Goal: Task Accomplishment & Management: Manage account settings

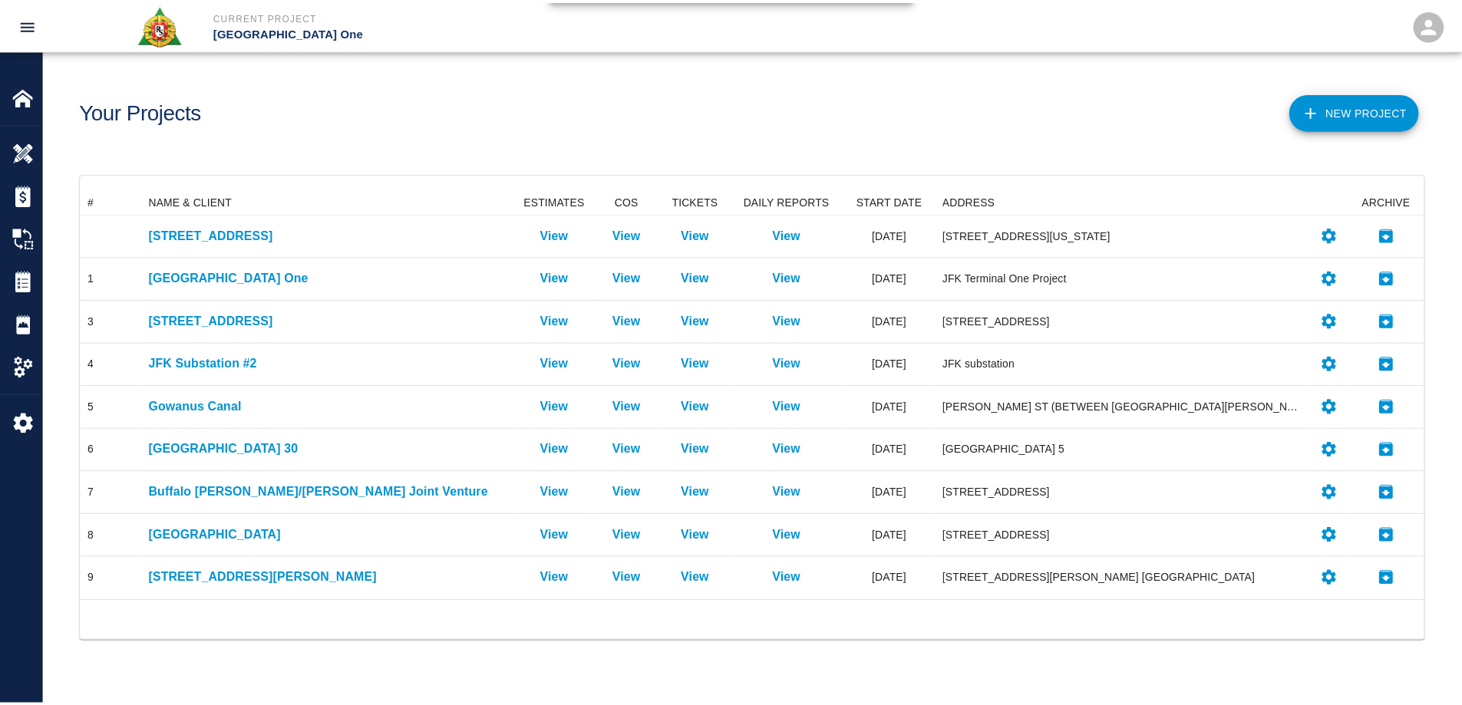
scroll to position [400, 1343]
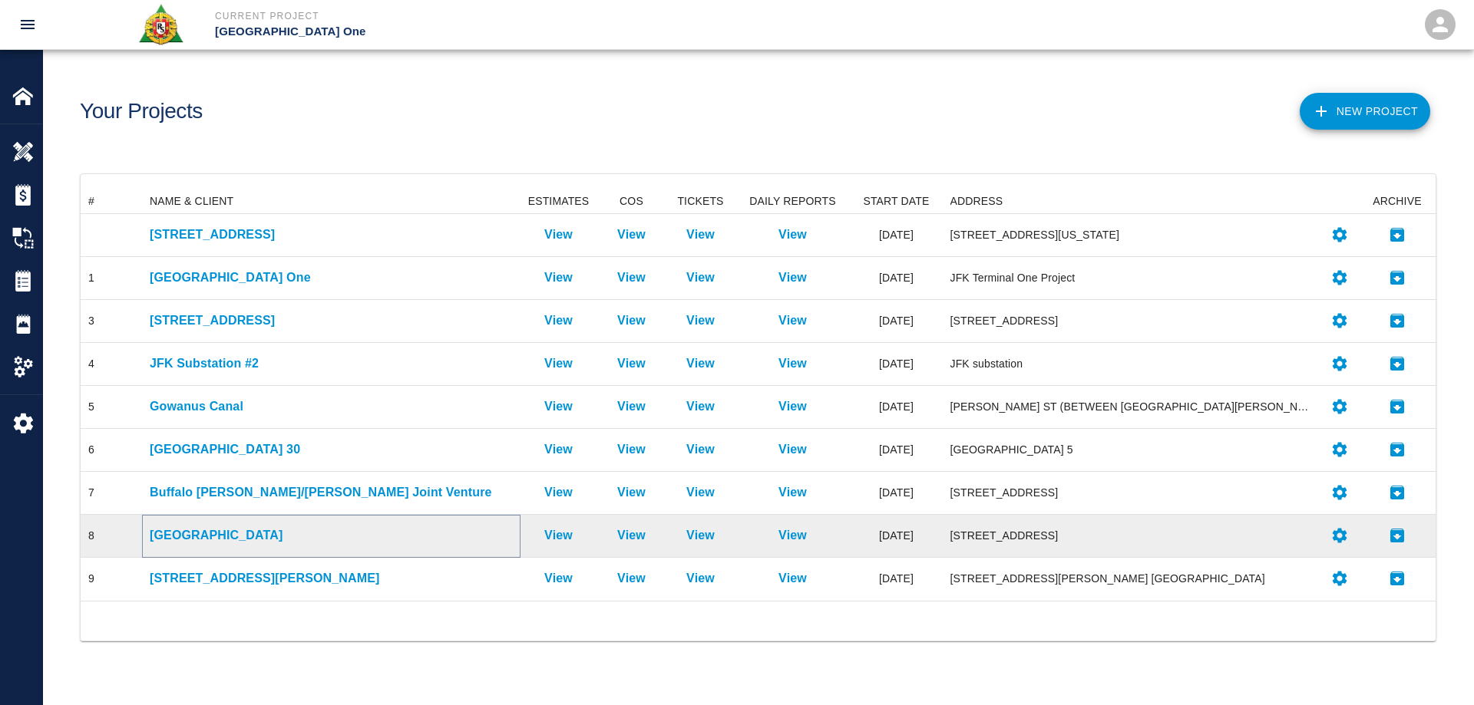
click at [237, 529] on p "[GEOGRAPHIC_DATA]" at bounding box center [331, 536] width 363 height 18
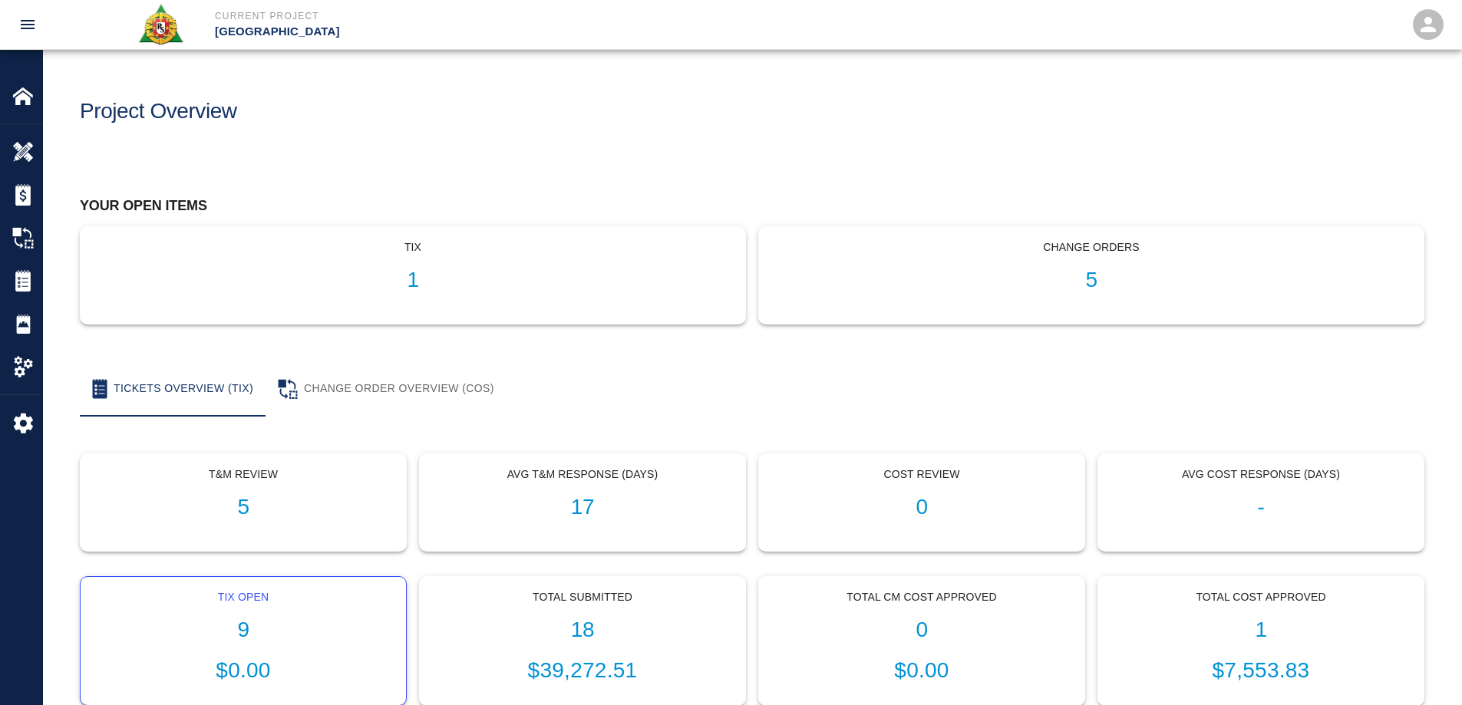
click at [243, 625] on h1 "9" at bounding box center [243, 630] width 301 height 25
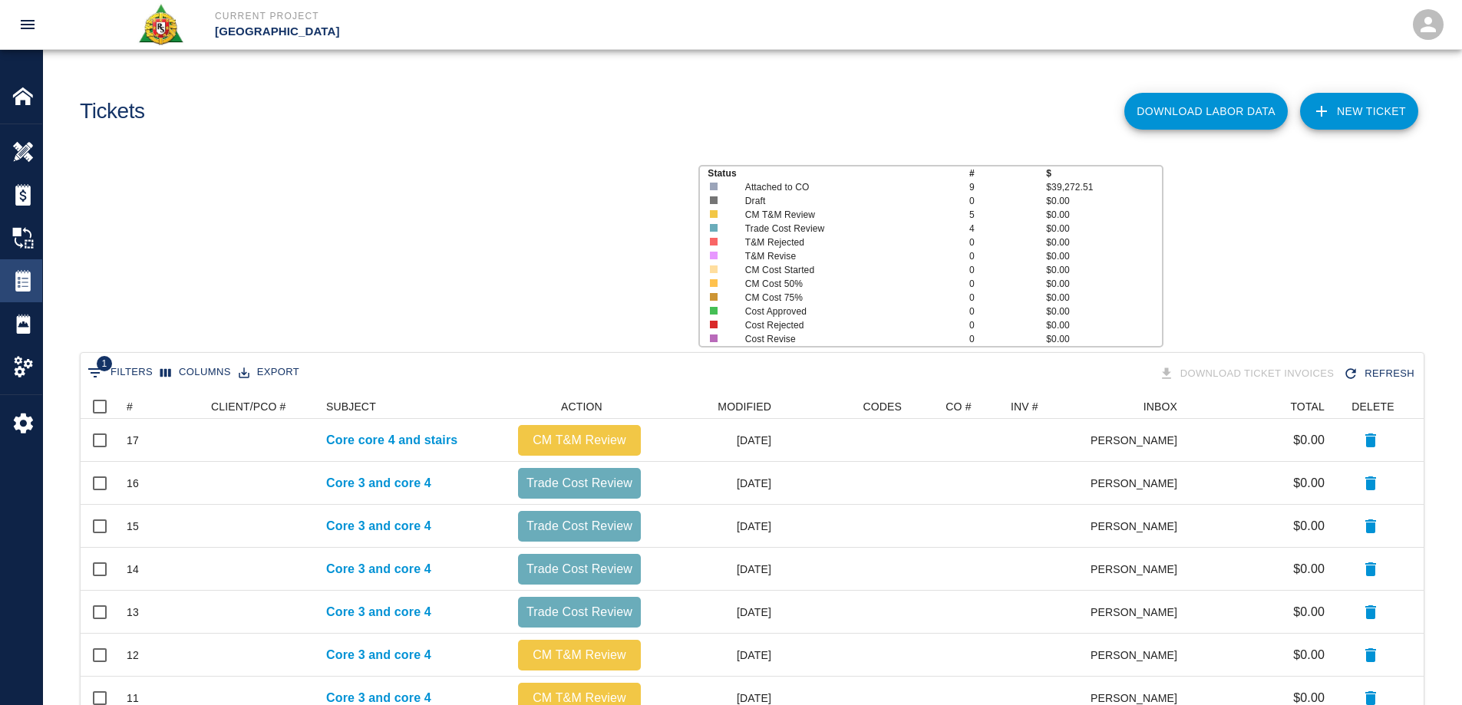
click at [31, 278] on img at bounding box center [22, 280] width 21 height 21
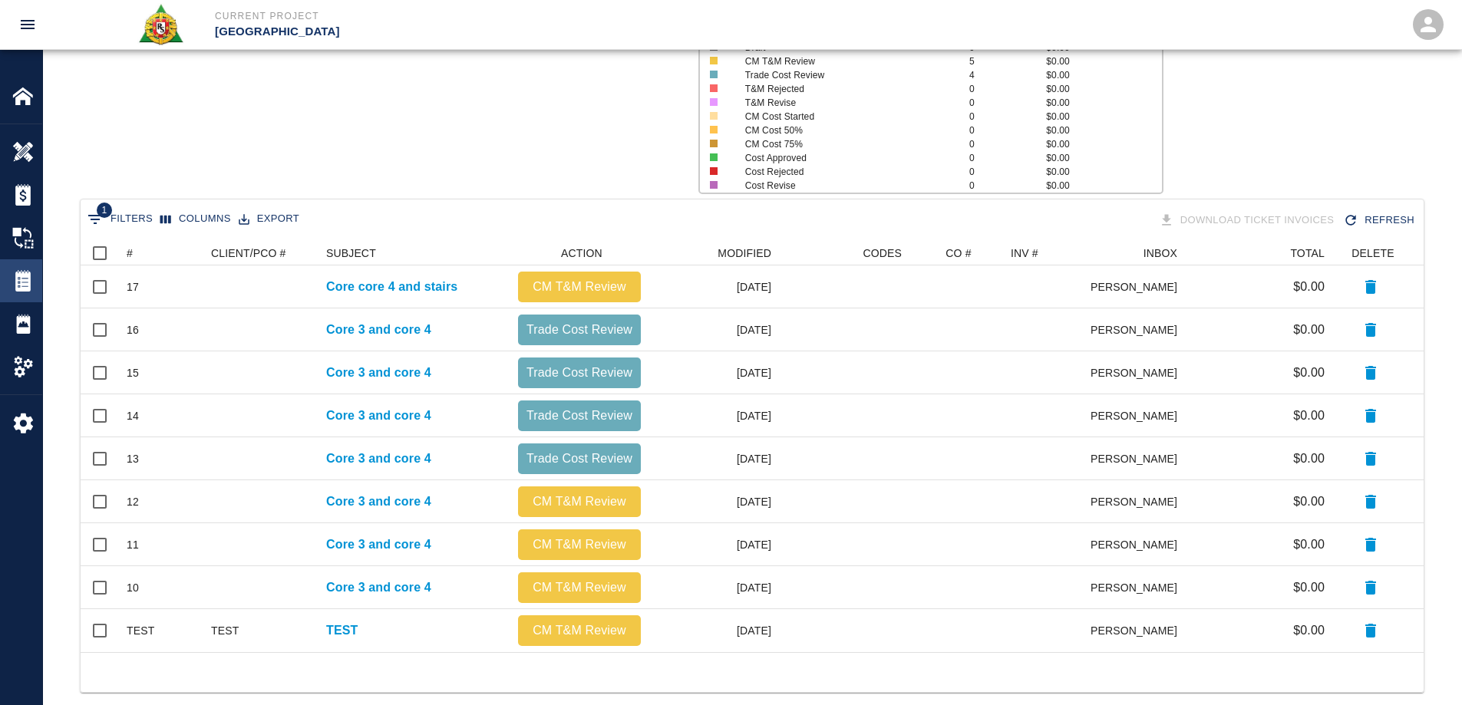
scroll to position [400, 1332]
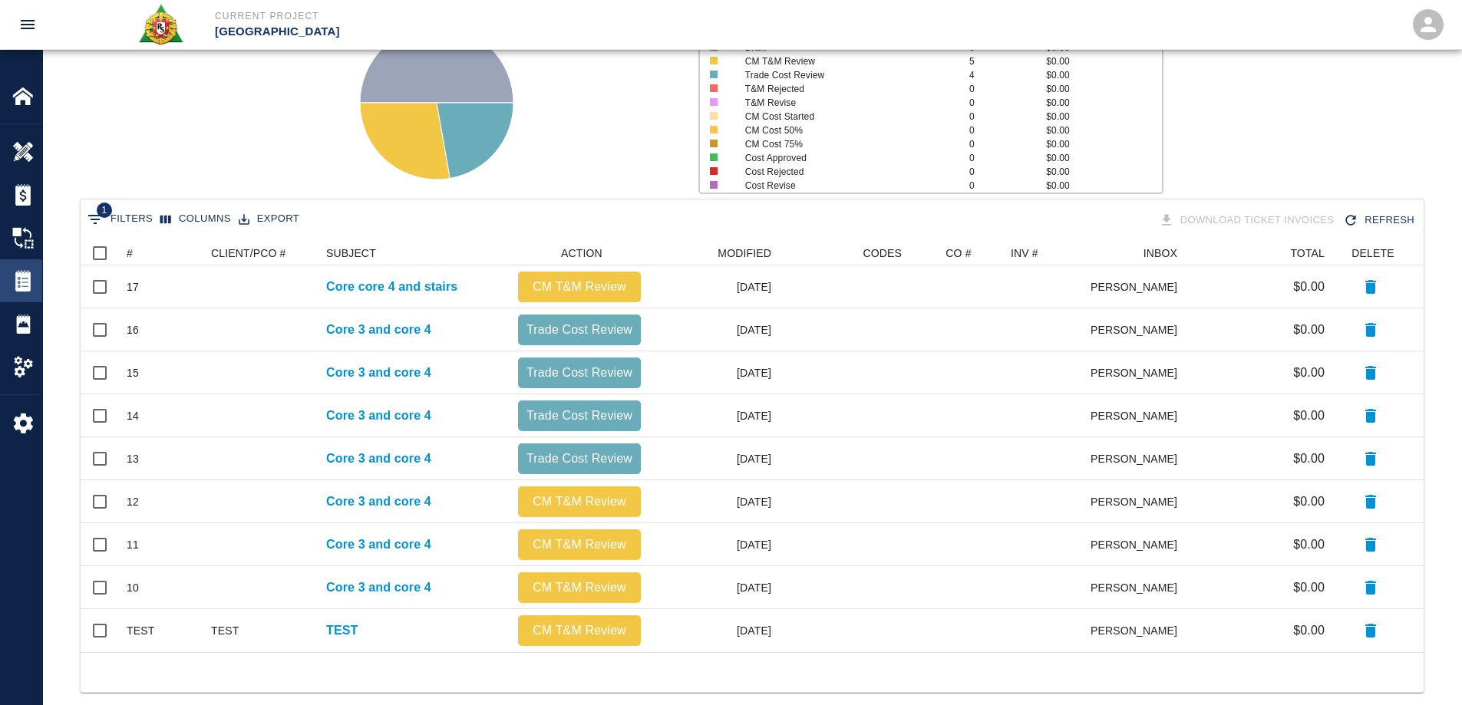
click at [31, 279] on img at bounding box center [22, 280] width 21 height 21
click at [35, 362] on div at bounding box center [33, 366] width 43 height 21
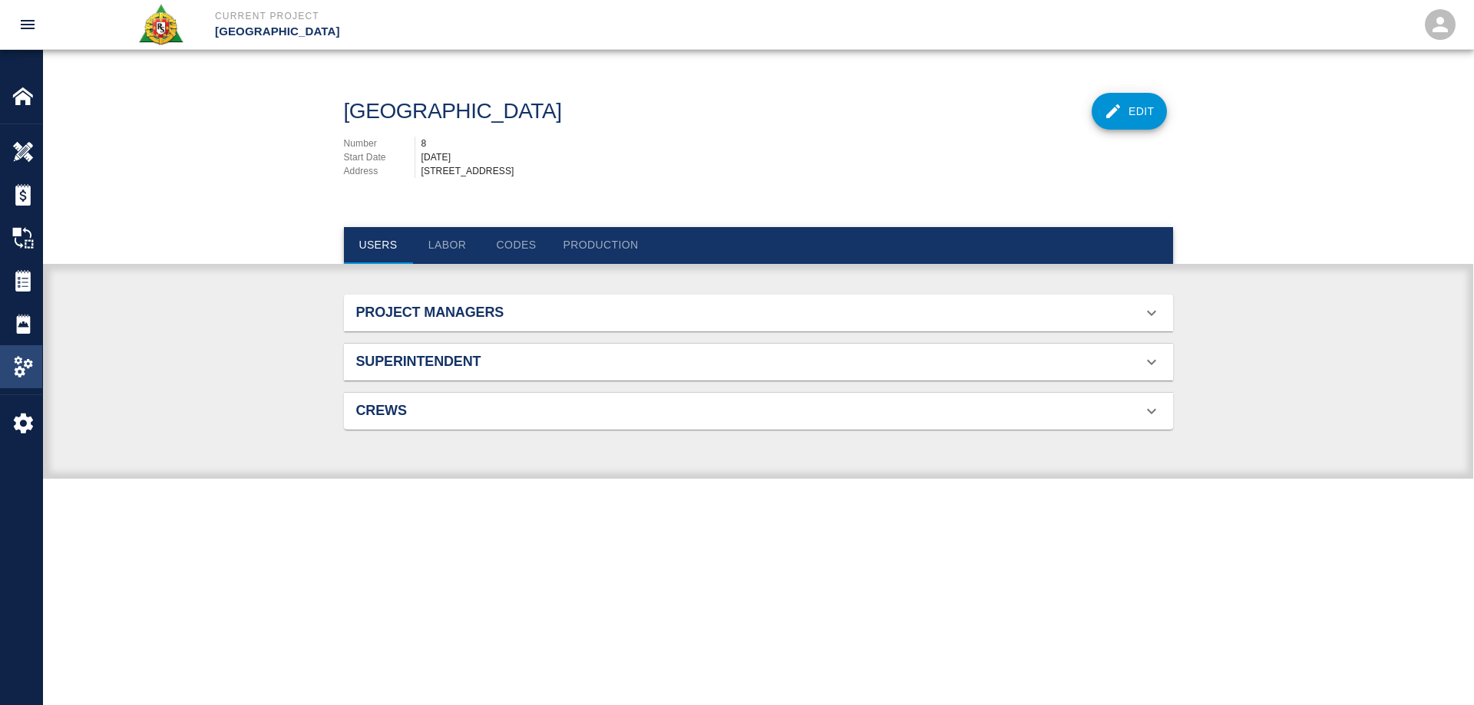
scroll to position [56, 793]
click at [449, 240] on button "Labor" at bounding box center [447, 245] width 69 height 37
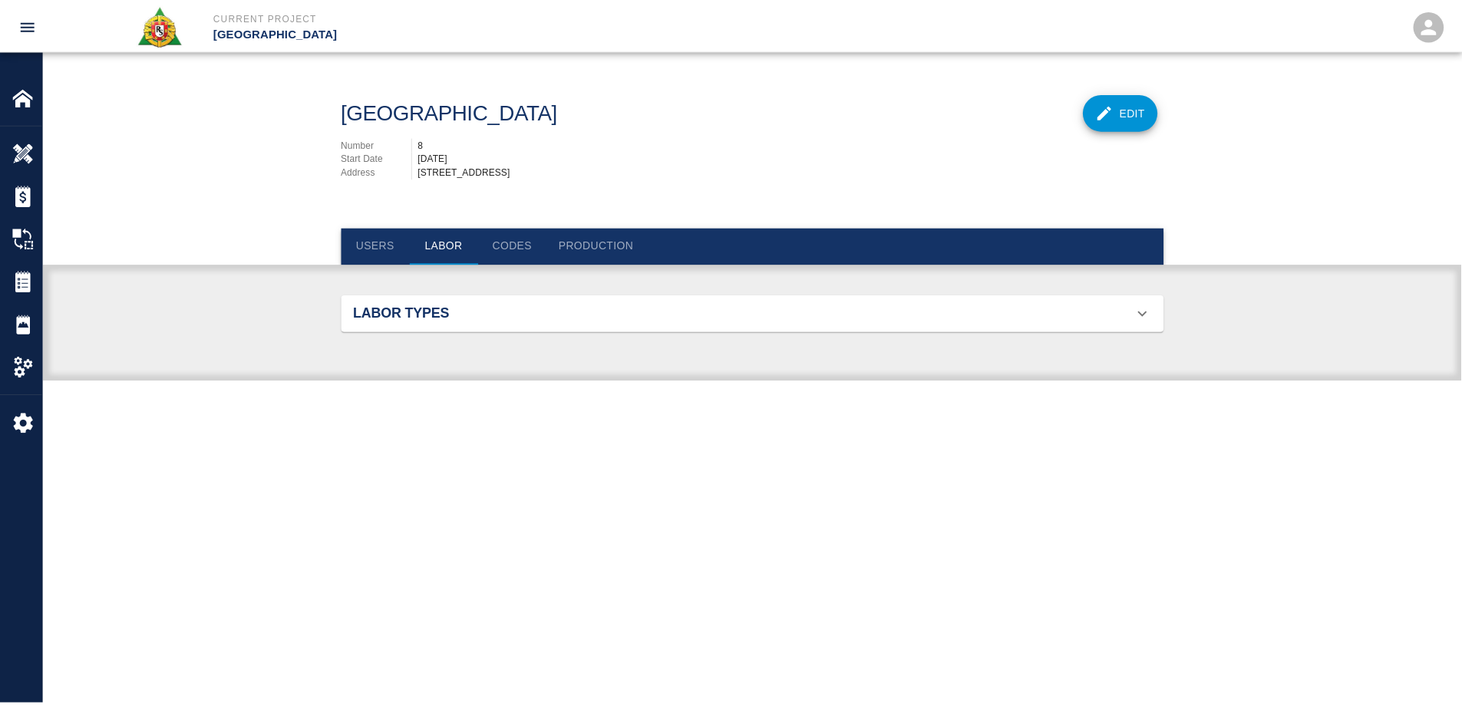
scroll to position [572, 793]
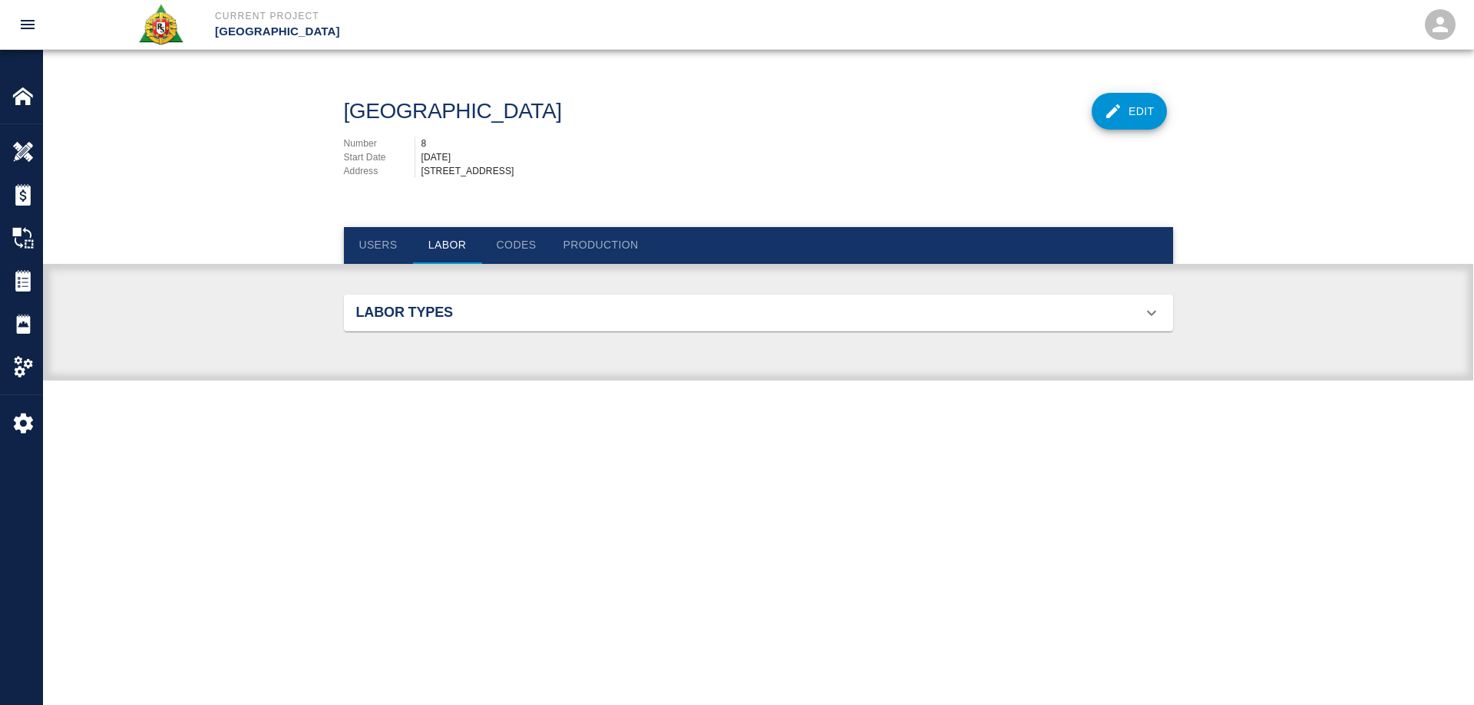
click at [471, 312] on h2 "Labor Types" at bounding box center [487, 313] width 262 height 17
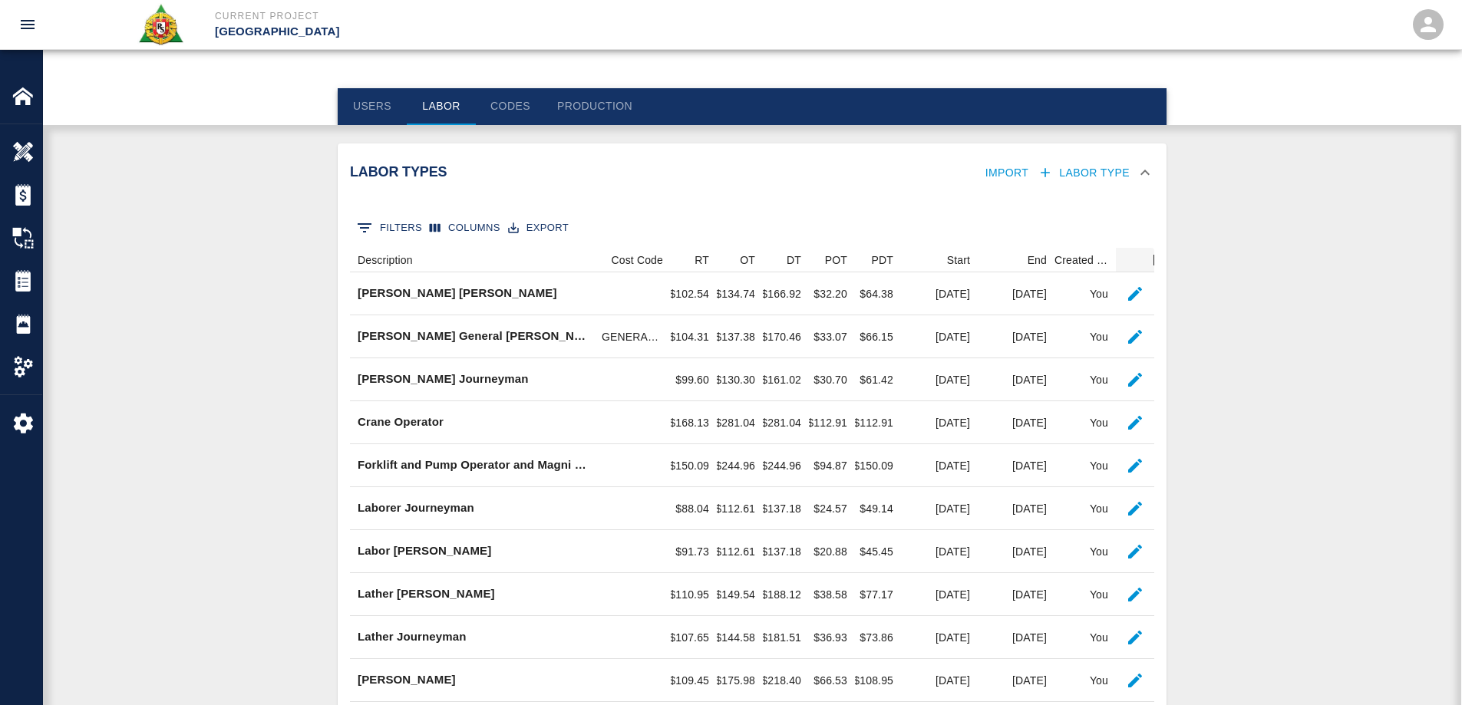
scroll to position [154, 0]
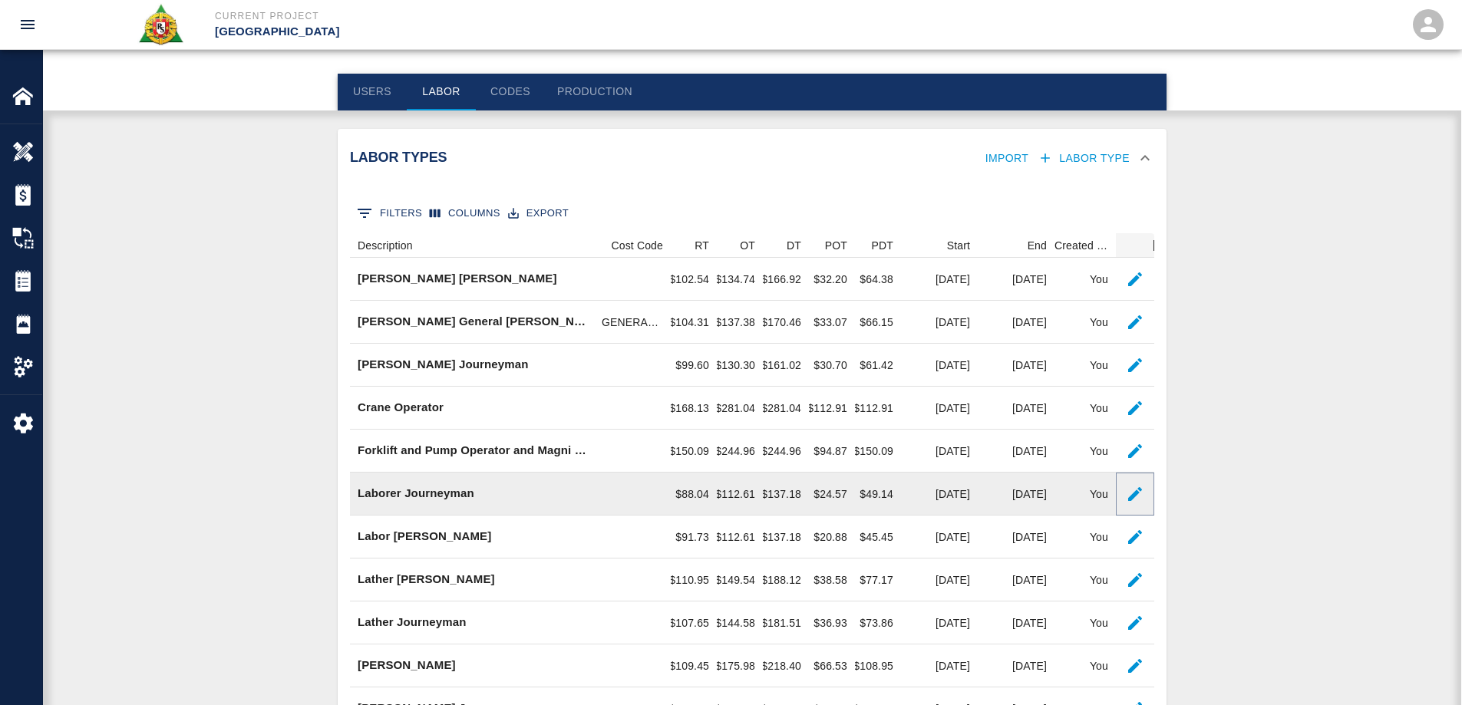
click at [1133, 491] on icon "button" at bounding box center [1135, 494] width 18 height 18
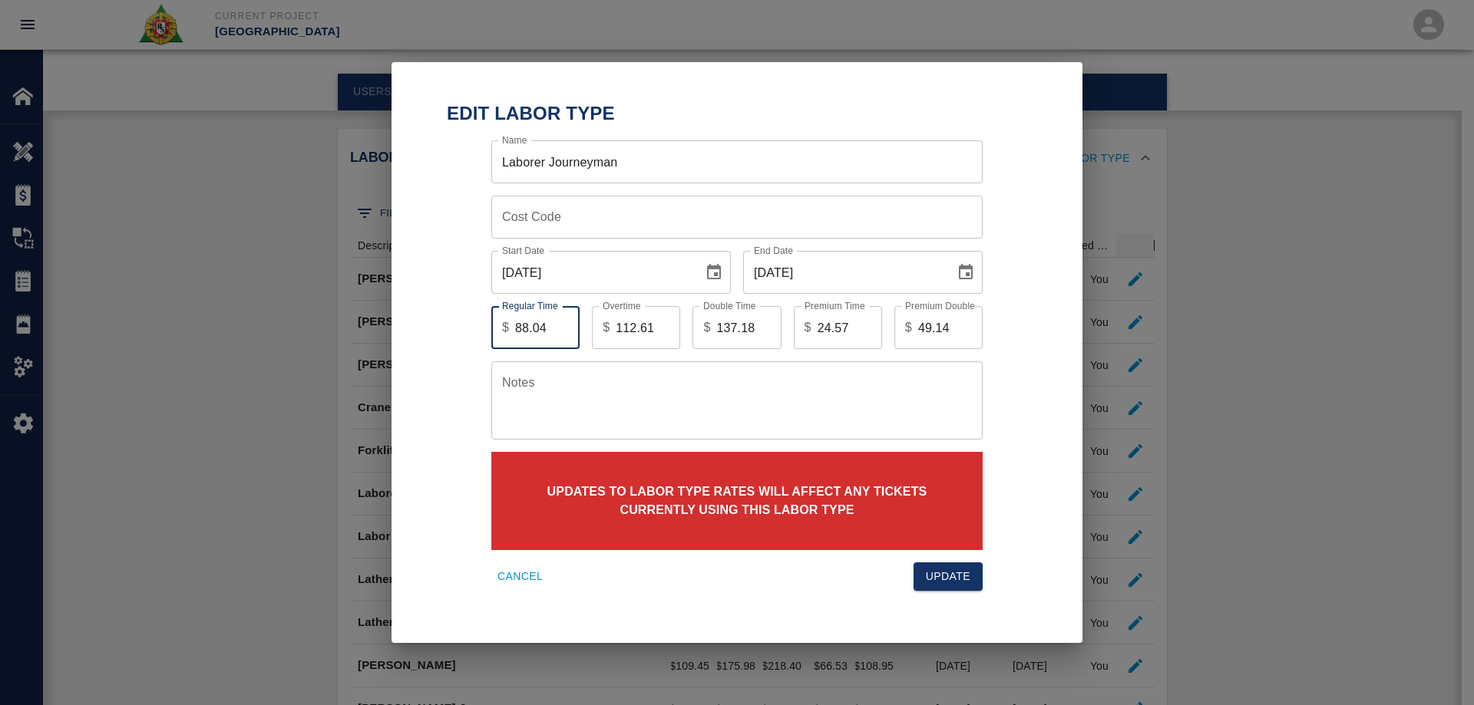
click at [528, 329] on input "88.04" at bounding box center [547, 327] width 64 height 43
click at [552, 331] on input "89.04" at bounding box center [547, 327] width 64 height 43
click at [550, 322] on input "89.04" at bounding box center [547, 327] width 64 height 43
type input "89.62"
click at [653, 329] on input "112.61" at bounding box center [648, 327] width 64 height 43
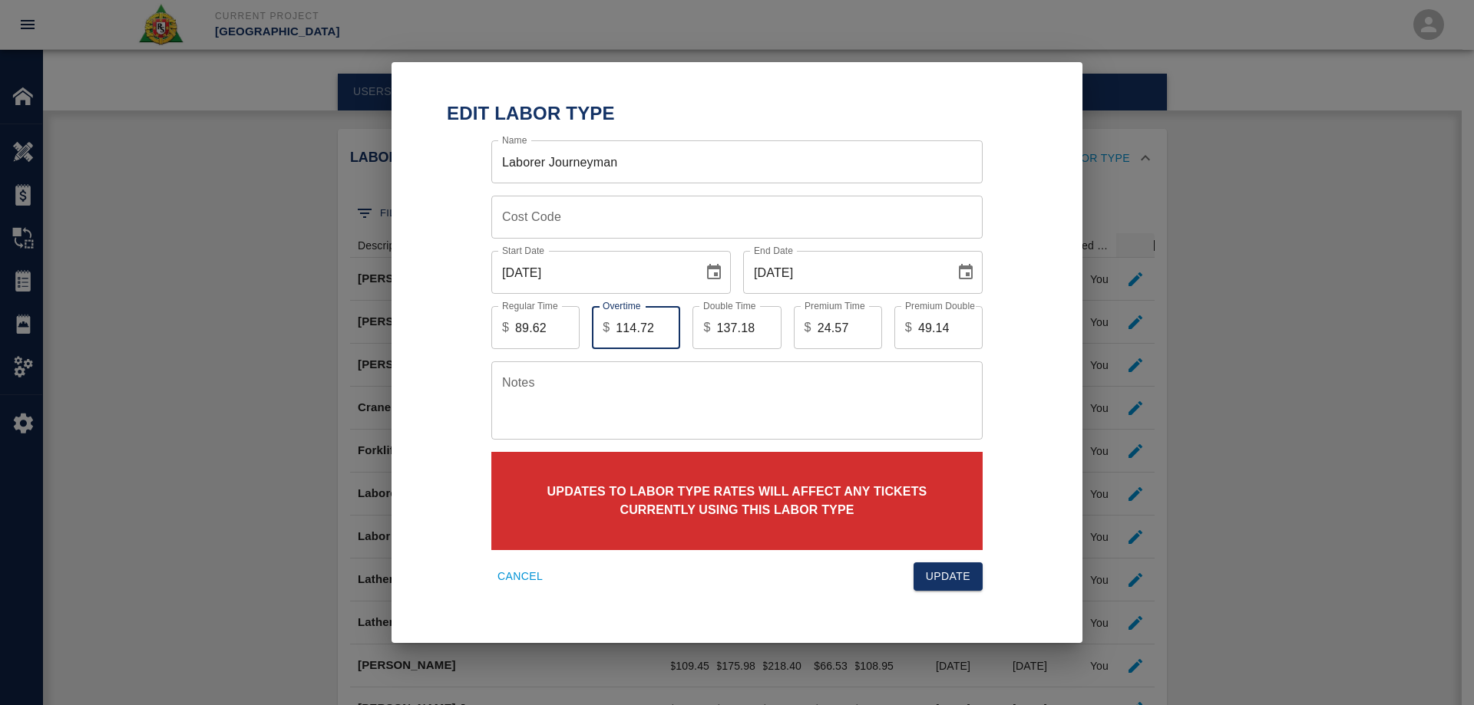
type input "114.72"
click at [758, 326] on input "137.18" at bounding box center [748, 327] width 64 height 43
type input "139.81"
drag, startPoint x: 825, startPoint y: 324, endPoint x: 783, endPoint y: 329, distance: 42.5
click at [783, 329] on div "Premium Time $ 24.57 Premium Time" at bounding box center [831, 321] width 101 height 55
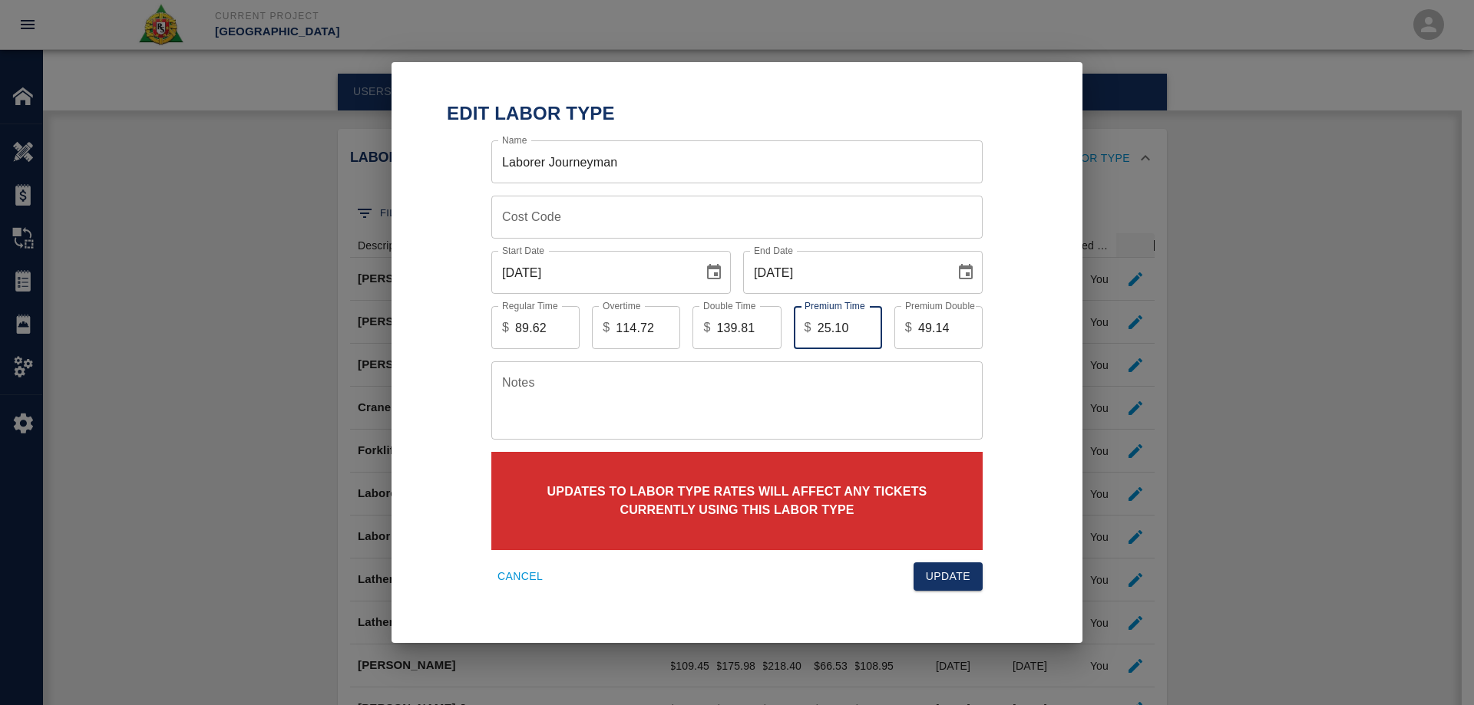
type input "25.10"
click at [191, 474] on div "Edit Labor Type Name Laborer Journeyman Name Cost Code Cost Code Start Date [DA…" at bounding box center [737, 352] width 1474 height 705
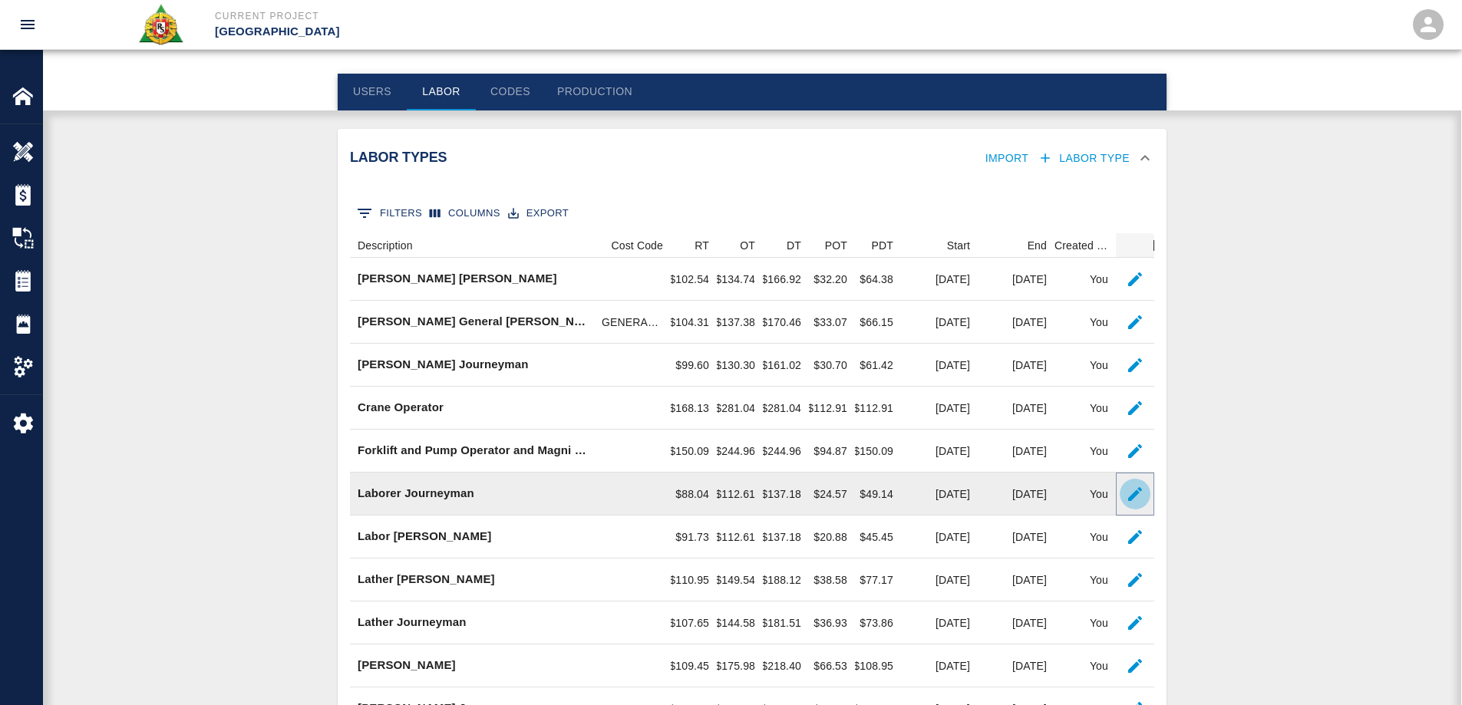
click at [1134, 493] on icon "button" at bounding box center [1135, 494] width 18 height 18
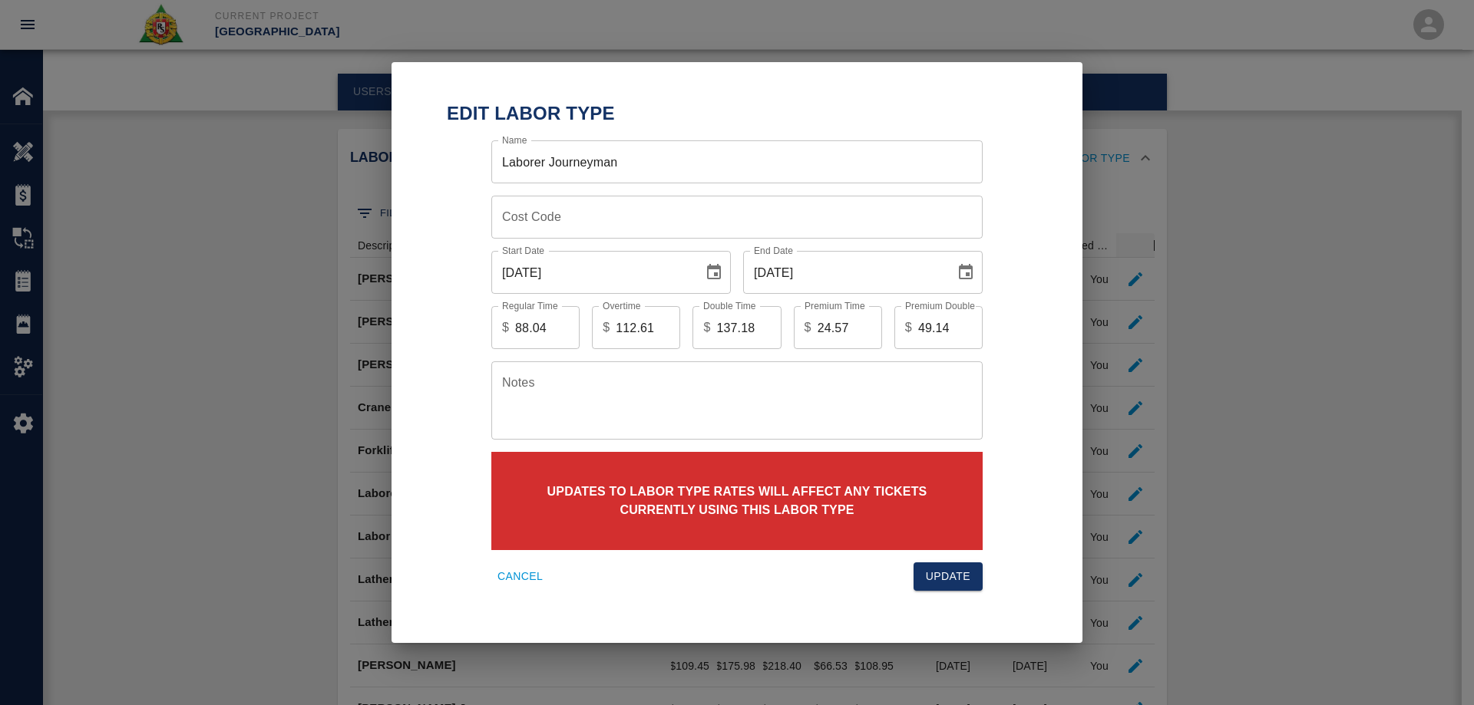
click at [959, 274] on icon "Choose date, selected date is Aug 31, 2025" at bounding box center [965, 272] width 18 height 18
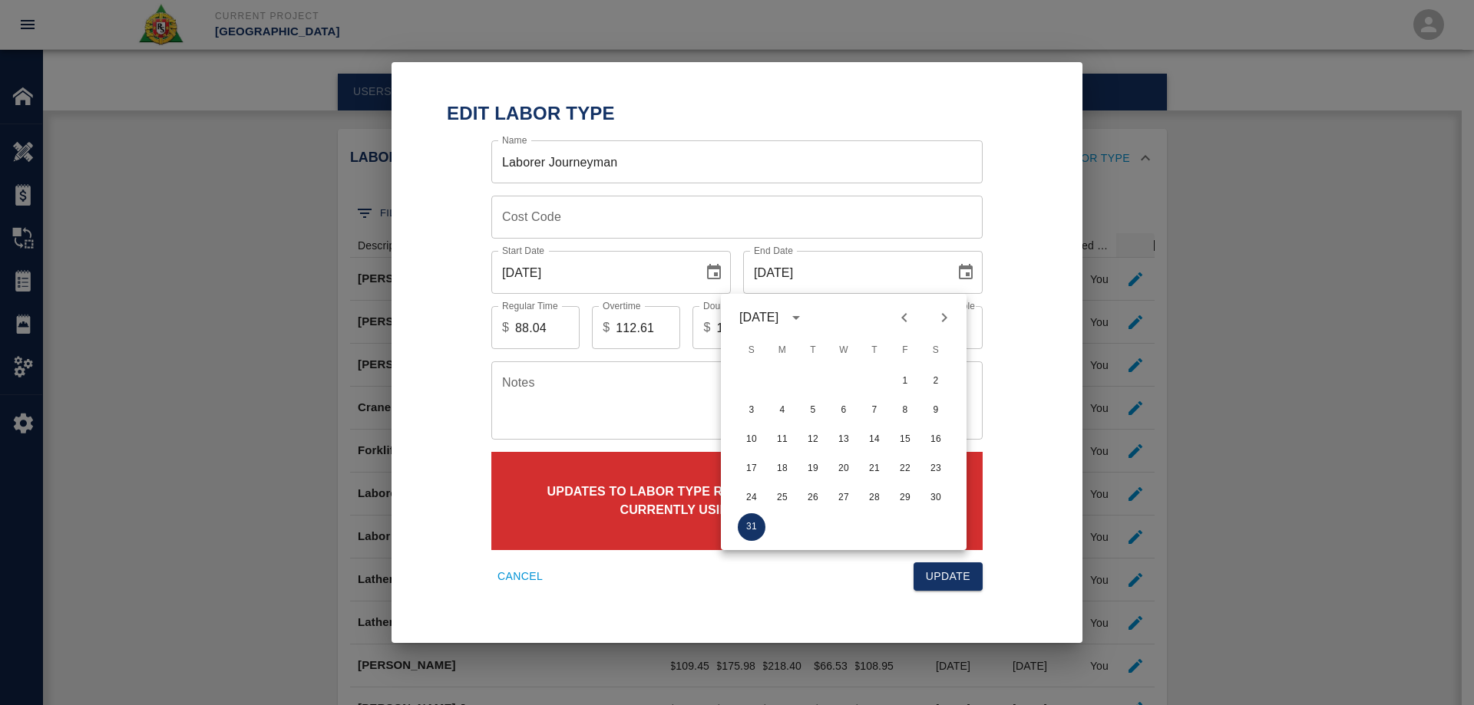
click at [946, 322] on icon "Next month" at bounding box center [944, 318] width 18 height 18
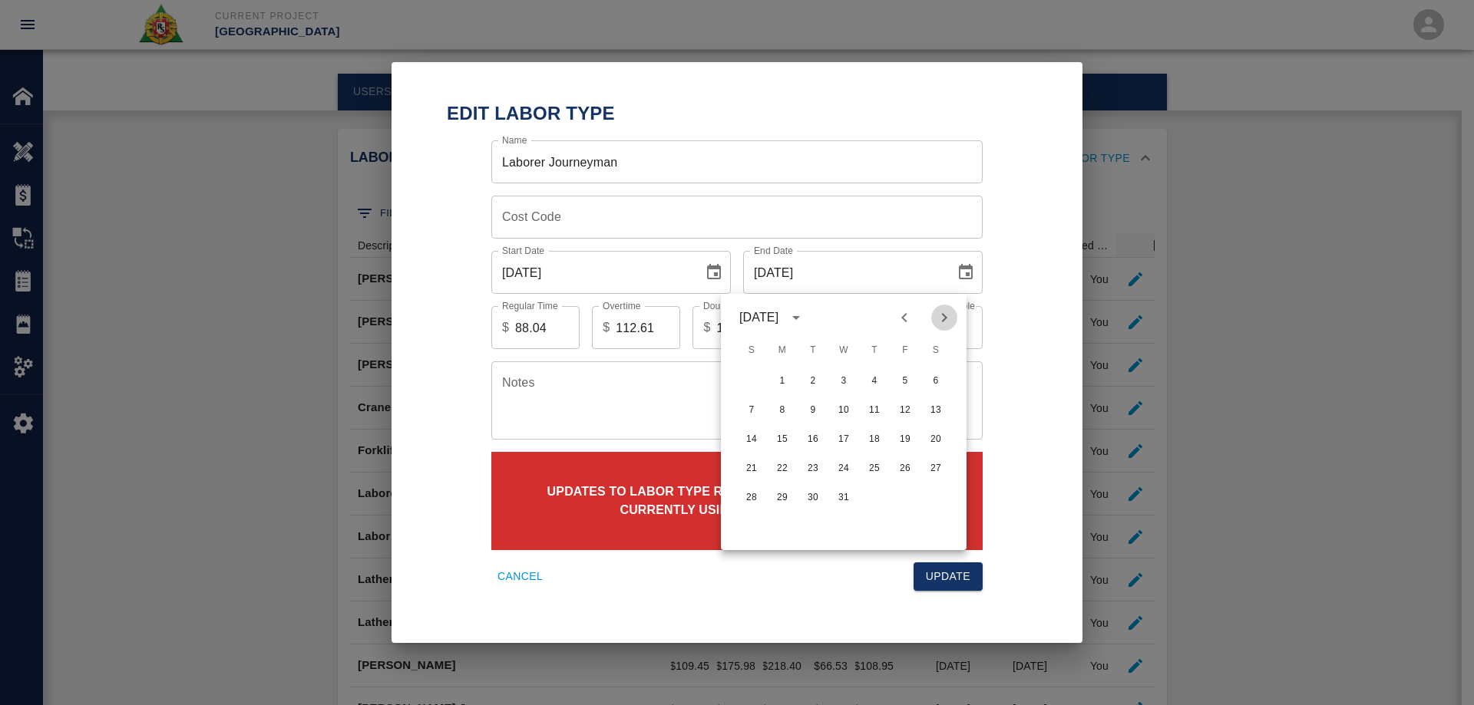
click at [946, 322] on icon "Next month" at bounding box center [944, 318] width 18 height 18
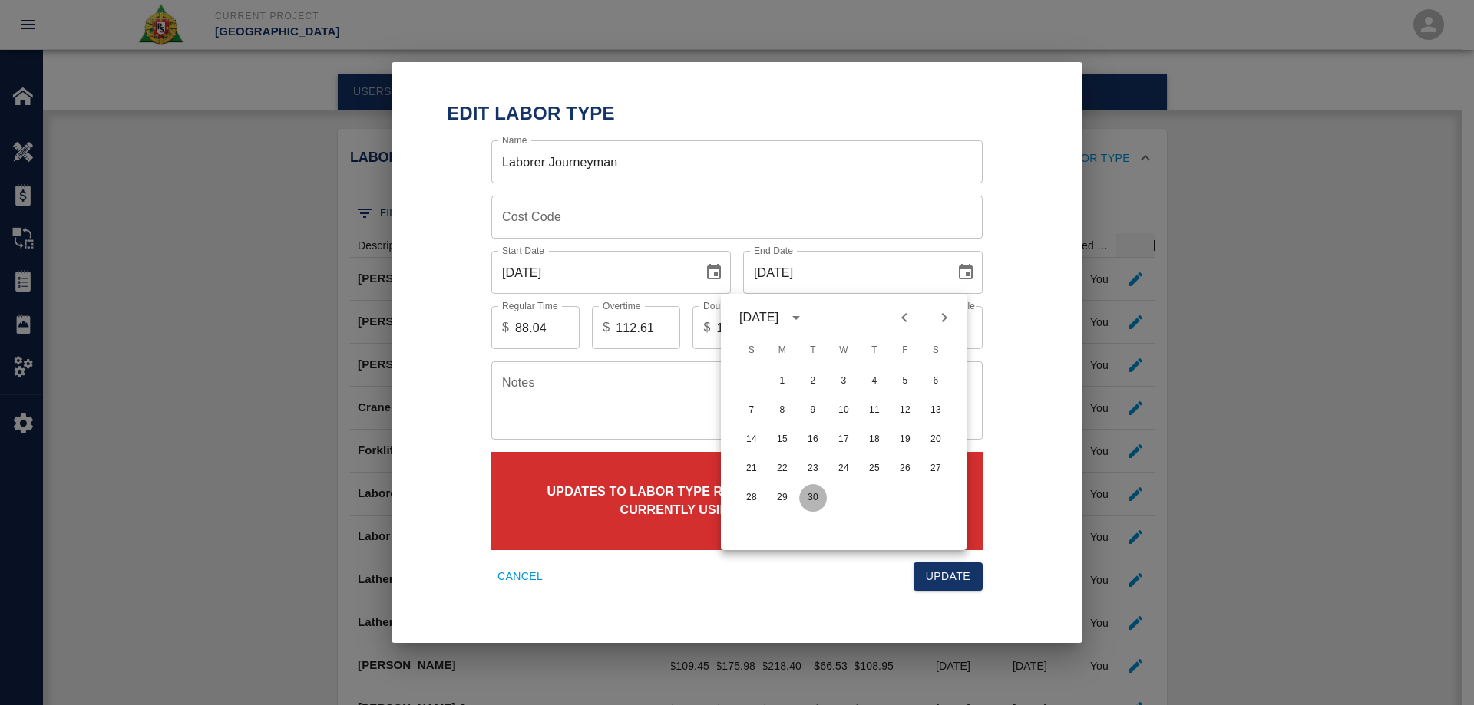
click at [818, 495] on button "30" at bounding box center [813, 498] width 28 height 28
type input "[DATE]"
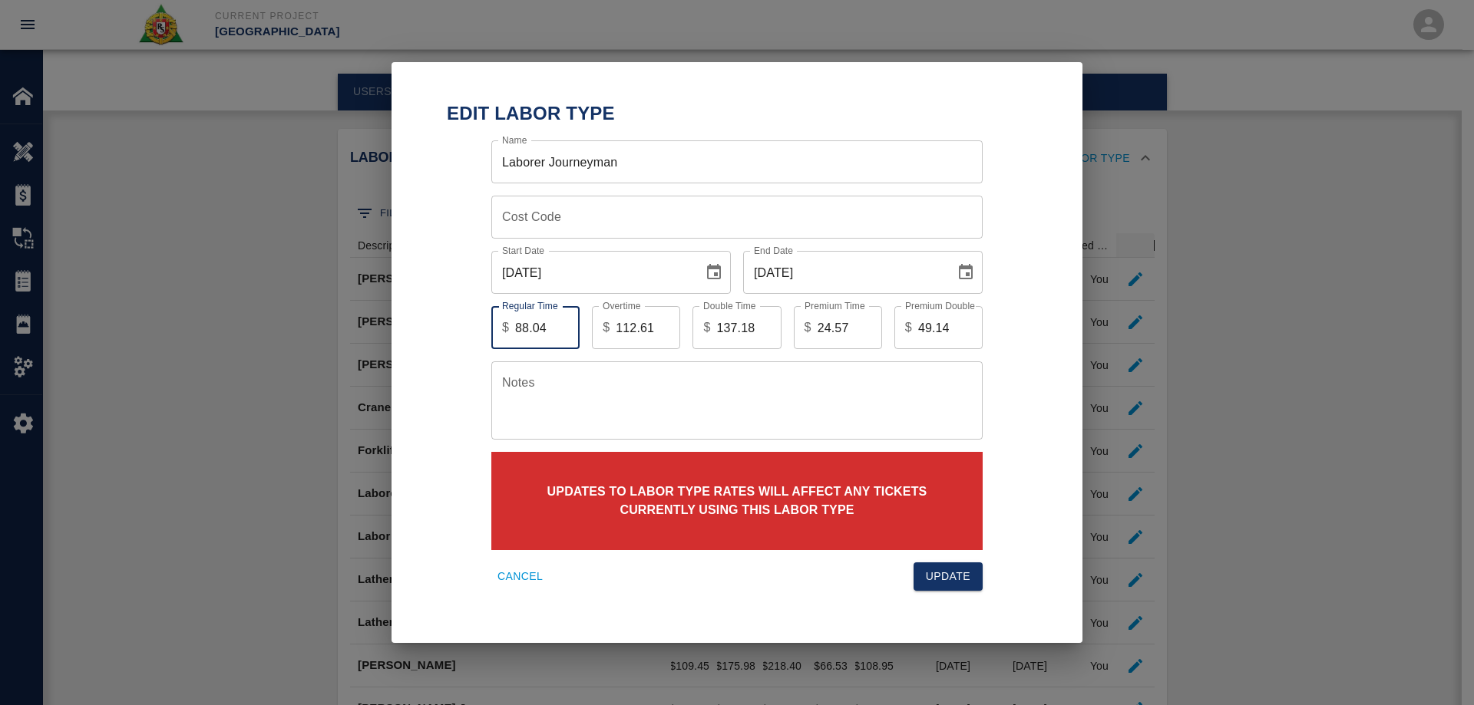
drag, startPoint x: 523, startPoint y: 320, endPoint x: 497, endPoint y: 320, distance: 25.3
click at [497, 320] on div "$ 88.04 Regular Time" at bounding box center [535, 327] width 88 height 43
type input "89.60"
drag, startPoint x: 653, startPoint y: 329, endPoint x: 574, endPoint y: 327, distance: 79.1
click at [574, 327] on div "Regular Time $ 89.60 Regular Time Overtime $ 112.61 Overtime Double Time $ 137.…" at bounding box center [725, 316] width 516 height 68
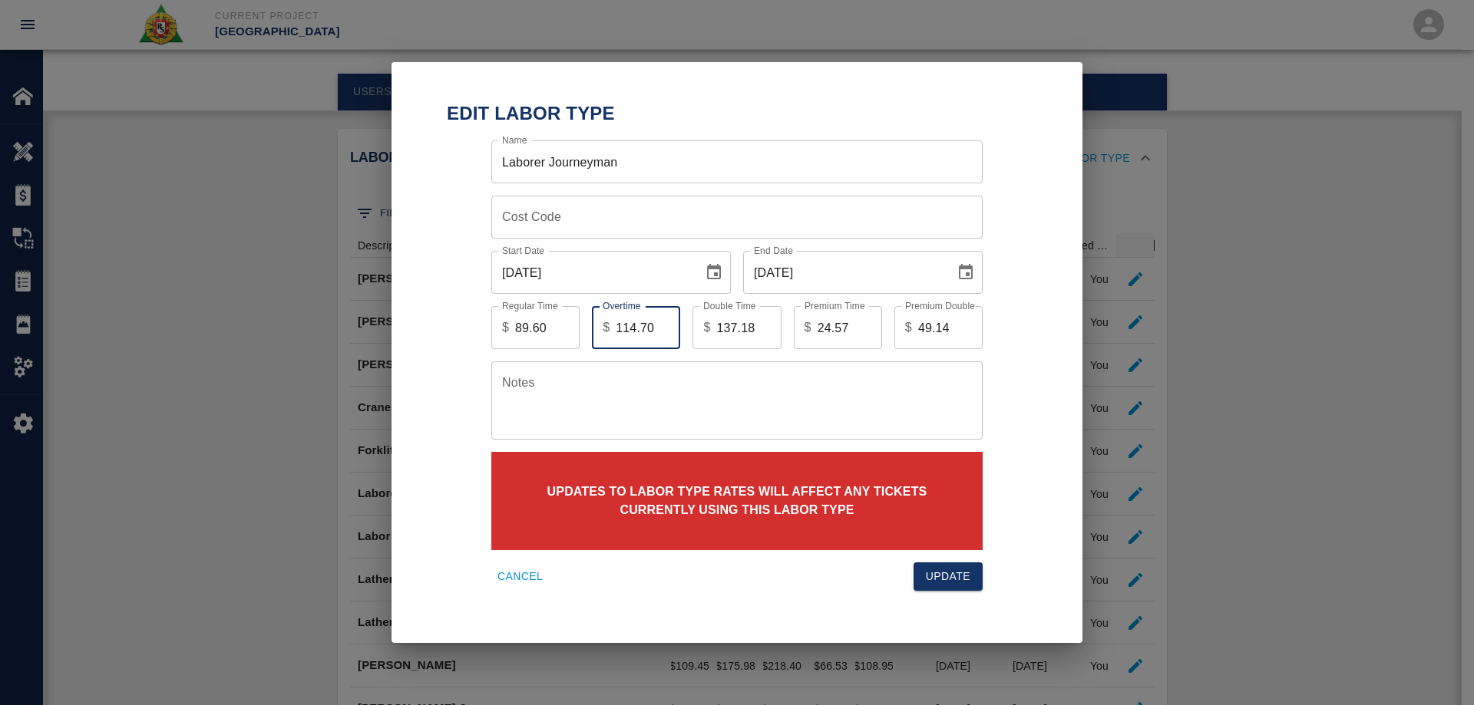
type input "114.70"
drag, startPoint x: 755, startPoint y: 327, endPoint x: 696, endPoint y: 320, distance: 59.5
click at [696, 320] on div "$ 137.18 Double Time" at bounding box center [736, 327] width 88 height 43
type input "139.79"
click at [856, 331] on input "24.57" at bounding box center [849, 327] width 64 height 43
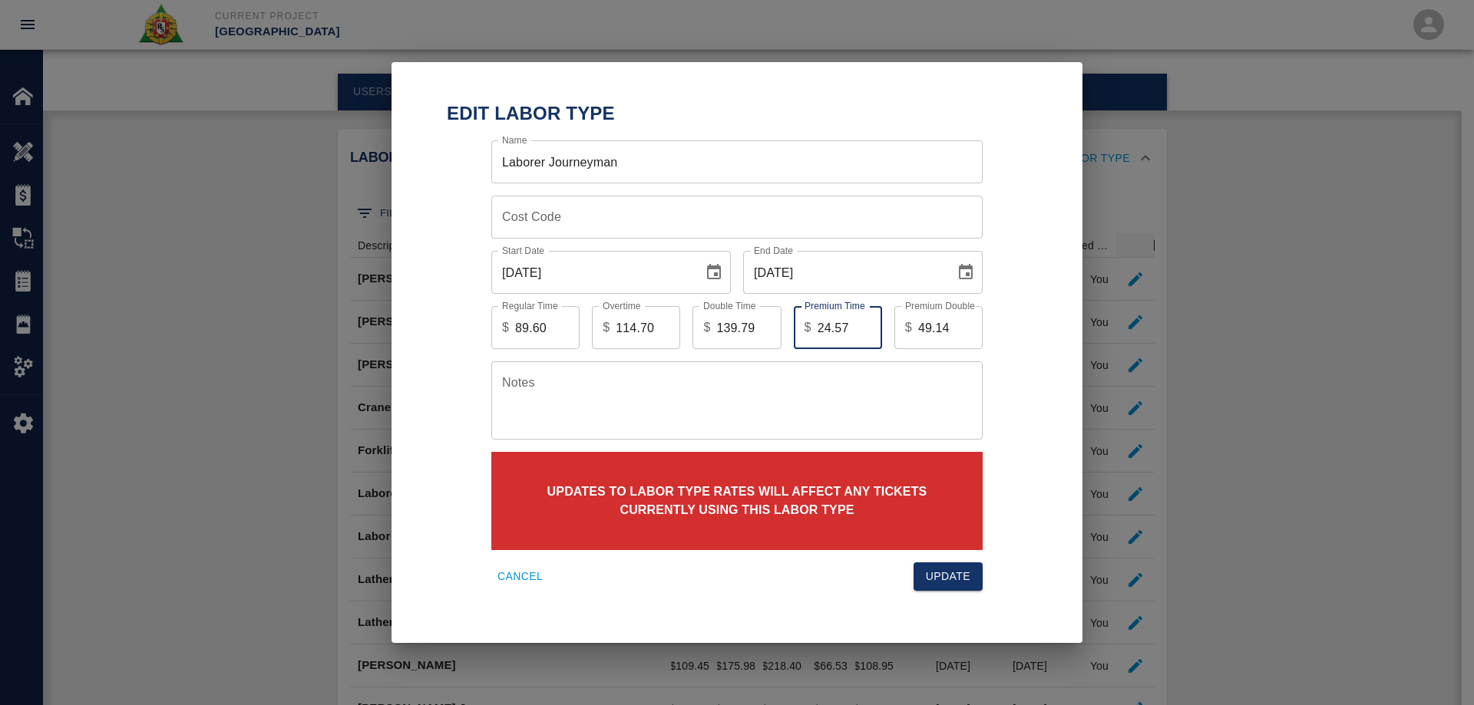
drag, startPoint x: 846, startPoint y: 329, endPoint x: 790, endPoint y: 326, distance: 56.1
click at [791, 325] on div "Premium Time $ 24.57 Premium Time" at bounding box center [831, 321] width 101 height 55
type input "25.10"
click at [957, 332] on input "49.14" at bounding box center [950, 327] width 64 height 43
type input "4"
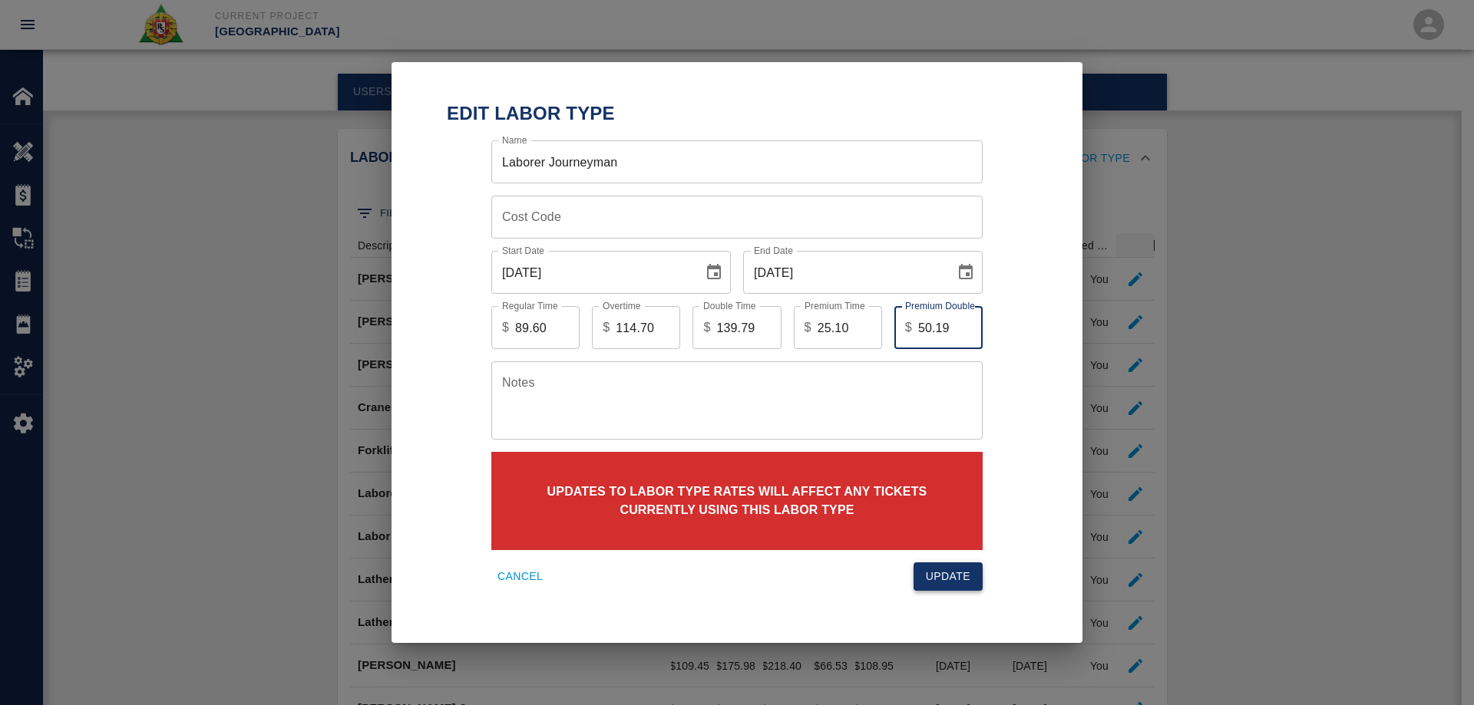
type input "50.19"
click at [949, 586] on button "Update" at bounding box center [947, 577] width 69 height 28
type input "88.04"
type input "112.61"
type input "137.18"
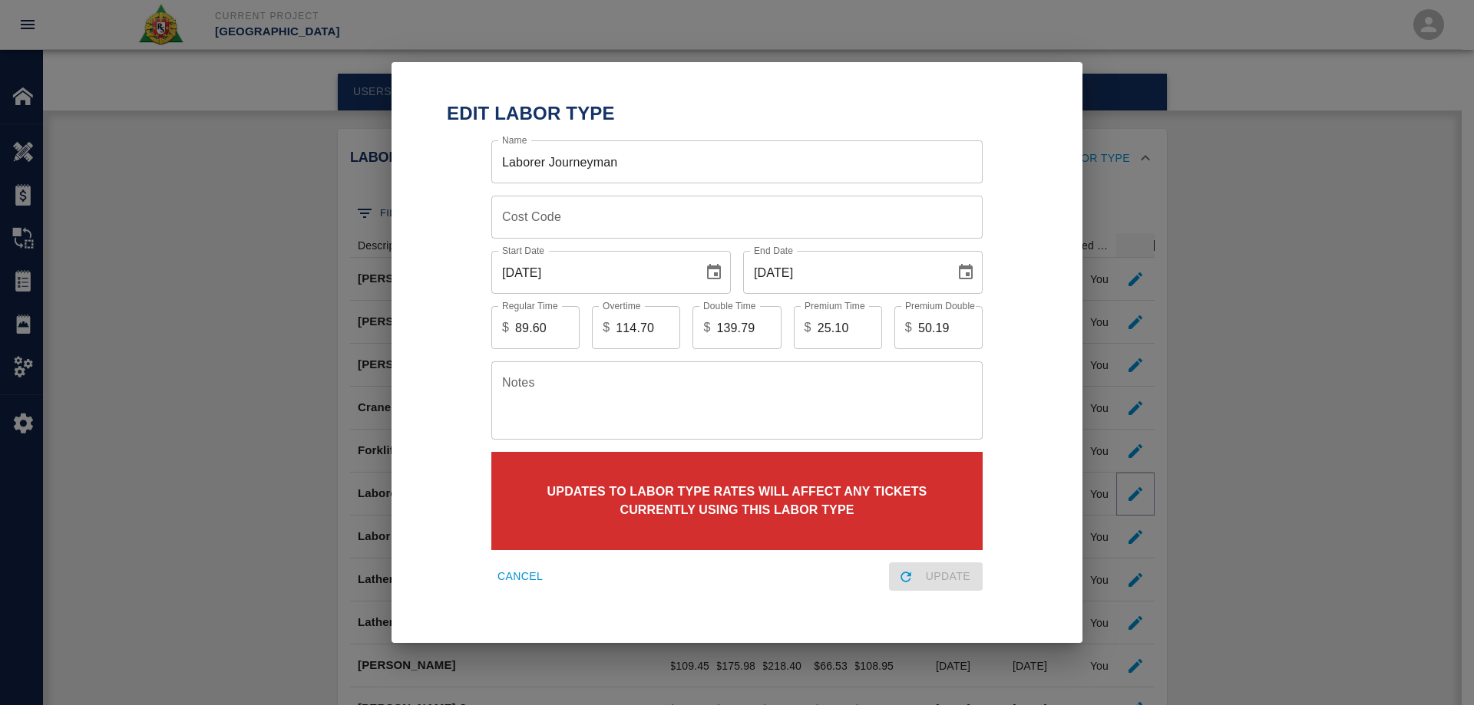
type input "24.57"
type input "49.14"
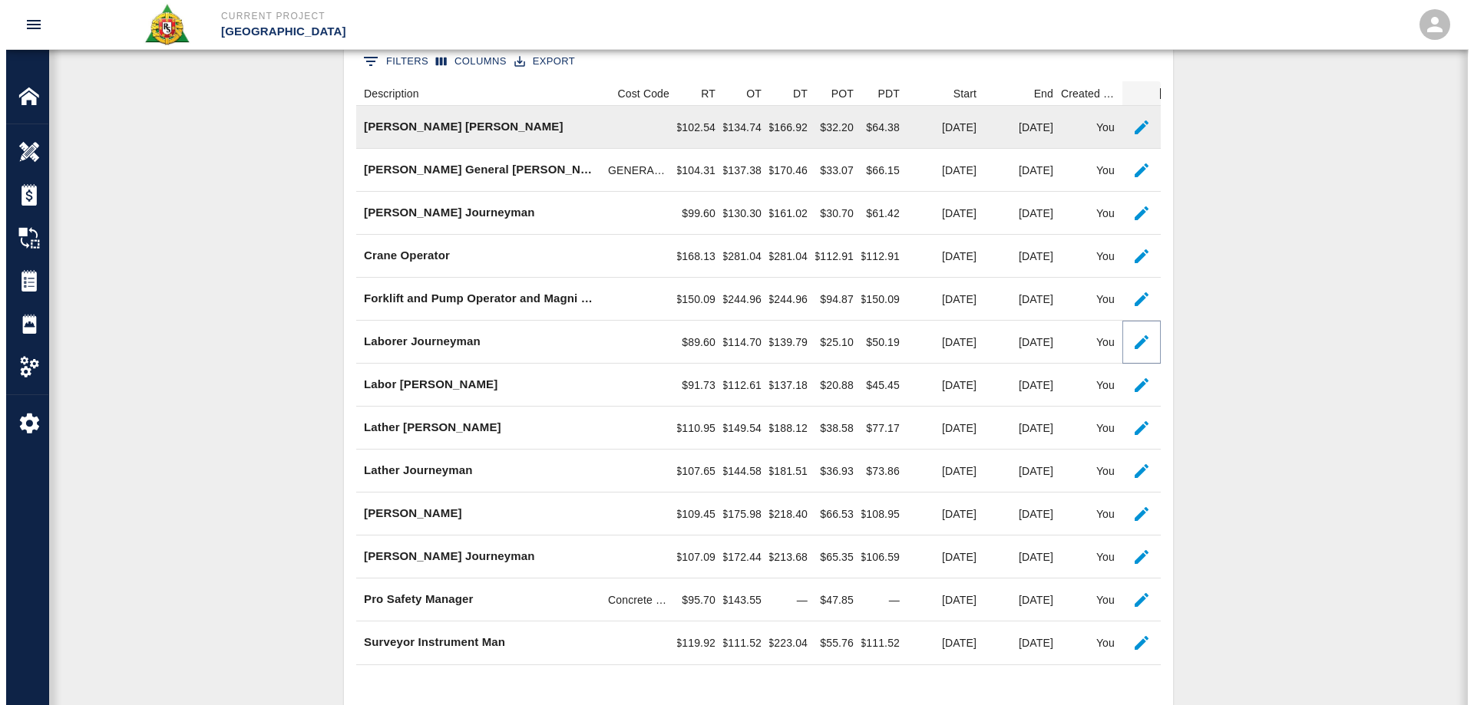
scroll to position [307, 0]
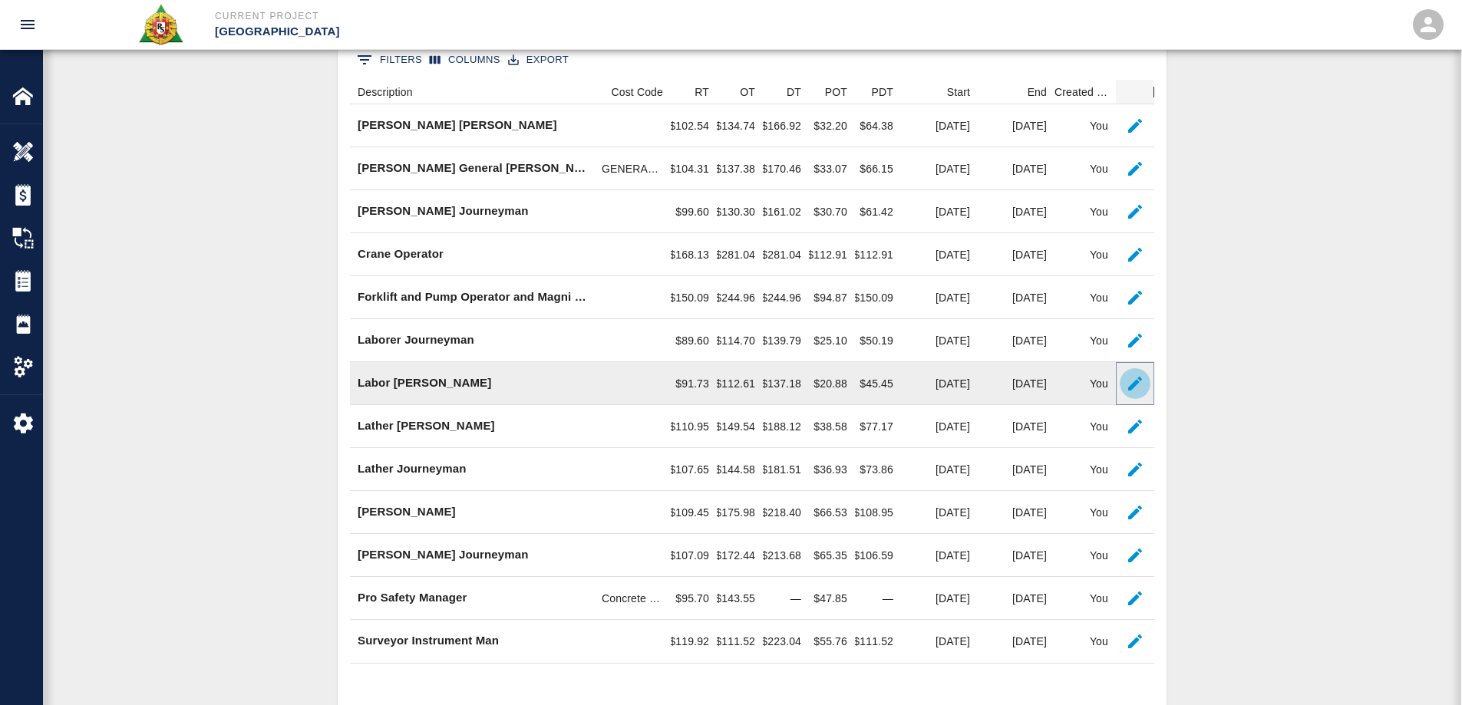
click at [1133, 387] on icon "button" at bounding box center [1135, 384] width 14 height 14
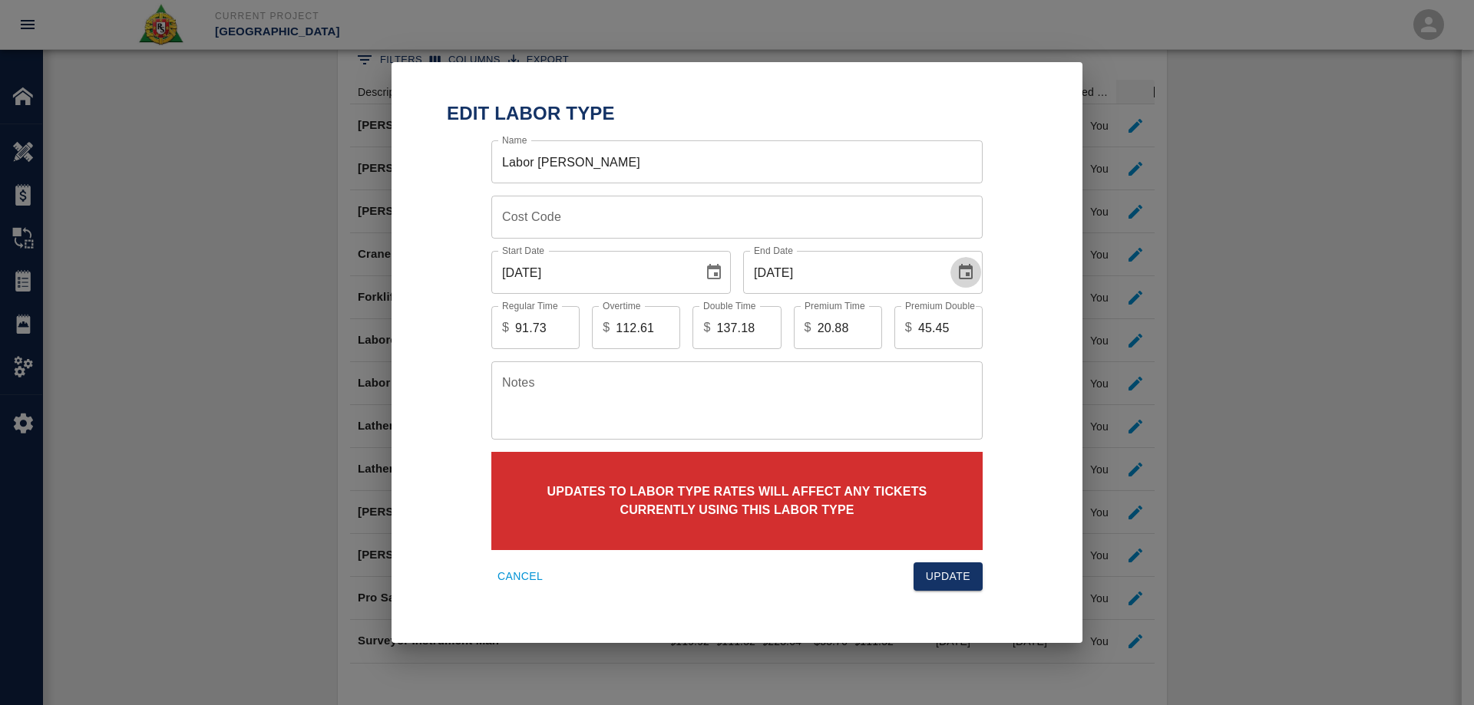
click at [966, 271] on icon "Choose date, selected date is Aug 31, 2025" at bounding box center [965, 272] width 18 height 18
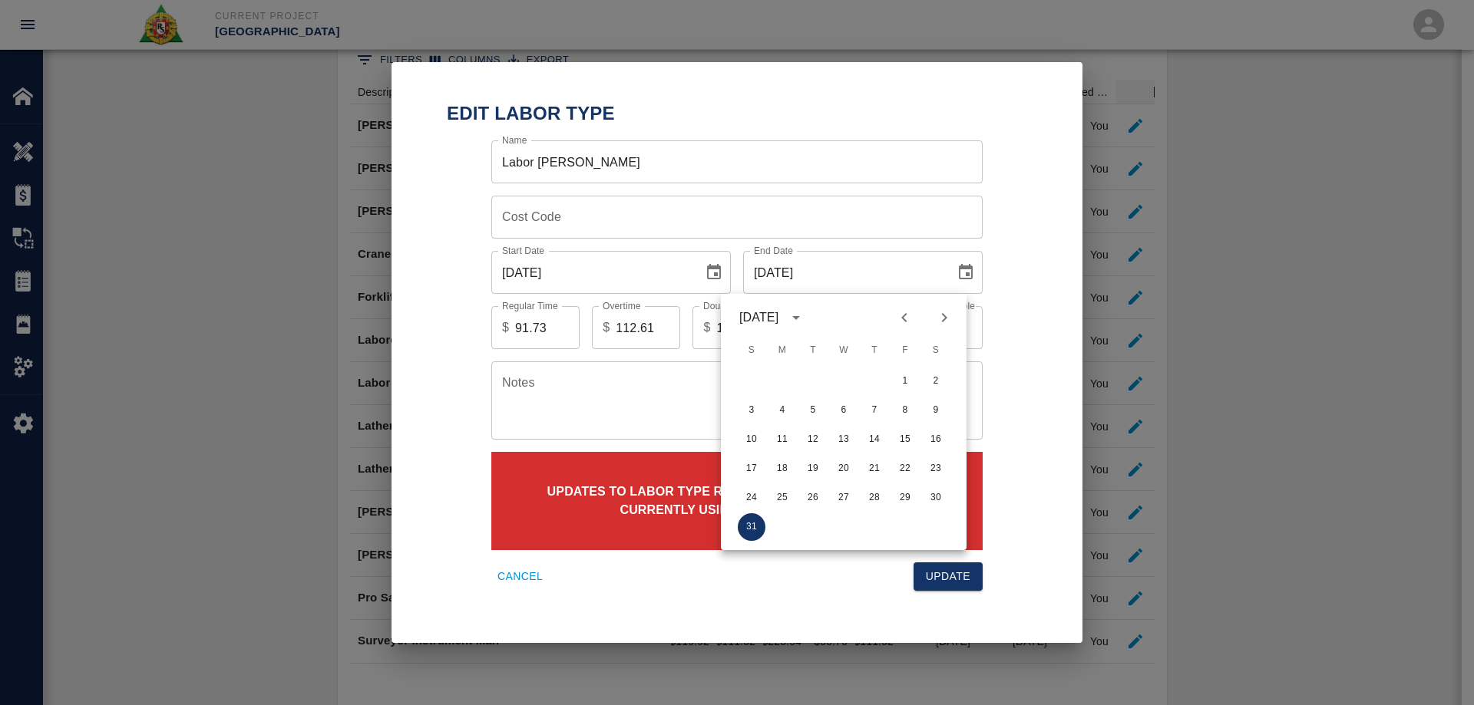
click at [942, 320] on icon "Next month" at bounding box center [944, 318] width 18 height 18
click at [941, 320] on icon "Next month" at bounding box center [944, 318] width 18 height 18
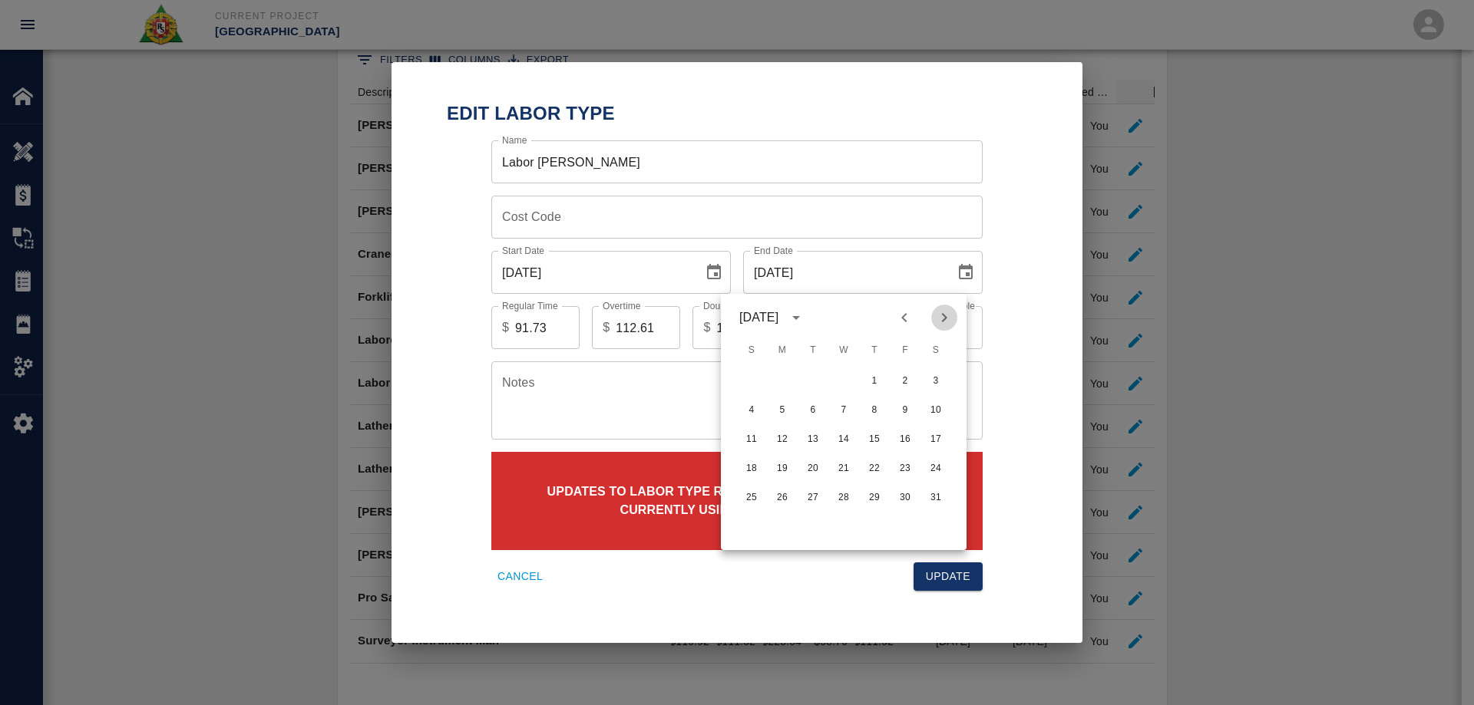
click at [941, 320] on icon "Next month" at bounding box center [944, 318] width 18 height 18
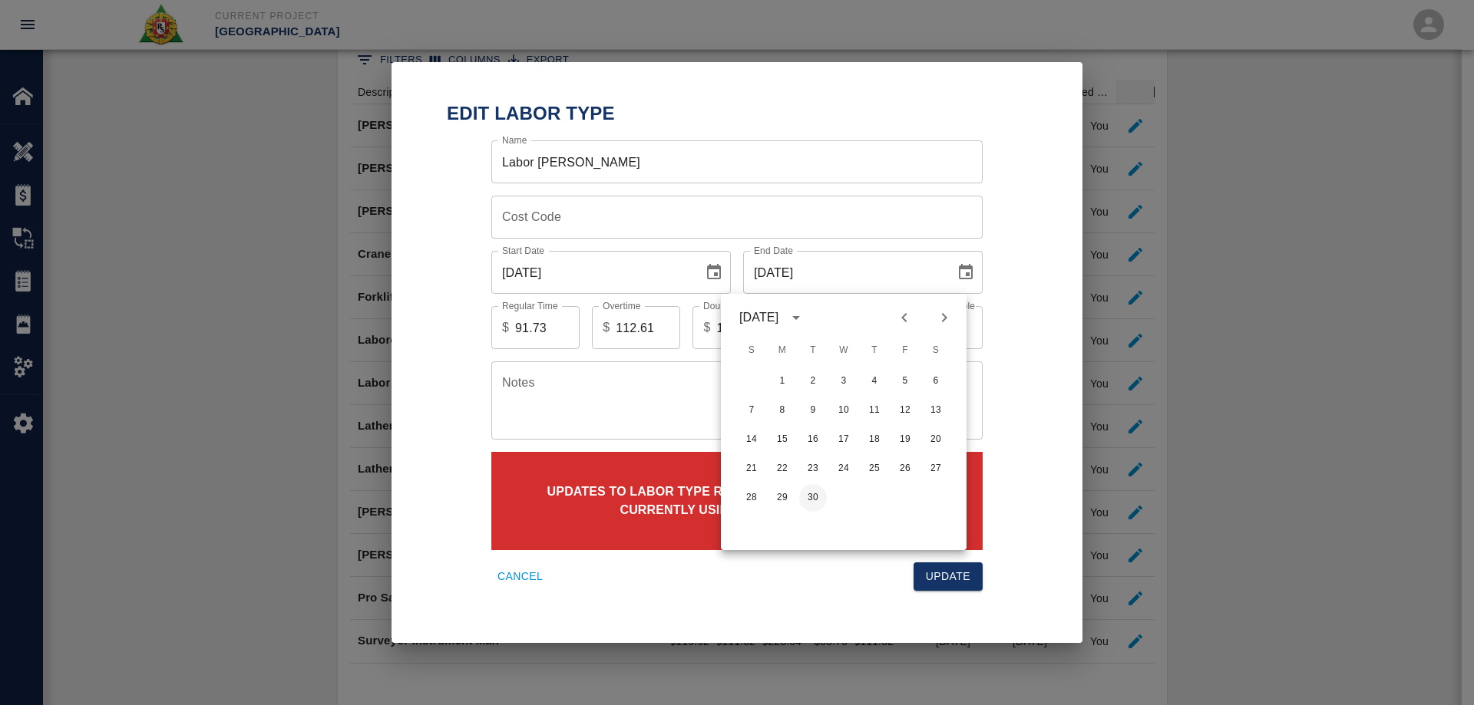
click at [816, 500] on button "30" at bounding box center [813, 498] width 28 height 28
type input "[DATE]"
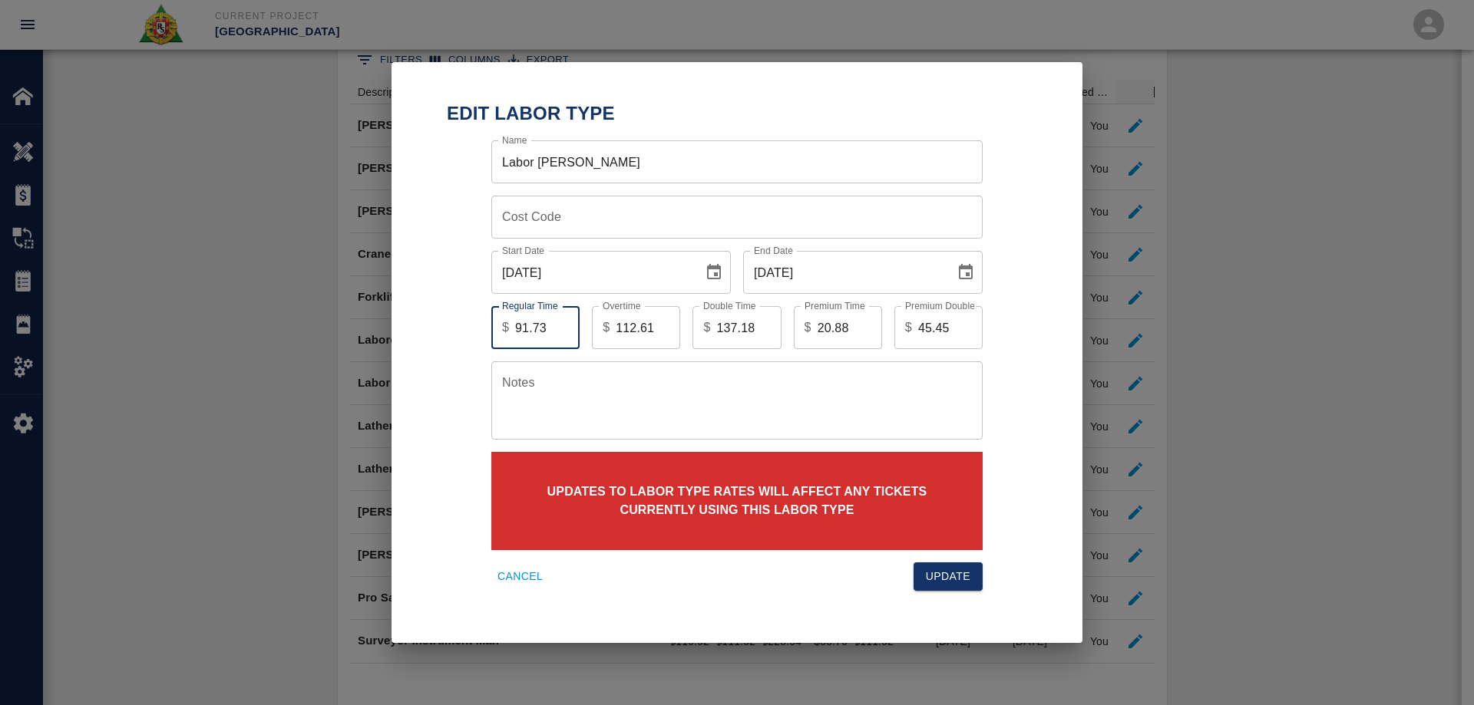
drag, startPoint x: 544, startPoint y: 326, endPoint x: 453, endPoint y: 327, distance: 91.3
click at [453, 327] on form "Name Labor [PERSON_NAME] Name Cost Code Cost Code Start Date [DATE] Start Date …" at bounding box center [737, 362] width 580 height 457
type input "93.29"
drag, startPoint x: 648, startPoint y: 324, endPoint x: 556, endPoint y: 328, distance: 91.4
click at [556, 328] on div "Regular Time $ 93.29 Regular Time Overtime $ 112.61 Overtime Double Time $ 137.…" at bounding box center [725, 316] width 516 height 68
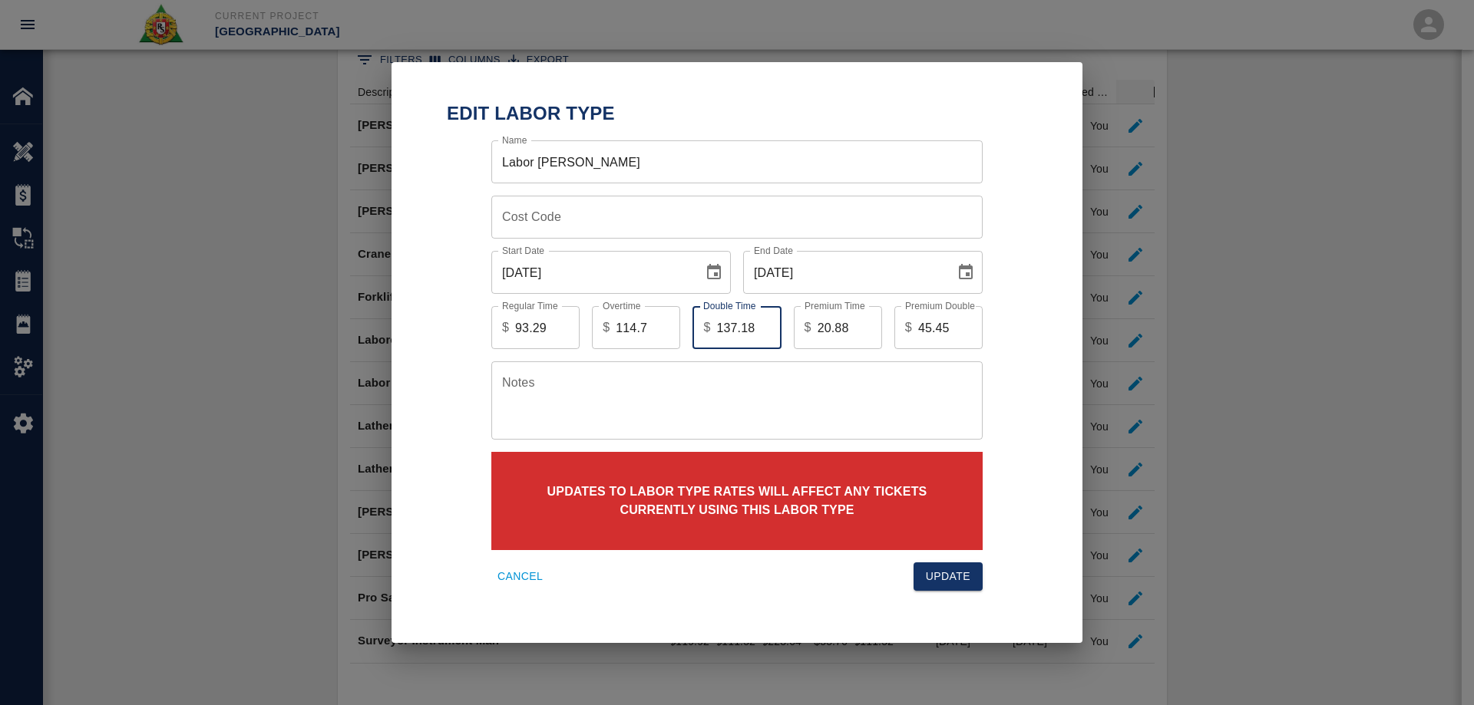
drag, startPoint x: 754, startPoint y: 328, endPoint x: 585, endPoint y: 337, distance: 169.9
click at [585, 337] on div "Regular Time $ 93.29 Regular Time Overtime $ 114.7 Overtime Double Time $ 137.1…" at bounding box center [725, 316] width 516 height 68
click at [655, 329] on input "114.7" at bounding box center [648, 327] width 64 height 43
type input "114.70"
drag, startPoint x: 753, startPoint y: 329, endPoint x: 682, endPoint y: 329, distance: 70.6
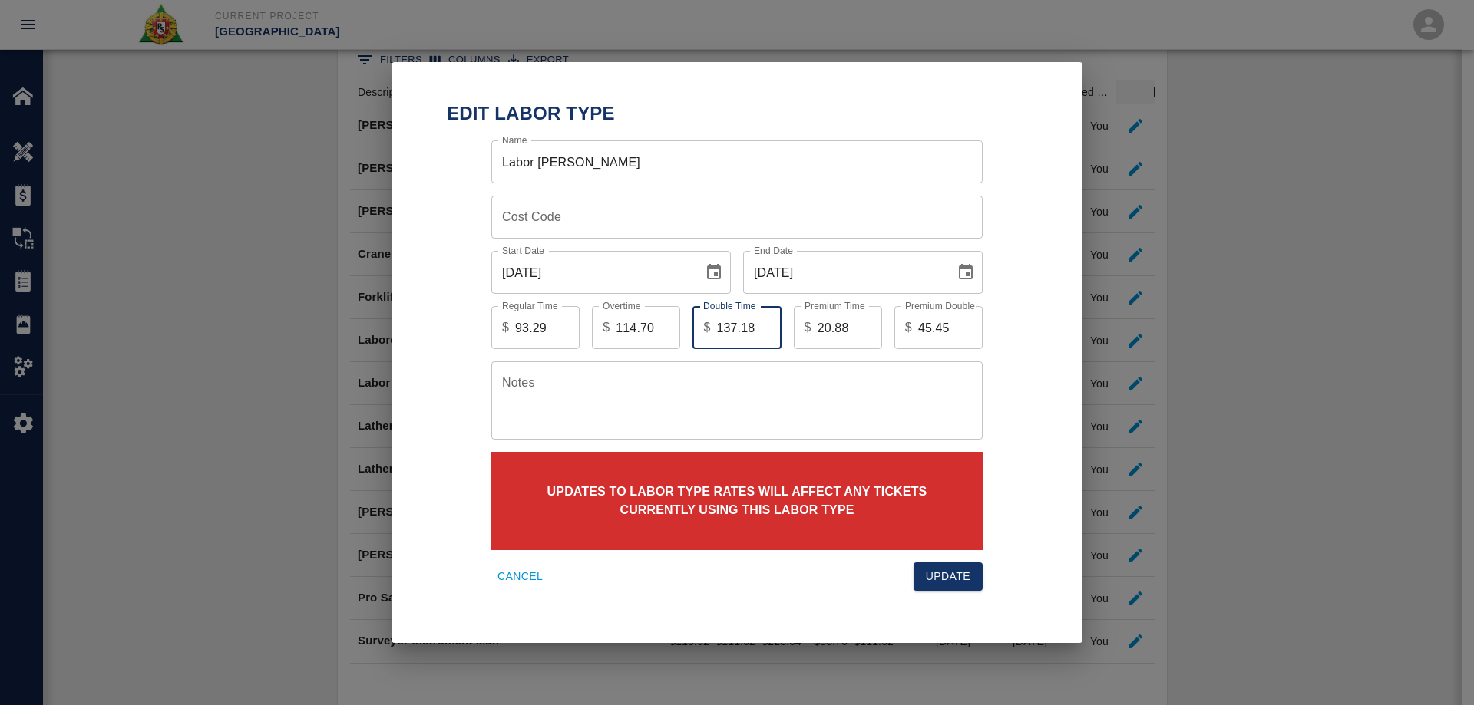
click at [682, 329] on div "Double Time $ 137.18 Double Time" at bounding box center [730, 321] width 101 height 55
type input "139.79"
drag, startPoint x: 849, startPoint y: 326, endPoint x: 761, endPoint y: 327, distance: 87.5
click at [761, 327] on div "Regular Time $ 93.29 Regular Time Overtime $ 114.70 Overtime Double Time $ 139.…" at bounding box center [725, 316] width 516 height 68
type input "25.10"
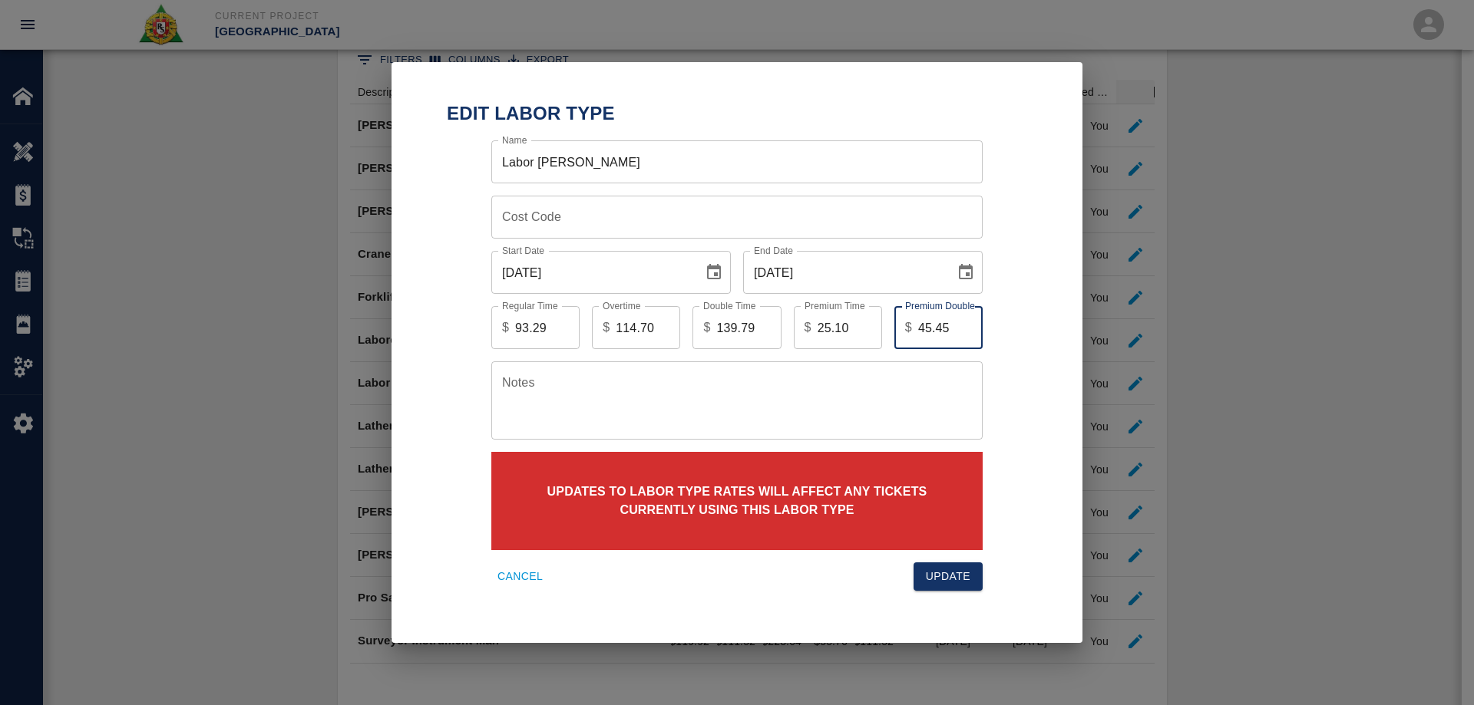
drag, startPoint x: 918, startPoint y: 322, endPoint x: 878, endPoint y: 328, distance: 40.3
click at [878, 328] on div "Regular Time $ 93.29 Regular Time Overtime $ 114.70 Overtime Double Time $ 139.…" at bounding box center [725, 316] width 516 height 68
type input "50.19"
click at [955, 576] on button "Update" at bounding box center [947, 577] width 69 height 28
type input "91.73"
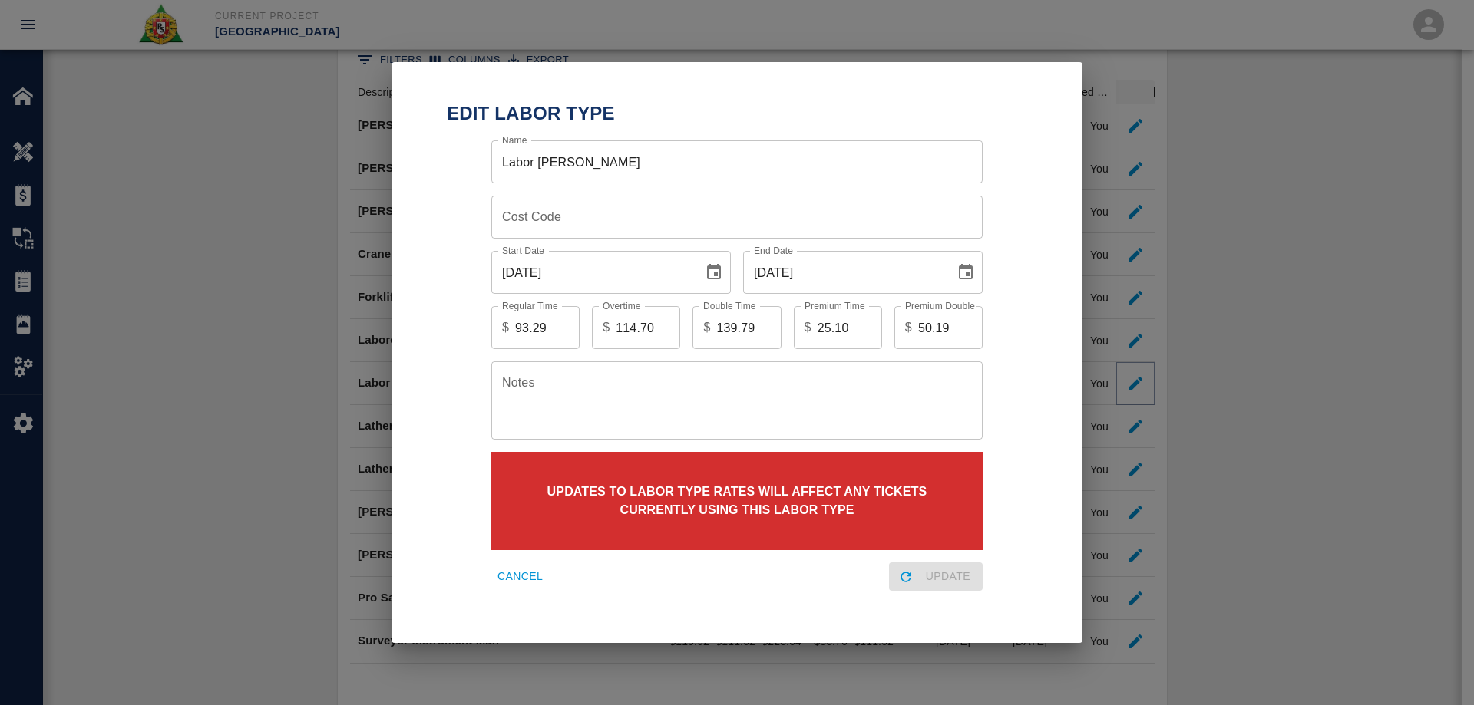
type input "112.61"
type input "137.18"
type input "20.88"
type input "45.45"
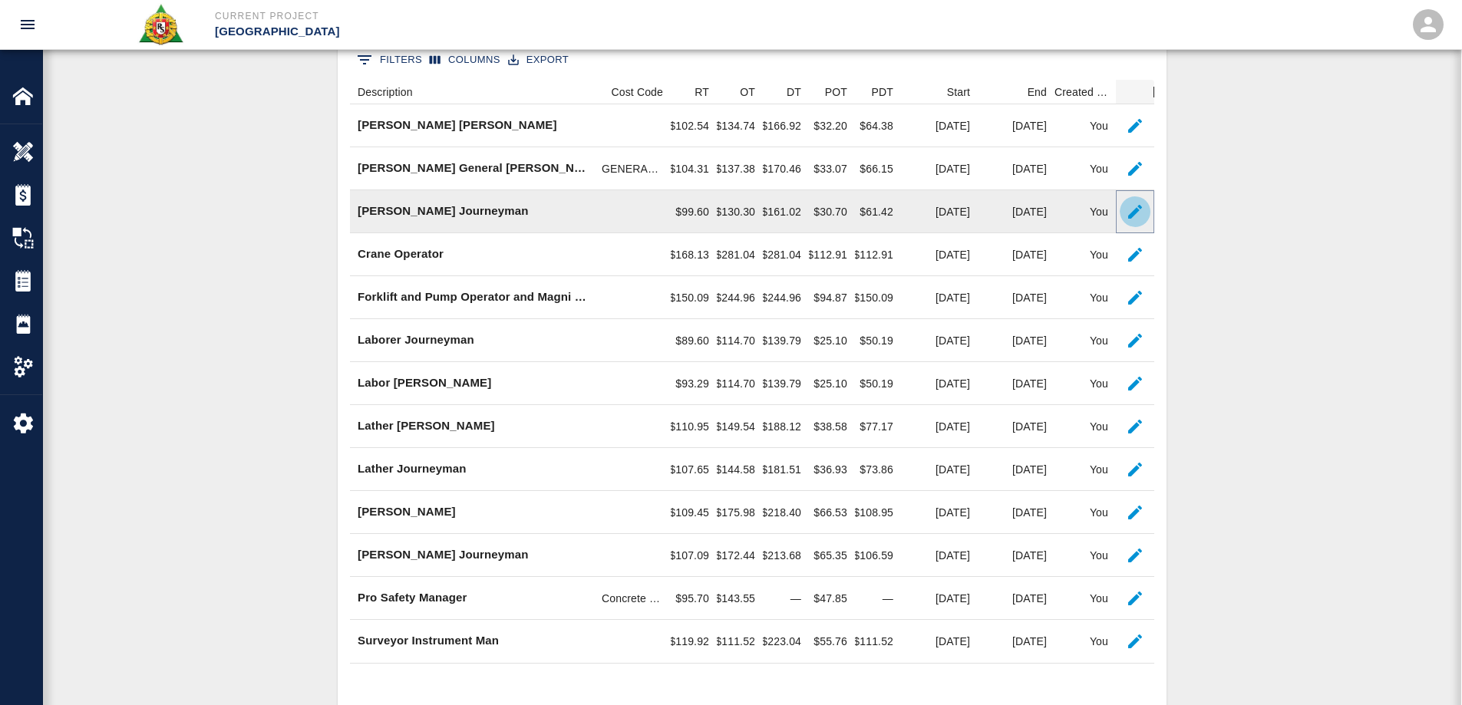
click at [1142, 213] on icon "button" at bounding box center [1135, 212] width 18 height 18
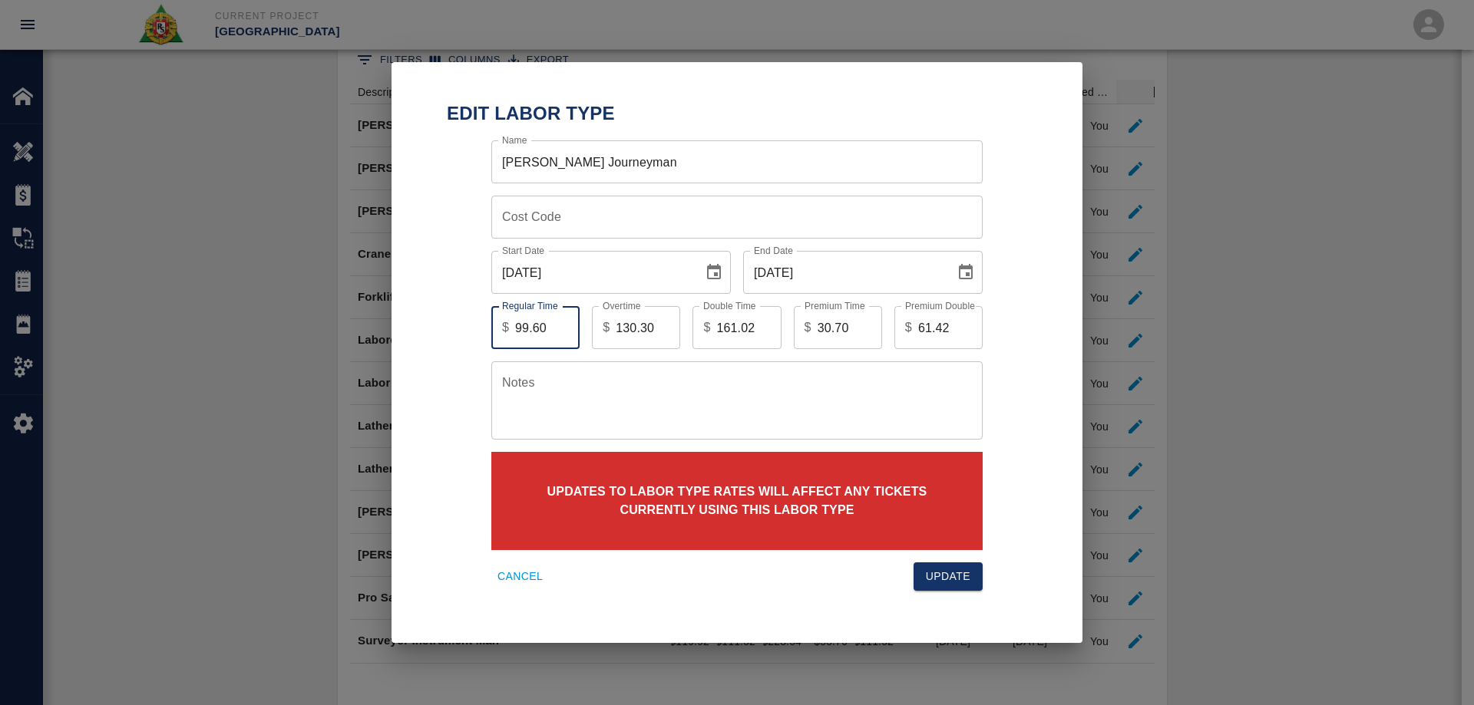
drag, startPoint x: 548, startPoint y: 323, endPoint x: 468, endPoint y: 339, distance: 81.4
click at [468, 339] on div "Regular Time $ 99.60 Regular Time Overtime $ 130.30 Overtime Double Time $ 161.…" at bounding box center [725, 316] width 516 height 68
type input "101.89"
click at [959, 276] on icon "Choose date, selected date is Aug 31, 2025" at bounding box center [966, 271] width 14 height 15
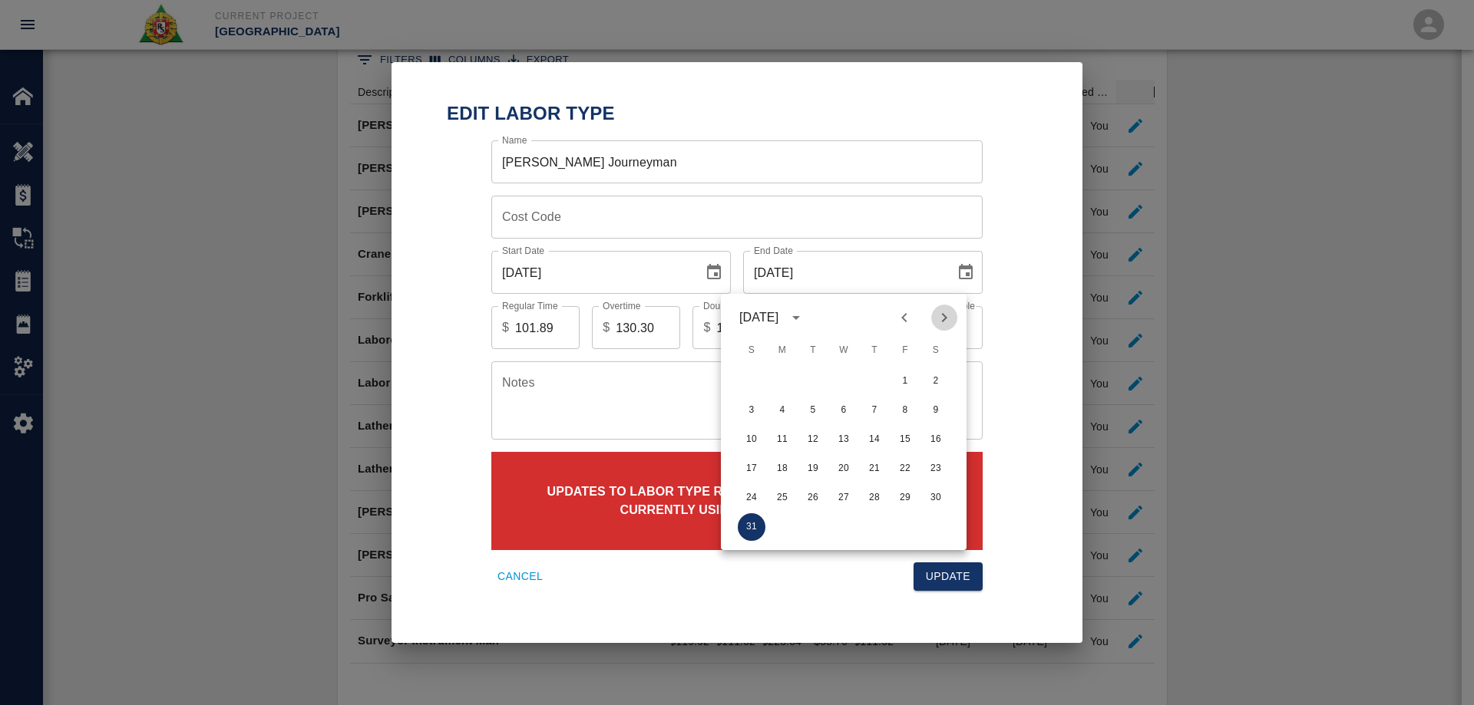
click at [943, 322] on icon "Next month" at bounding box center [944, 318] width 18 height 18
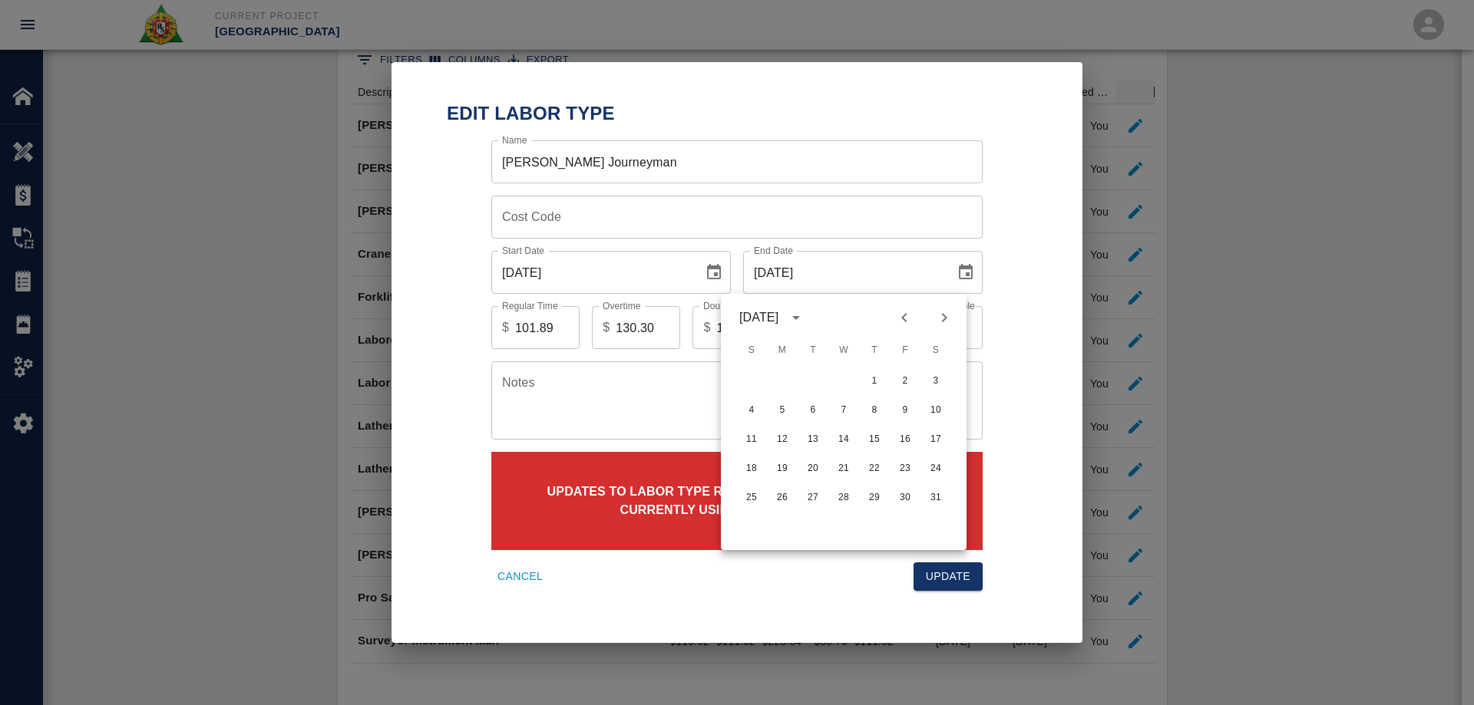
click at [943, 322] on icon "Next month" at bounding box center [944, 317] width 5 height 9
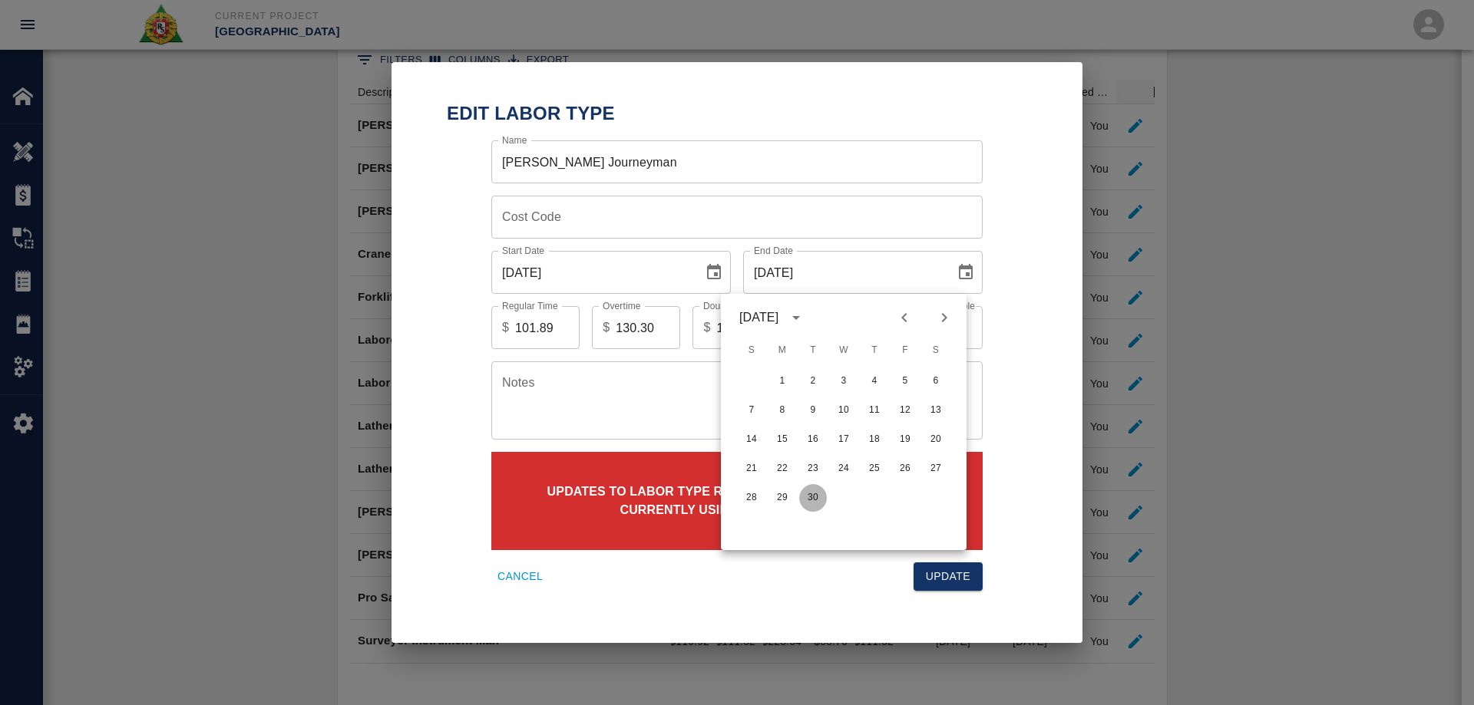
click at [809, 500] on button "30" at bounding box center [813, 498] width 28 height 28
type input "[DATE]"
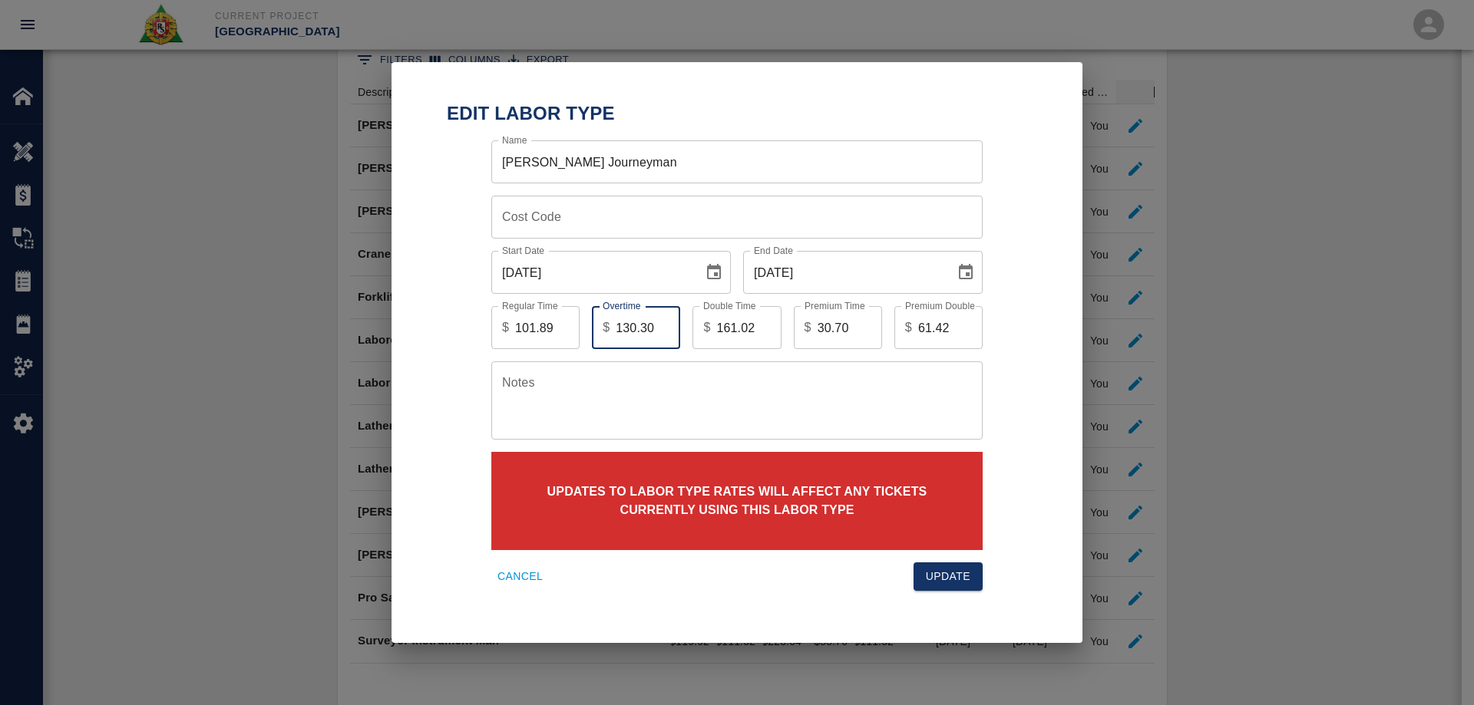
drag, startPoint x: 656, startPoint y: 325, endPoint x: 583, endPoint y: 332, distance: 73.2
click at [583, 332] on div "Overtime $ 130.30 Overtime" at bounding box center [629, 321] width 101 height 55
type input "133.48"
drag, startPoint x: 755, startPoint y: 331, endPoint x: 704, endPoint y: 329, distance: 51.5
click at [704, 329] on div "$ 161.02 Double Time" at bounding box center [736, 327] width 88 height 43
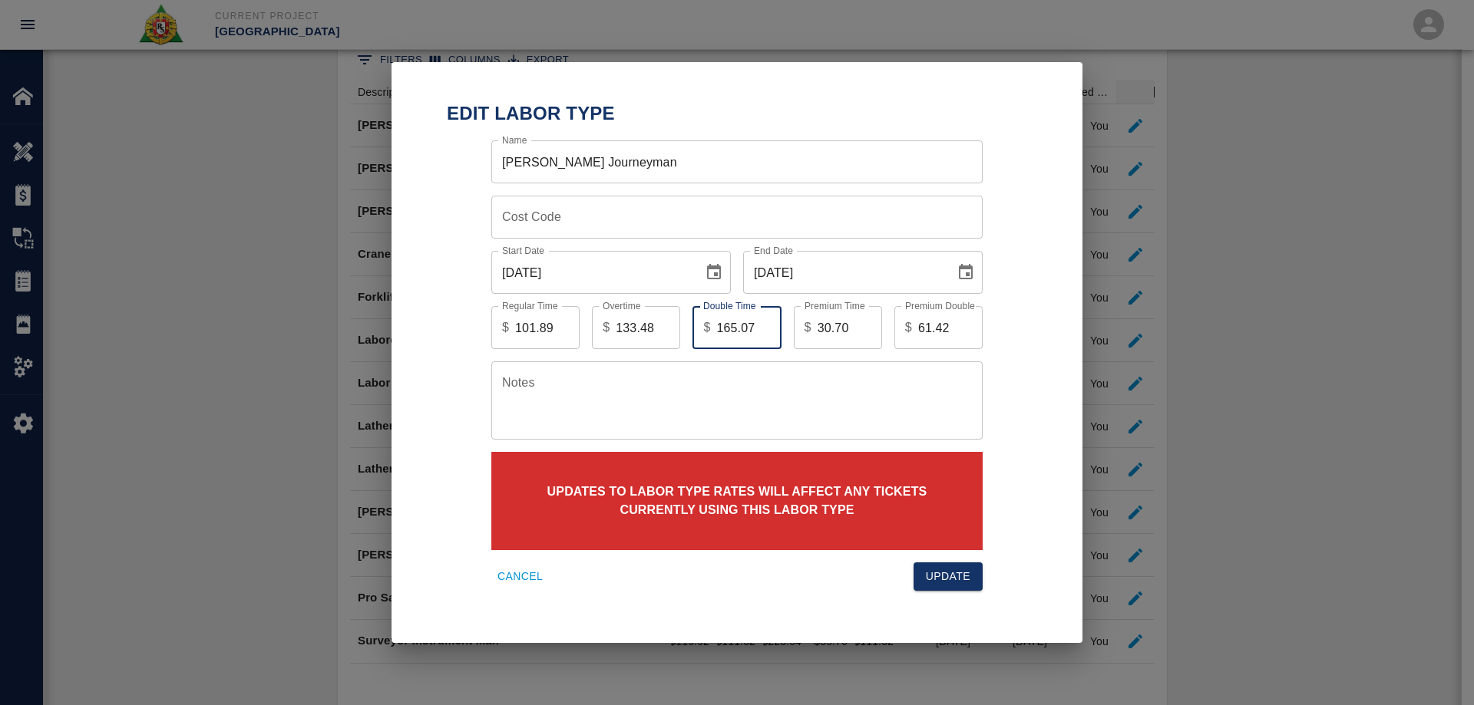
type input "165.07"
drag, startPoint x: 853, startPoint y: 327, endPoint x: 806, endPoint y: 327, distance: 47.6
click at [806, 327] on div "$ 30.70 Premium Time" at bounding box center [838, 327] width 88 height 43
type input "31.59"
click at [951, 330] on input "61.42" at bounding box center [950, 327] width 64 height 43
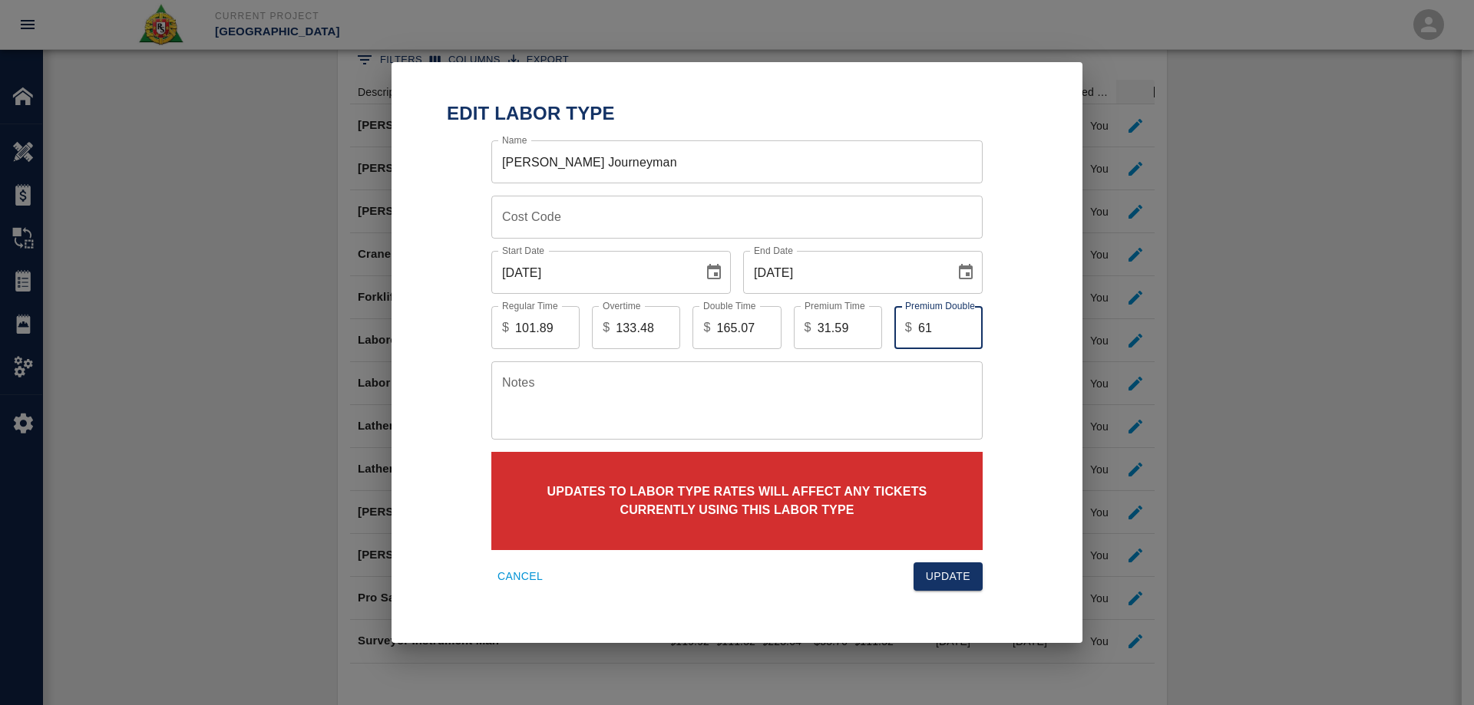
type input "6"
type input "63.18"
click at [955, 587] on button "Update" at bounding box center [947, 577] width 69 height 28
type input "99.60"
type input "130.30"
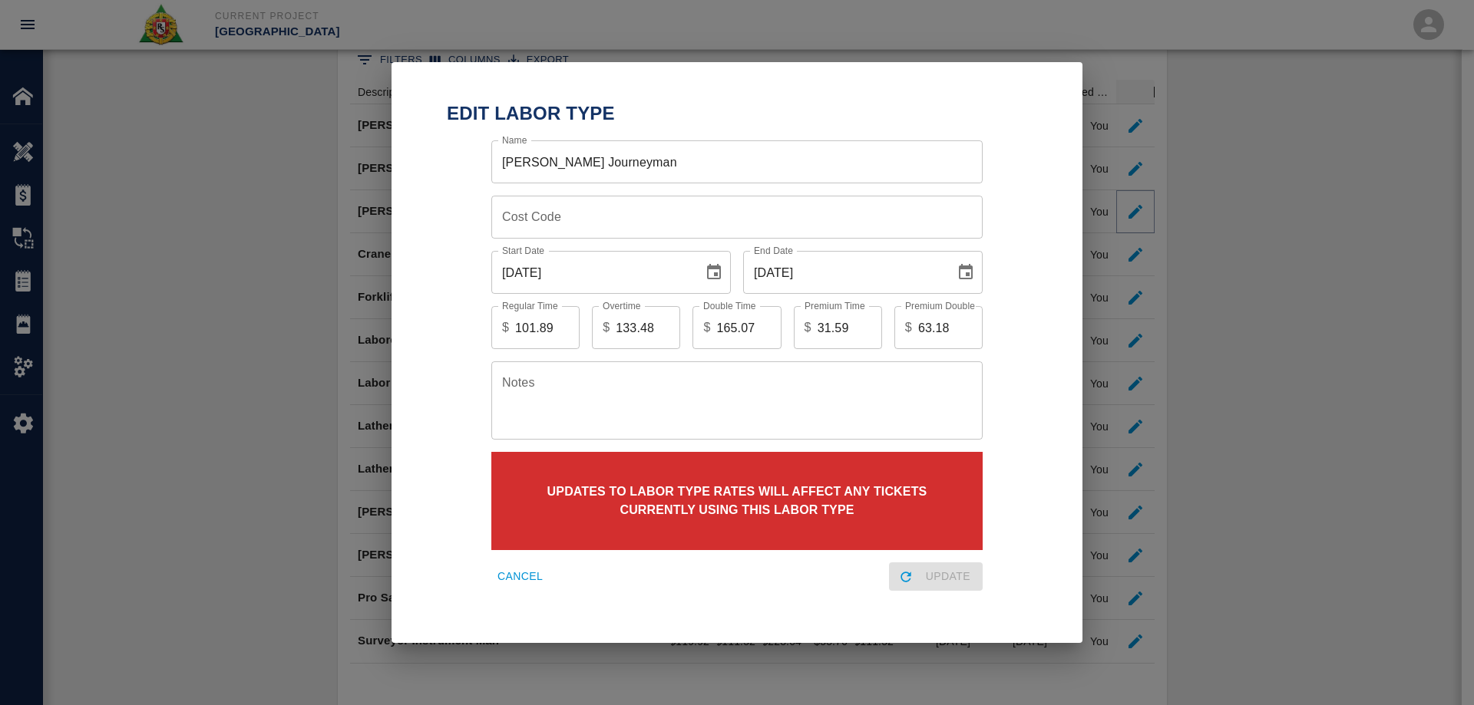
type input "161.02"
type input "30.70"
type input "61.42"
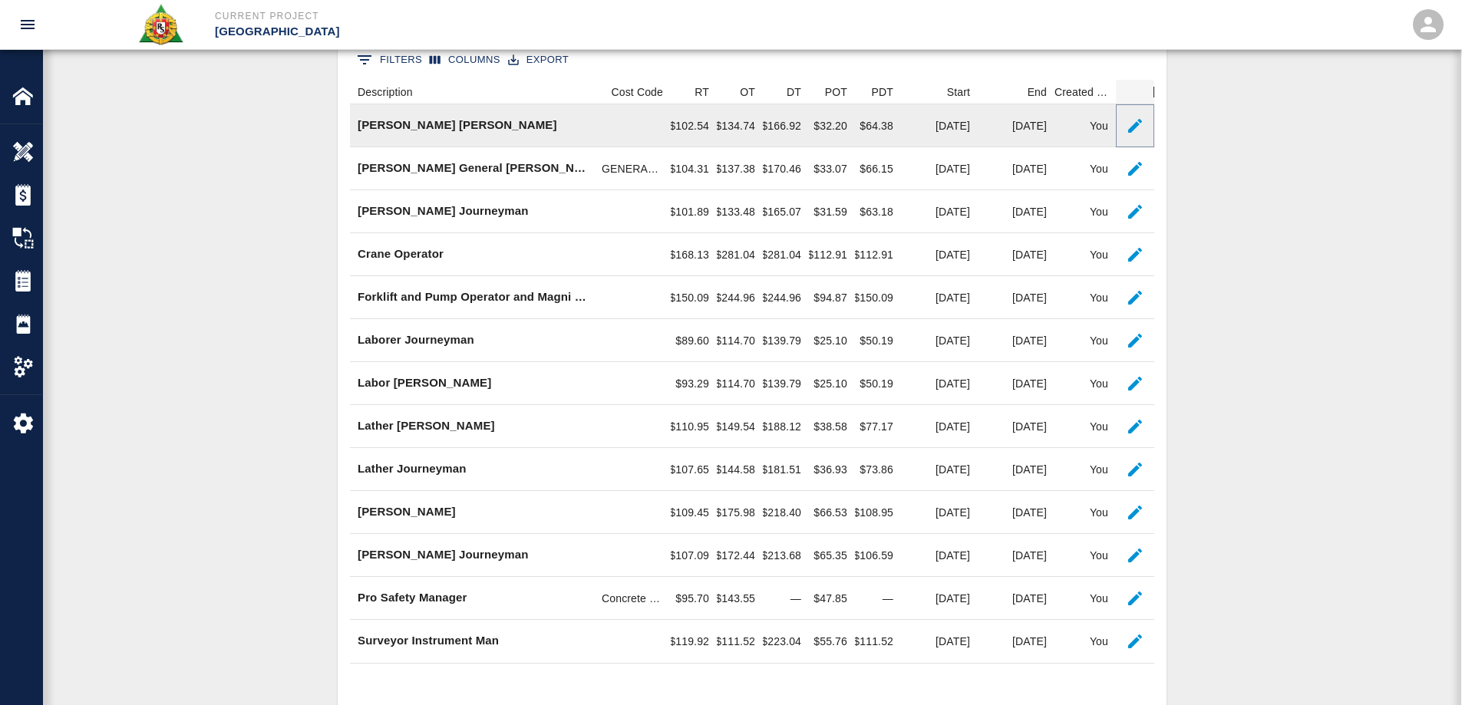
click at [1133, 130] on icon "button" at bounding box center [1135, 126] width 14 height 14
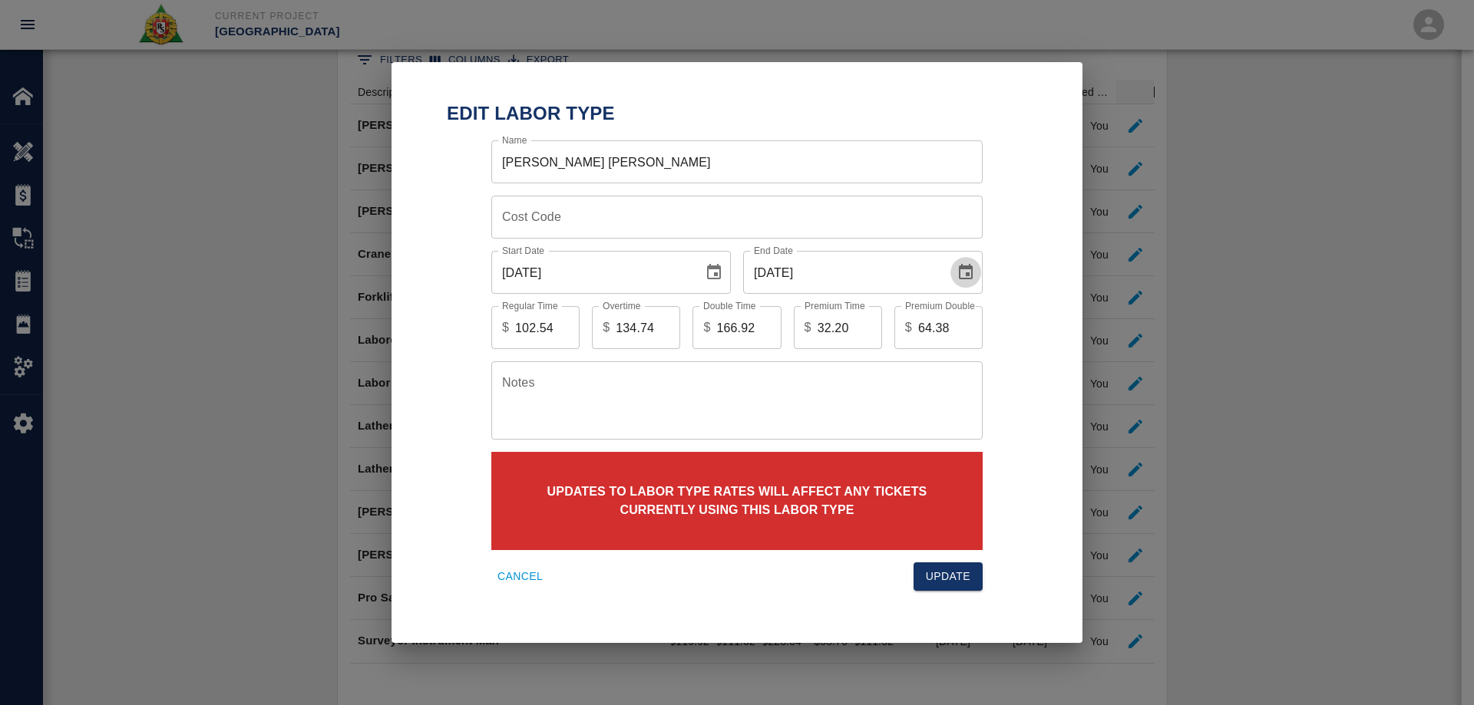
click at [963, 272] on icon "Choose date, selected date is Aug 31, 2025" at bounding box center [965, 272] width 18 height 18
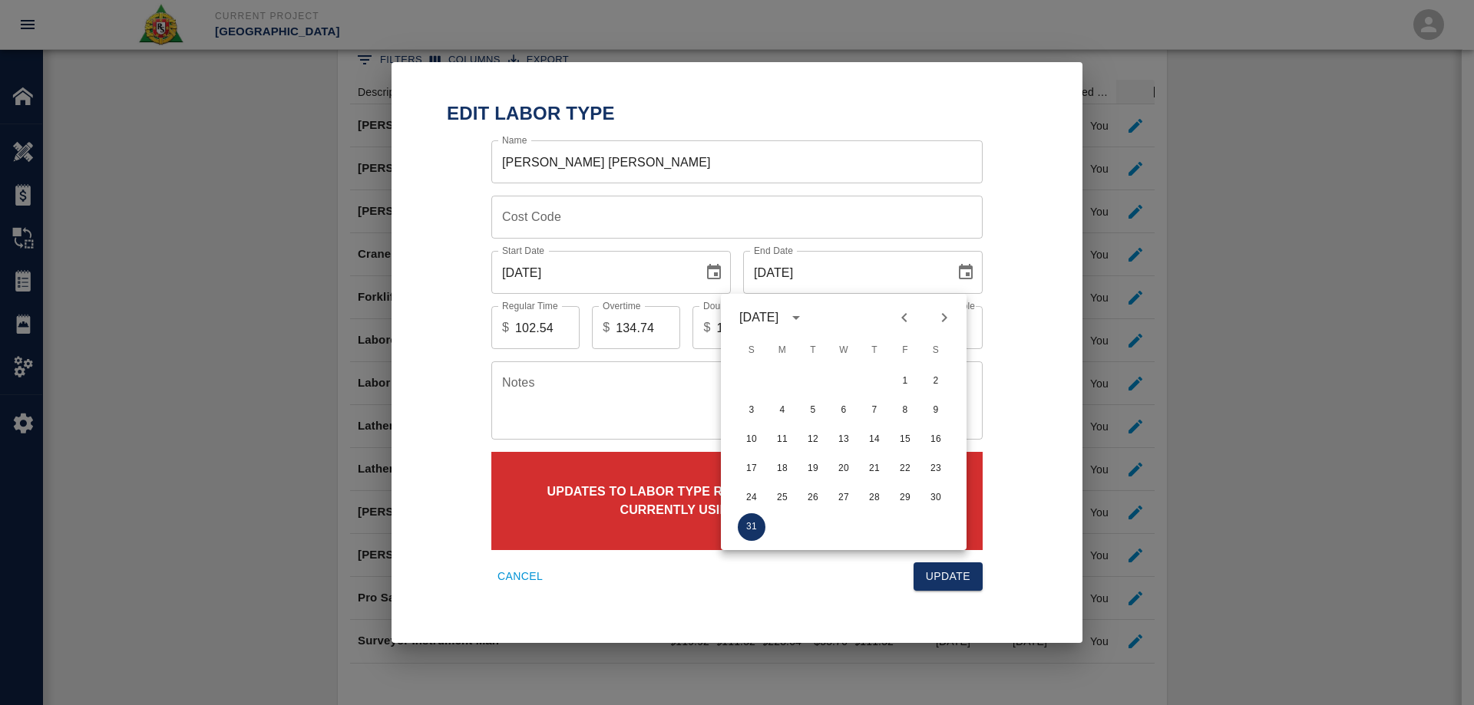
click at [948, 319] on icon "Next month" at bounding box center [944, 318] width 18 height 18
click at [947, 318] on icon "Next month" at bounding box center [944, 318] width 18 height 18
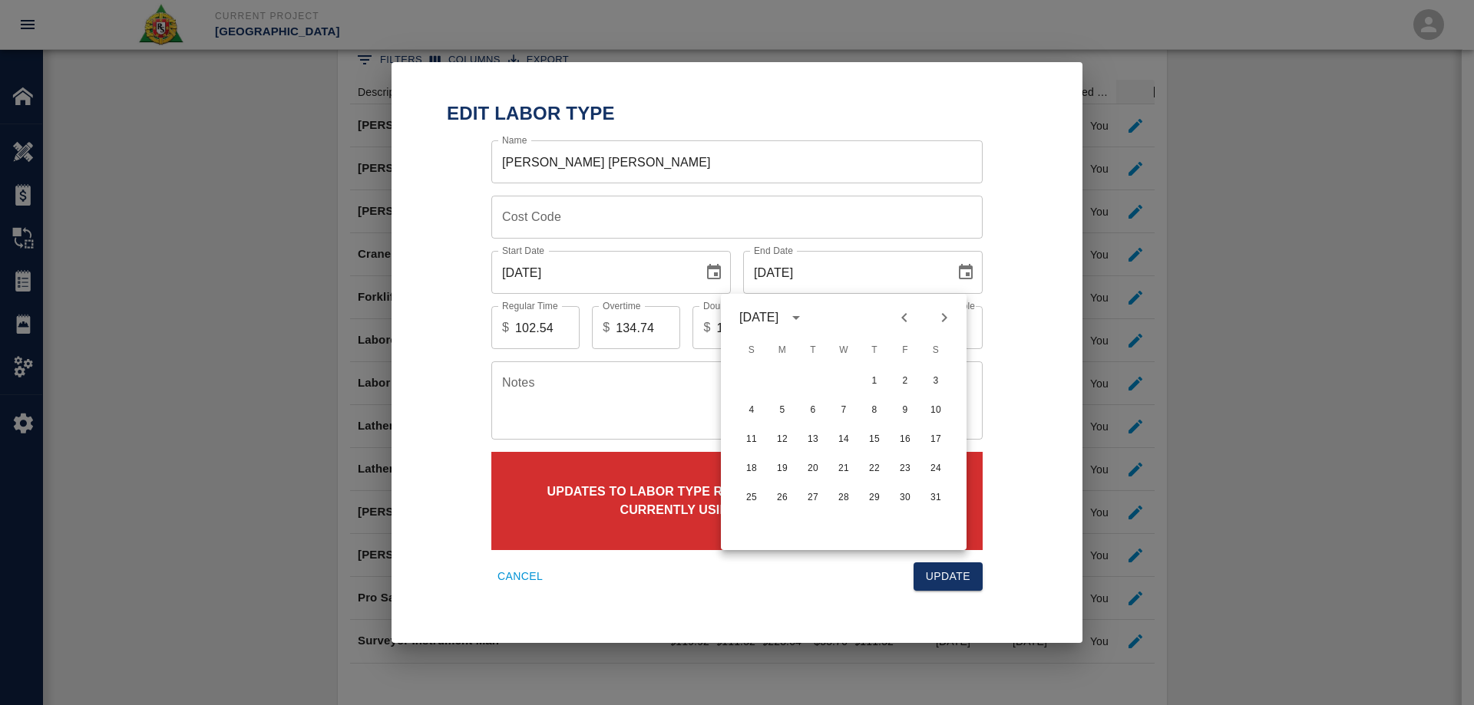
click at [947, 318] on icon "Next month" at bounding box center [944, 317] width 5 height 9
click at [946, 317] on icon "Next month" at bounding box center [944, 317] width 5 height 9
click at [946, 316] on icon "Next month" at bounding box center [944, 318] width 18 height 18
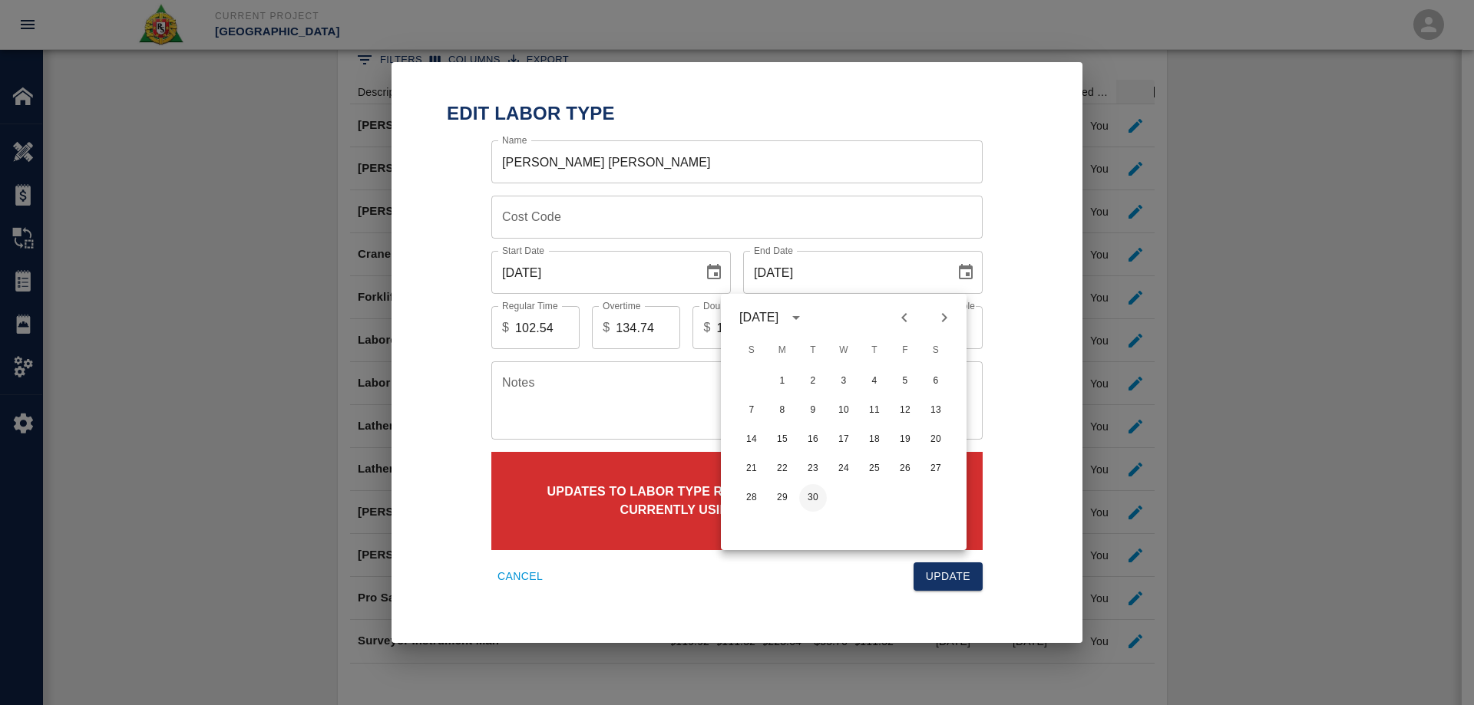
click at [817, 497] on button "30" at bounding box center [813, 498] width 28 height 28
type input "[DATE]"
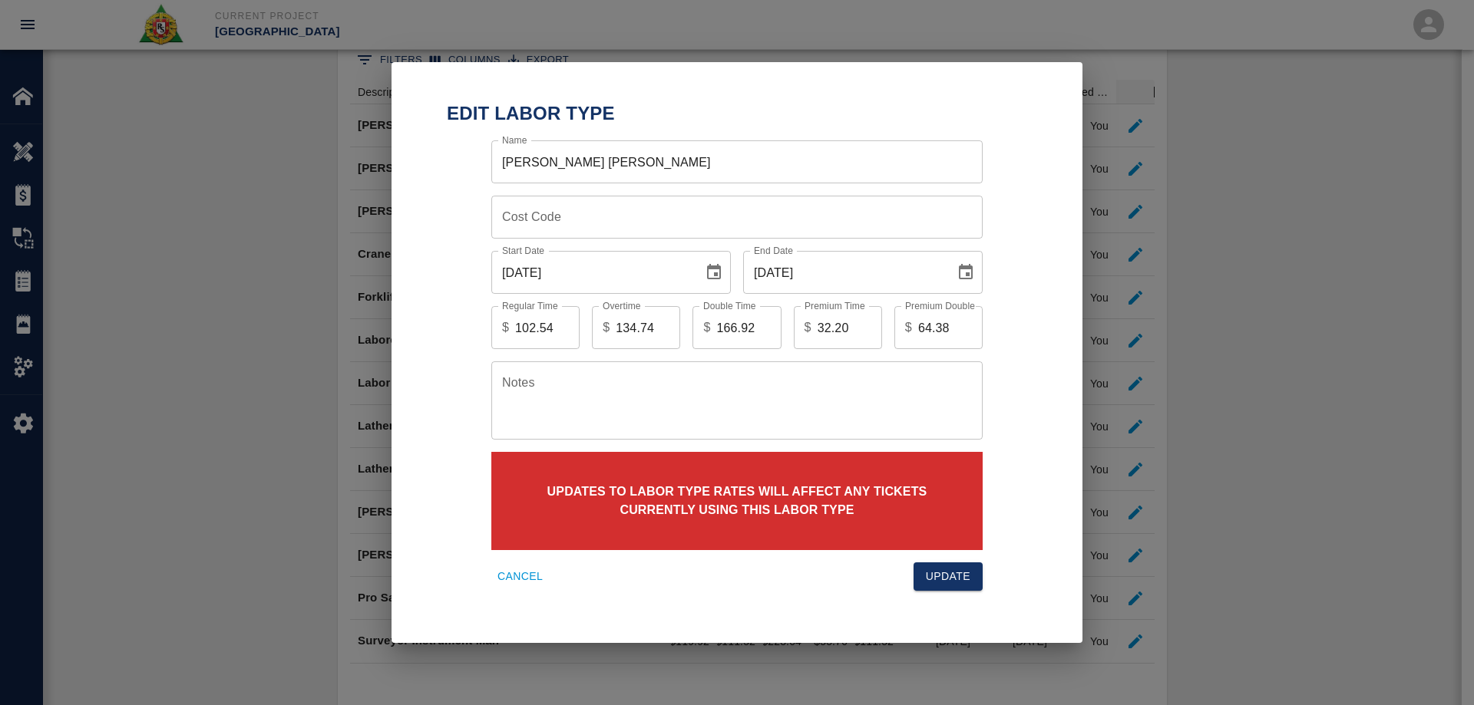
click at [603, 278] on input "[DATE]" at bounding box center [591, 272] width 201 height 43
drag, startPoint x: 553, startPoint y: 329, endPoint x: 513, endPoint y: 327, distance: 39.2
click at [513, 327] on div "$ 102.54 Regular Time" at bounding box center [535, 327] width 88 height 43
type input "104.85"
drag, startPoint x: 655, startPoint y: 325, endPoint x: 595, endPoint y: 325, distance: 59.9
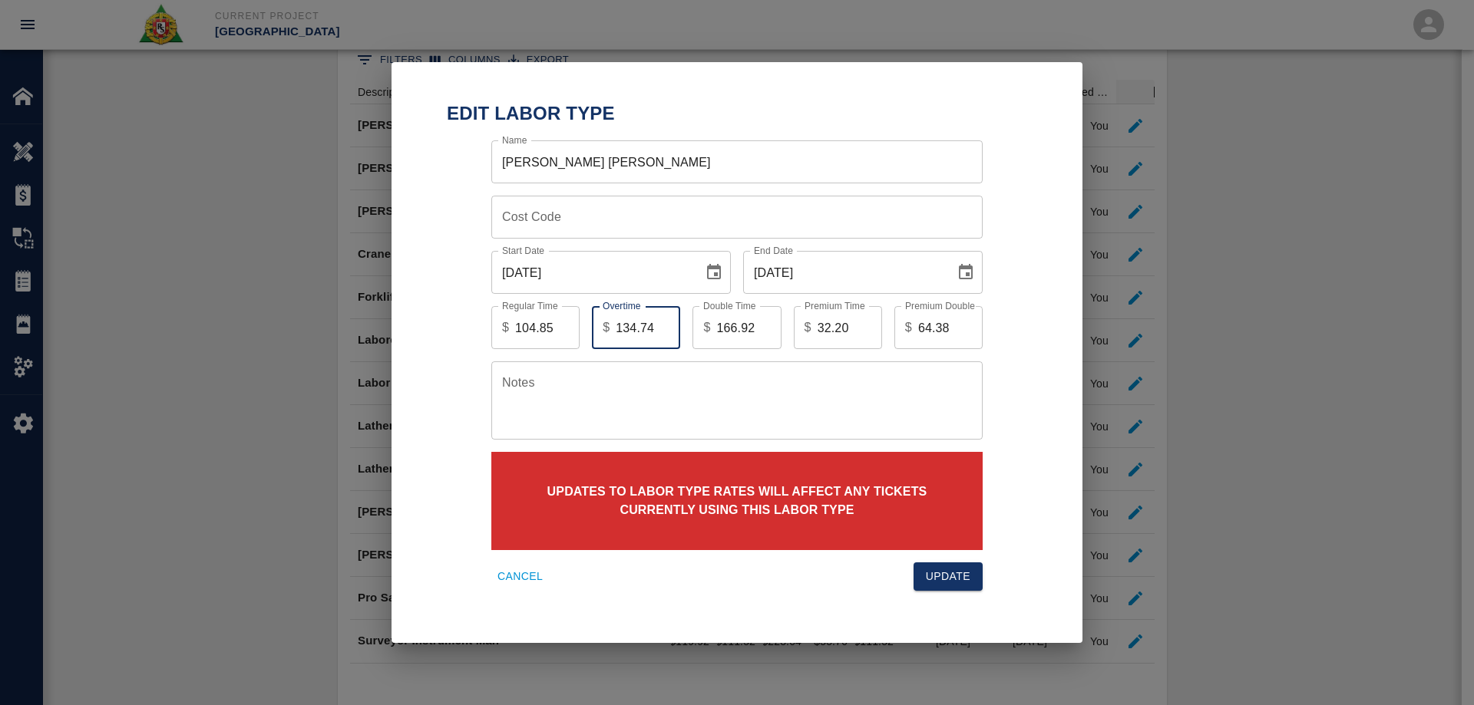
click at [595, 325] on div "$ 134.74 Overtime" at bounding box center [636, 327] width 88 height 43
type input "137.93"
drag, startPoint x: 760, startPoint y: 327, endPoint x: 728, endPoint y: 322, distance: 32.6
click at [727, 322] on input "174.92" at bounding box center [748, 327] width 64 height 43
drag, startPoint x: 735, startPoint y: 329, endPoint x: 695, endPoint y: 330, distance: 39.9
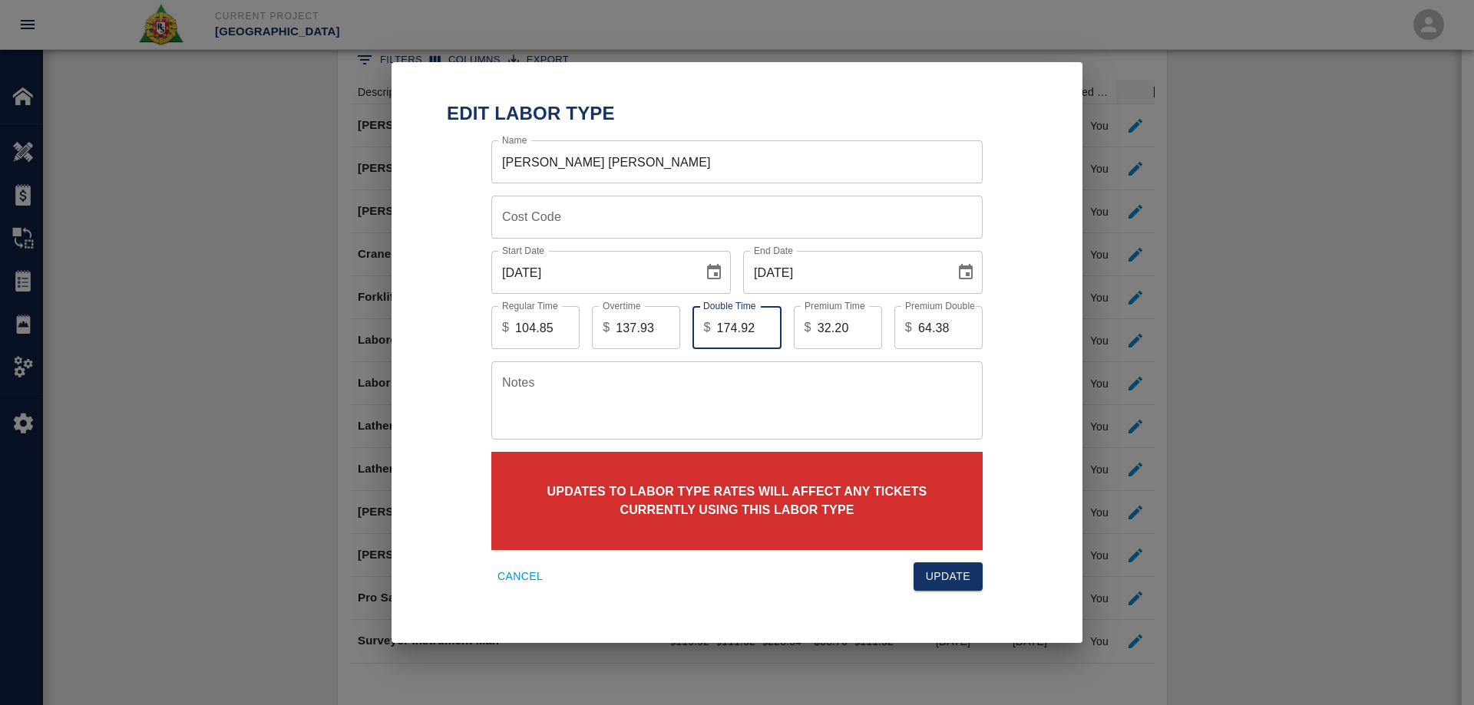
click at [695, 330] on div "$ 174.92 Double Time" at bounding box center [736, 327] width 88 height 43
type input "170.98"
drag, startPoint x: 856, startPoint y: 326, endPoint x: 772, endPoint y: 332, distance: 83.9
click at [772, 332] on div "Regular Time $ 104.85 Regular Time Overtime $ 137.93 Overtime Double Time $ 170…" at bounding box center [725, 316] width 516 height 68
type input "33.08"
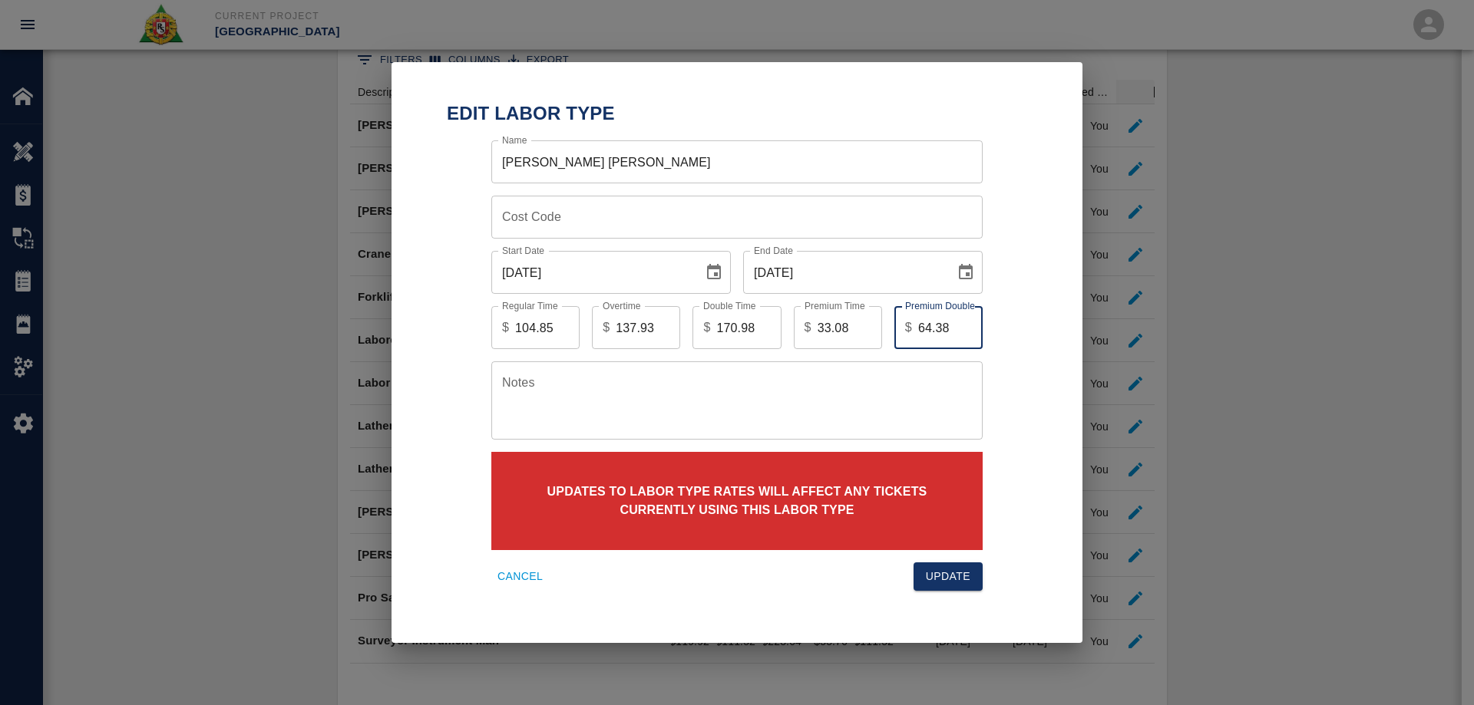
drag, startPoint x: 949, startPoint y: 326, endPoint x: 909, endPoint y: 326, distance: 39.9
click at [909, 326] on div "$ 64.38 Premium Double" at bounding box center [938, 327] width 88 height 43
type input "66.13"
click at [956, 576] on button "Update" at bounding box center [947, 577] width 69 height 28
type input "102.54"
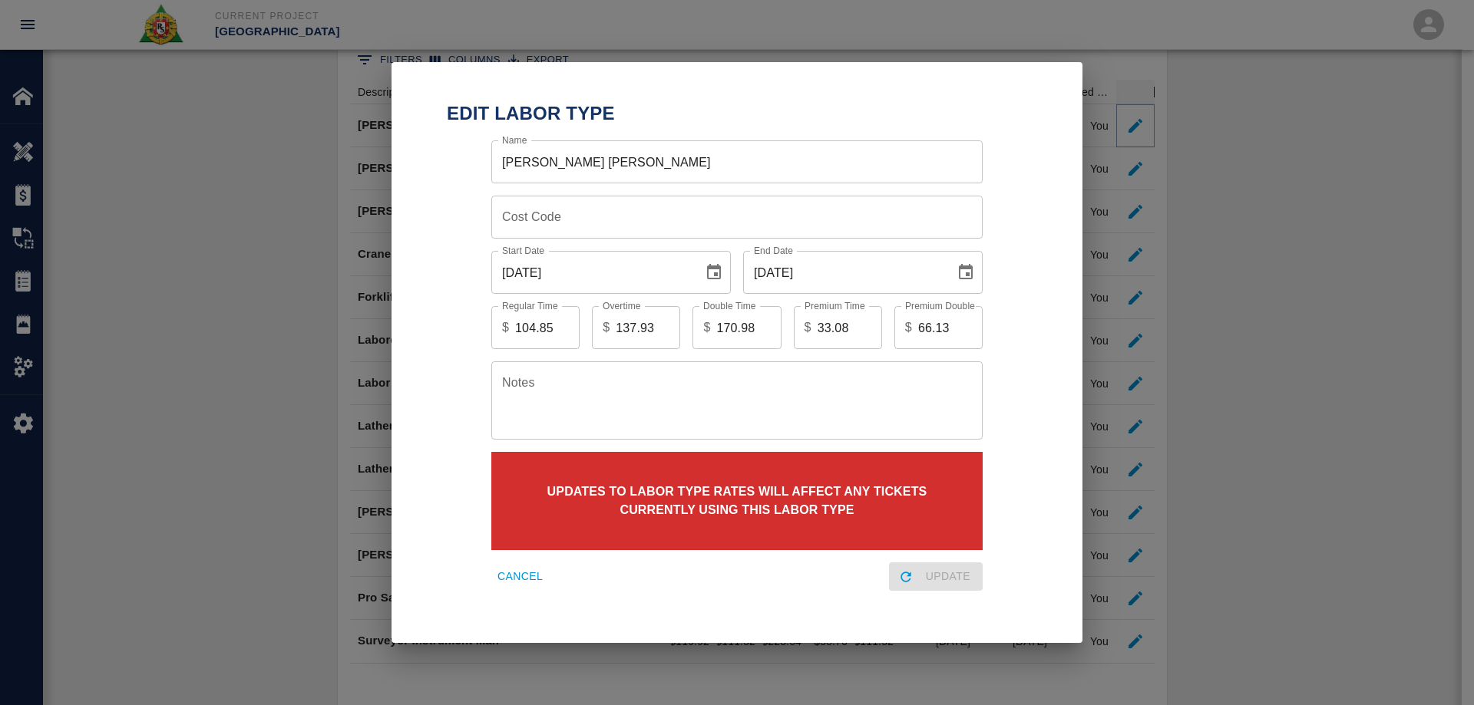
type input "134.74"
type input "166.92"
type input "32.20"
type input "64.38"
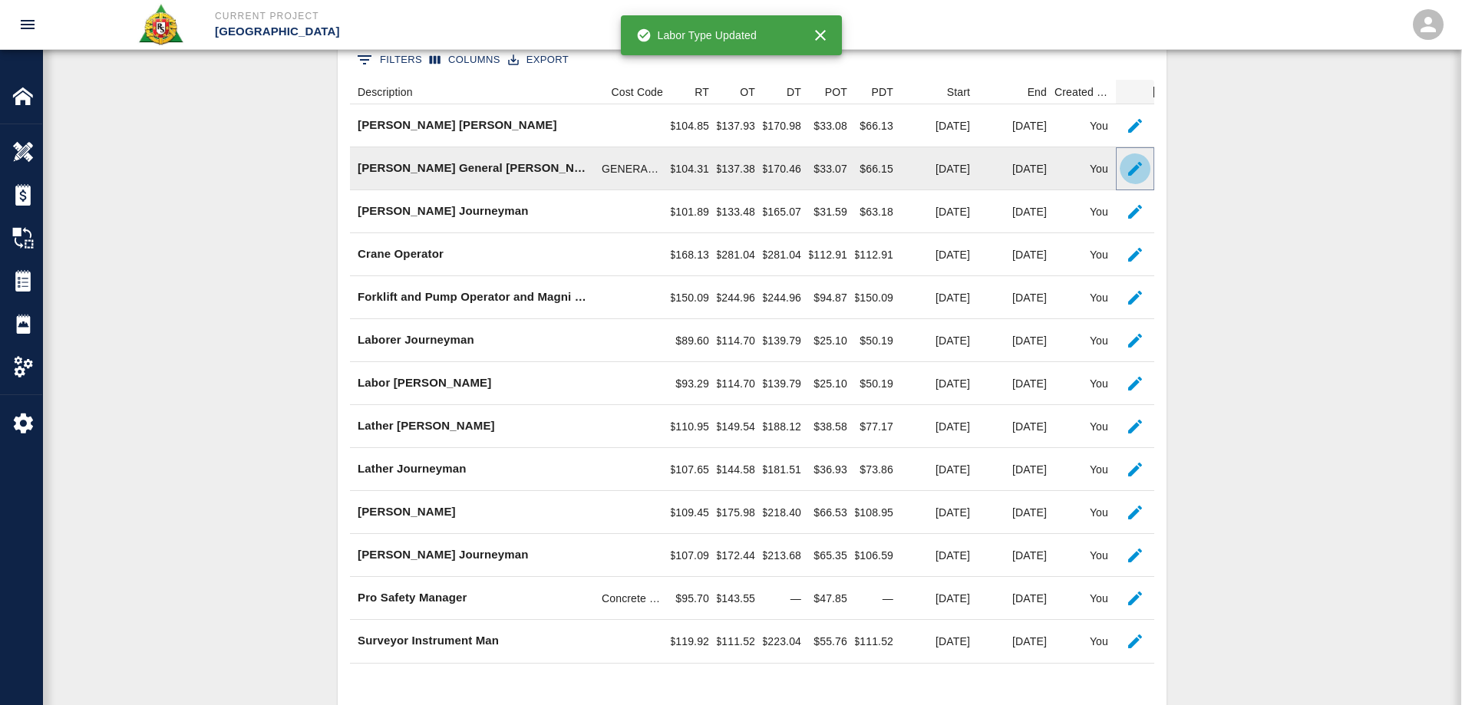
click at [1129, 169] on icon "button" at bounding box center [1135, 169] width 18 height 18
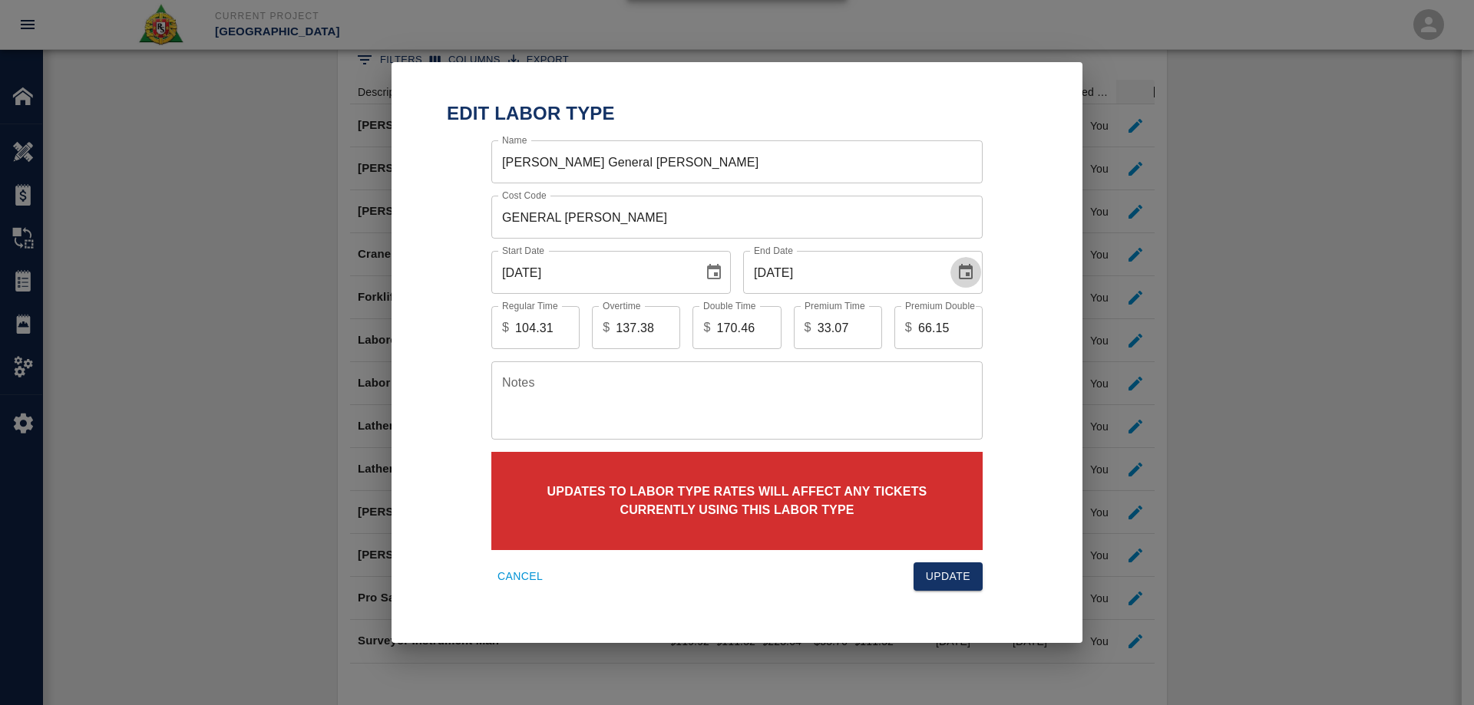
click at [967, 279] on icon "Choose date, selected date is Aug 31, 2025" at bounding box center [966, 271] width 14 height 15
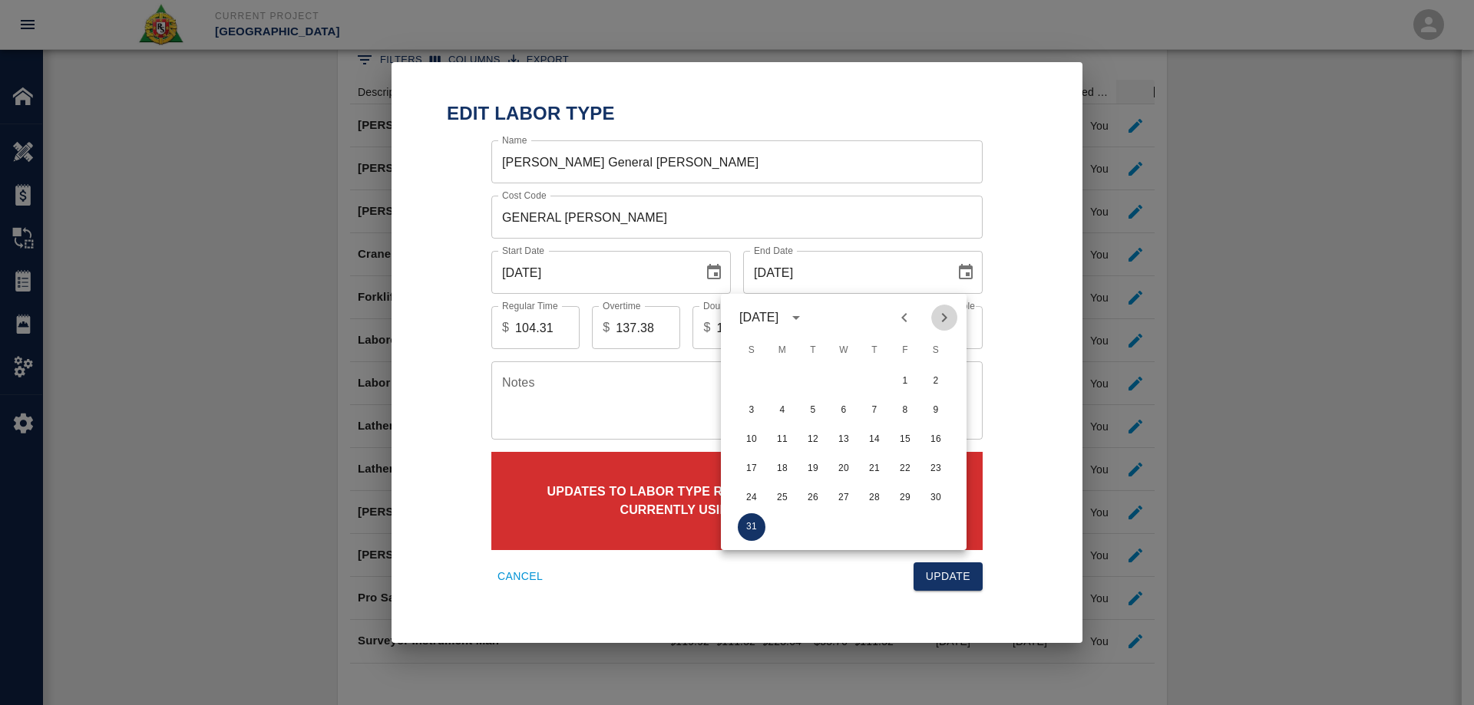
click at [948, 322] on icon "Next month" at bounding box center [944, 318] width 18 height 18
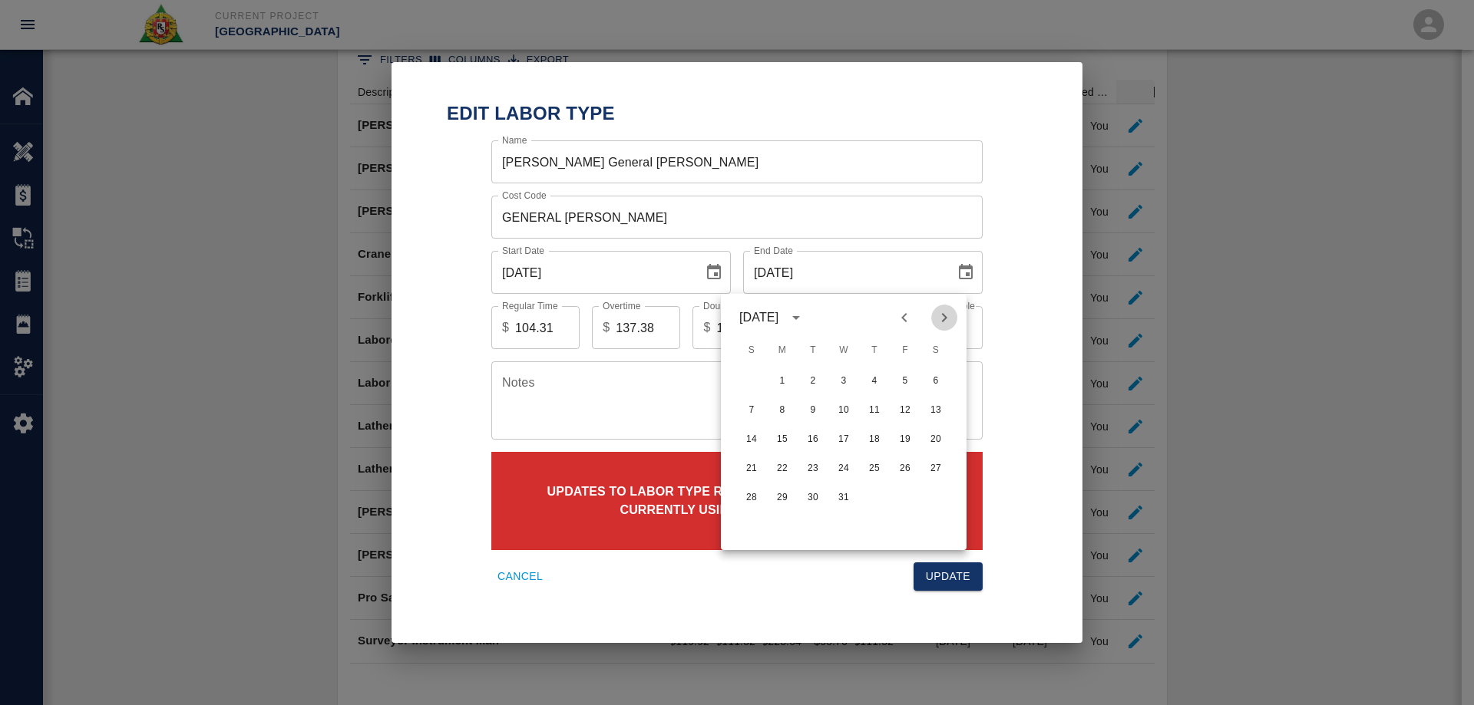
click at [948, 322] on icon "Next month" at bounding box center [944, 318] width 18 height 18
click at [948, 324] on icon "Next month" at bounding box center [944, 318] width 18 height 18
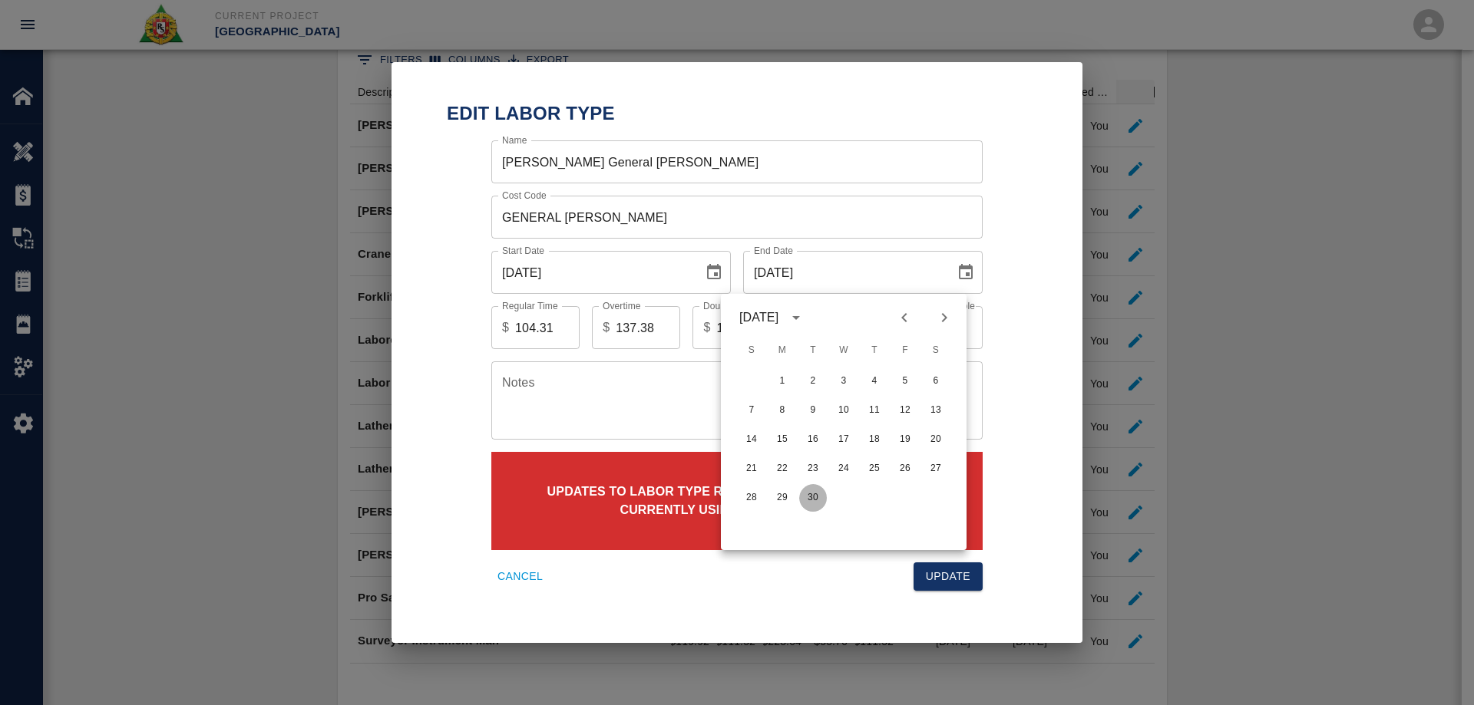
click at [815, 495] on button "30" at bounding box center [813, 498] width 28 height 28
type input "[DATE]"
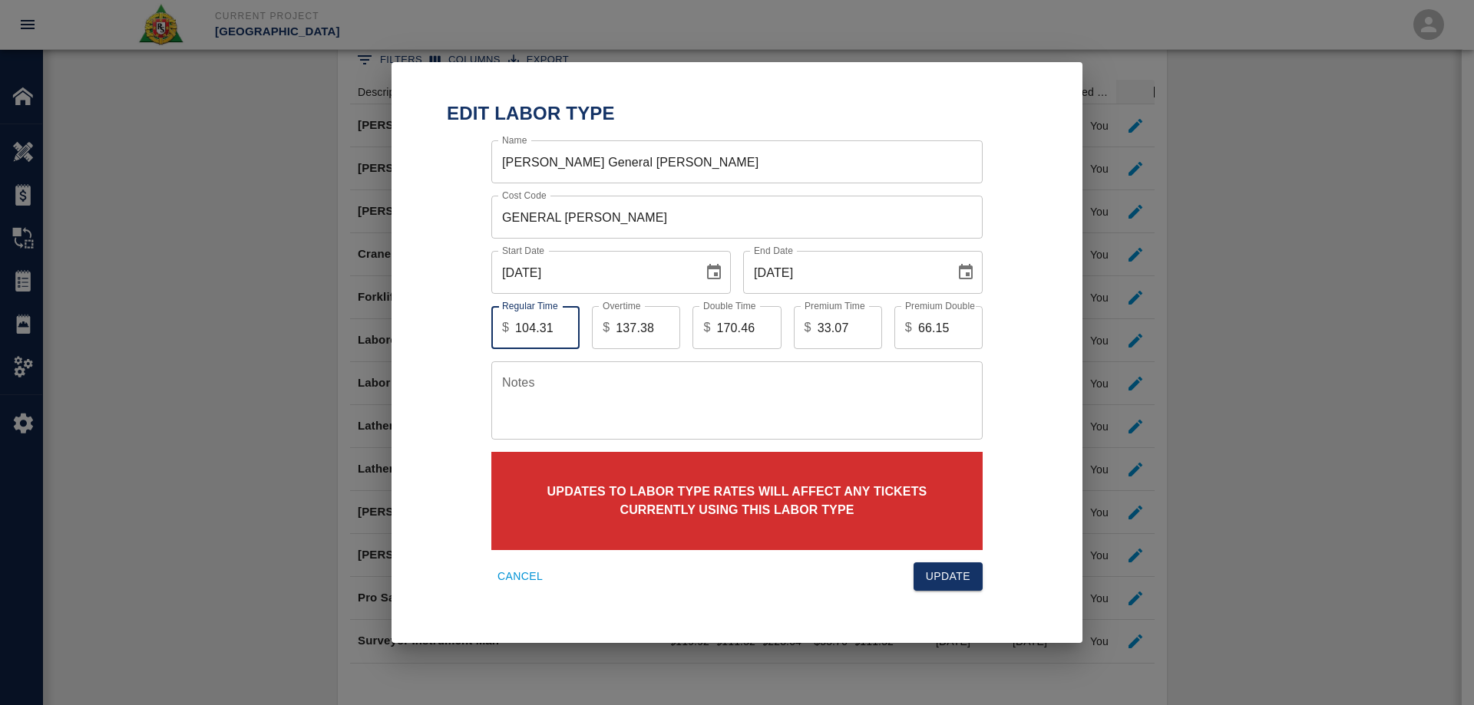
click at [543, 327] on input "104.31" at bounding box center [547, 327] width 64 height 43
drag, startPoint x: 553, startPoint y: 325, endPoint x: 499, endPoint y: 325, distance: 53.7
click at [499, 325] on div "$ 104.31 Regular Time" at bounding box center [535, 327] width 88 height 43
type input "106.61"
click at [658, 328] on input "138.38" at bounding box center [648, 327] width 64 height 43
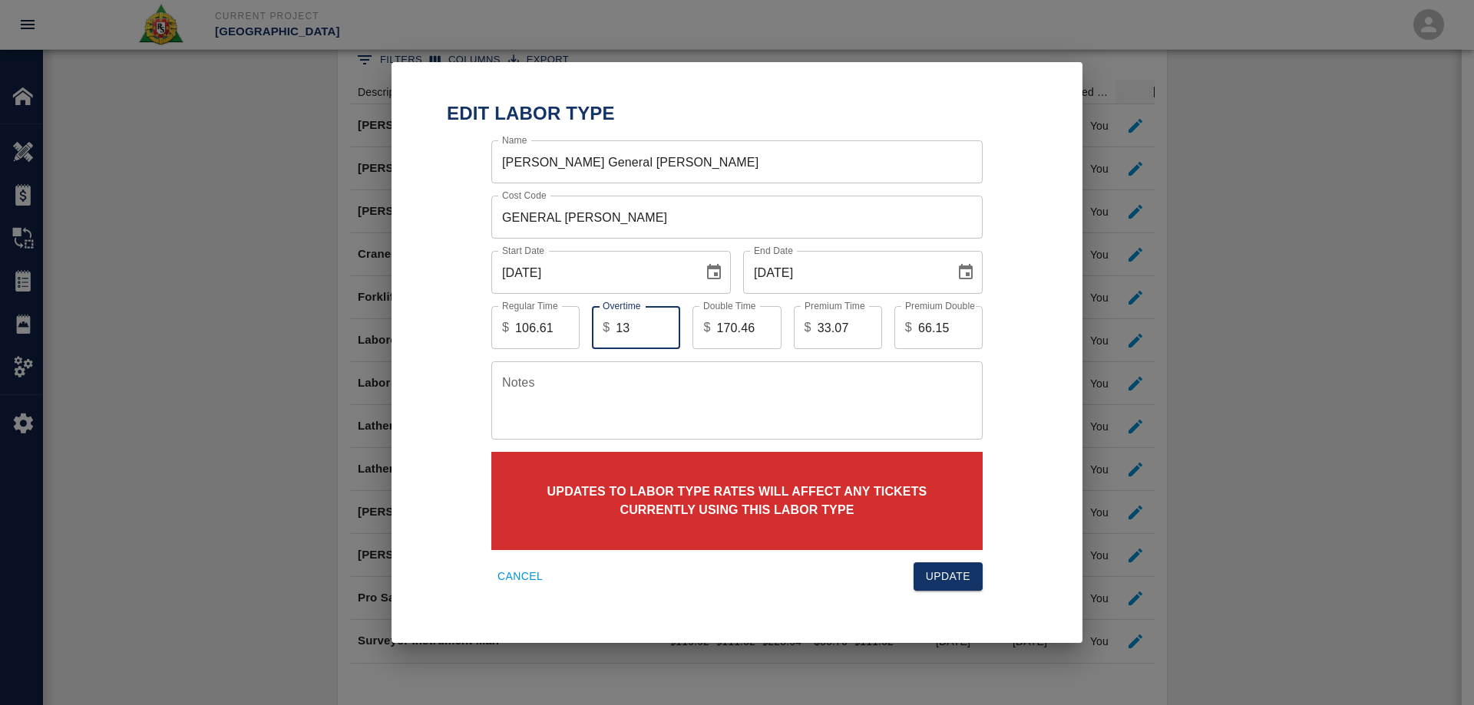
type input "1"
click at [913, 563] on button "Update" at bounding box center [947, 577] width 69 height 28
type input "140.55"
click at [741, 325] on input "170.46" at bounding box center [748, 327] width 64 height 43
click at [758, 328] on input "171.46" at bounding box center [748, 327] width 64 height 43
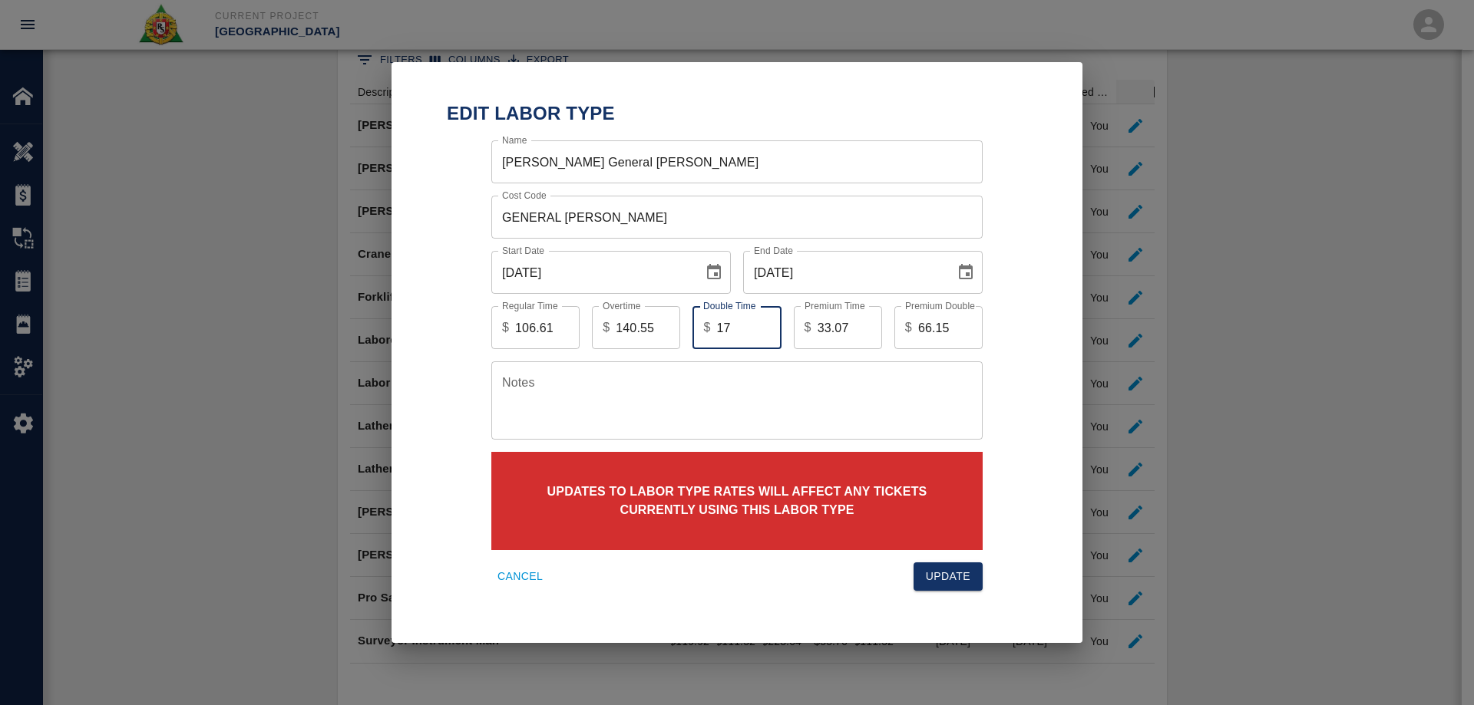
type input "1"
type input "174.53"
click at [852, 325] on input "33.07" at bounding box center [849, 327] width 64 height 43
type input "3"
type input "33.94"
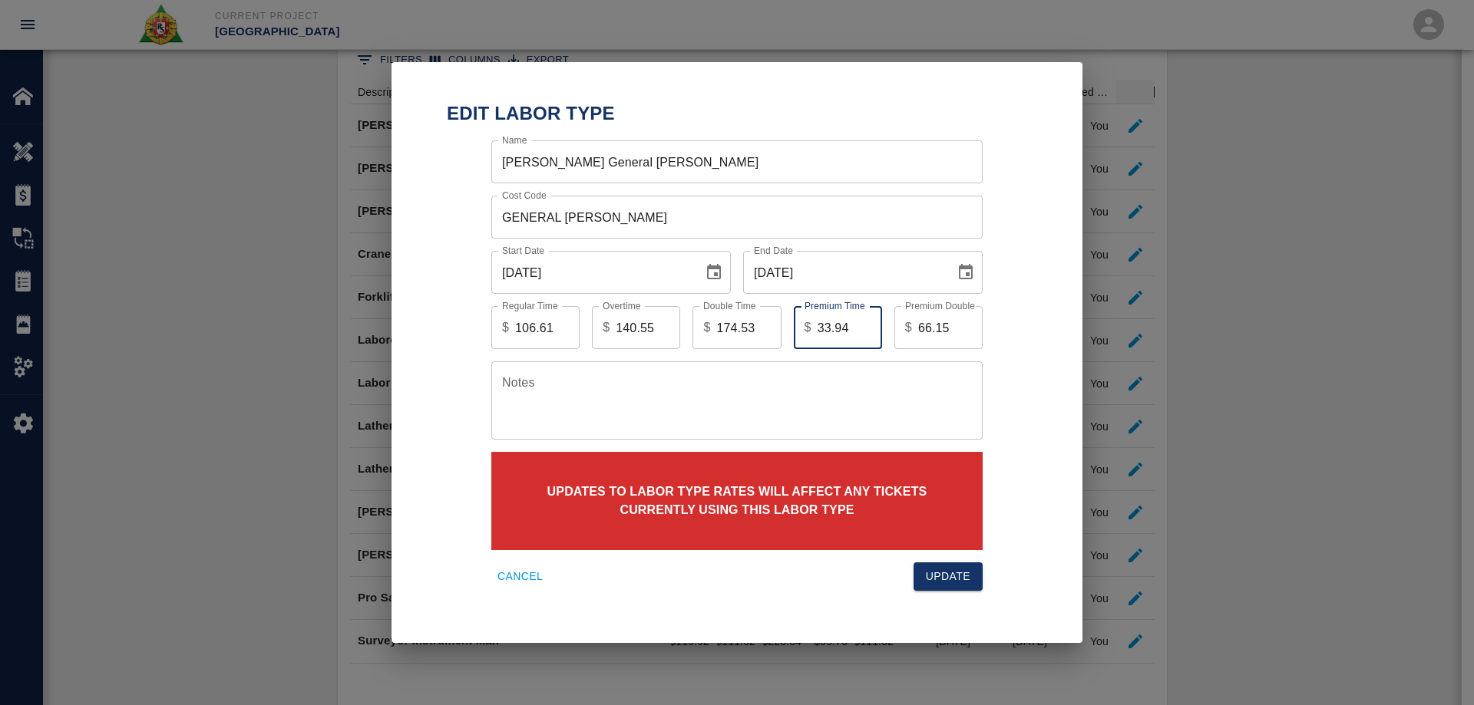
click at [947, 335] on input "66.15" at bounding box center [950, 327] width 64 height 43
type input "6"
type input "67.92"
click at [962, 580] on button "Update" at bounding box center [947, 577] width 69 height 28
type input "104.31"
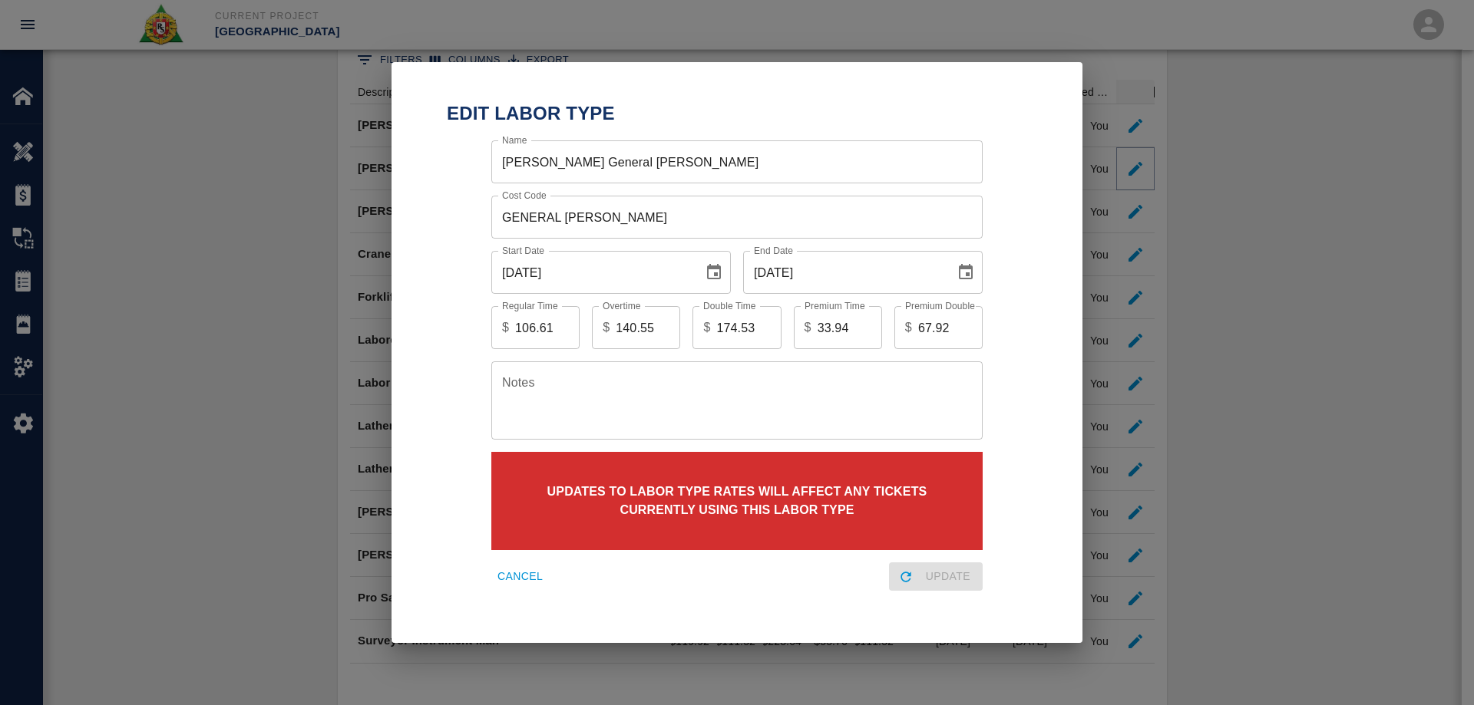
type input "137.38"
type input "170.46"
type input "33.07"
type input "66.15"
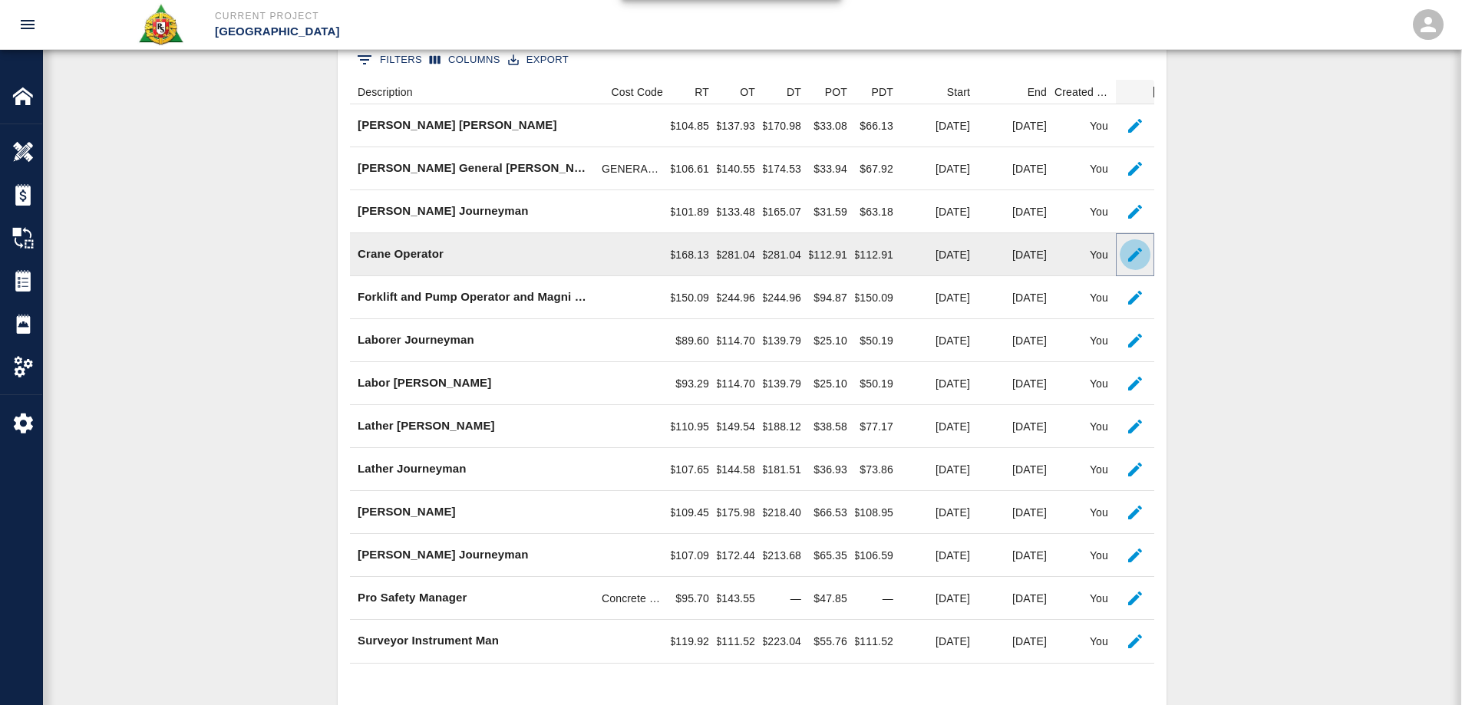
click at [1131, 261] on icon "button" at bounding box center [1135, 255] width 14 height 14
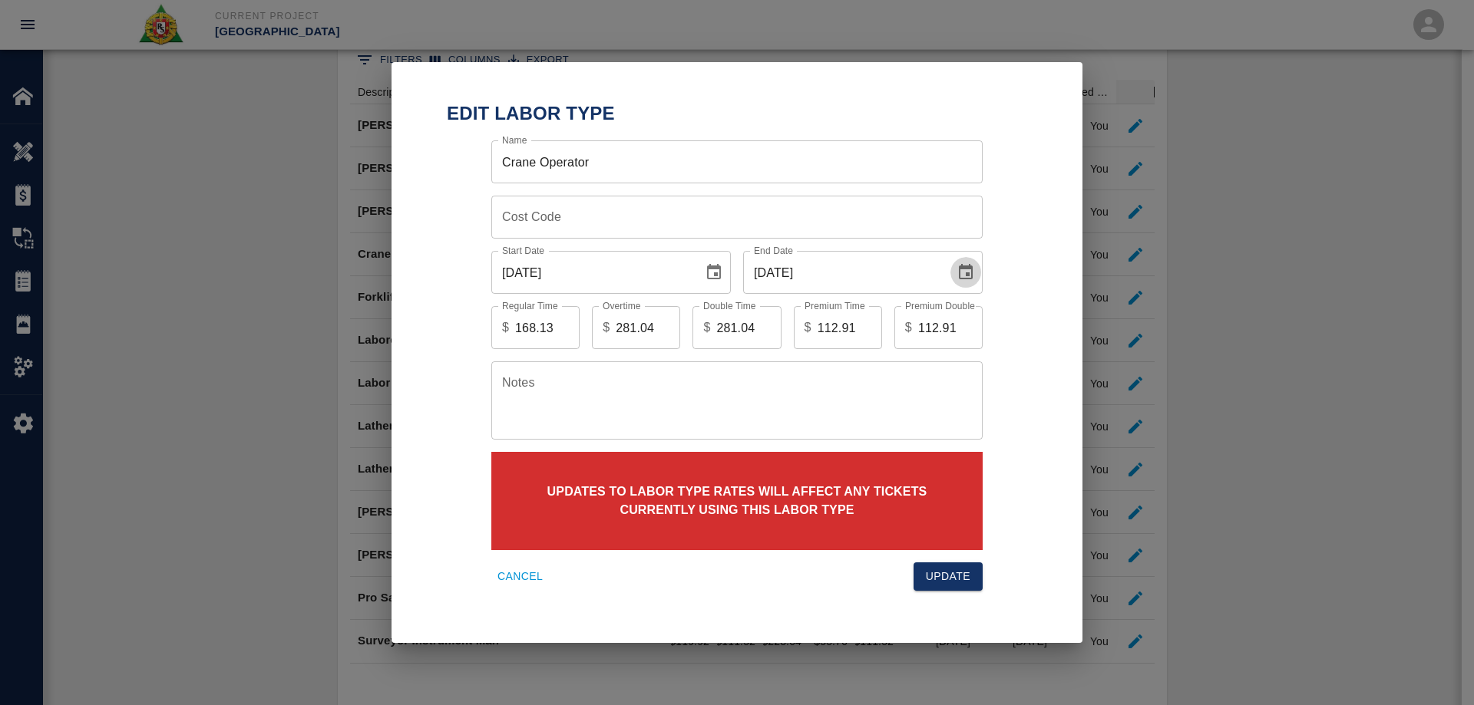
click at [969, 272] on icon "Choose date, selected date is Aug 31, 2025" at bounding box center [965, 272] width 18 height 18
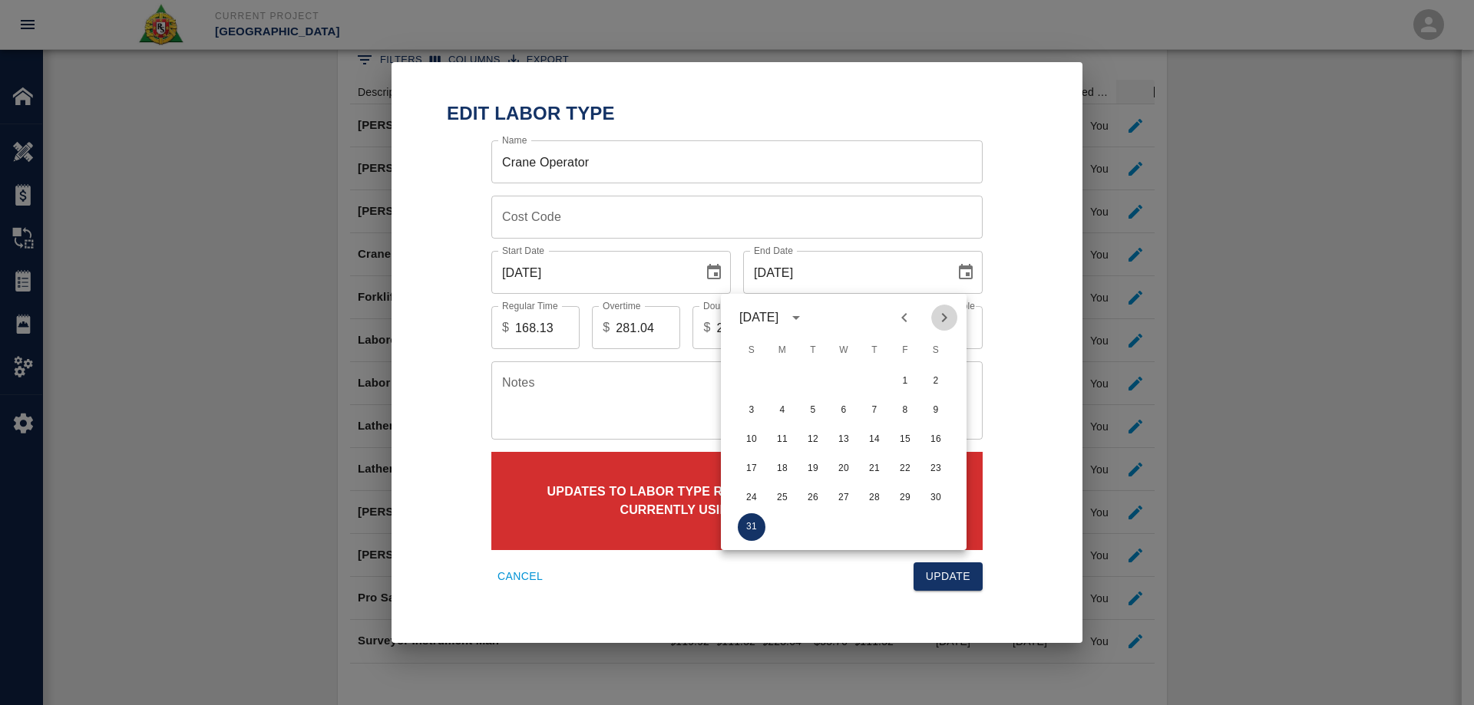
click at [947, 315] on icon "Next month" at bounding box center [944, 318] width 18 height 18
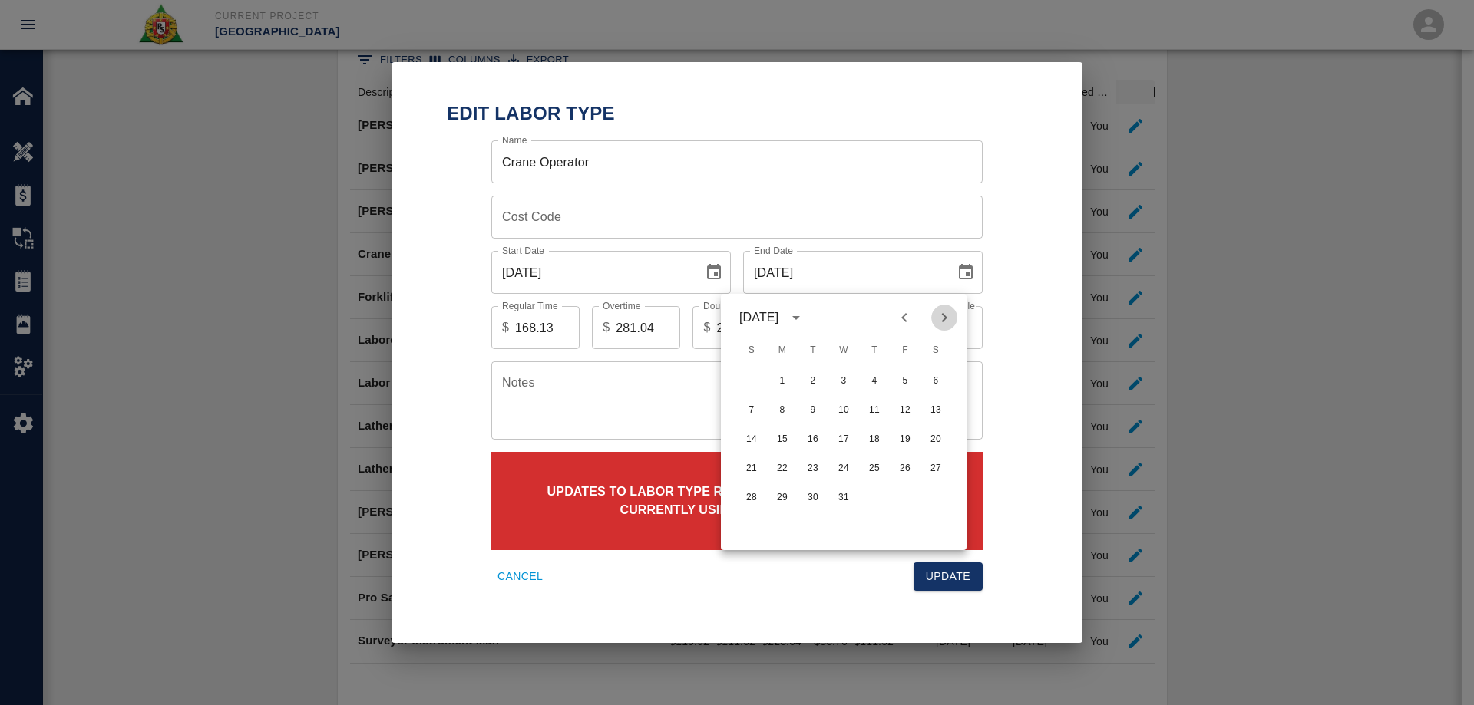
click at [947, 315] on icon "Next month" at bounding box center [944, 318] width 18 height 18
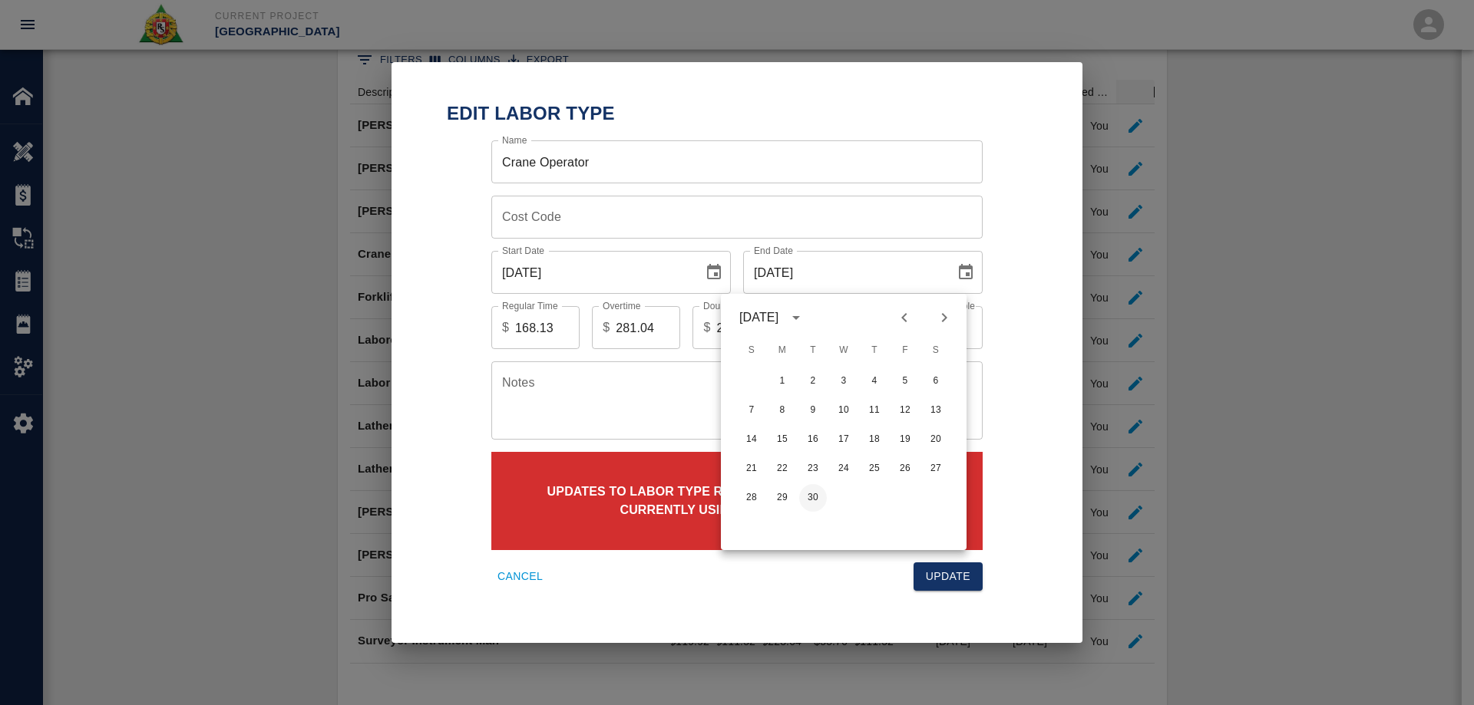
click at [812, 491] on button "30" at bounding box center [813, 498] width 28 height 28
type input "[DATE]"
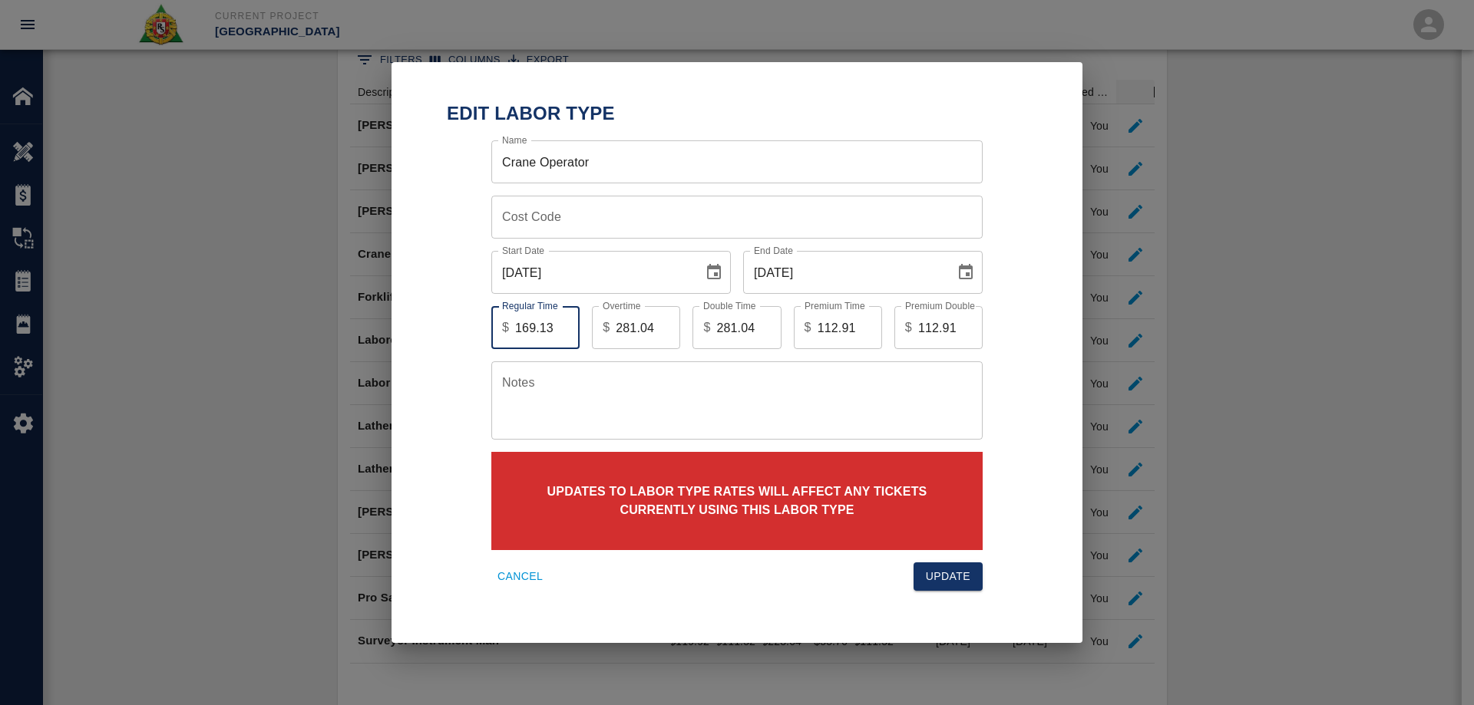
click at [556, 325] on input "170.13" at bounding box center [547, 327] width 64 height 43
drag, startPoint x: 555, startPoint y: 325, endPoint x: 504, endPoint y: 333, distance: 52.1
click at [504, 333] on div "$ 170.13 Regular Time" at bounding box center [535, 327] width 88 height 43
type input "174.45"
drag, startPoint x: 652, startPoint y: 329, endPoint x: 588, endPoint y: 332, distance: 64.5
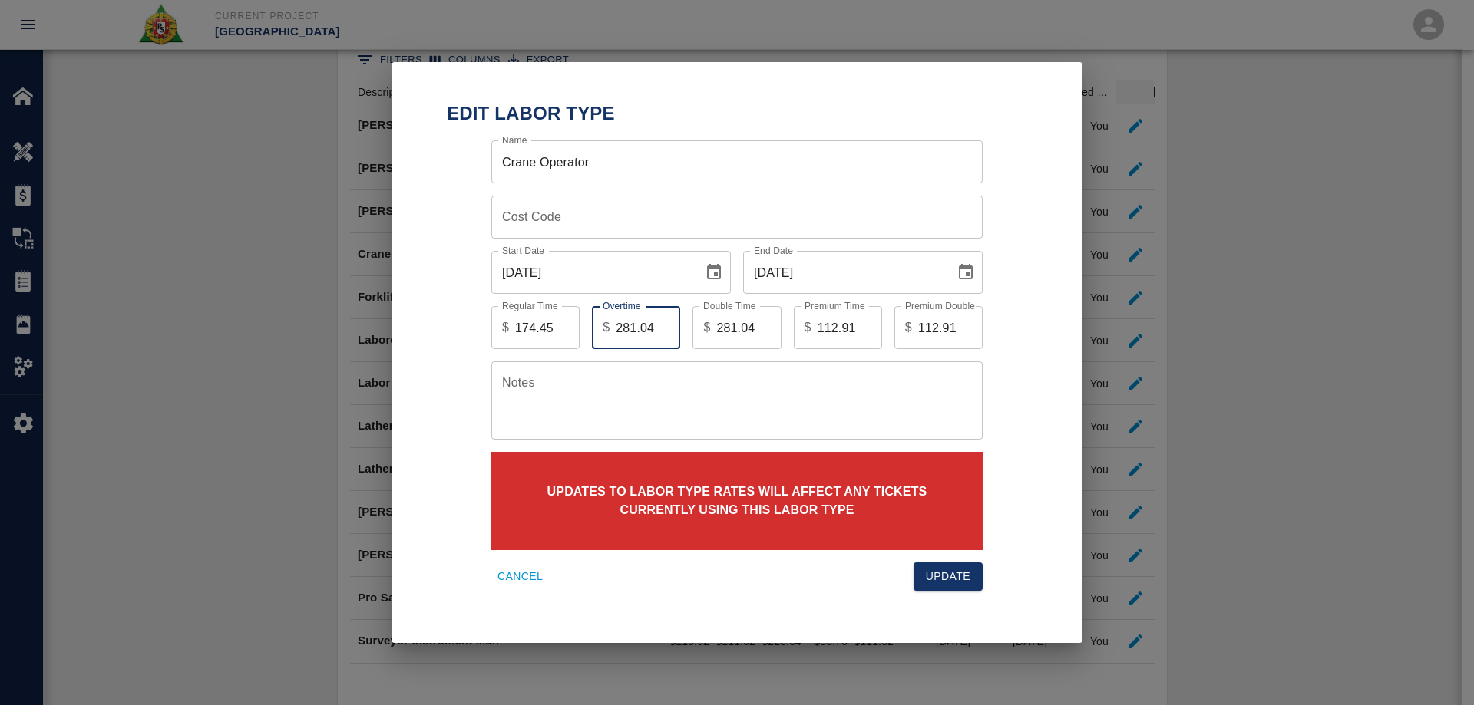
click at [588, 332] on div "Overtime $ 281.04 Overtime" at bounding box center [629, 321] width 101 height 55
type input "292.46"
drag, startPoint x: 754, startPoint y: 328, endPoint x: 668, endPoint y: 328, distance: 86.0
click at [668, 328] on div "Regular Time $ 174.45 Regular Time Overtime $ 292.46 Overtime Double Time $ 281…" at bounding box center [725, 316] width 516 height 68
type input "292.46"
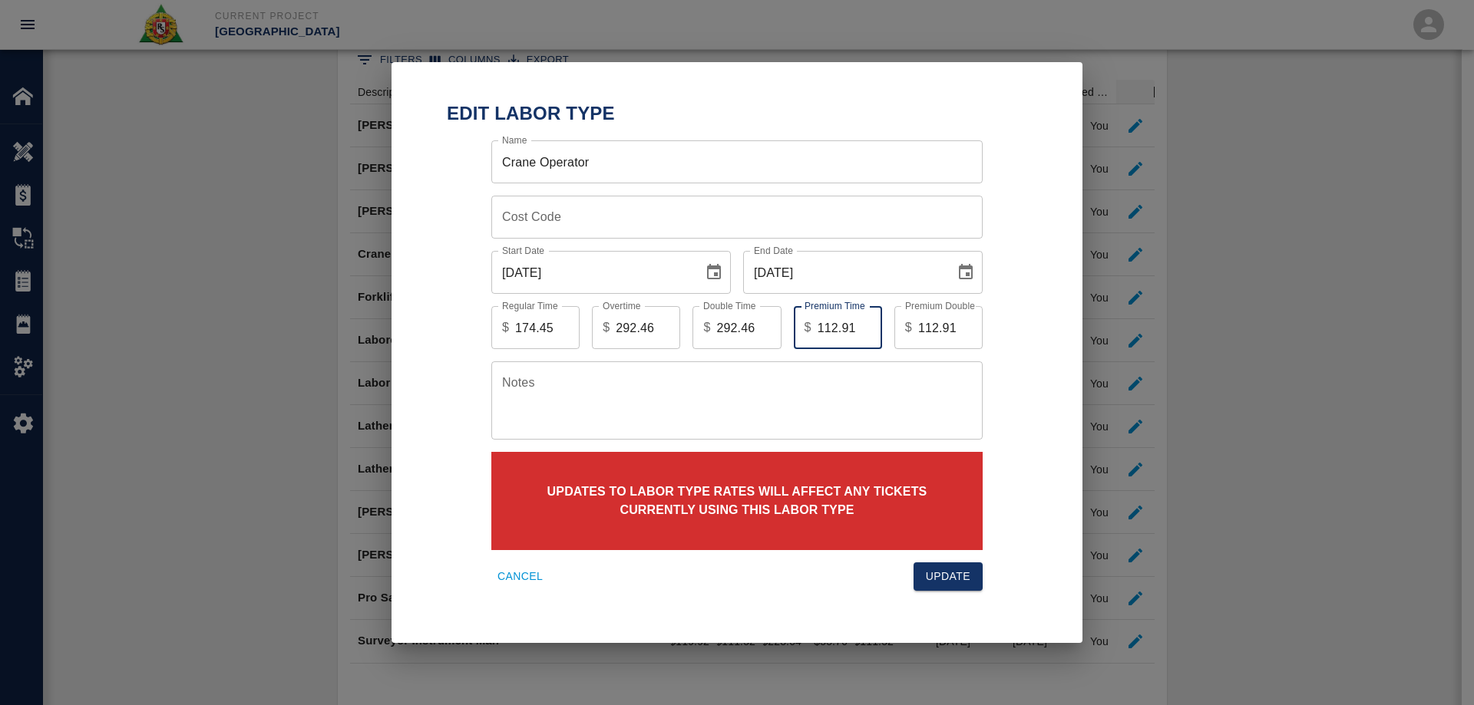
drag, startPoint x: 857, startPoint y: 323, endPoint x: 788, endPoint y: 330, distance: 69.4
click at [788, 330] on div "Premium Time $ 112.91 Premium Time" at bounding box center [831, 321] width 101 height 55
type input "118.01"
click at [953, 324] on input "112.91" at bounding box center [950, 327] width 64 height 43
type input "1"
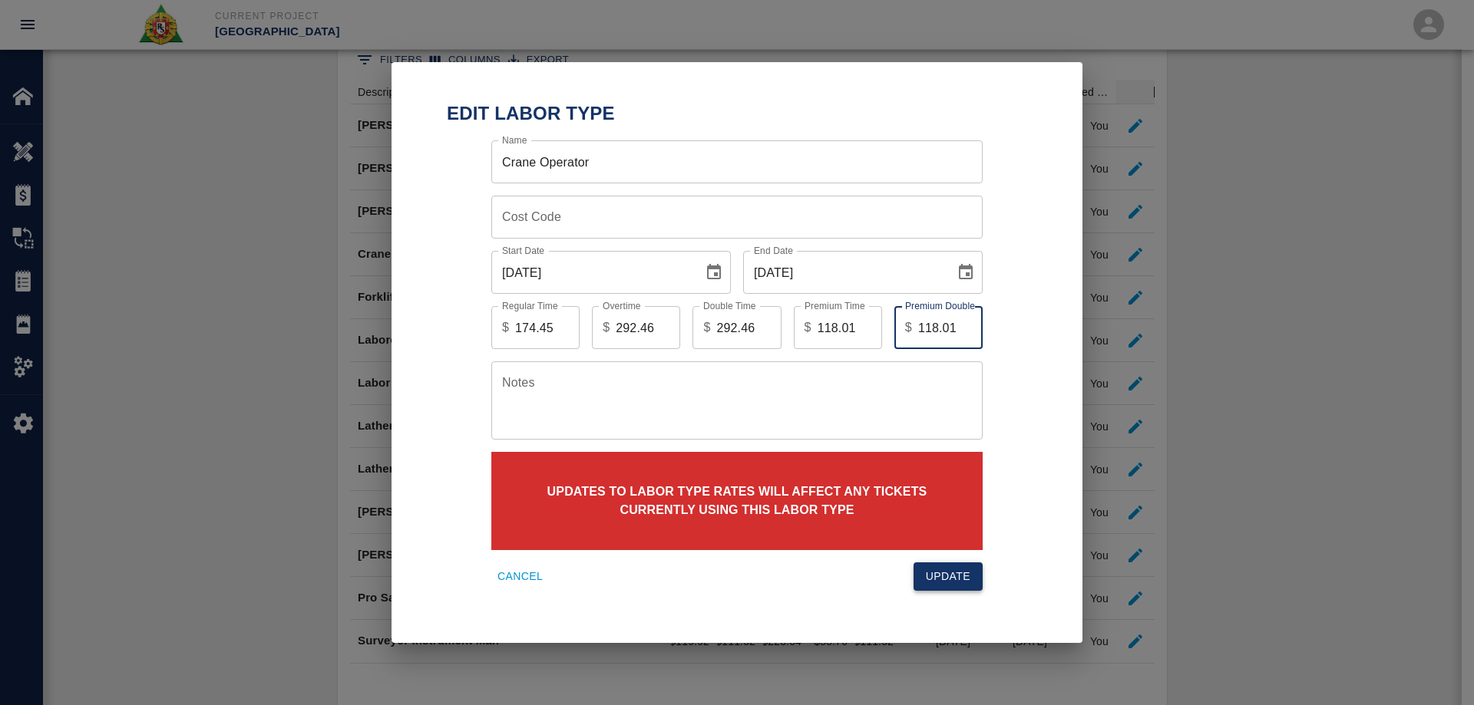
type input "118.01"
click at [953, 572] on button "Update" at bounding box center [947, 577] width 69 height 28
type input "168.13"
type input "281.04"
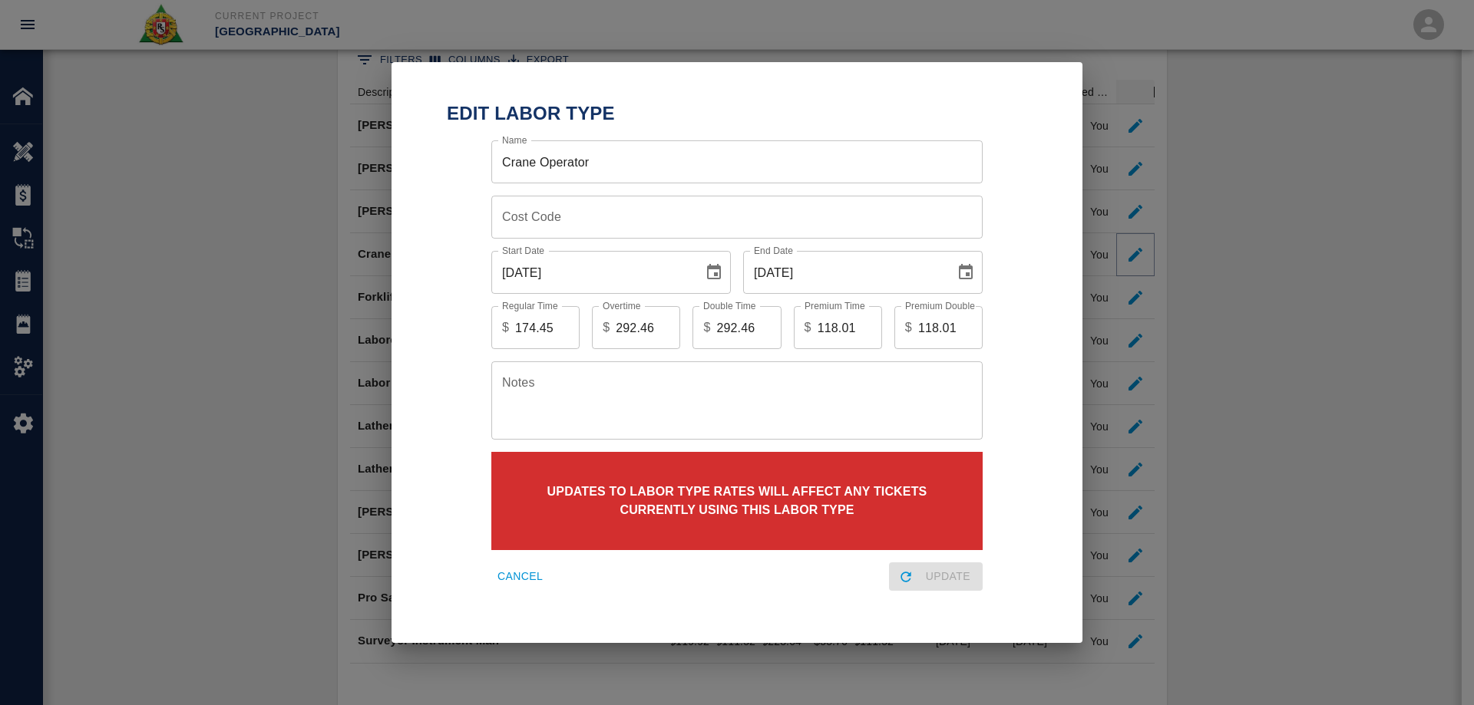
type input "112.91"
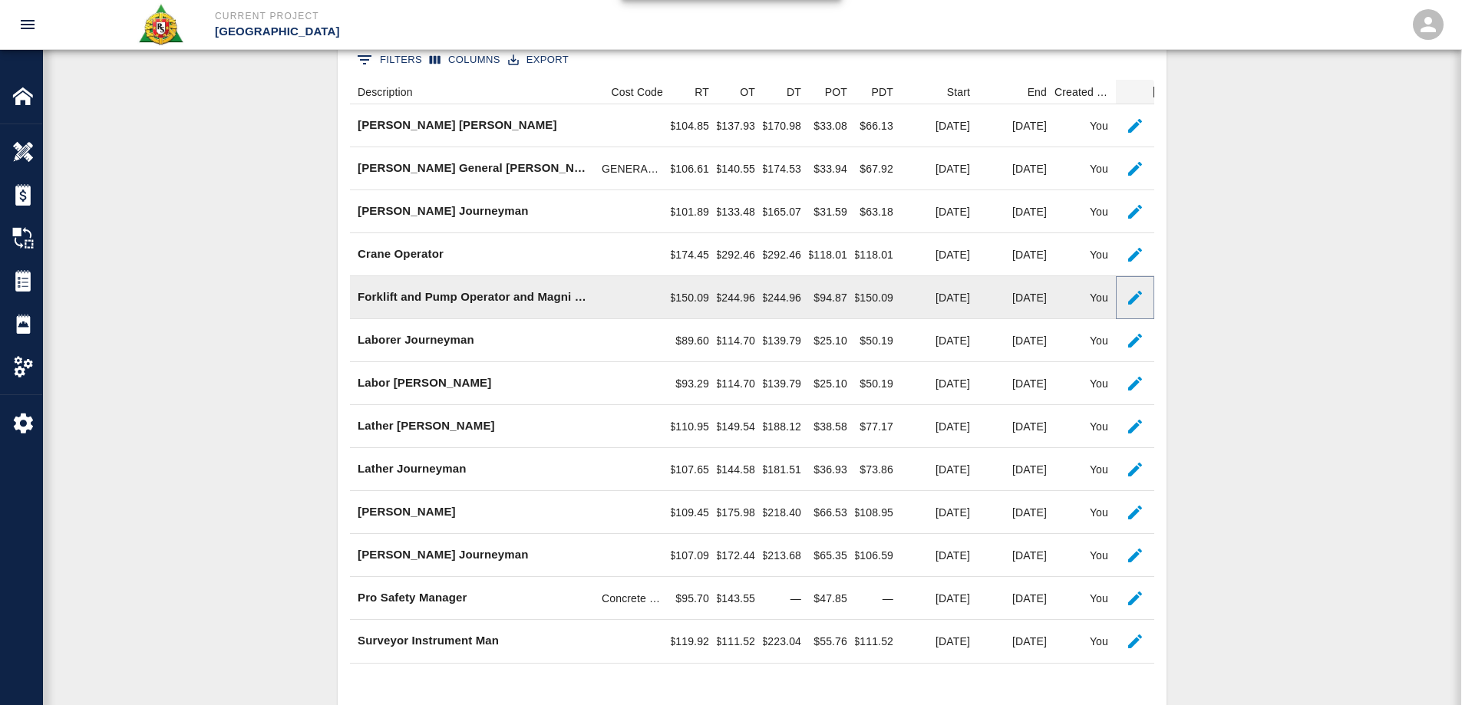
click at [1144, 300] on button "button" at bounding box center [1135, 297] width 31 height 31
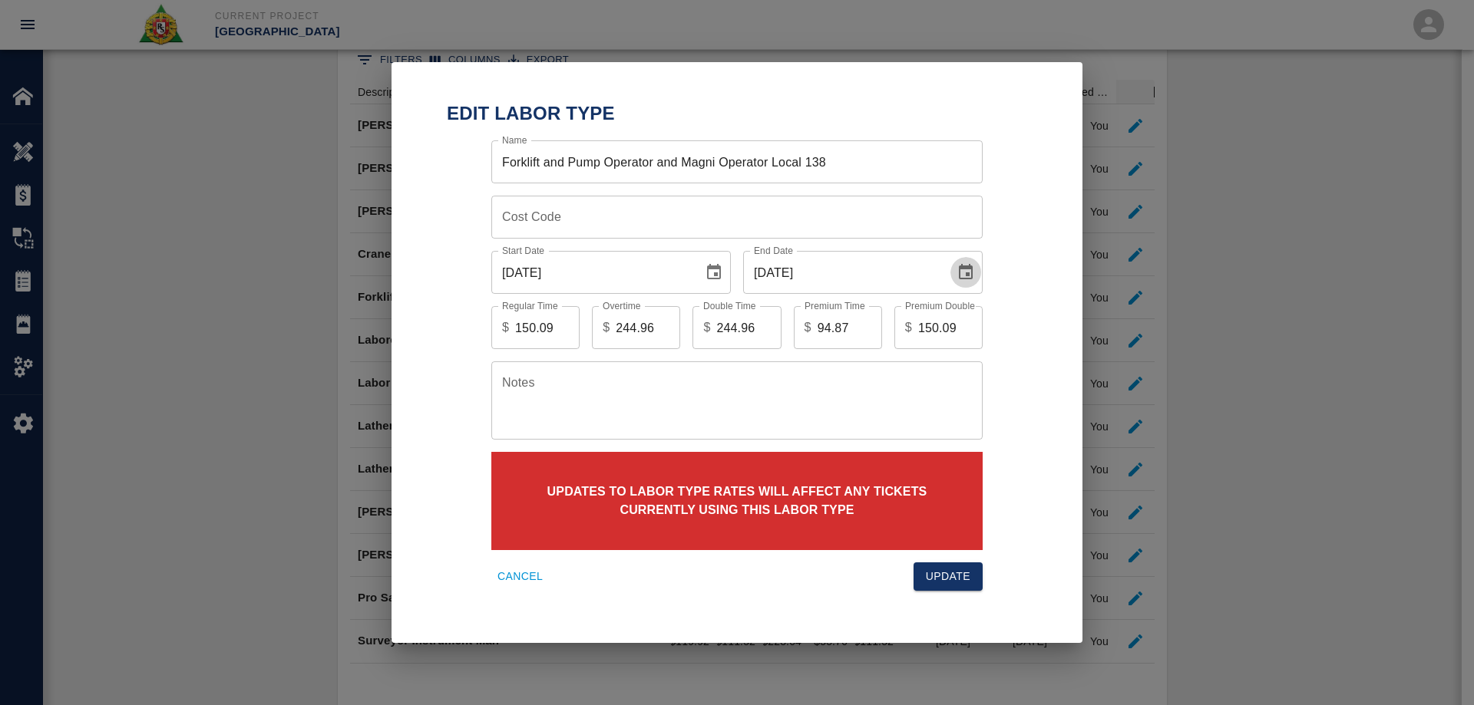
click at [967, 274] on icon "Choose date, selected date is Aug 31, 2025" at bounding box center [966, 271] width 14 height 15
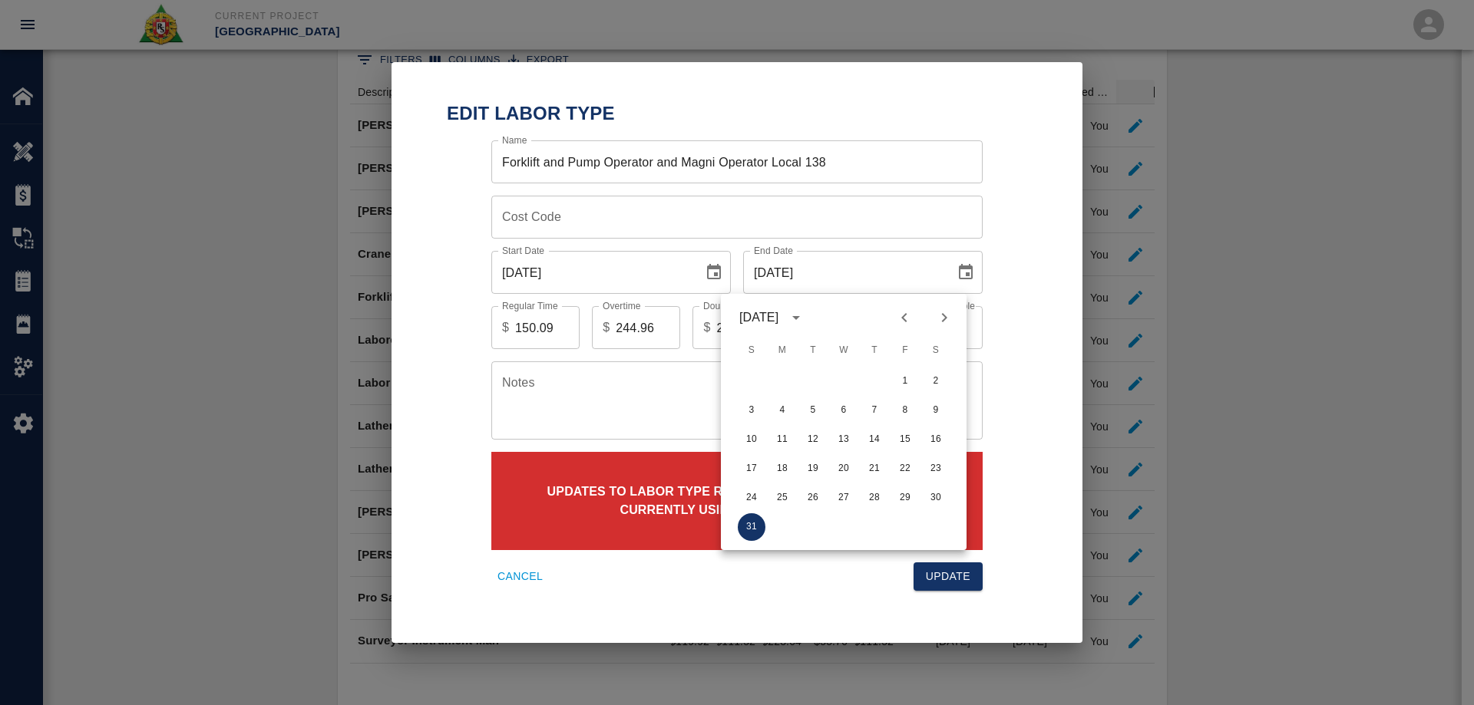
click at [950, 319] on icon "Next month" at bounding box center [944, 318] width 18 height 18
click at [949, 319] on icon "Next month" at bounding box center [944, 318] width 18 height 18
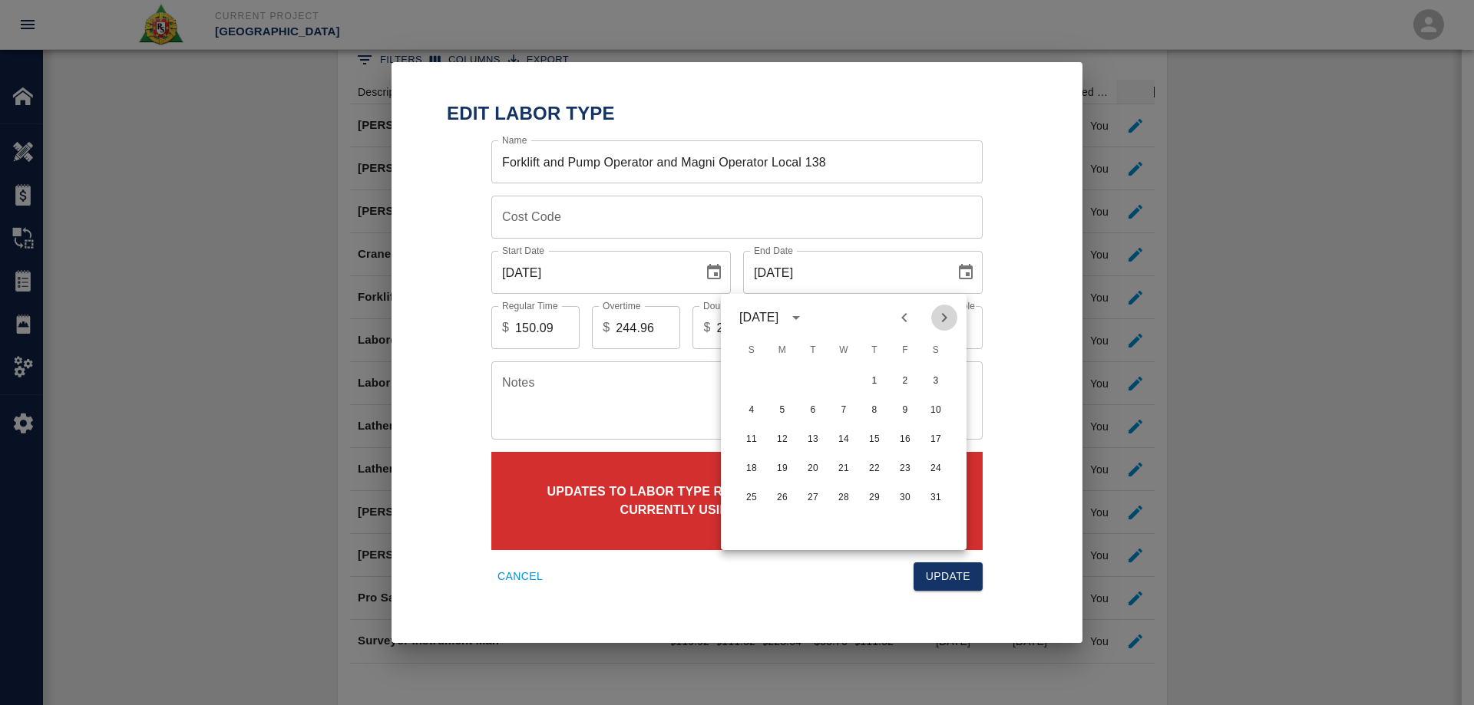
click at [949, 319] on icon "Next month" at bounding box center [944, 318] width 18 height 18
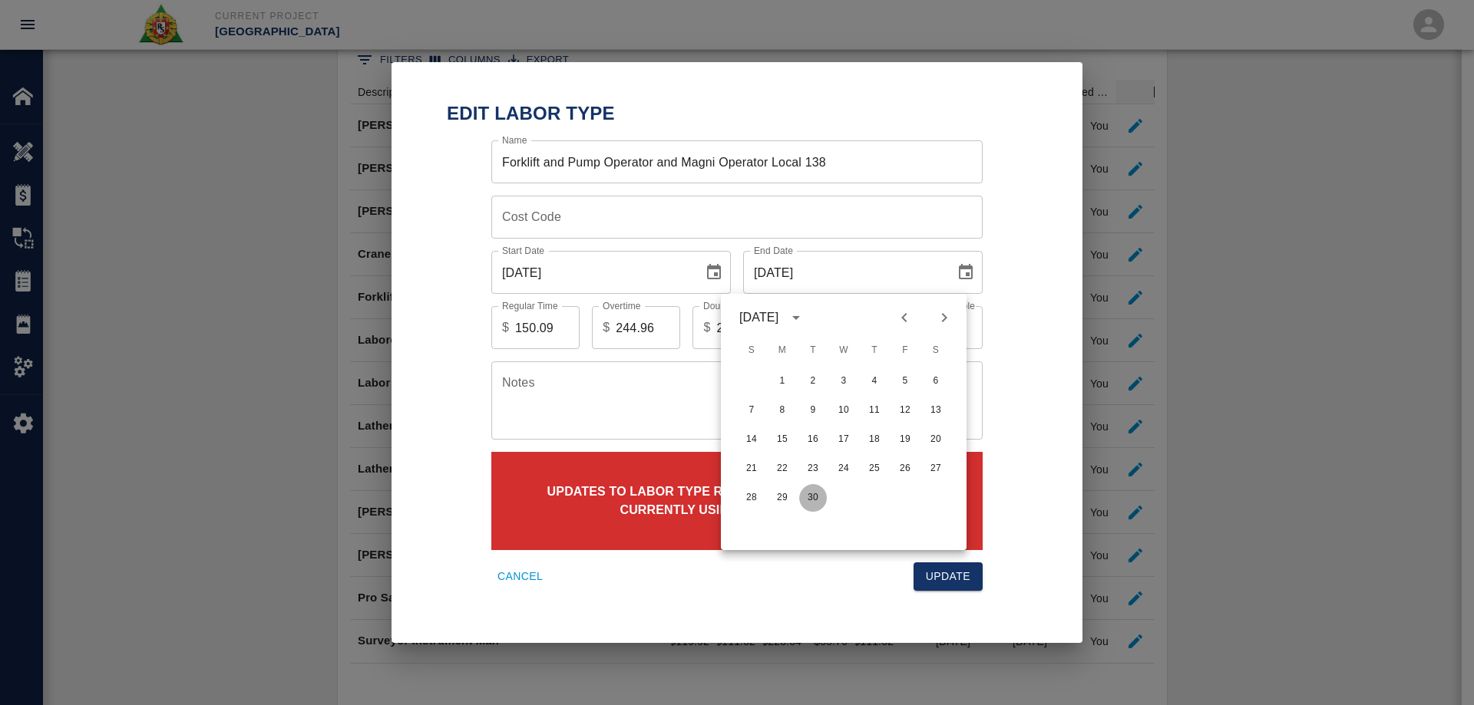
click at [811, 496] on button "30" at bounding box center [813, 498] width 28 height 28
type input "[DATE]"
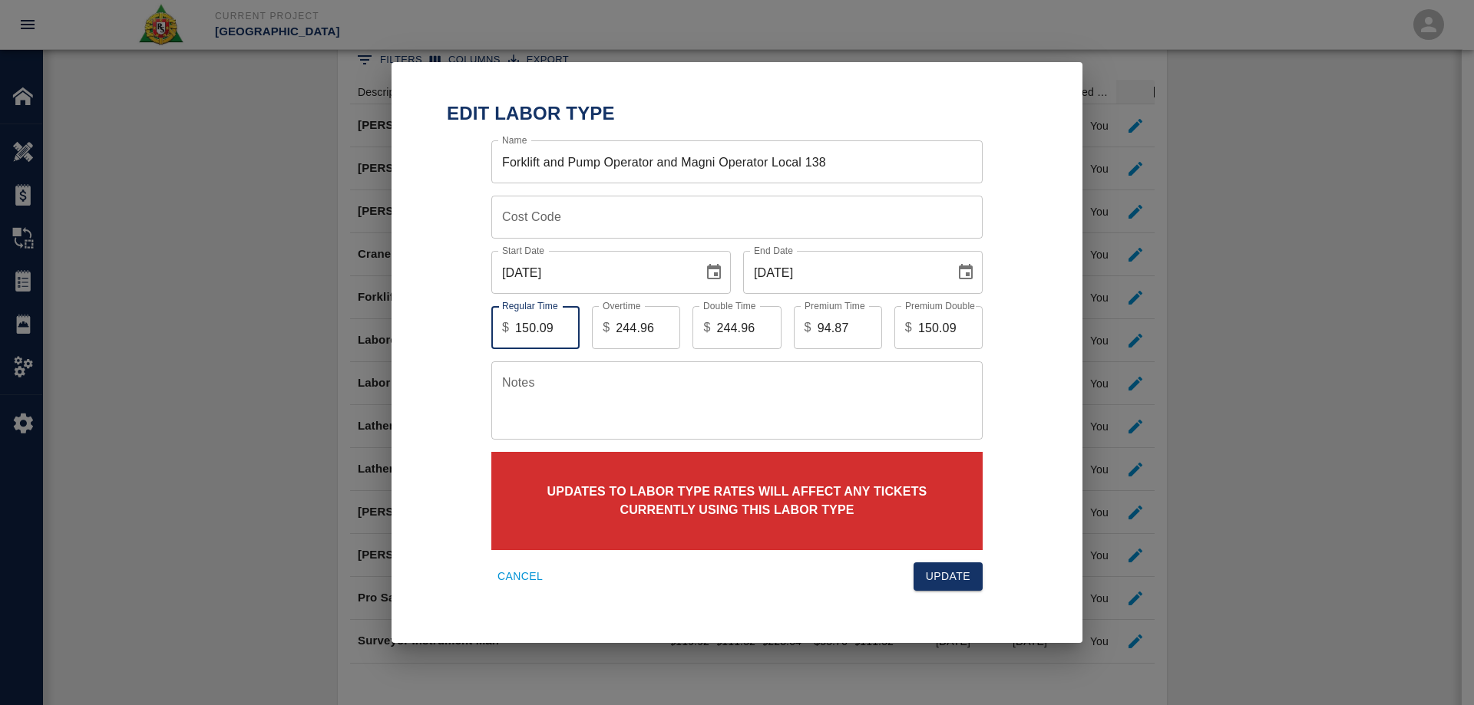
drag, startPoint x: 556, startPoint y: 327, endPoint x: 499, endPoint y: 332, distance: 57.7
click at [499, 332] on div "$ 150.09 Regular Time" at bounding box center [535, 327] width 88 height 43
type input "155.89"
drag, startPoint x: 655, startPoint y: 324, endPoint x: 542, endPoint y: 335, distance: 114.1
click at [542, 335] on div "Regular Time $ 155.89 Regular Time Overtime $ 244.96 Overtime Double Time $ 244…" at bounding box center [725, 316] width 516 height 68
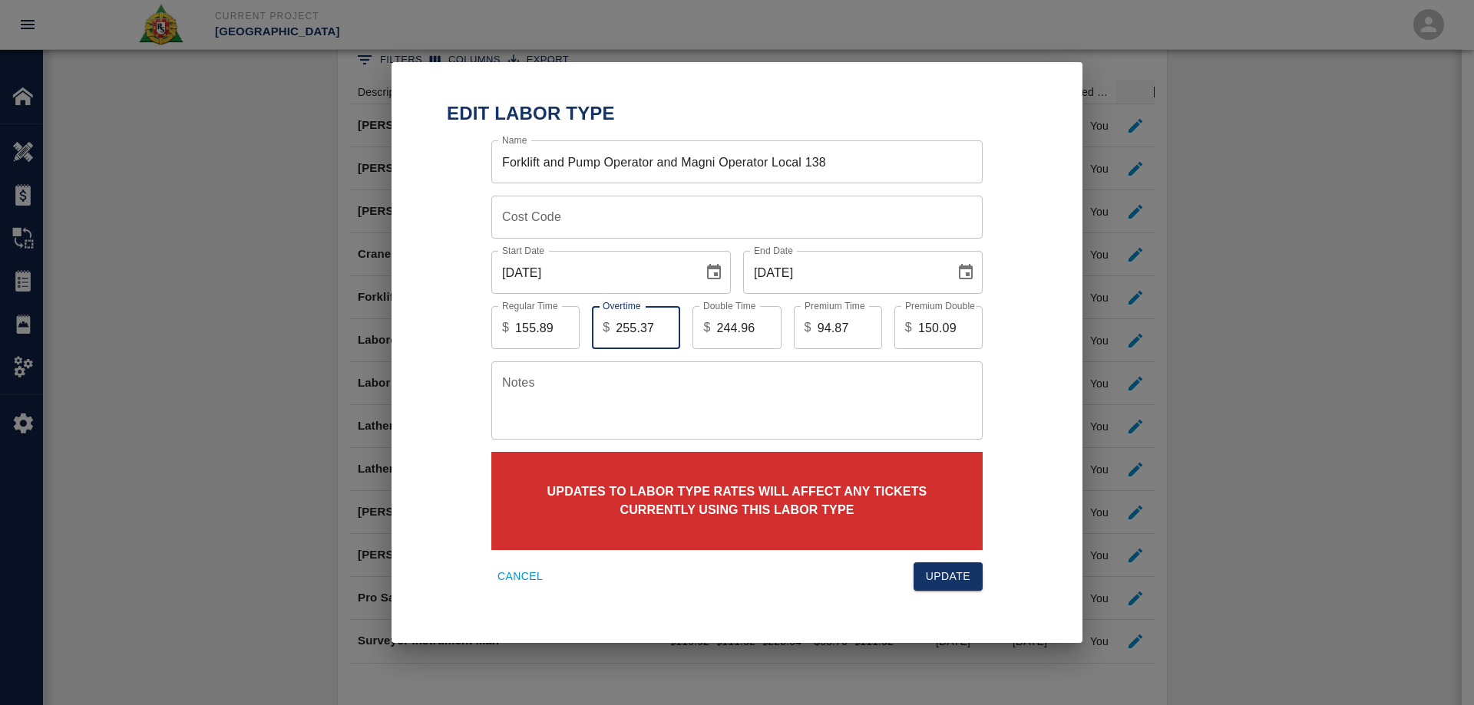
type input "255.37"
drag, startPoint x: 753, startPoint y: 325, endPoint x: 665, endPoint y: 325, distance: 88.3
click at [665, 325] on div "Regular Time $ 155.89 Regular Time Overtime $ 255.37 Overtime Double Time $ 244…" at bounding box center [725, 316] width 516 height 68
type input "255.37"
drag, startPoint x: 844, startPoint y: 323, endPoint x: 764, endPoint y: 323, distance: 79.8
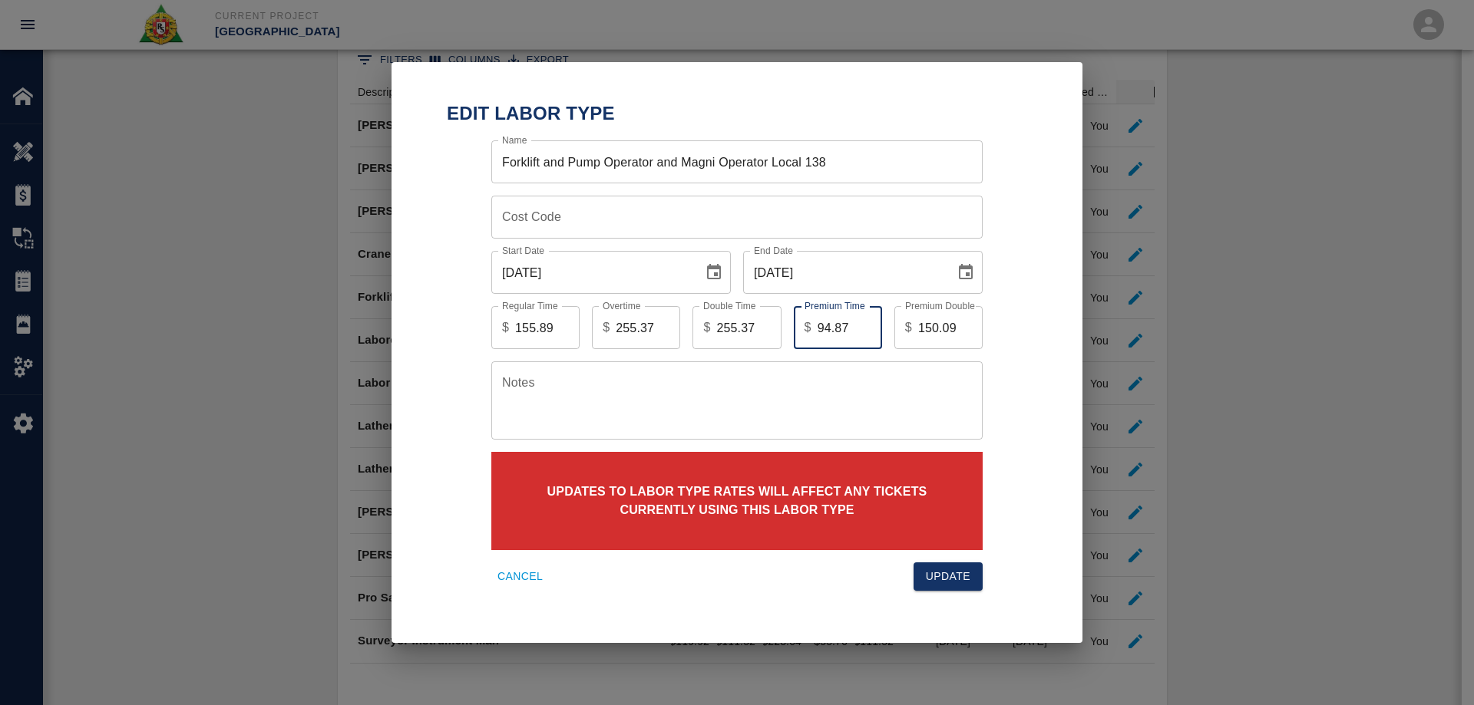
click at [764, 323] on div "Regular Time $ 155.89 Regular Time Overtime $ 255.37 Overtime Double Time $ 255…" at bounding box center [725, 316] width 516 height 68
drag, startPoint x: 857, startPoint y: 326, endPoint x: 790, endPoint y: 325, distance: 66.8
click at [790, 325] on div "Premium Time $ 155.89 Premium Time" at bounding box center [831, 321] width 101 height 55
type input "99.48"
drag, startPoint x: 944, startPoint y: 322, endPoint x: 900, endPoint y: 324, distance: 44.5
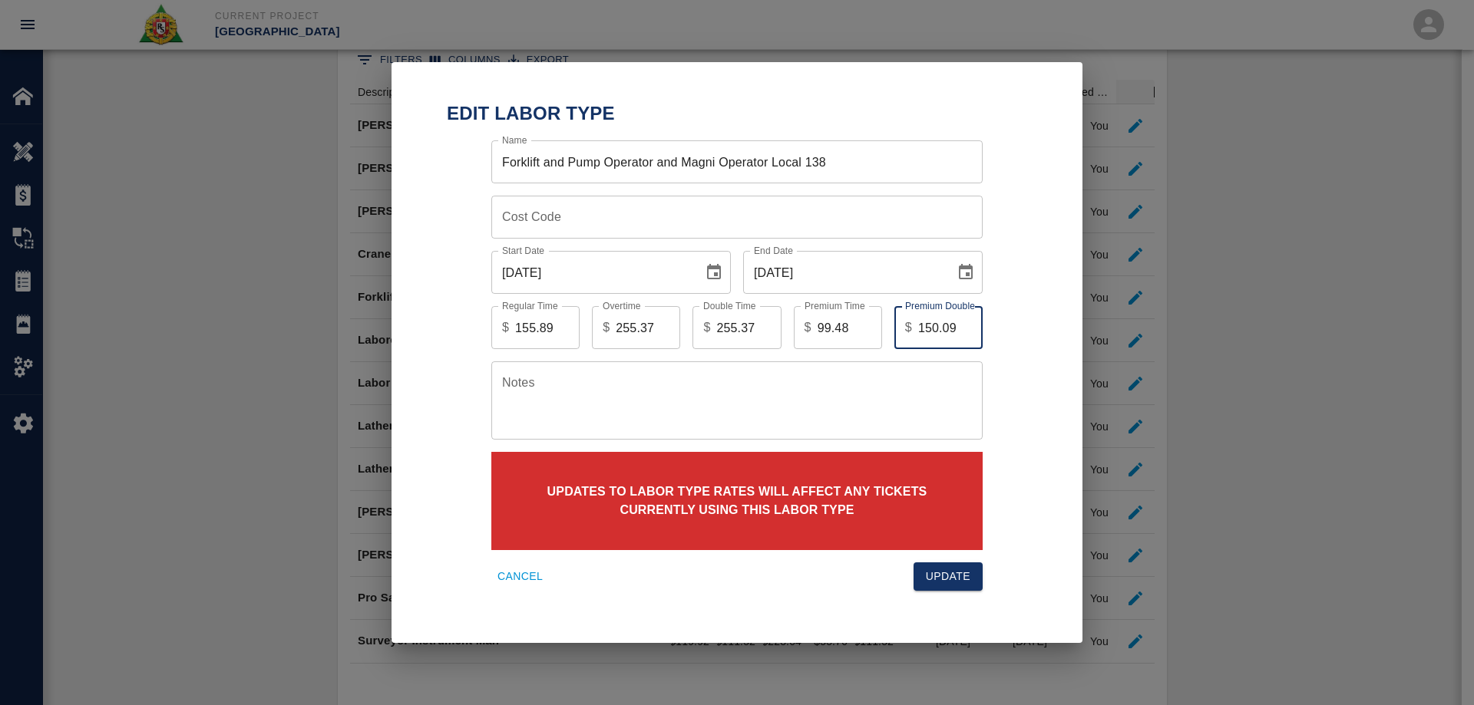
click at [900, 322] on div "$ 150.09 Premium Double" at bounding box center [938, 327] width 88 height 43
type input "155.89"
click at [949, 570] on button "Update" at bounding box center [947, 577] width 69 height 28
type input "150.09"
type input "244.96"
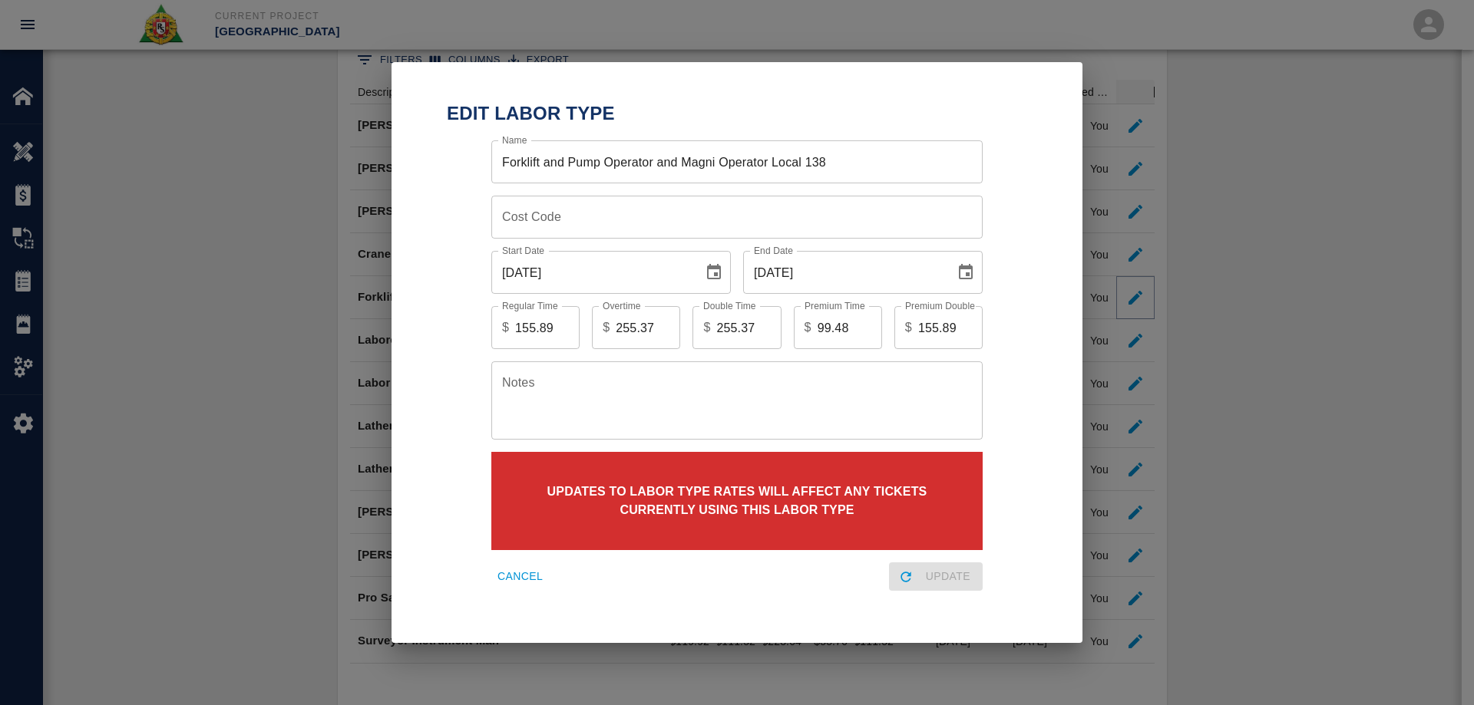
type input "244.96"
type input "94.87"
type input "150.09"
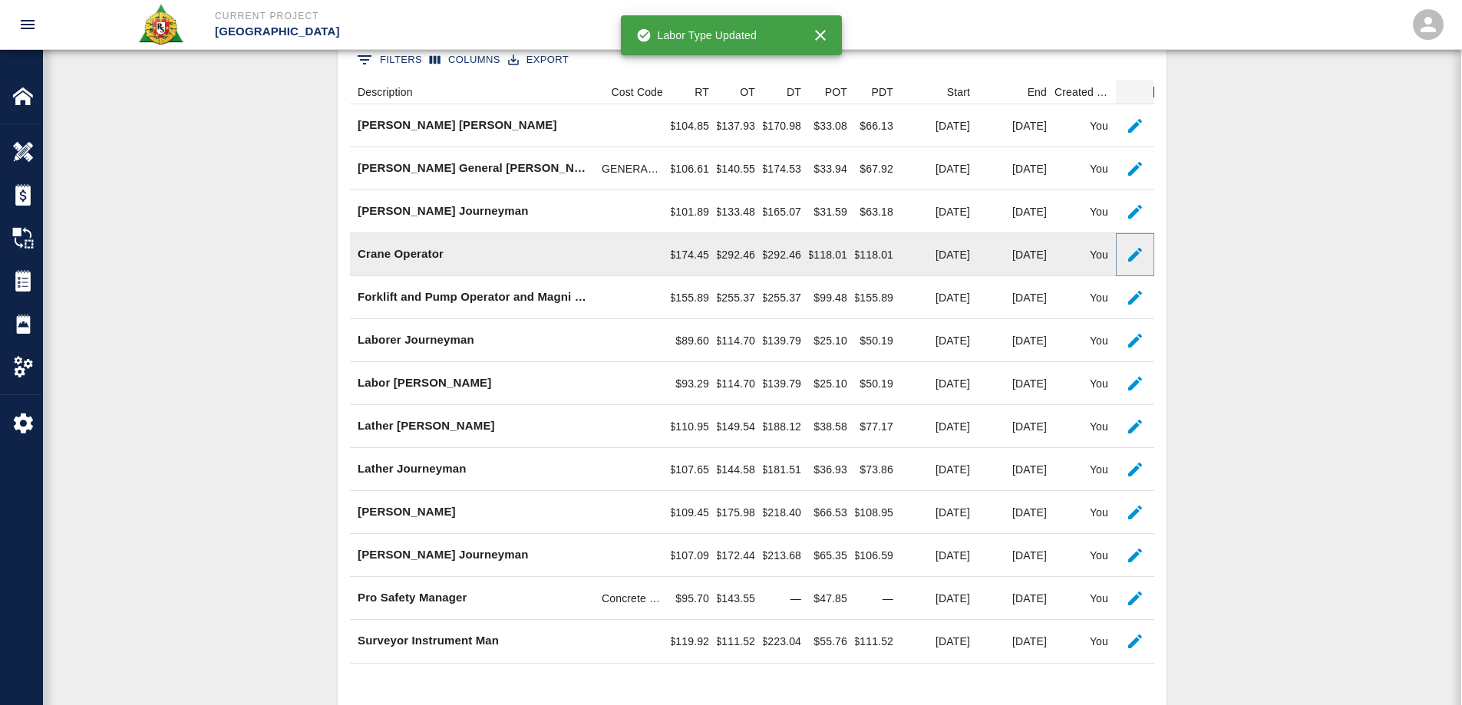
click at [1134, 251] on icon "button" at bounding box center [1135, 255] width 18 height 18
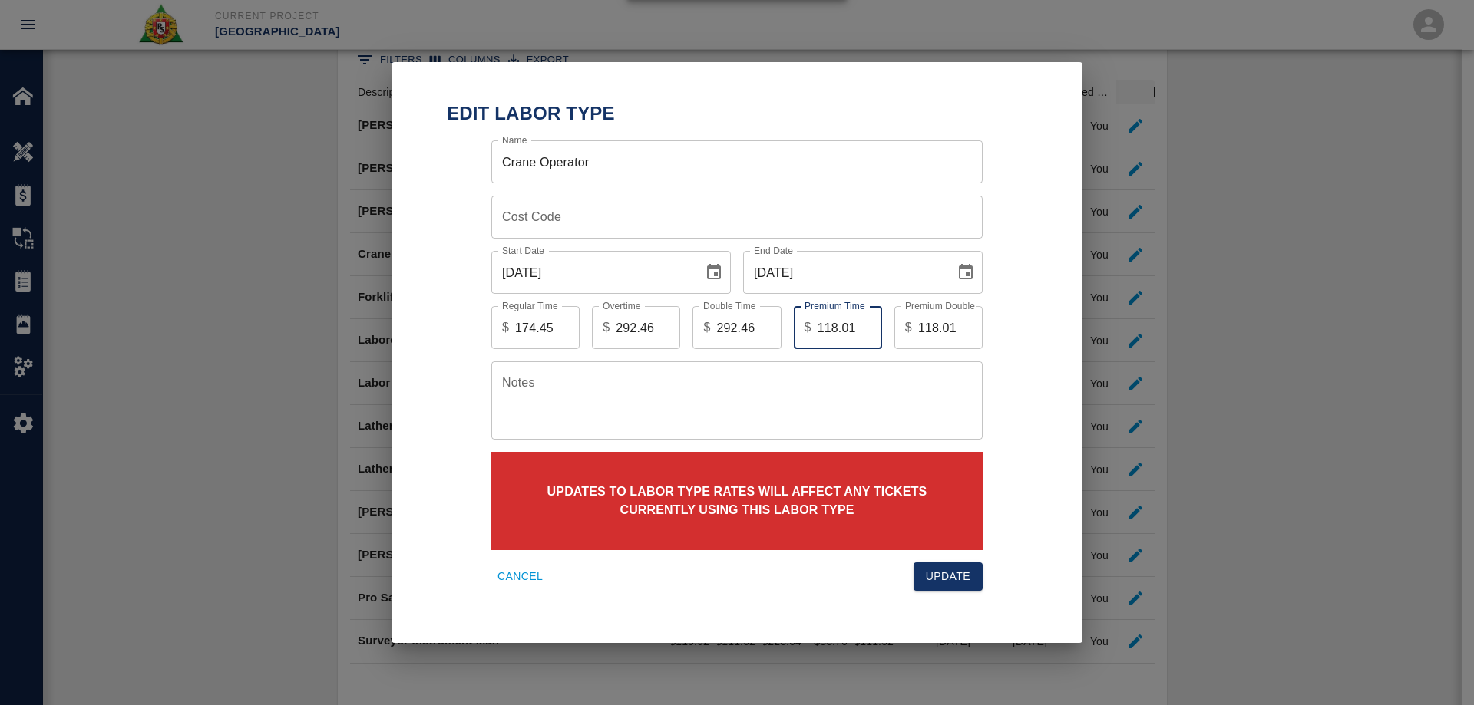
drag, startPoint x: 853, startPoint y: 328, endPoint x: 768, endPoint y: 331, distance: 85.3
click at [768, 331] on div "Regular Time $ 174.45 Regular Time Overtime $ 292.46 Overtime Double Time $ 292…" at bounding box center [725, 316] width 516 height 68
drag, startPoint x: 956, startPoint y: 323, endPoint x: 873, endPoint y: 339, distance: 85.2
click at [873, 339] on div "Regular Time $ 174.45 Regular Time Overtime $ 292.46 Overtime Double Time $ 292…" at bounding box center [725, 316] width 516 height 68
click at [978, 573] on button "Update" at bounding box center [947, 577] width 69 height 28
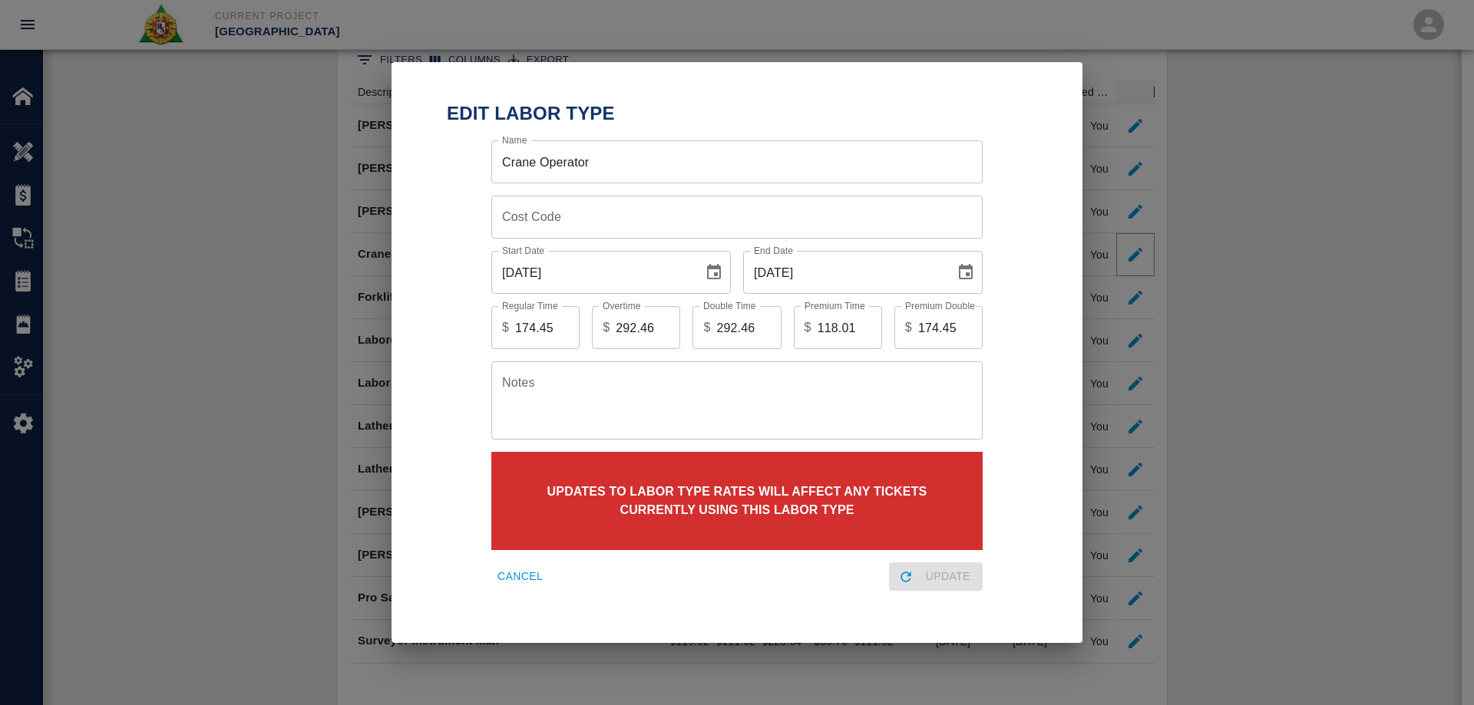
type input "118.01"
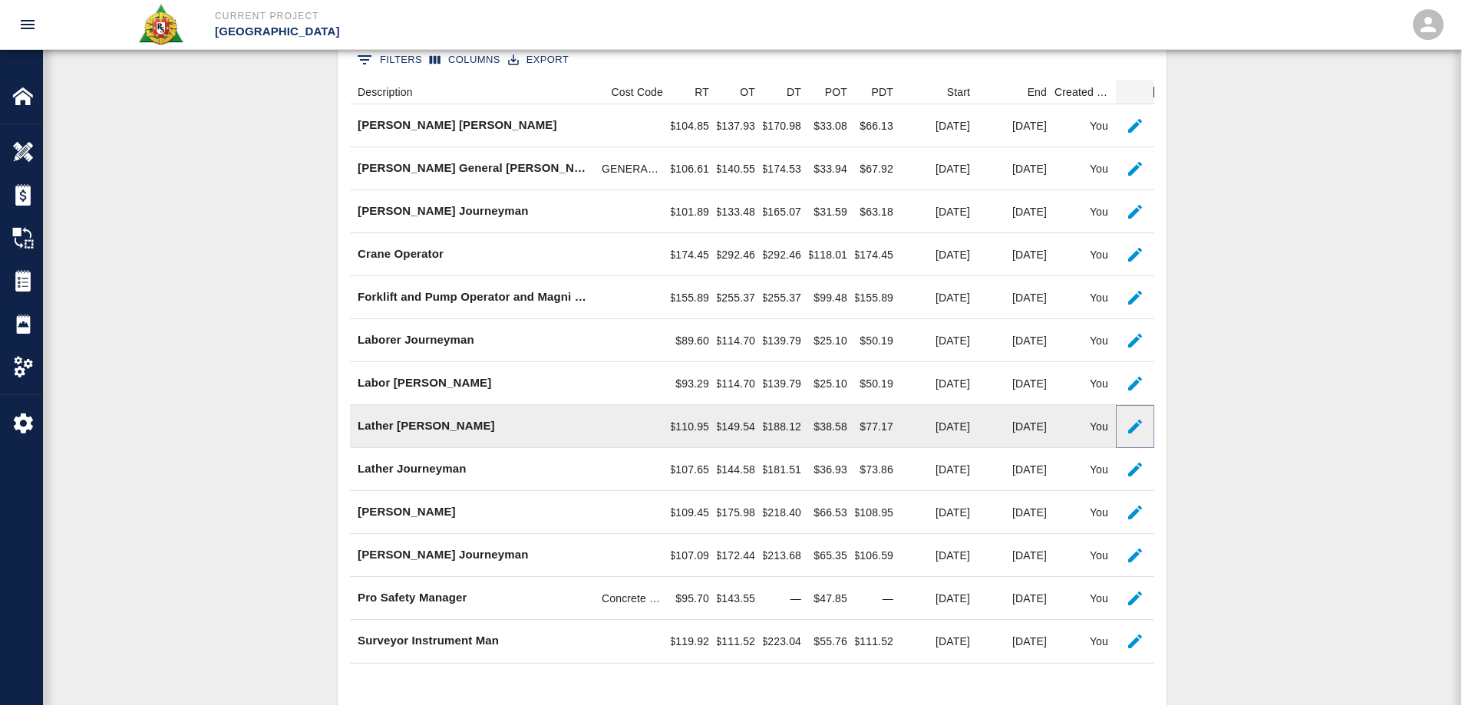
click at [1137, 428] on icon "button" at bounding box center [1135, 427] width 18 height 18
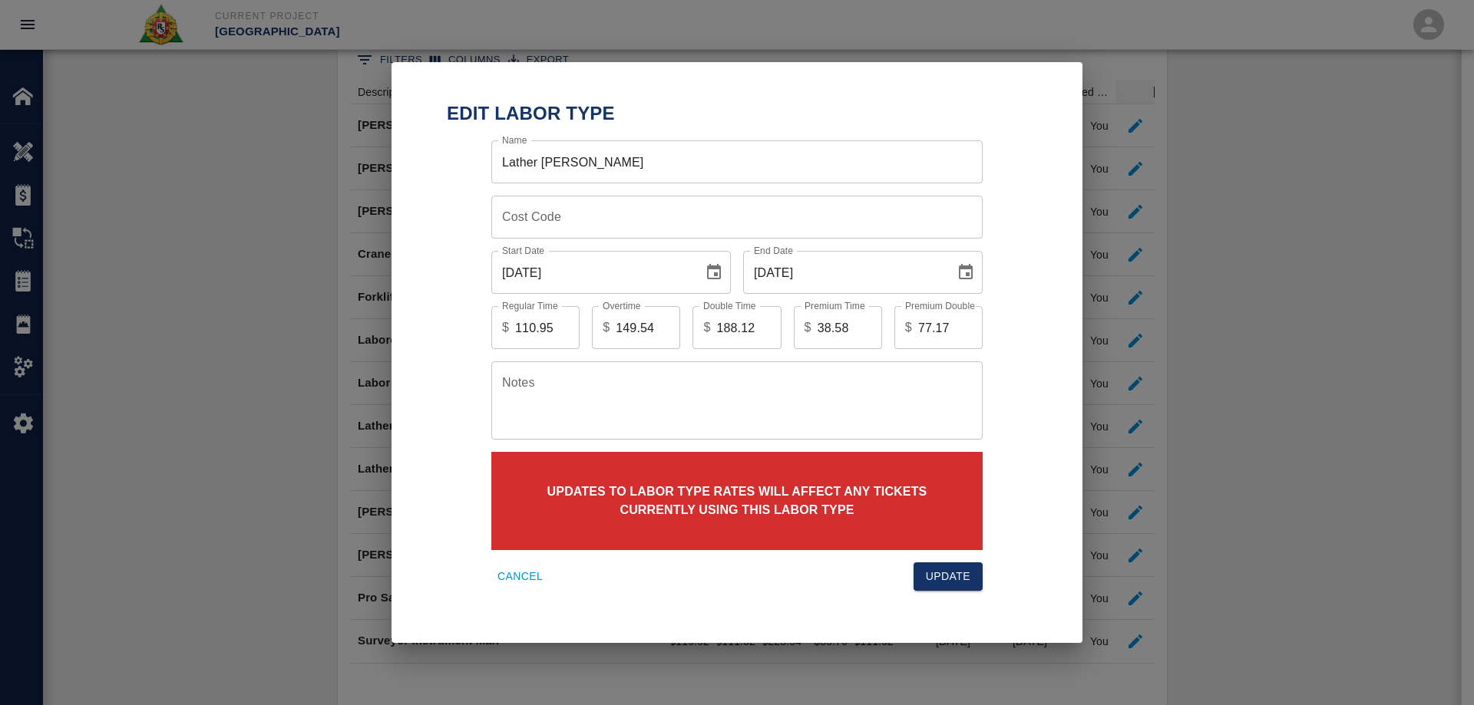
click at [966, 273] on icon "Choose date, selected date is Aug 31, 2025" at bounding box center [966, 271] width 14 height 15
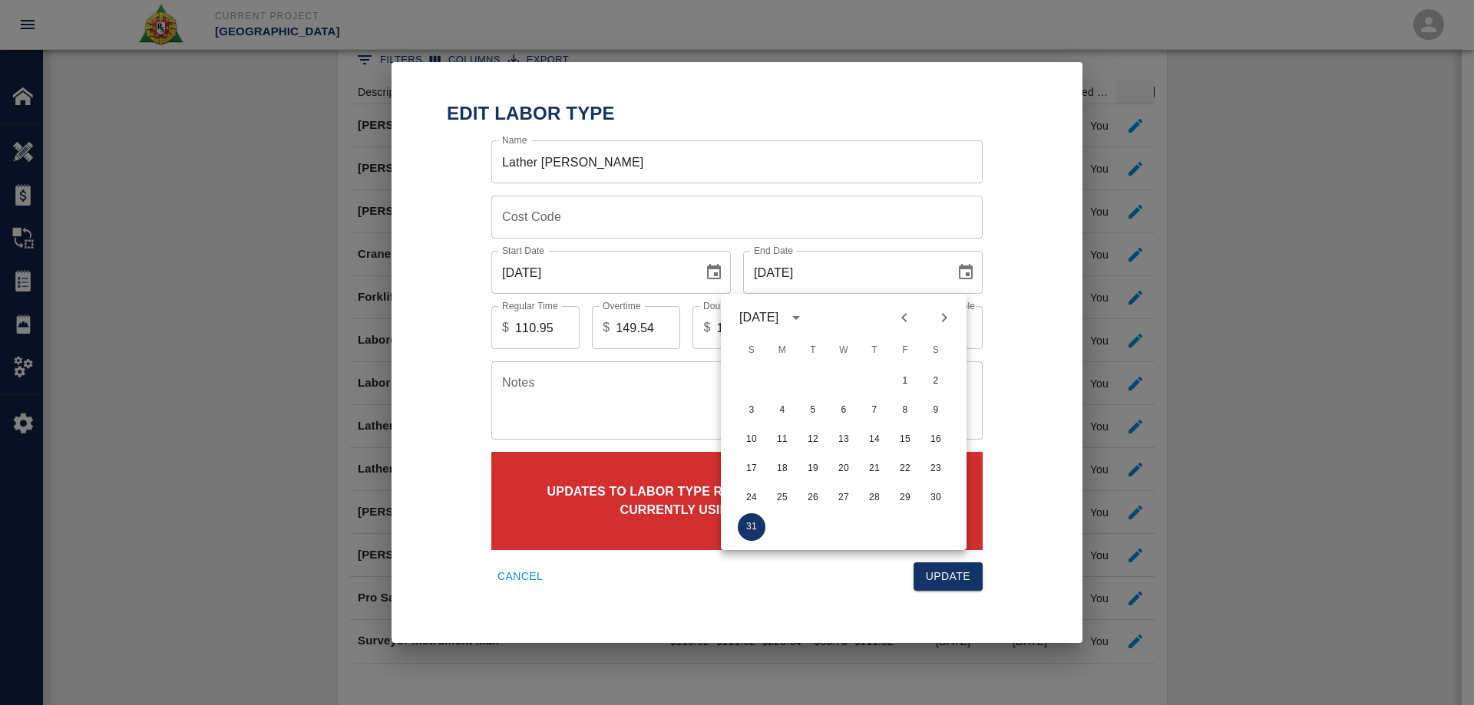
click at [951, 319] on icon "Next month" at bounding box center [944, 318] width 18 height 18
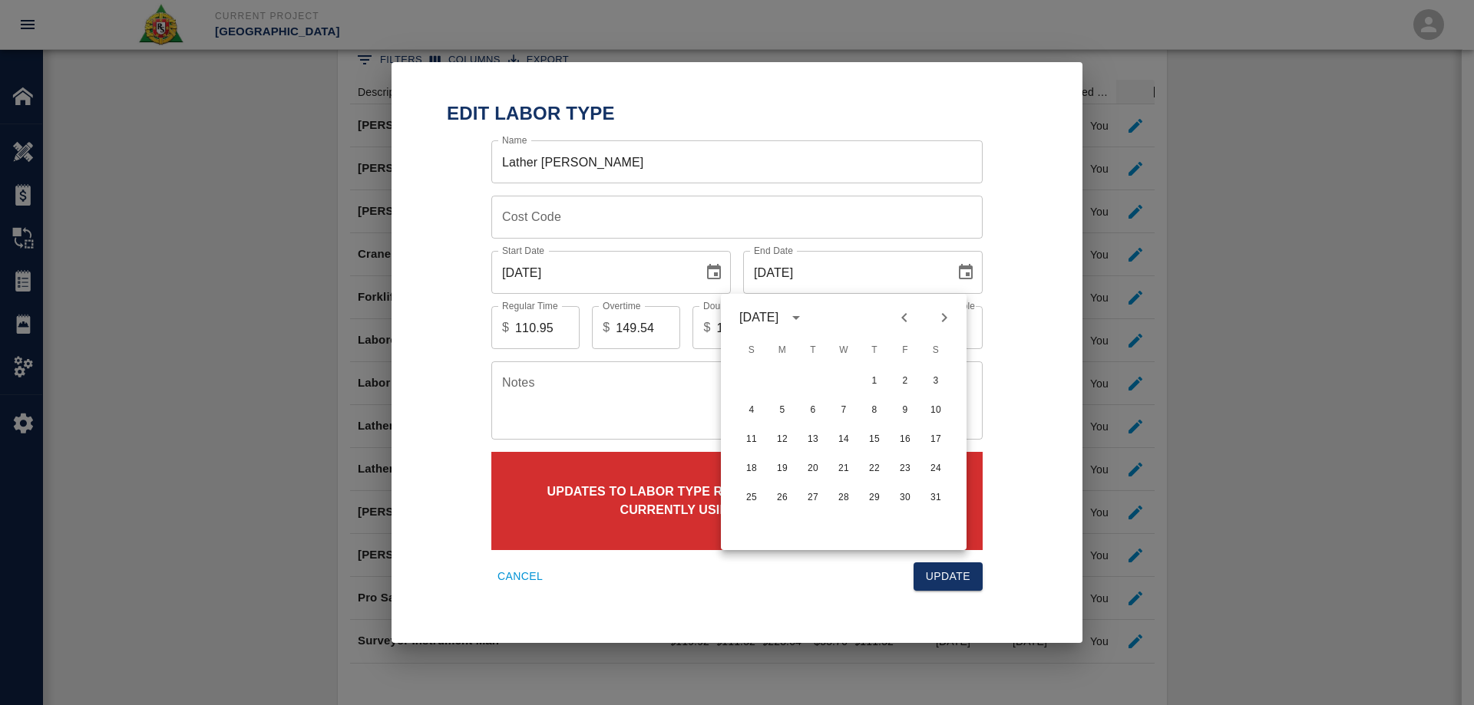
click at [951, 319] on icon "Next month" at bounding box center [944, 318] width 18 height 18
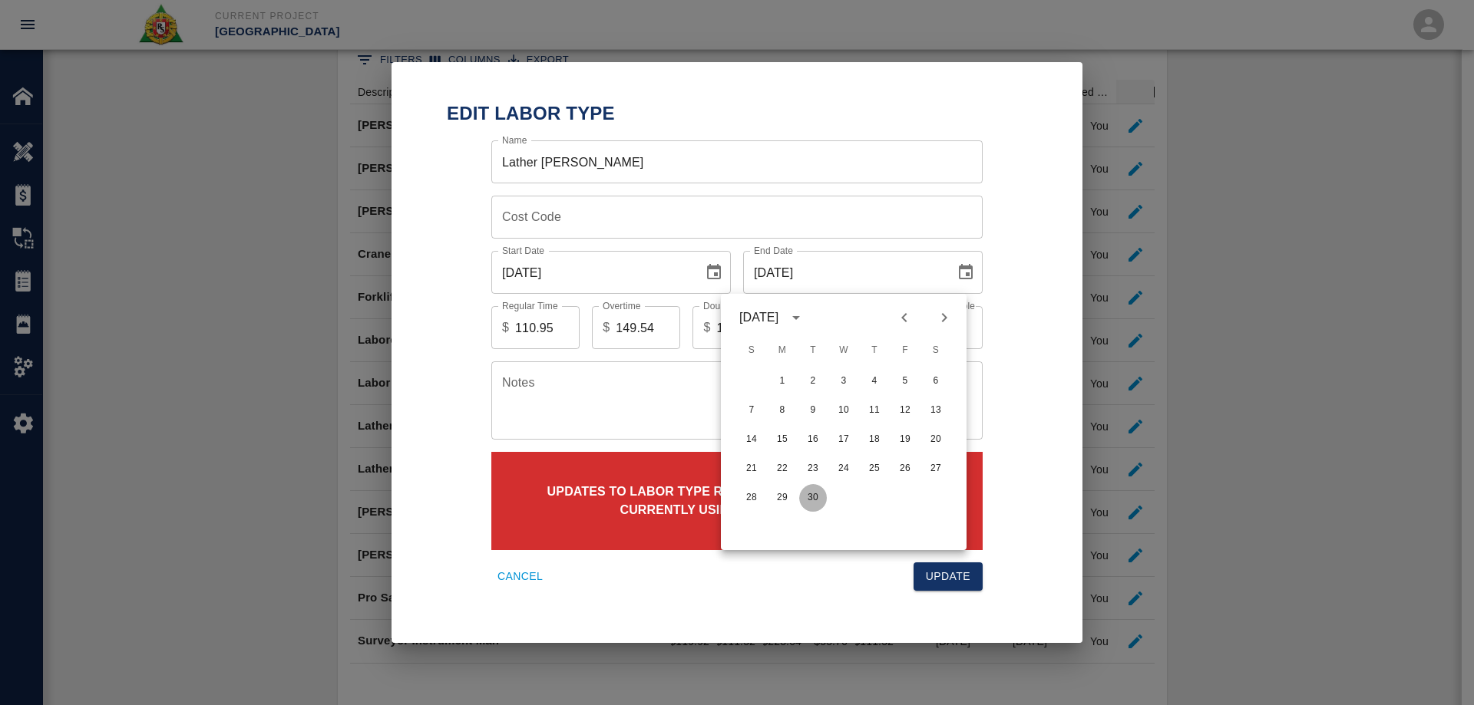
click at [811, 497] on button "30" at bounding box center [813, 498] width 28 height 28
type input "[DATE]"
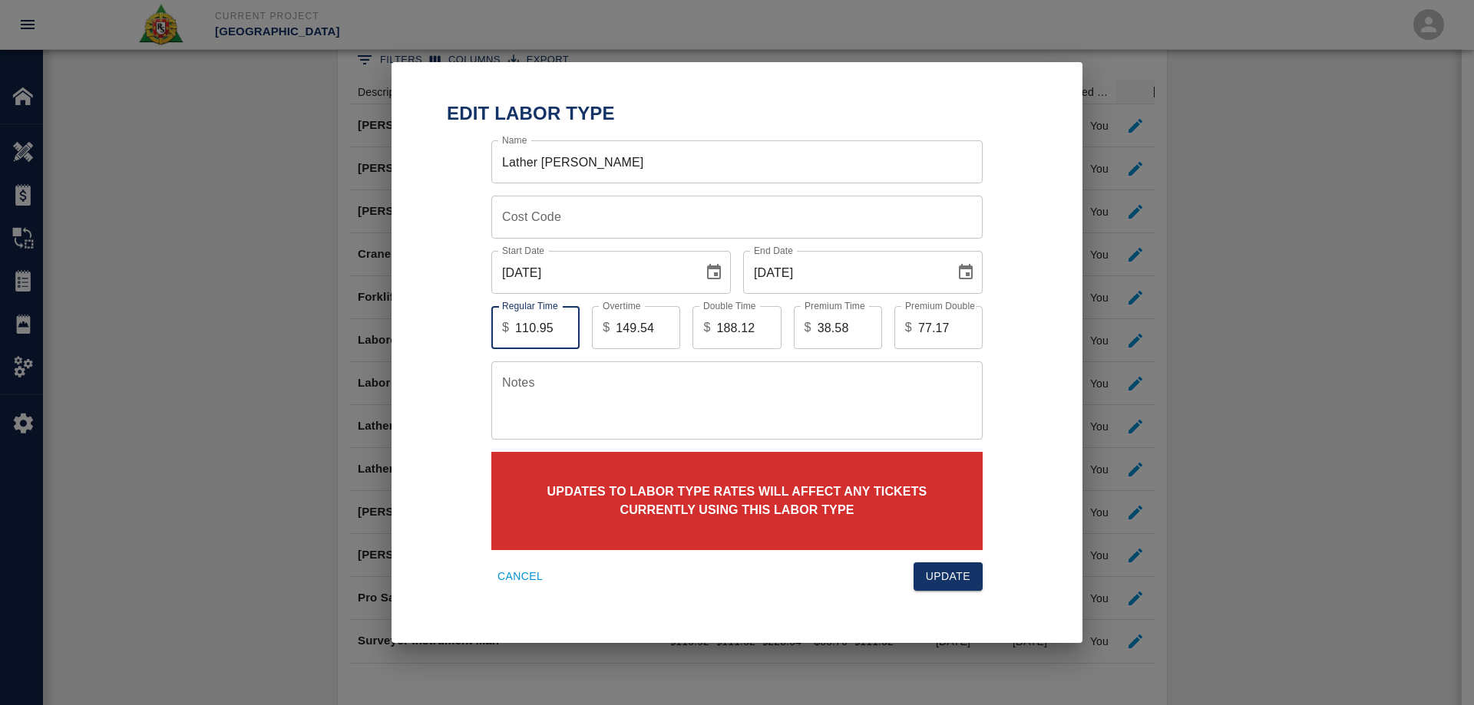
drag, startPoint x: 551, startPoint y: 332, endPoint x: 504, endPoint y: 328, distance: 47.8
click at [504, 328] on div "$ 110.95 Regular Time" at bounding box center [535, 327] width 88 height 43
type input "122.44"
drag, startPoint x: 648, startPoint y: 331, endPoint x: 556, endPoint y: 335, distance: 91.4
click at [556, 335] on div "Regular Time $ 122.44 Regular Time Overtime $ 149.54 Overtime Double Time $ 188…" at bounding box center [725, 316] width 516 height 68
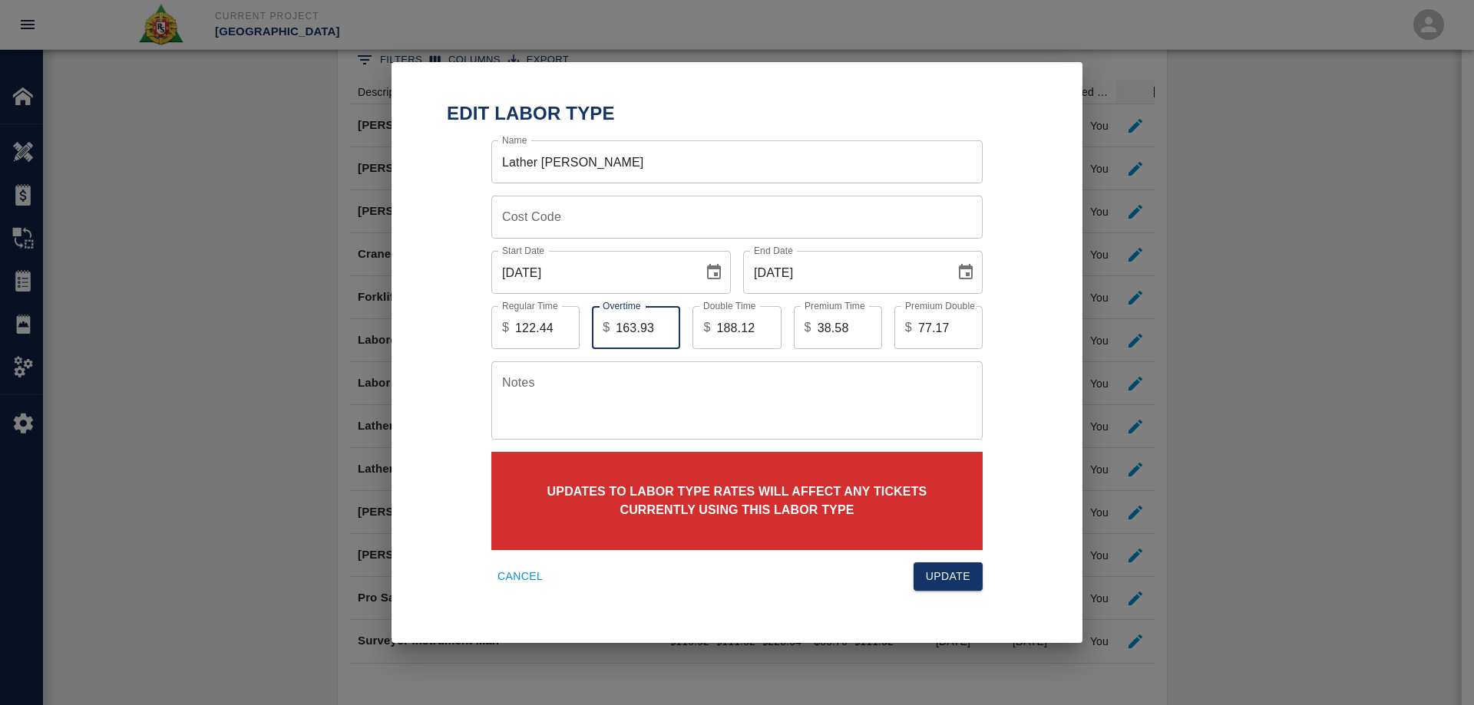
type input "163.93"
drag, startPoint x: 754, startPoint y: 328, endPoint x: 692, endPoint y: 329, distance: 62.9
click at [692, 329] on div "Double Time $ 188.12 Double Time" at bounding box center [730, 321] width 101 height 55
type input "205.43"
drag, startPoint x: 852, startPoint y: 325, endPoint x: 786, endPoint y: 326, distance: 66.0
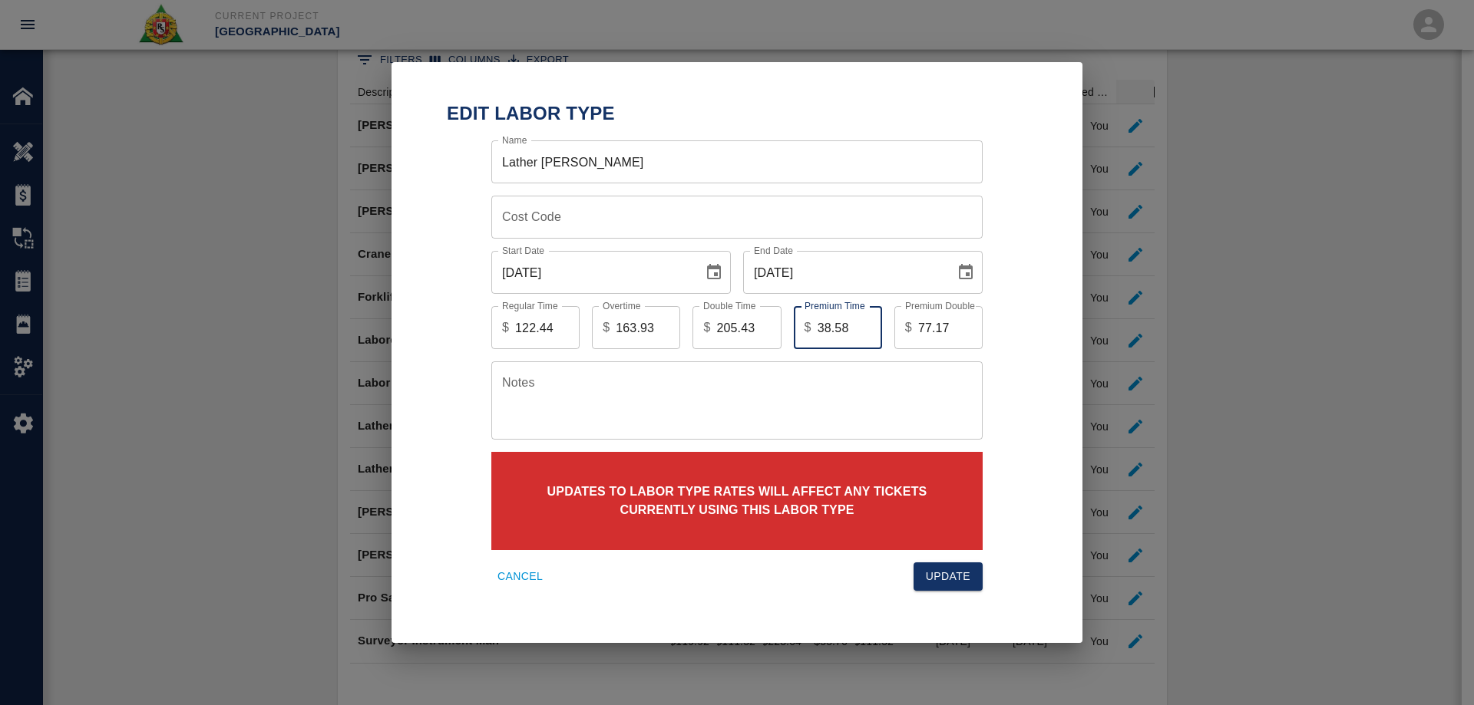
click at [786, 326] on div "Premium Time $ 38.58 Premium Time" at bounding box center [831, 321] width 101 height 55
type input "41.49"
drag, startPoint x: 949, startPoint y: 322, endPoint x: 820, endPoint y: 339, distance: 130.0
click at [820, 339] on div "Regular Time $ 122.44 Regular Time Overtime $ 163.93 Overtime Double Time $ 205…" at bounding box center [725, 316] width 516 height 68
type input "82.99"
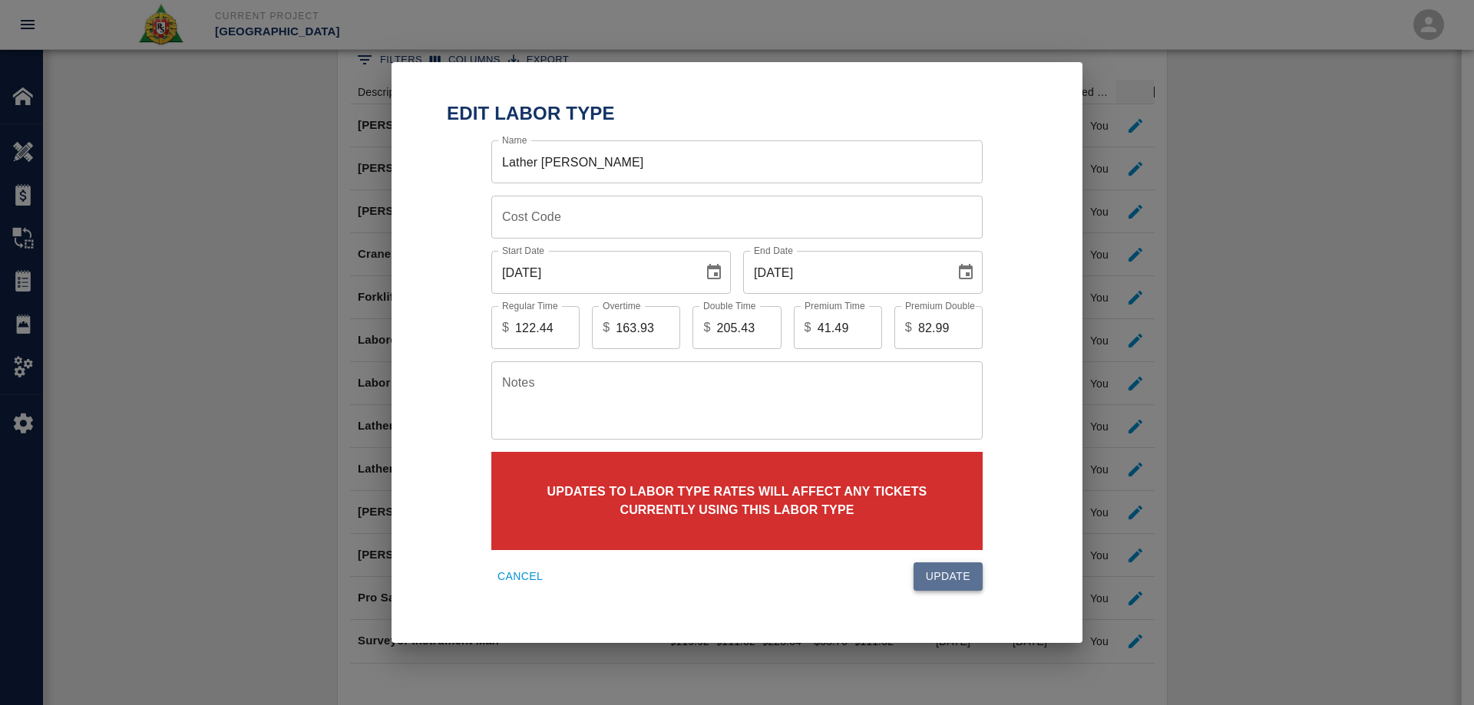
click at [960, 576] on button "Update" at bounding box center [947, 577] width 69 height 28
type input "110.95"
type input "149.54"
type input "188.12"
type input "38.58"
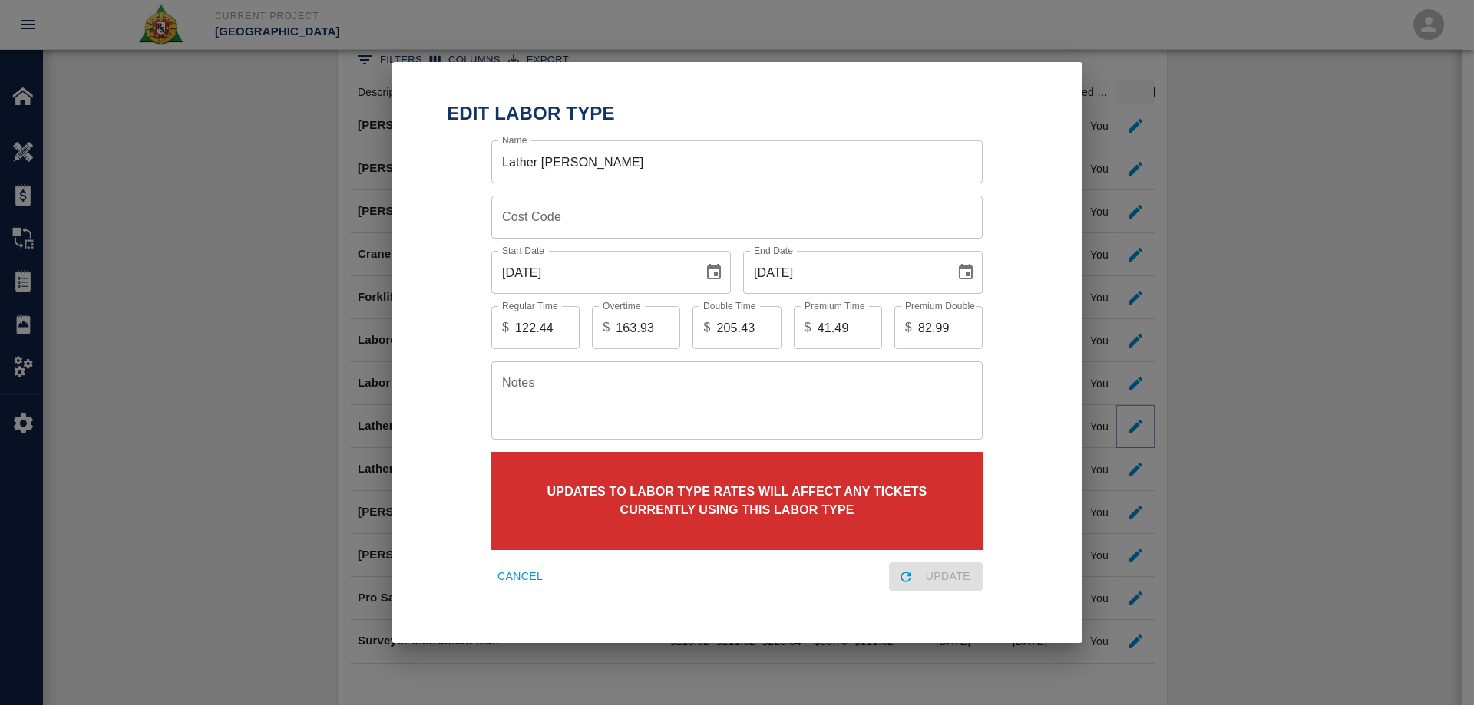
type input "77.17"
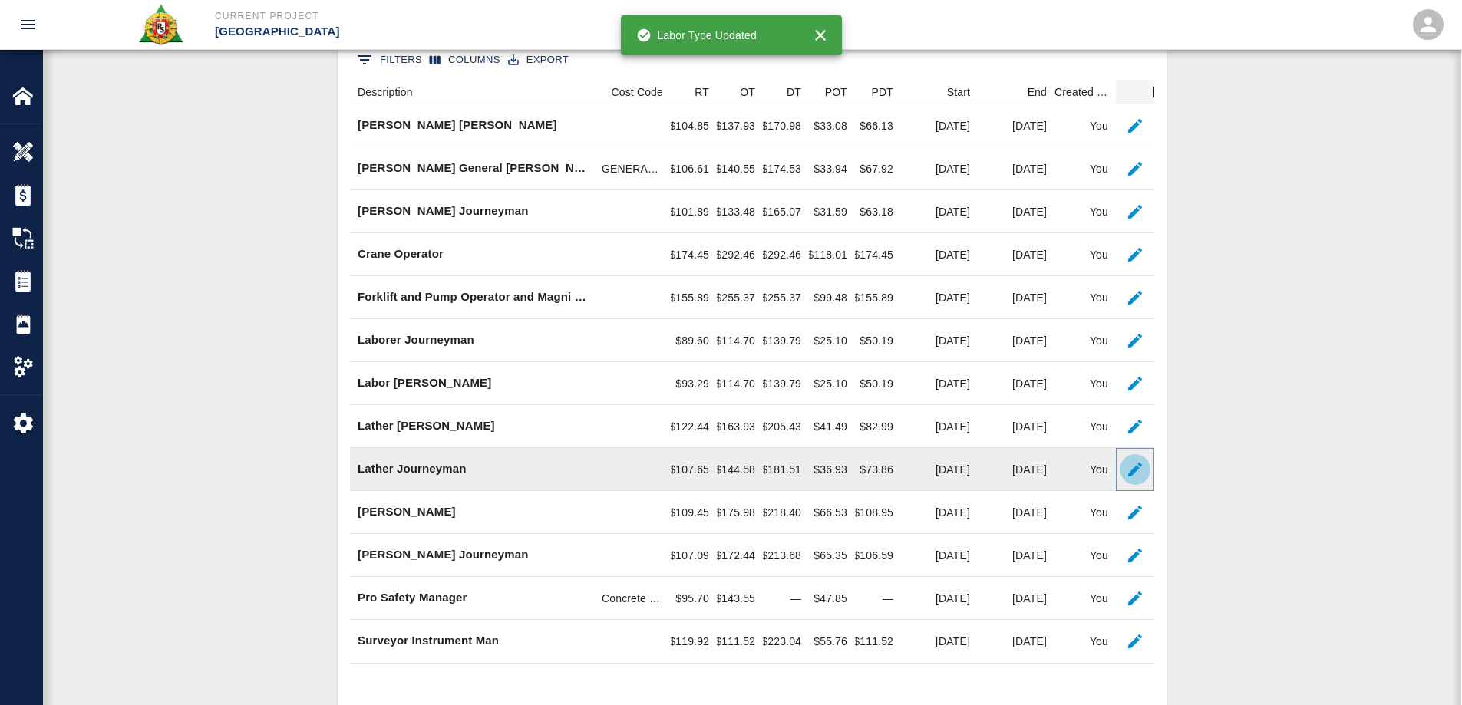
click at [1128, 472] on icon "button" at bounding box center [1135, 470] width 18 height 18
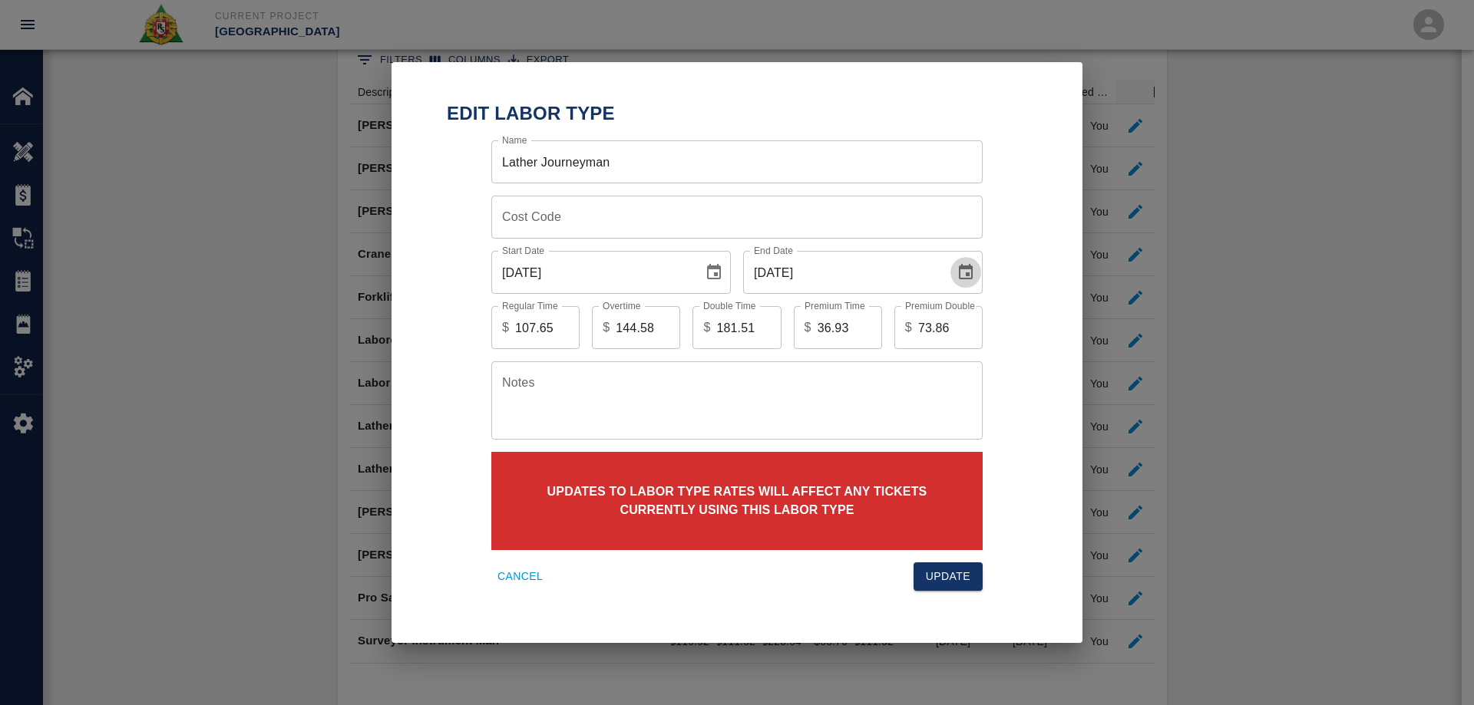
click at [969, 269] on icon "Choose date, selected date is Aug 31, 2025" at bounding box center [966, 271] width 14 height 15
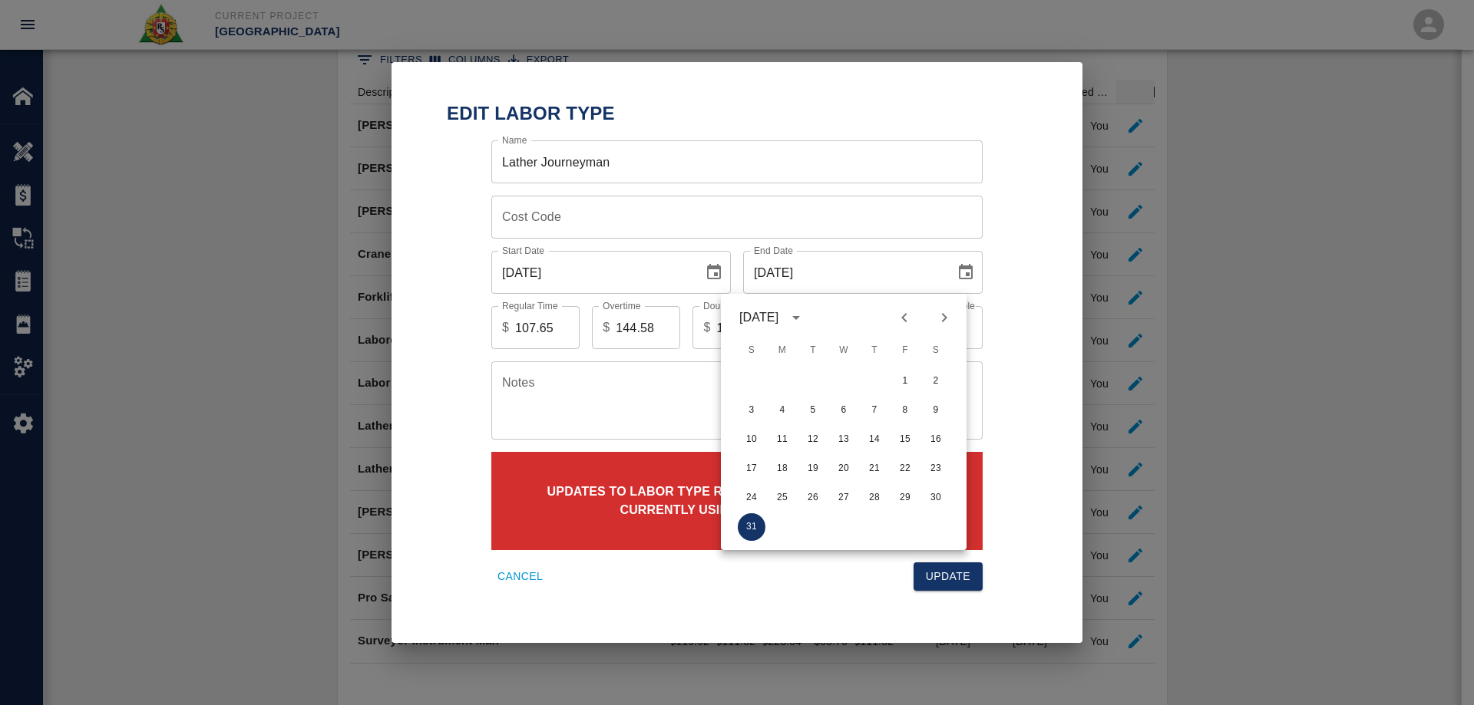
click at [936, 319] on icon "Next month" at bounding box center [944, 318] width 18 height 18
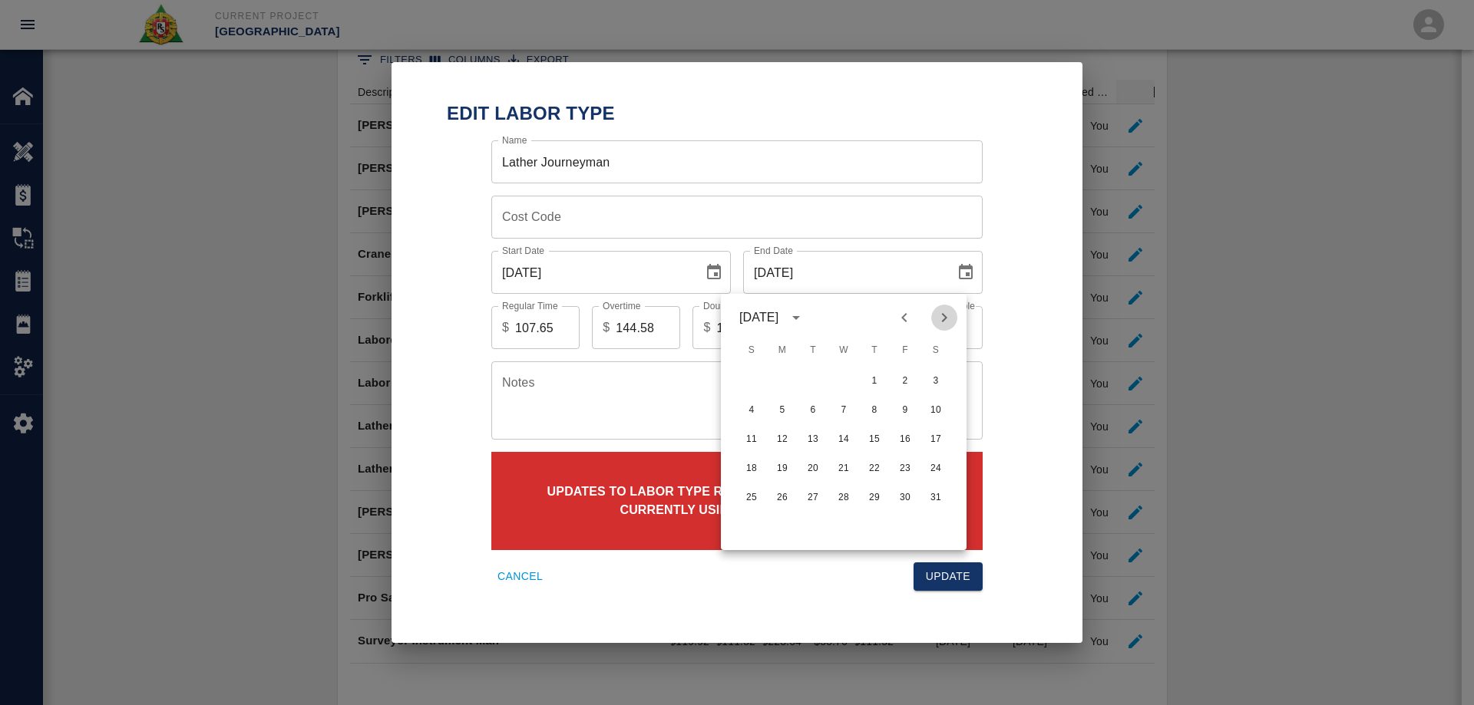
click at [936, 319] on icon "Next month" at bounding box center [944, 318] width 18 height 18
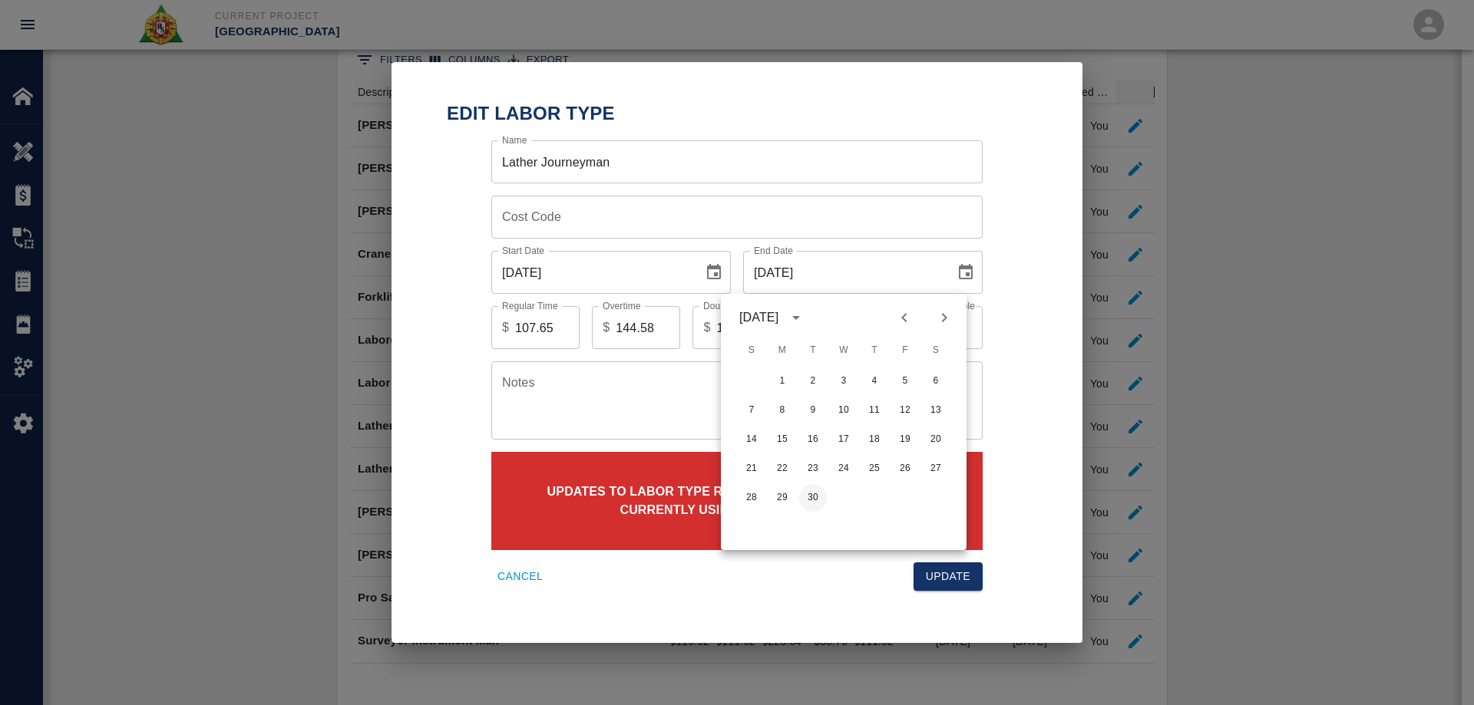
click at [811, 499] on button "30" at bounding box center [813, 498] width 28 height 28
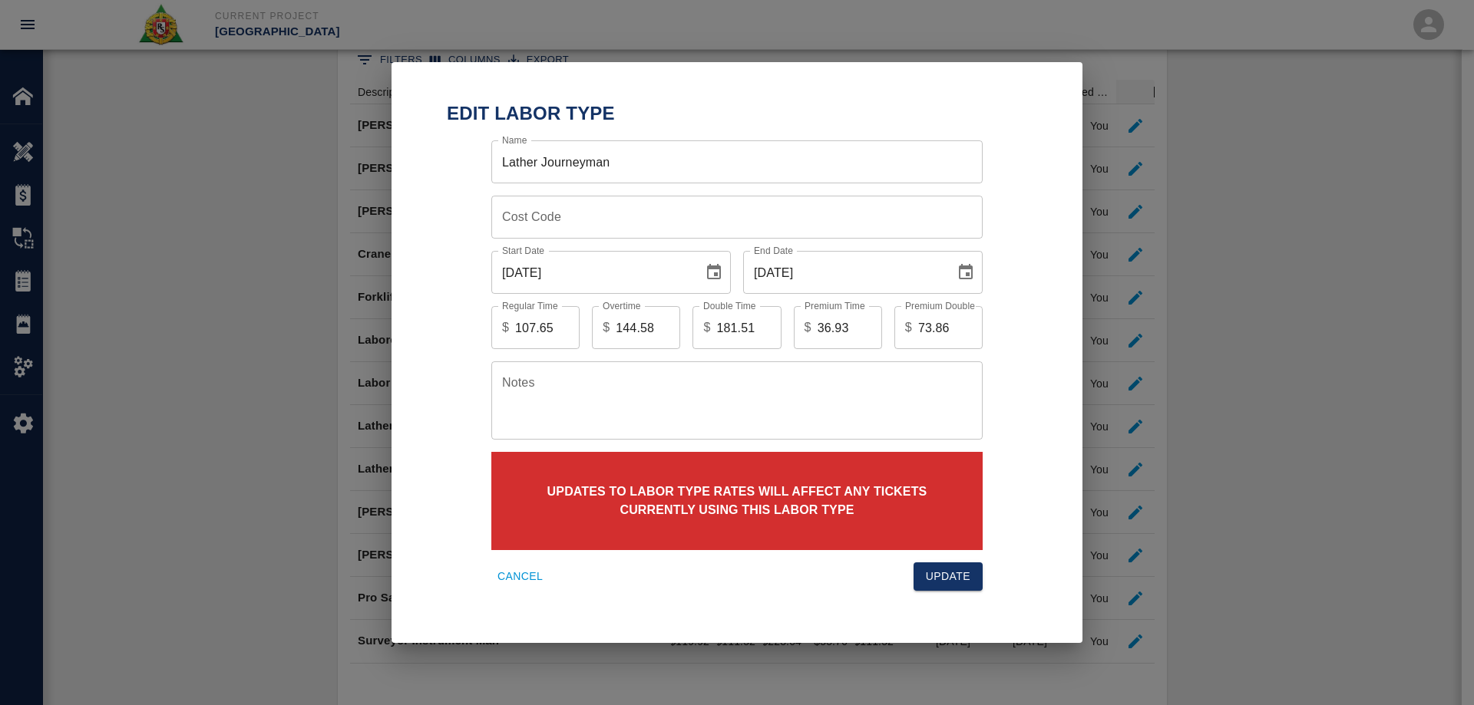
type input "[DATE]"
drag, startPoint x: 556, startPoint y: 325, endPoint x: 498, endPoint y: 325, distance: 57.6
click at [498, 325] on div "$ 107.65 Regular Time" at bounding box center [535, 327] width 88 height 43
type input "118.90"
drag, startPoint x: 629, startPoint y: 325, endPoint x: 605, endPoint y: 322, distance: 24.8
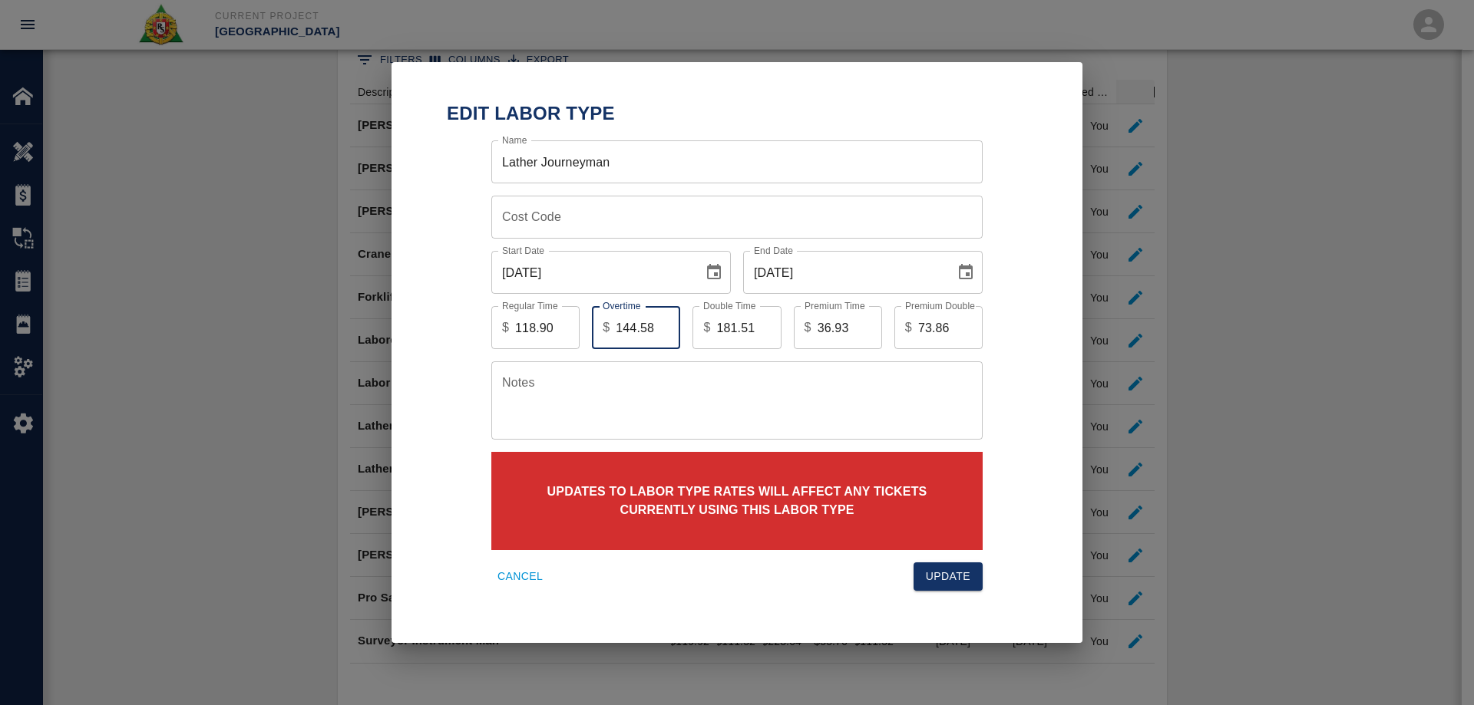
click at [605, 322] on div "$ 144.58 Overtime" at bounding box center [636, 327] width 88 height 43
type input "158.63"
drag, startPoint x: 756, startPoint y: 323, endPoint x: 644, endPoint y: 339, distance: 113.2
click at [644, 339] on div "Regular Time $ 118.90 Regular Time Overtime $ 158.63 Overtime Double Time $ 181…" at bounding box center [725, 316] width 516 height 68
click at [913, 563] on button "Update" at bounding box center [947, 577] width 69 height 28
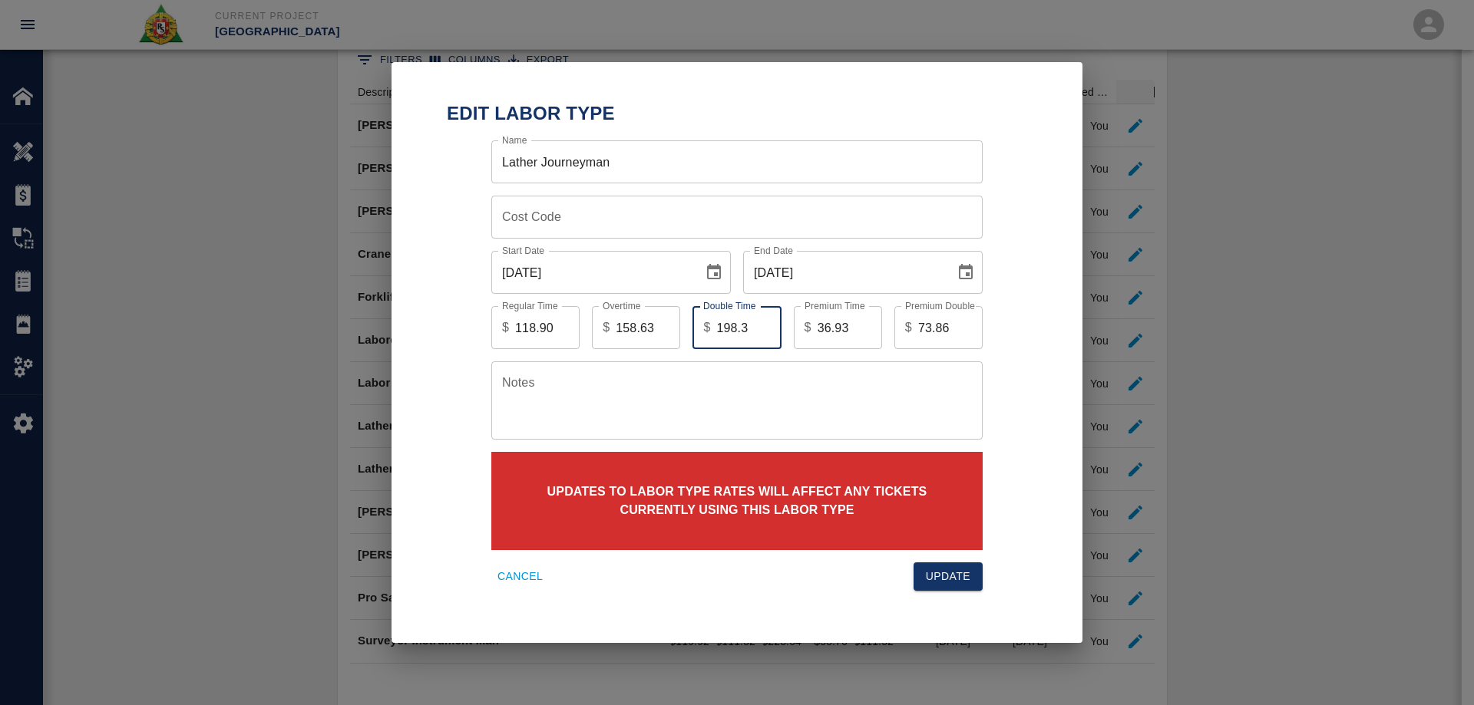
type input "198.36"
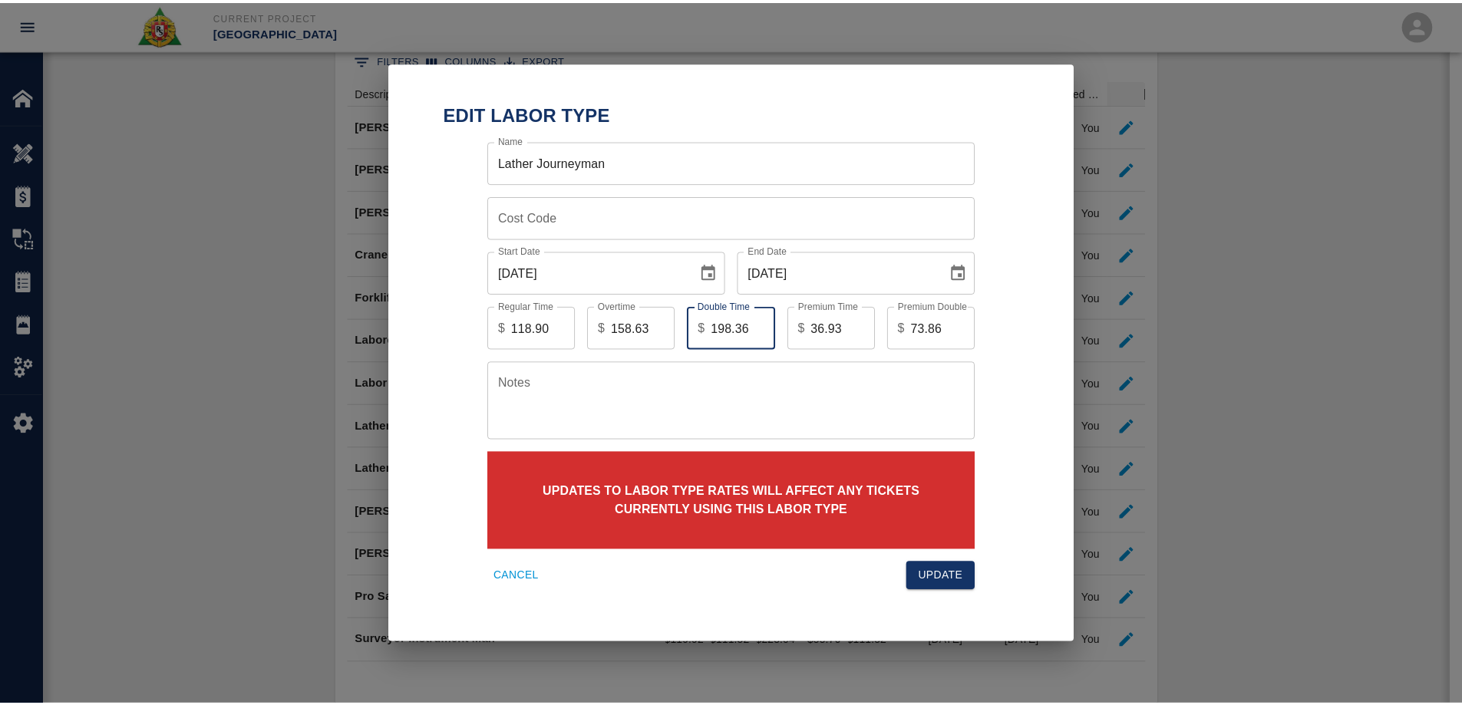
scroll to position [0, 0]
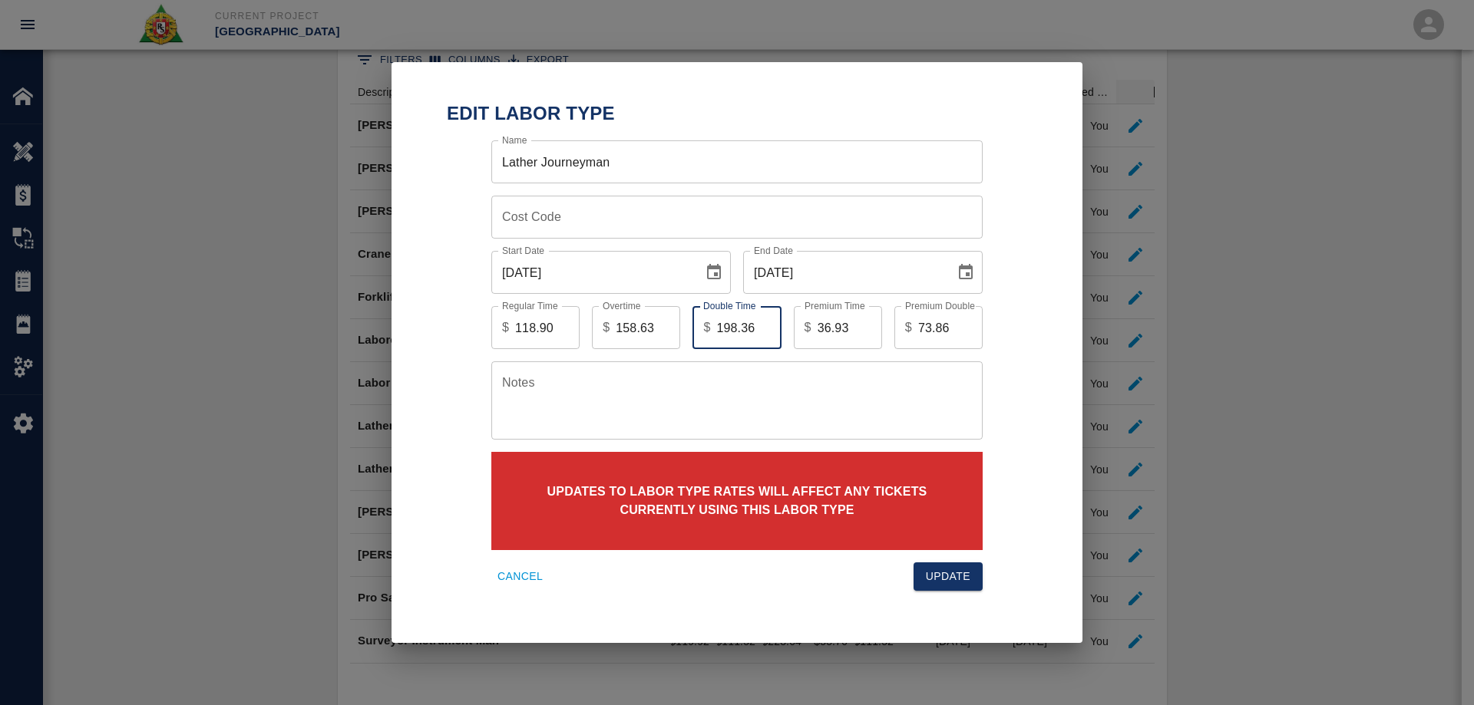
type input "198.36"
drag, startPoint x: 860, startPoint y: 326, endPoint x: 794, endPoint y: 329, distance: 65.3
type input "33.93"
click at [817, 329] on input "33.93" at bounding box center [849, 327] width 64 height 43
drag, startPoint x: 851, startPoint y: 325, endPoint x: 789, endPoint y: 329, distance: 62.3
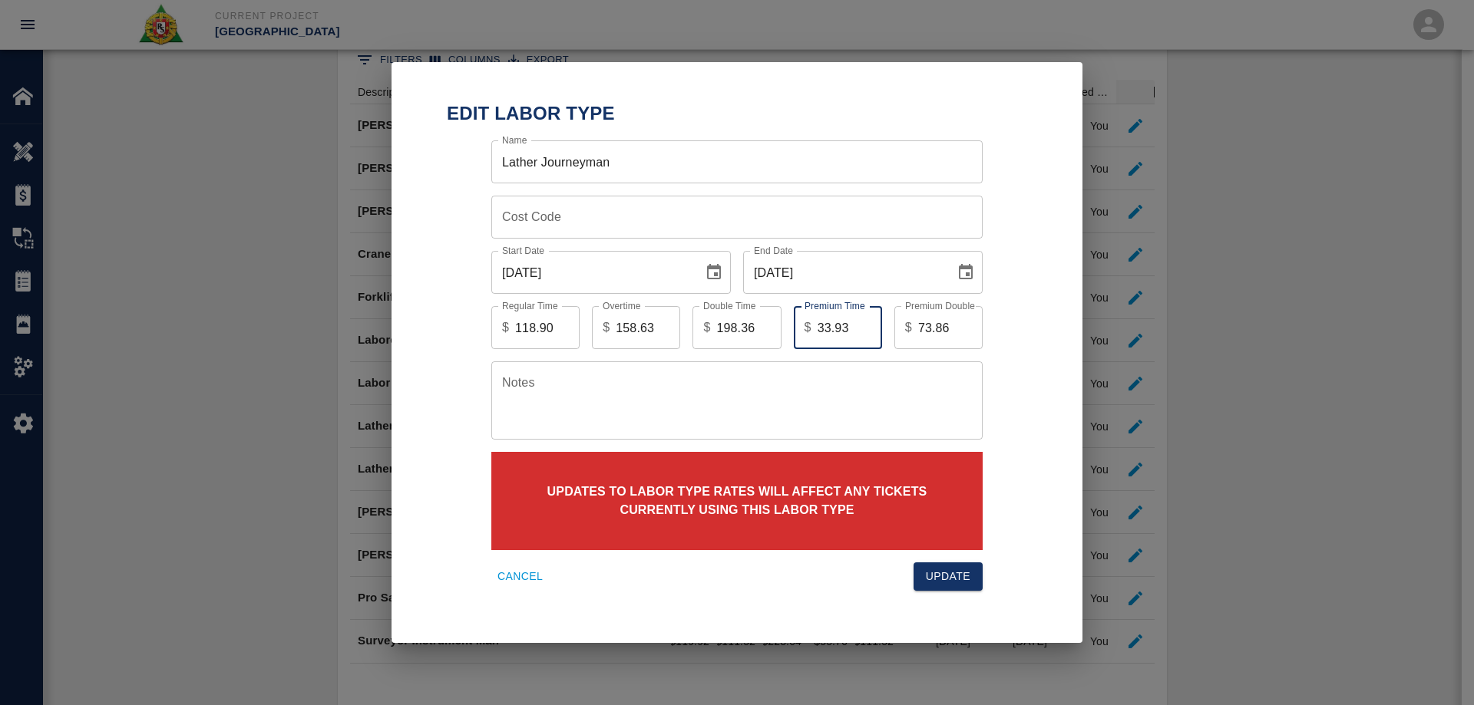
click at [789, 329] on div "Premium Time $ 33.93 Premium Time" at bounding box center [831, 321] width 101 height 55
type input "39.73"
drag, startPoint x: 953, startPoint y: 326, endPoint x: 870, endPoint y: 334, distance: 82.5
click at [870, 334] on div "Regular Time $ 118.90 Regular Time Overtime $ 158.63 Overtime Double Time $ 198…" at bounding box center [725, 316] width 516 height 68
type input "79.46"
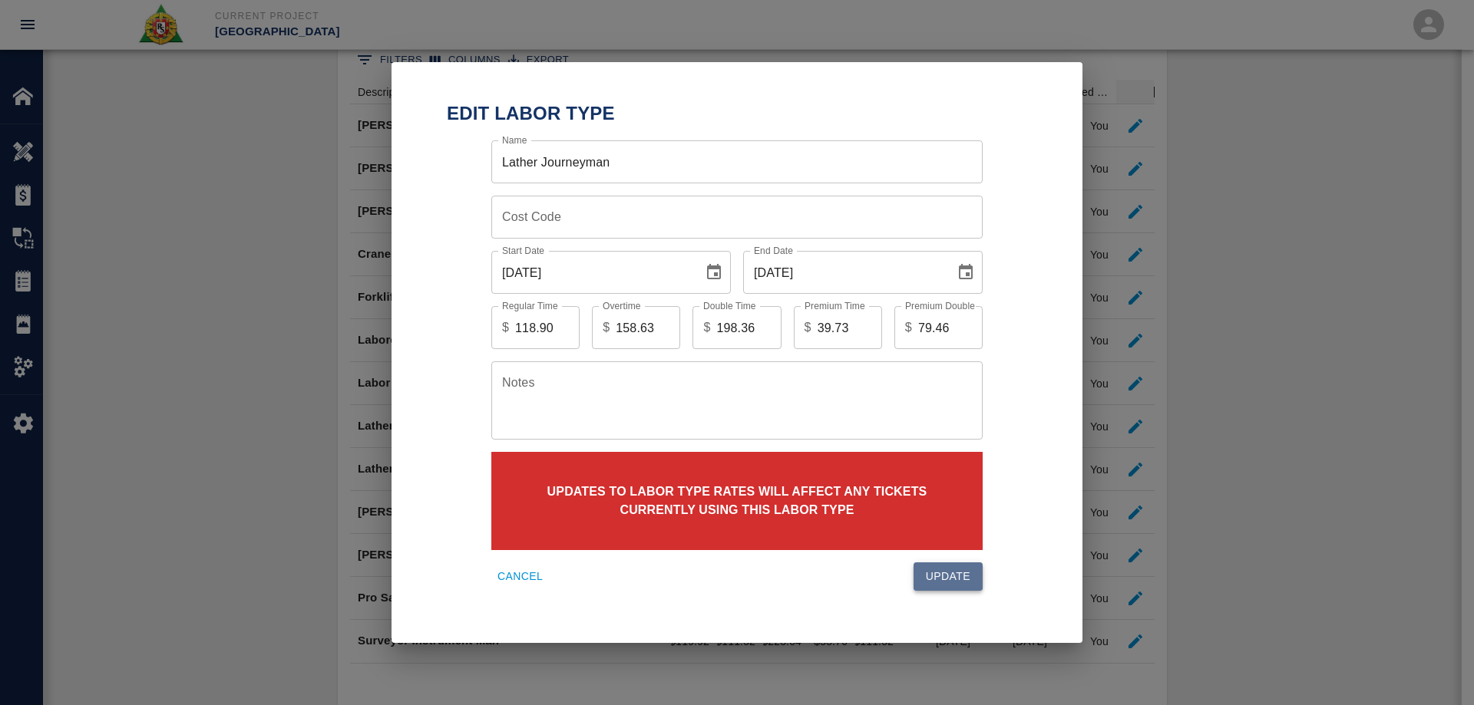
click at [946, 571] on button "Update" at bounding box center [947, 577] width 69 height 28
type input "107.65"
type input "144.58"
type input "181.51"
type input "36.93"
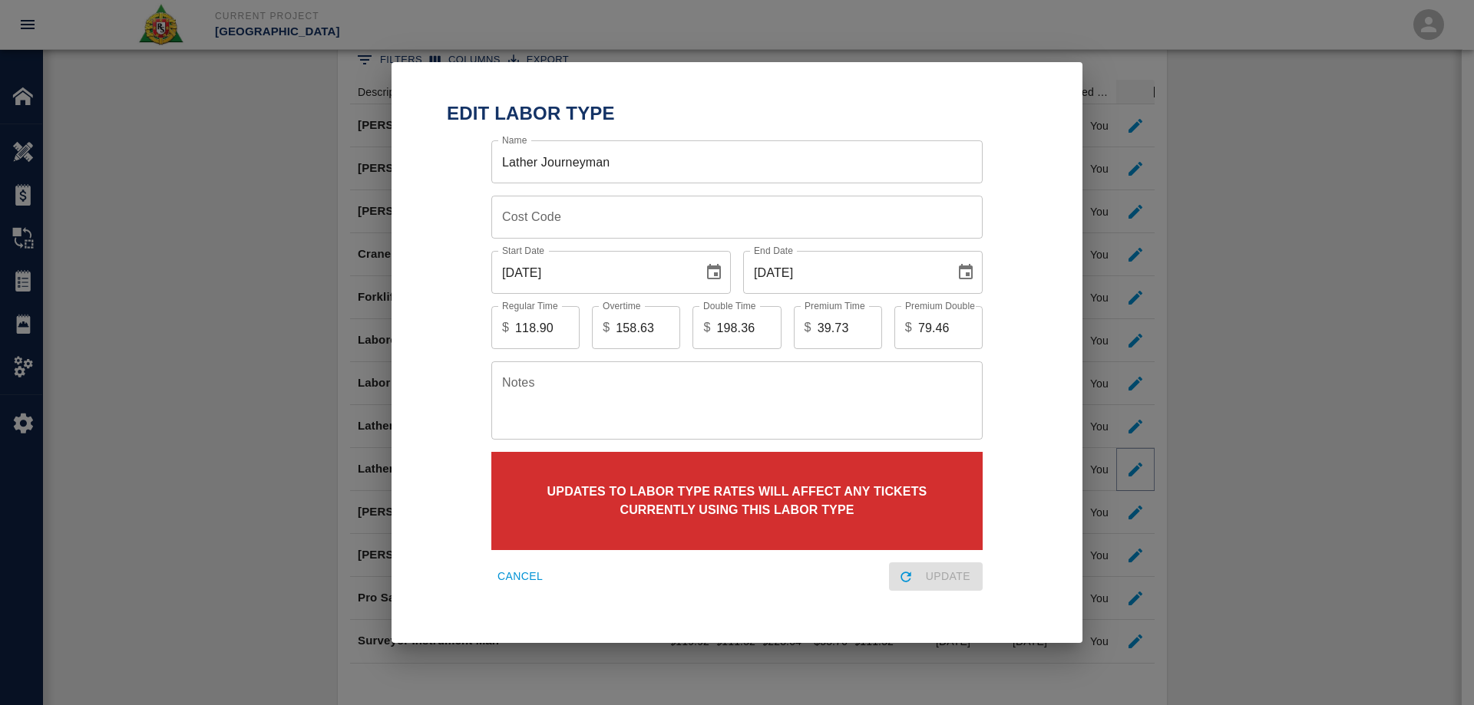
type input "73.86"
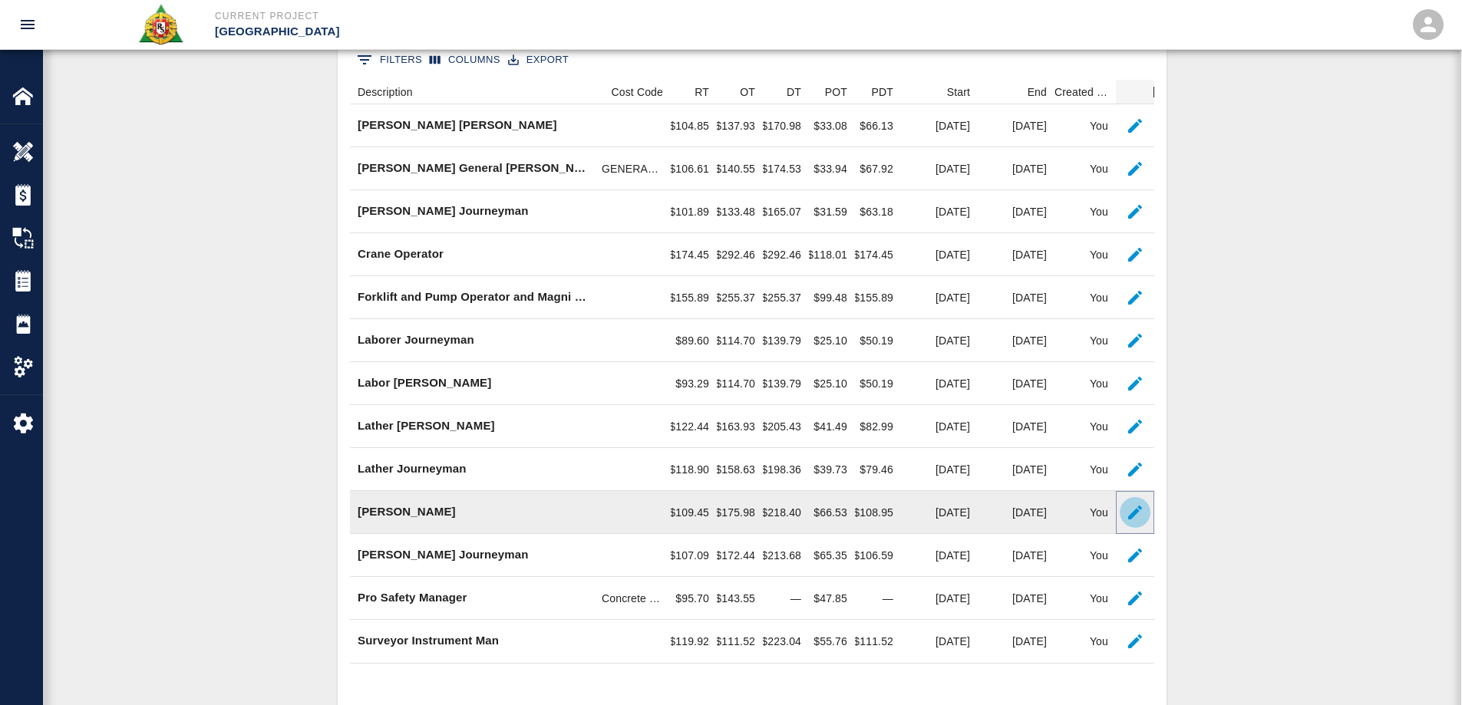
click at [1130, 510] on icon "button" at bounding box center [1135, 513] width 18 height 18
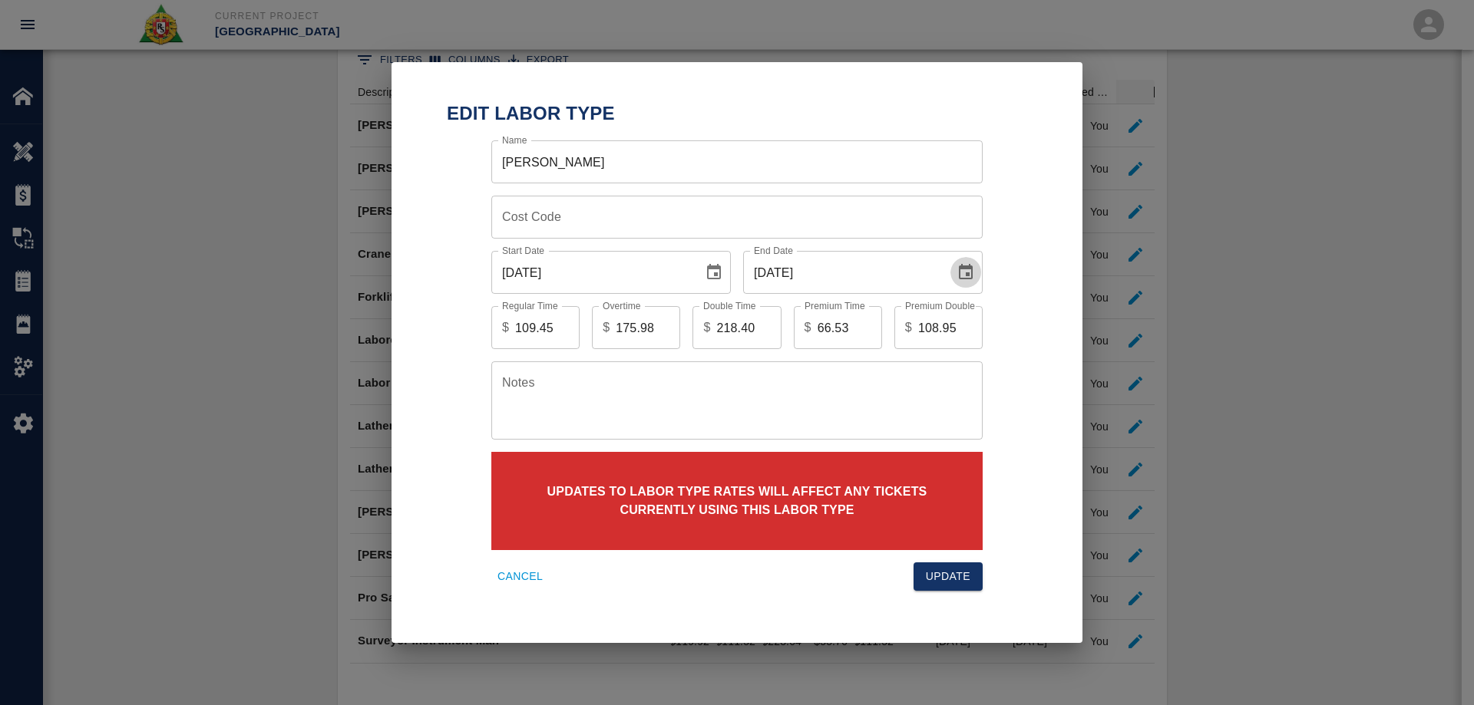
click at [969, 269] on icon "Choose date, selected date is Aug 31, 2025" at bounding box center [966, 271] width 14 height 15
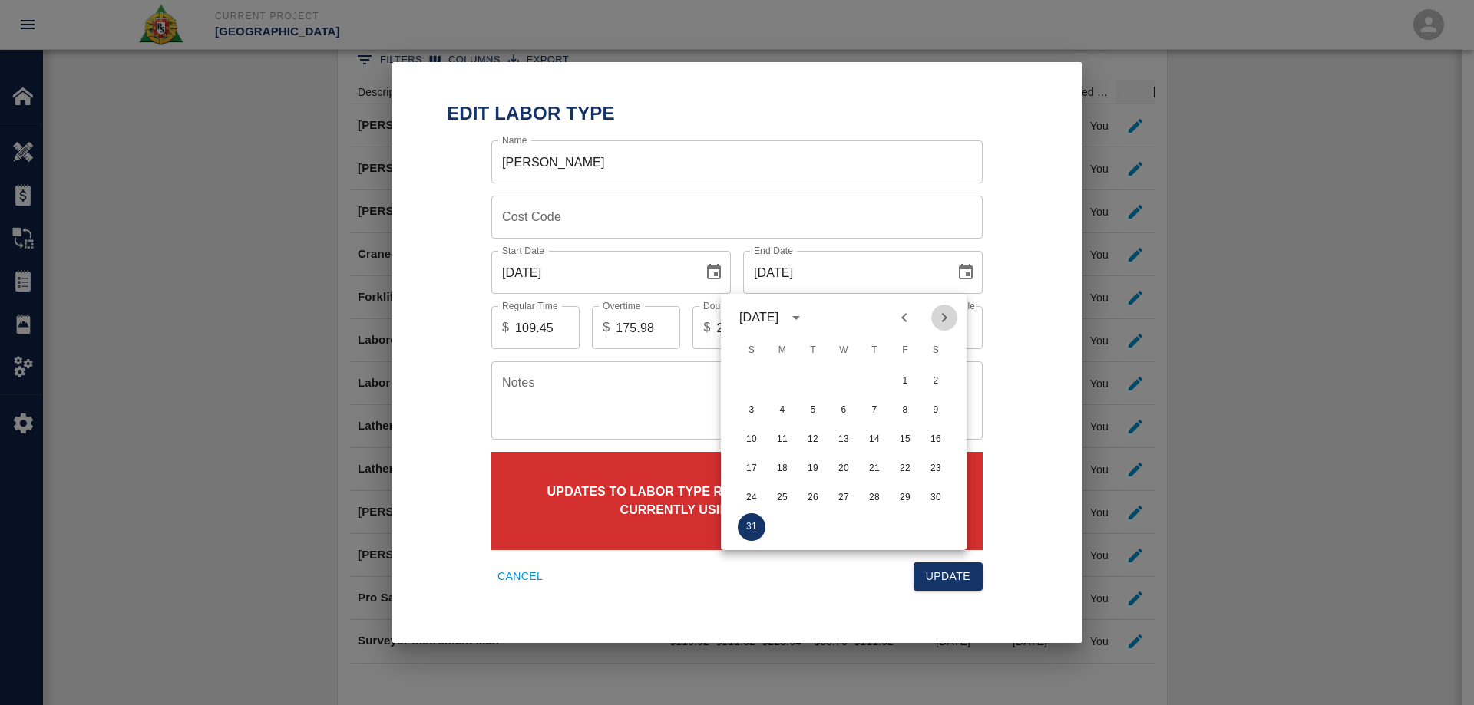
click at [940, 316] on icon "Next month" at bounding box center [944, 318] width 18 height 18
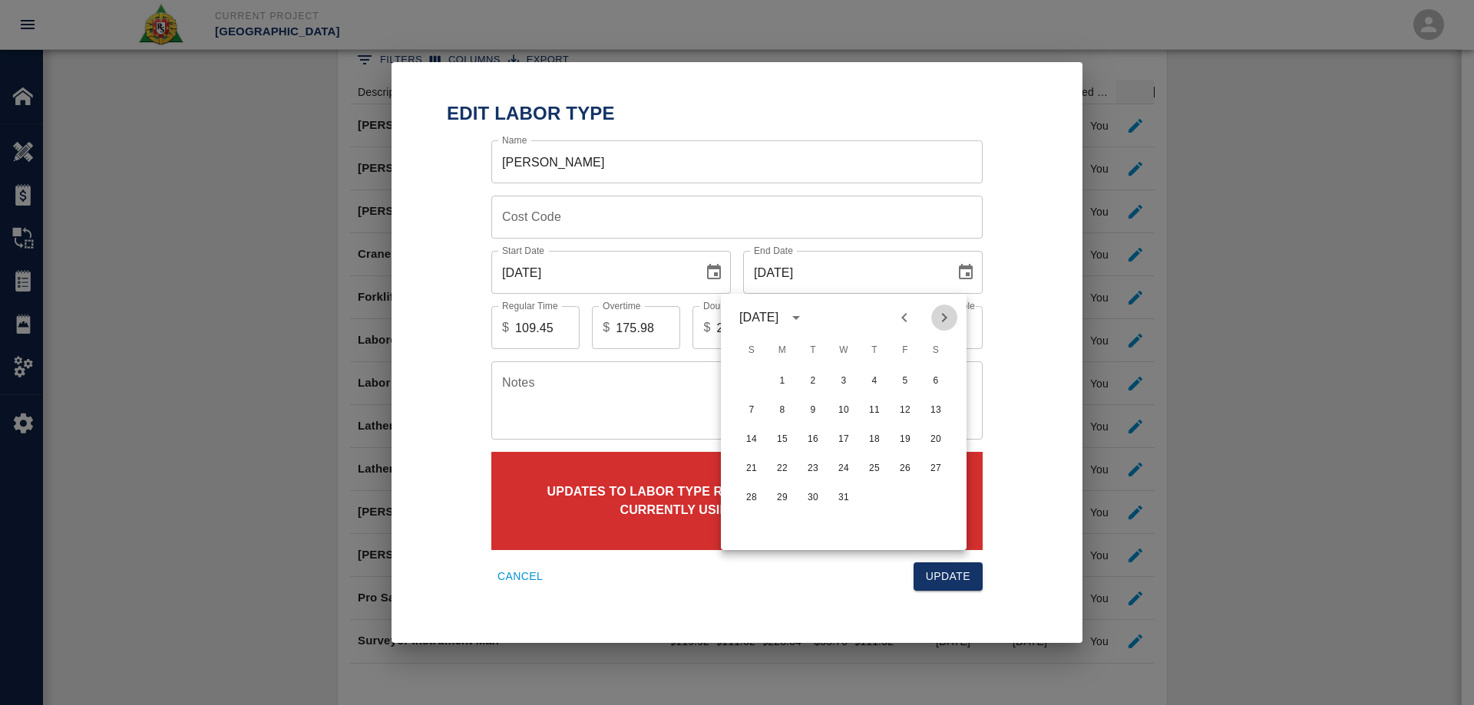
click at [940, 316] on icon "Next month" at bounding box center [944, 318] width 18 height 18
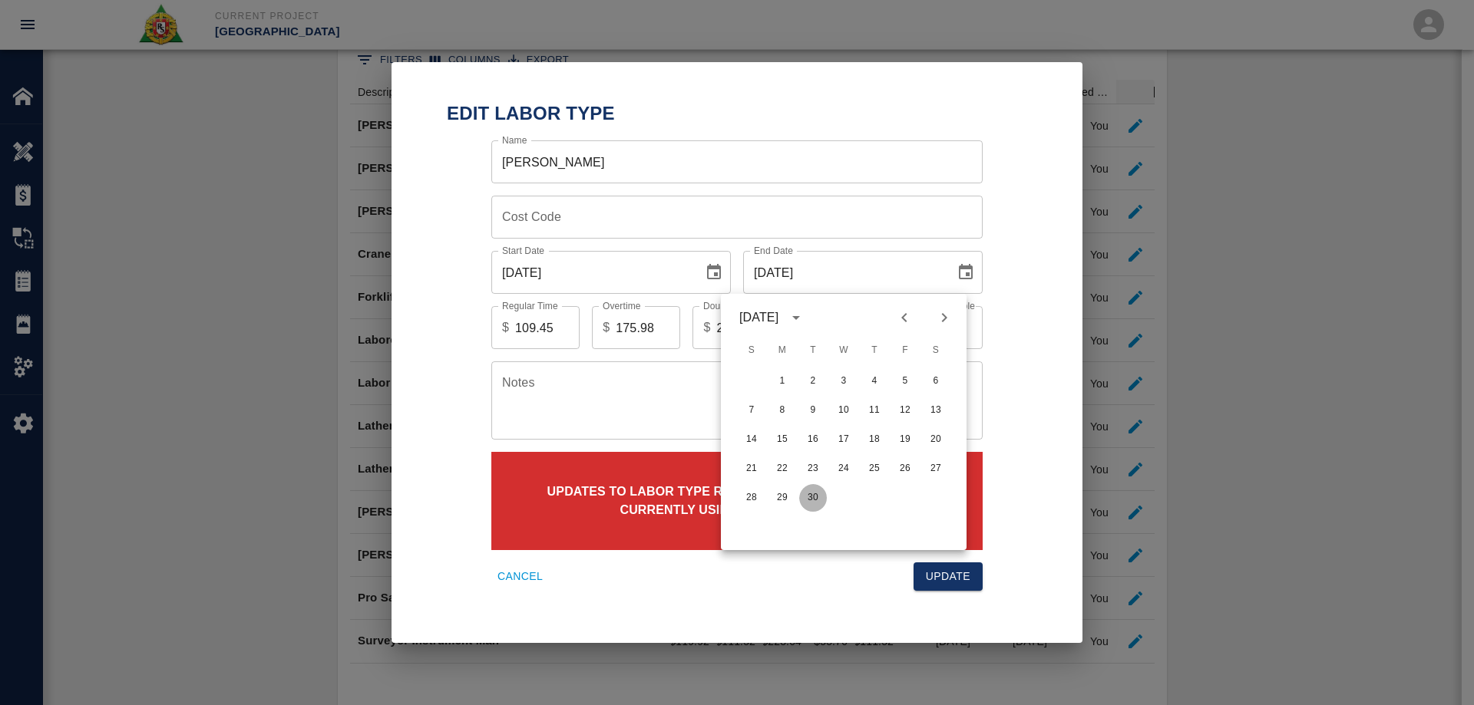
click at [806, 500] on button "30" at bounding box center [813, 498] width 28 height 28
type input "[DATE]"
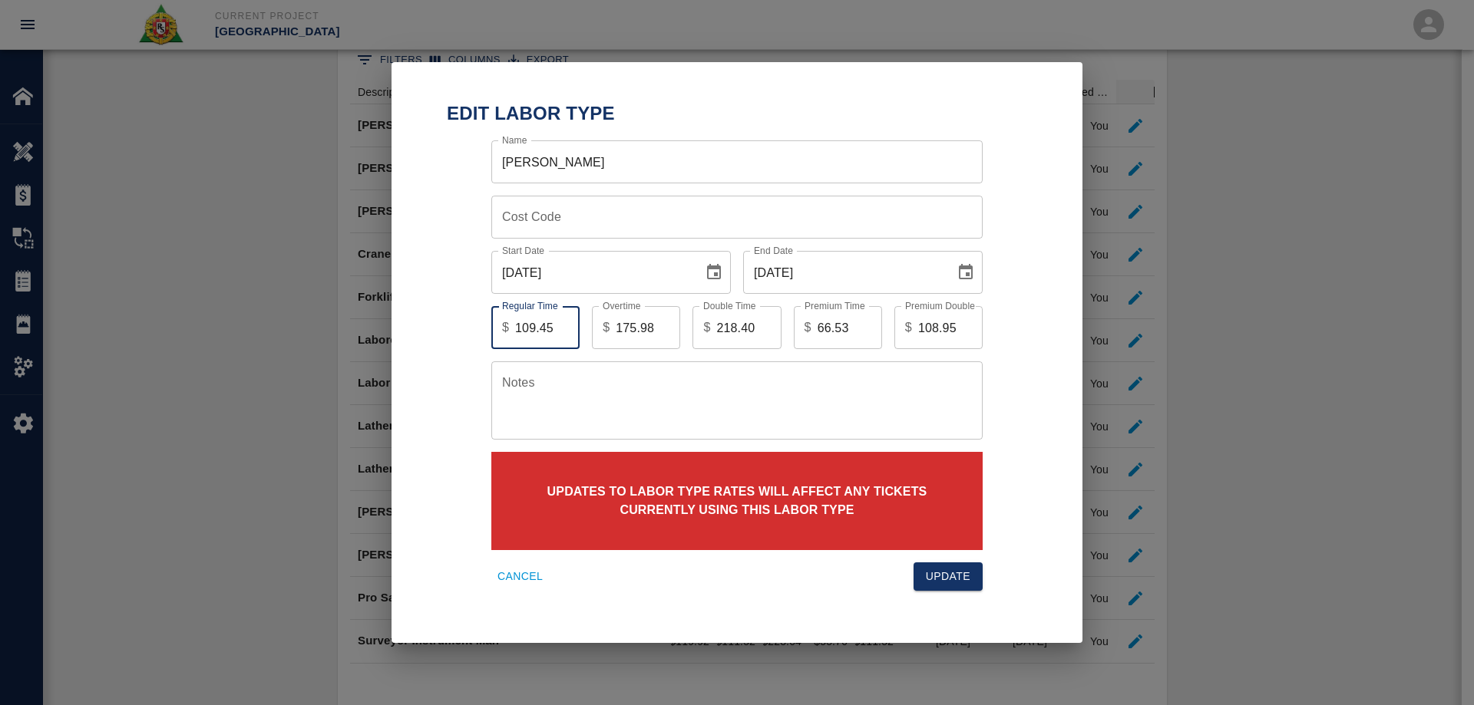
drag, startPoint x: 551, startPoint y: 334, endPoint x: 510, endPoint y: 326, distance: 41.4
click at [510, 326] on div "$ 109.45 Regular Time" at bounding box center [535, 327] width 88 height 43
type input "112.10"
drag, startPoint x: 655, startPoint y: 329, endPoint x: 593, endPoint y: 332, distance: 61.5
click at [593, 332] on div "$ 175.98 Overtime" at bounding box center [636, 327] width 88 height 43
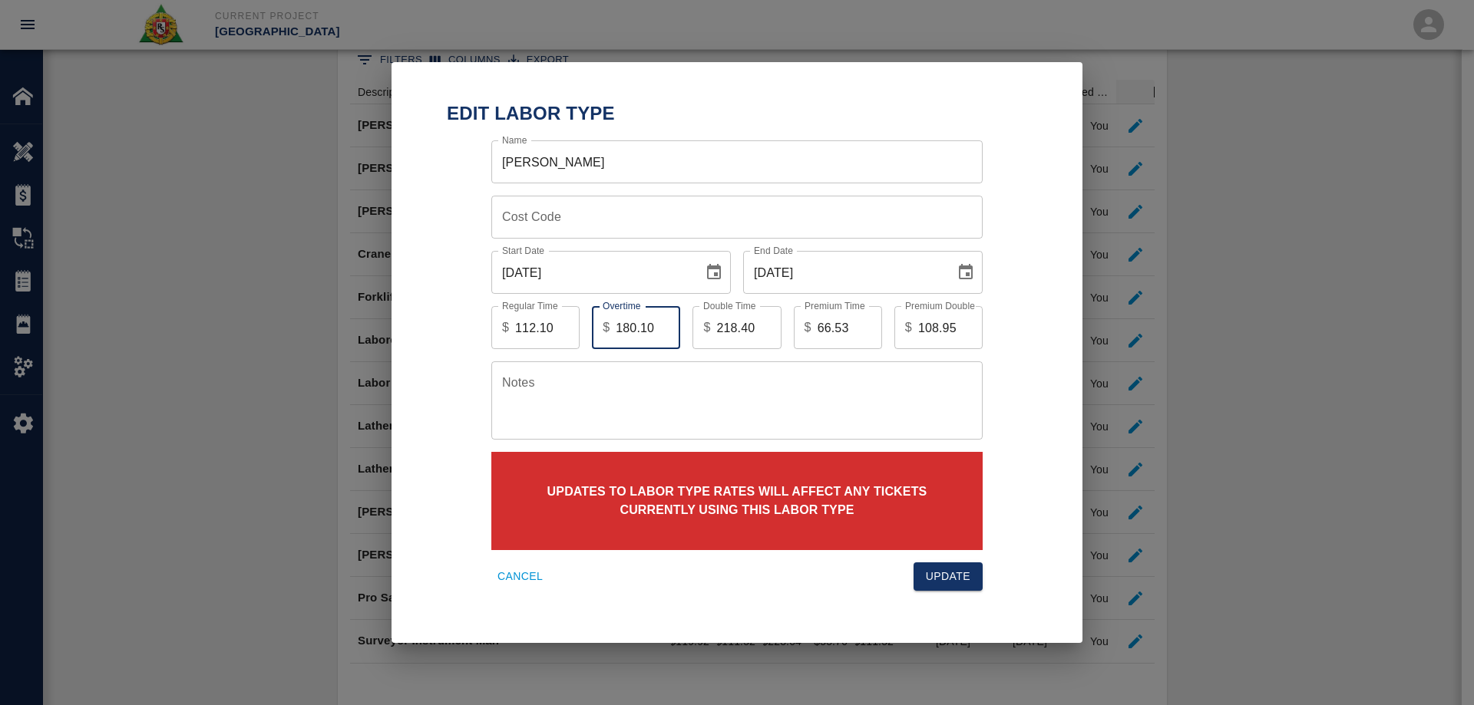
type input "180.10"
drag, startPoint x: 754, startPoint y: 325, endPoint x: 698, endPoint y: 327, distance: 56.8
click at [698, 327] on div "$ 218.40 Double Time" at bounding box center [736, 327] width 88 height 43
type input "223.71"
drag, startPoint x: 820, startPoint y: 327, endPoint x: 785, endPoint y: 327, distance: 34.5
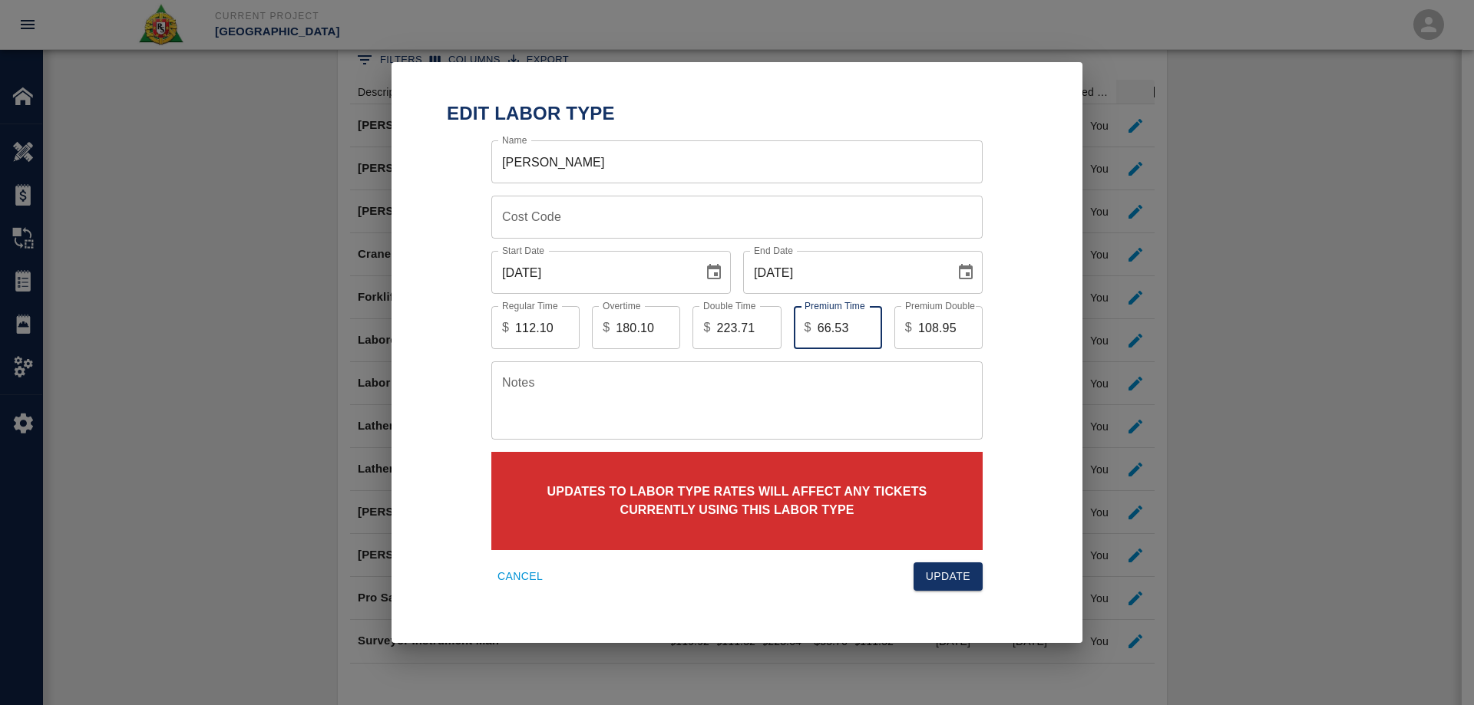
click at [785, 327] on div "Premium Time $ 66.53 Premium Time" at bounding box center [831, 321] width 101 height 55
type input "68.00"
drag, startPoint x: 958, startPoint y: 324, endPoint x: 890, endPoint y: 321, distance: 67.6
click at [890, 321] on div "Premium Double $ 108.95 Premium Double" at bounding box center [932, 321] width 101 height 55
type input "111.61"
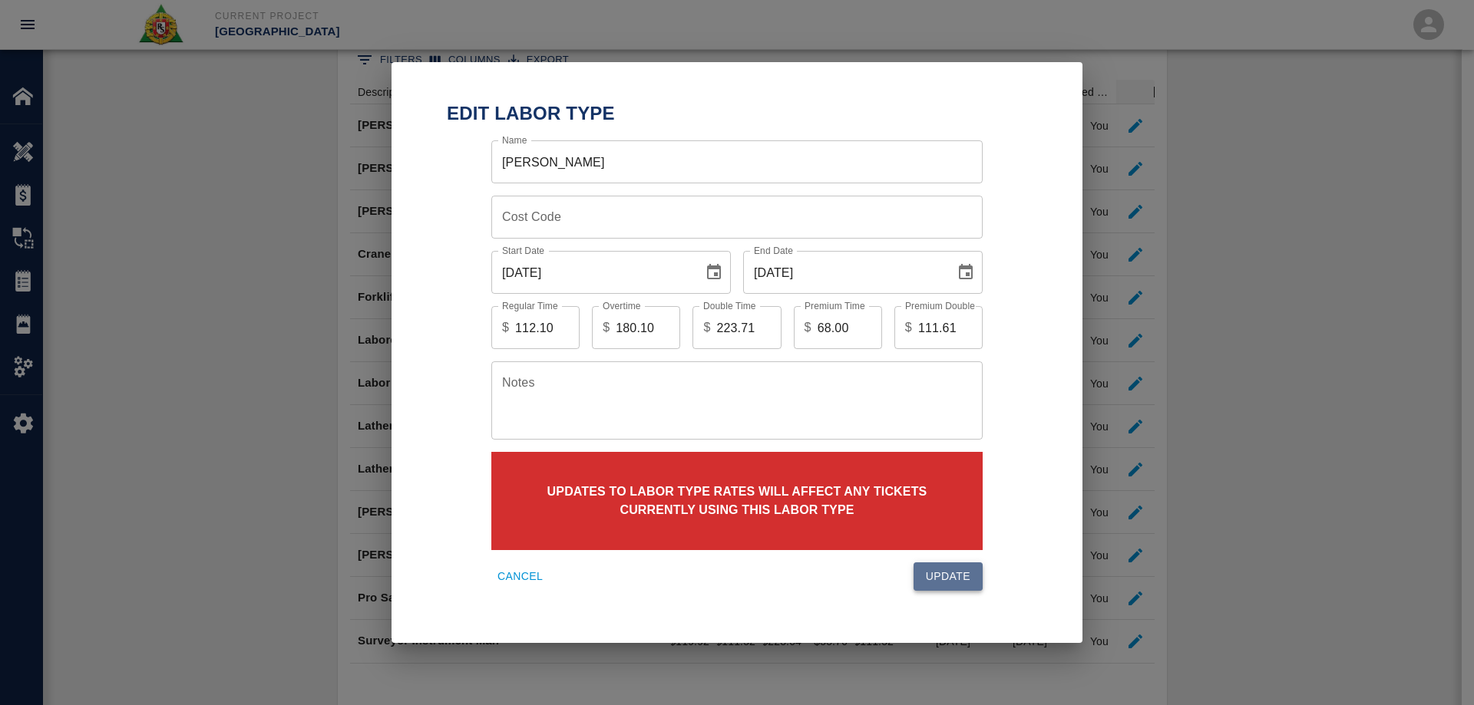
click at [966, 574] on button "Update" at bounding box center [947, 577] width 69 height 28
type input "109.45"
type input "175.98"
type input "218.40"
type input "66.53"
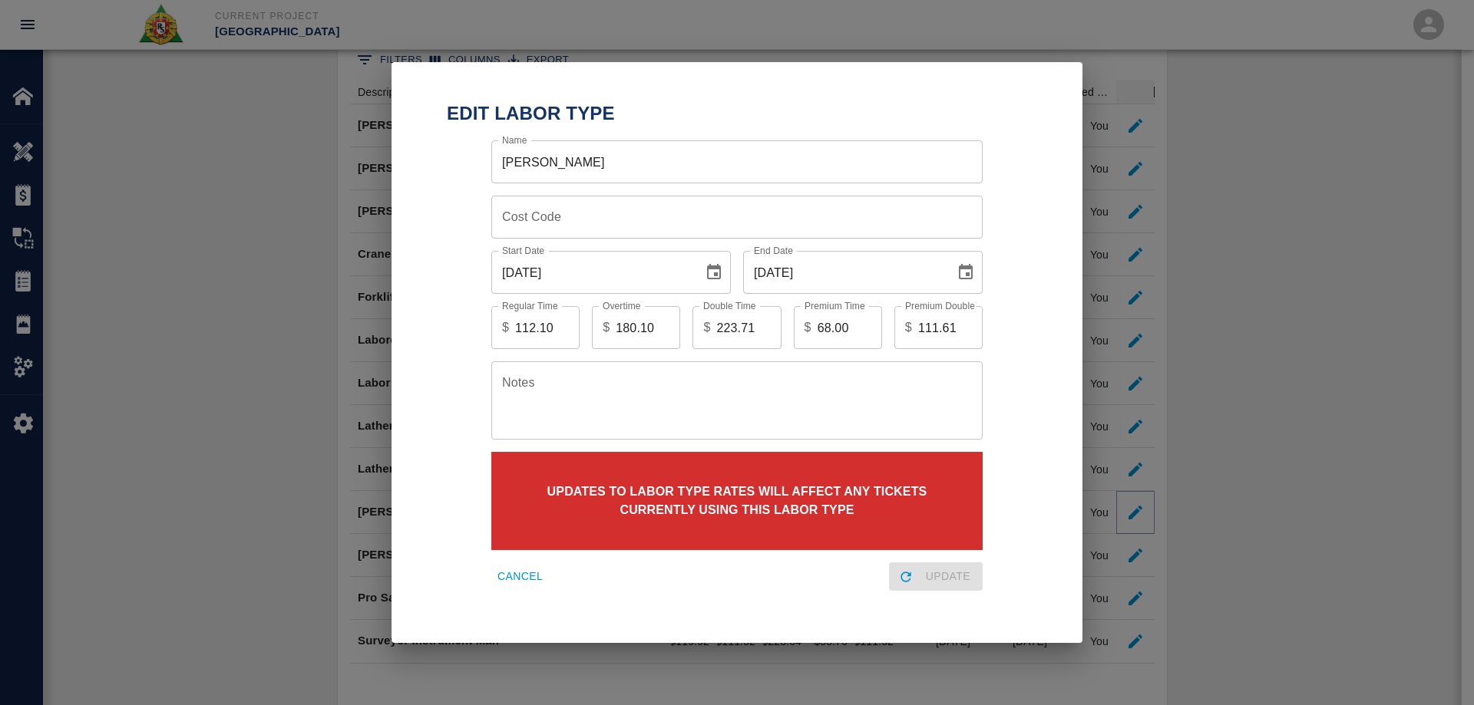
type input "108.95"
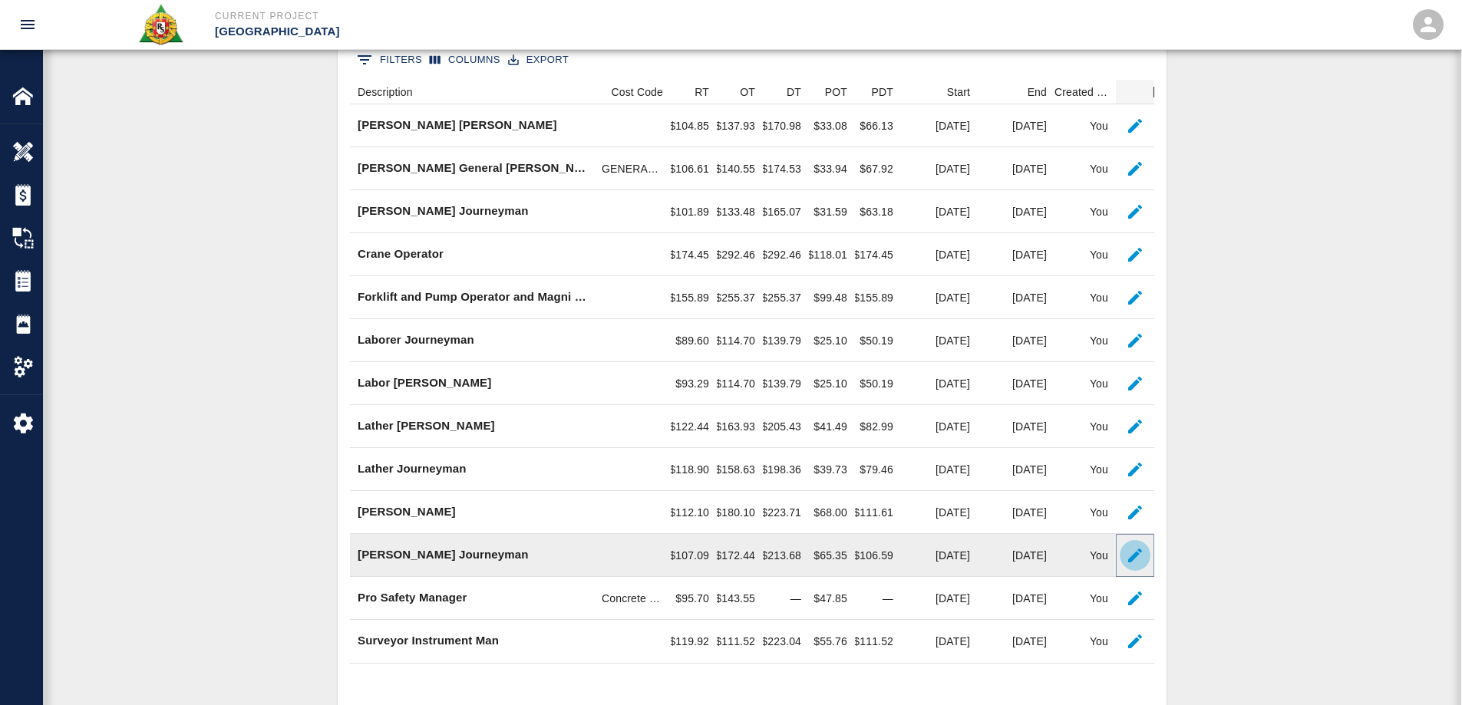
click at [1124, 553] on button "button" at bounding box center [1135, 555] width 31 height 31
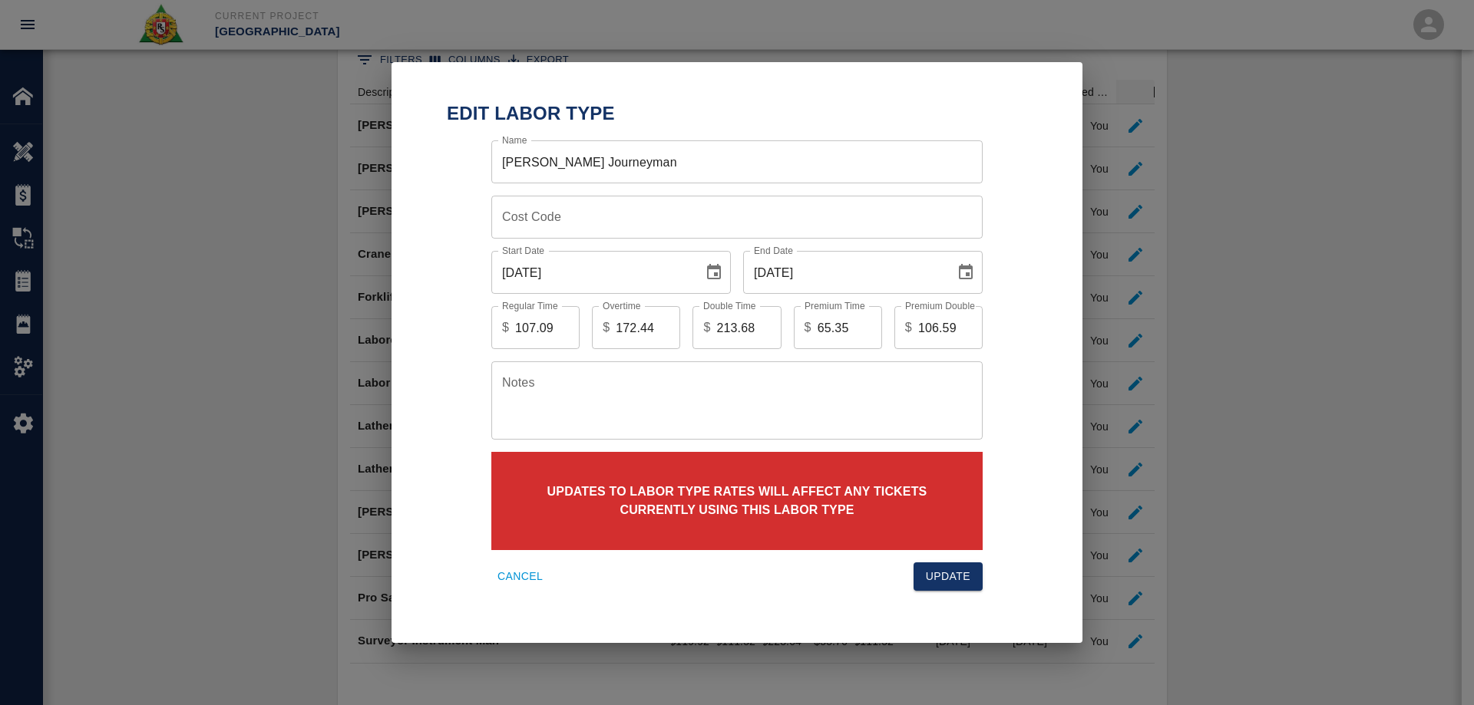
click at [972, 275] on icon "Choose date, selected date is Aug 31, 2025" at bounding box center [966, 271] width 14 height 15
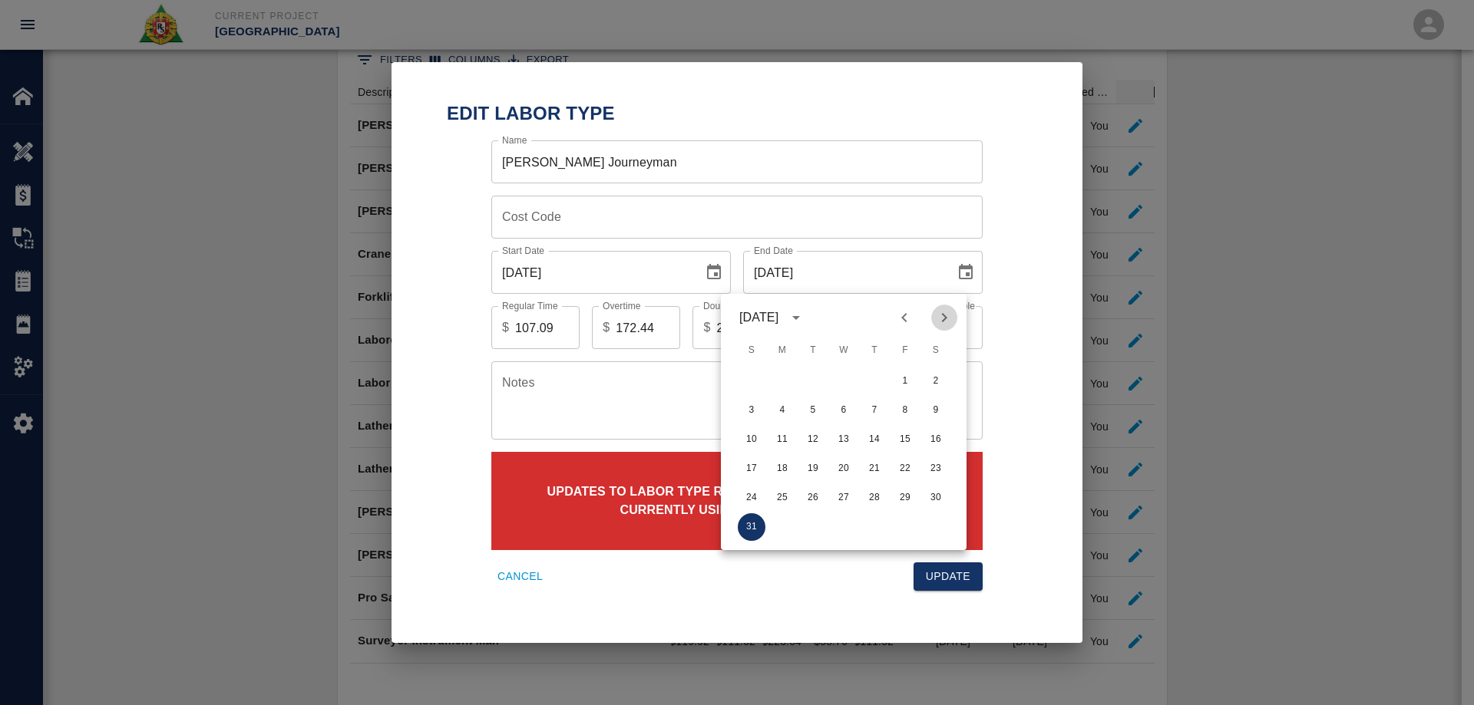
click at [940, 320] on icon "Next month" at bounding box center [944, 318] width 18 height 18
click at [939, 322] on icon "Next month" at bounding box center [944, 318] width 18 height 18
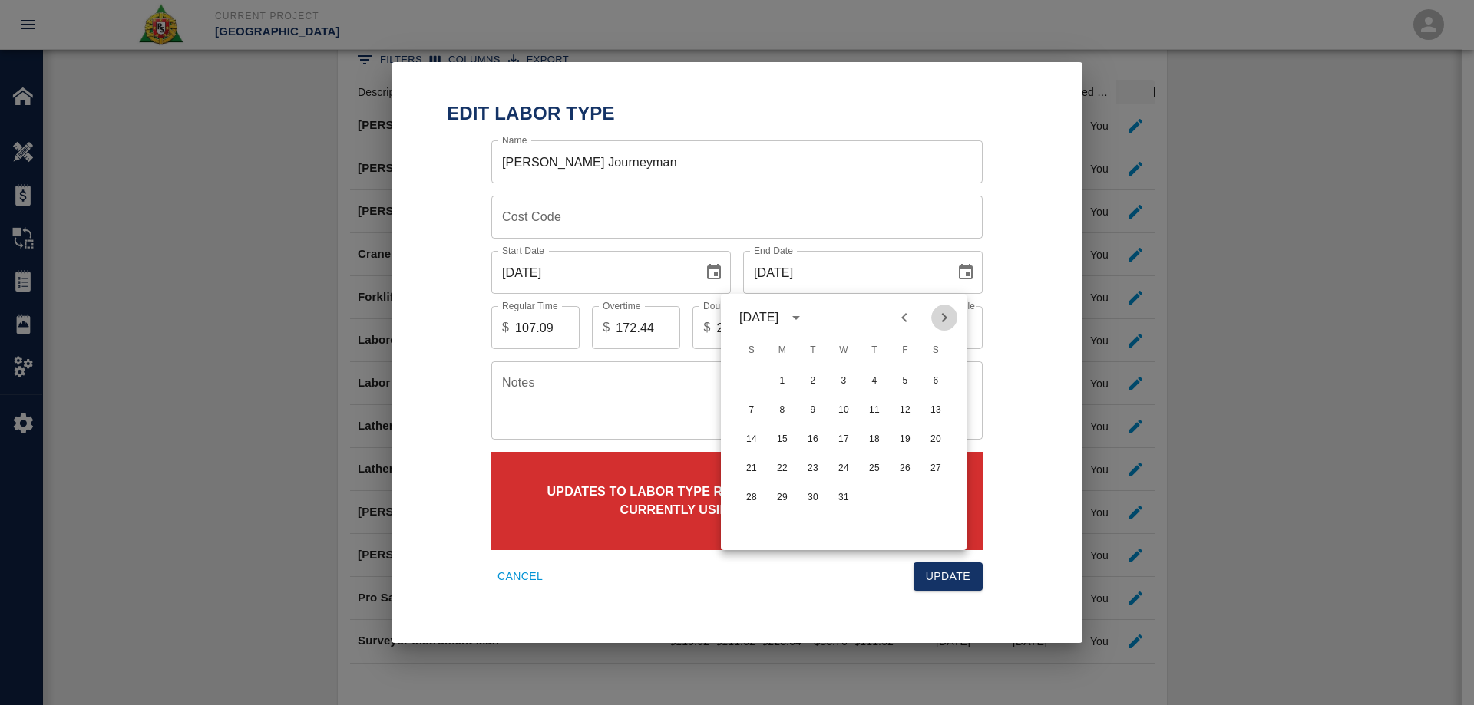
click at [939, 322] on icon "Next month" at bounding box center [944, 318] width 18 height 18
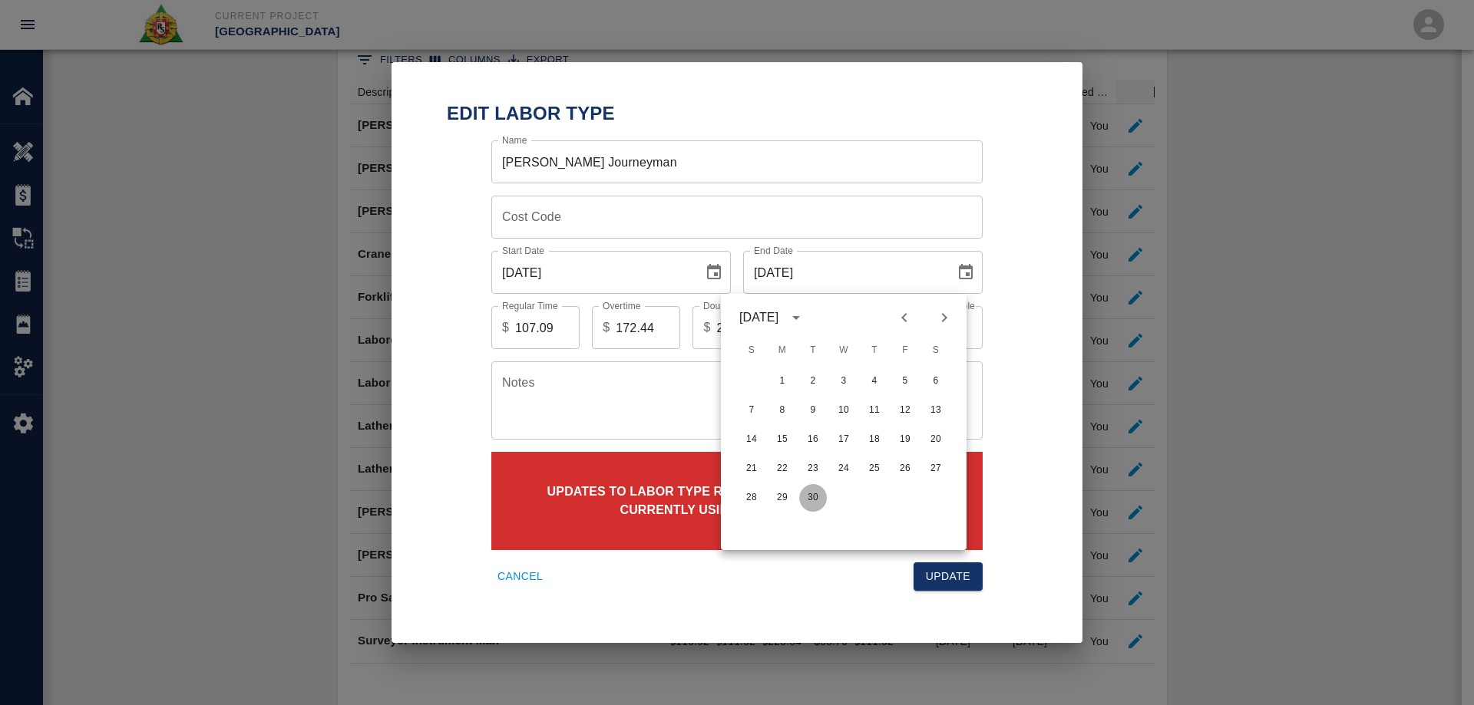
click at [819, 494] on button "30" at bounding box center [813, 498] width 28 height 28
type input "[DATE]"
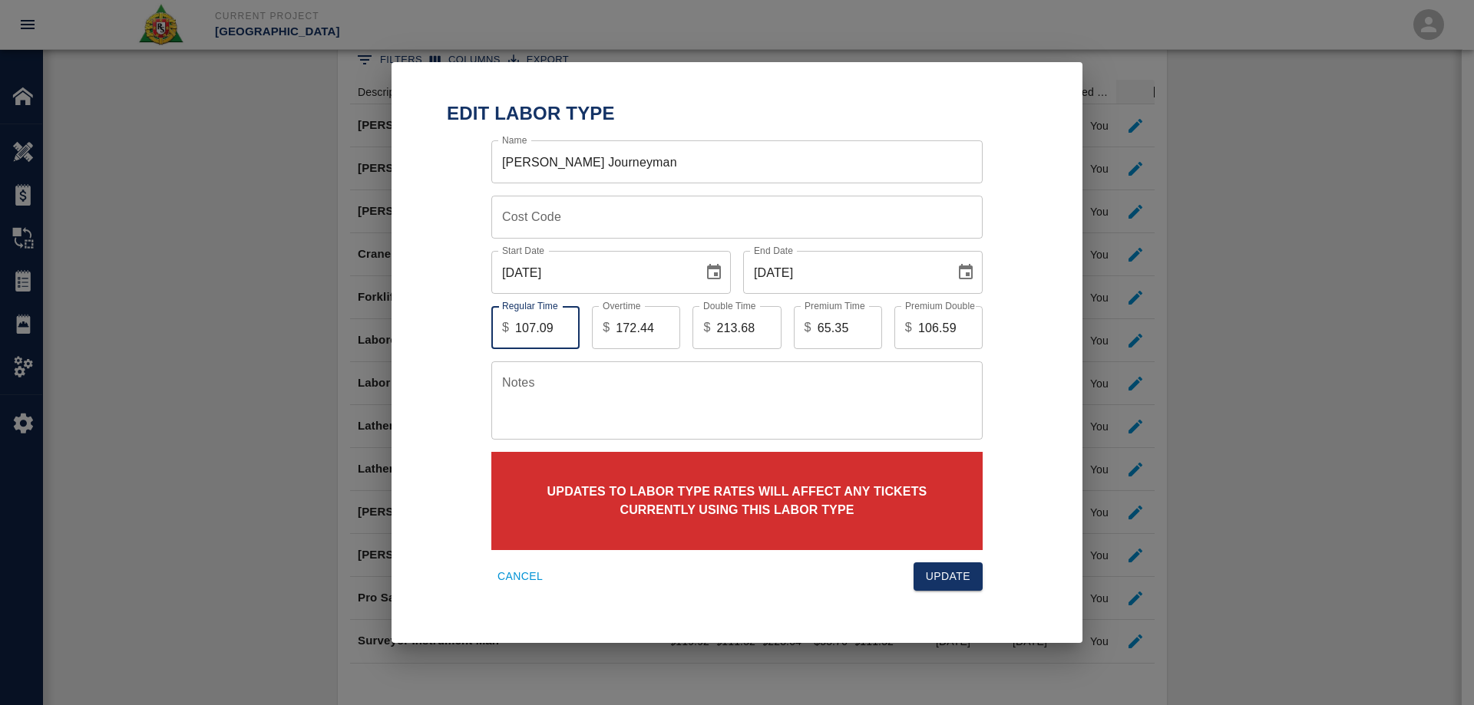
drag, startPoint x: 549, startPoint y: 325, endPoint x: 469, endPoint y: 323, distance: 79.9
click at [469, 323] on div "Regular Time $ 107.09 Regular Time Overtime $ 172.44 Overtime Double Time $ 213…" at bounding box center [725, 316] width 516 height 68
type input "109.77"
click at [579, 325] on div "Regular Time $ 109.77 Regular Time Overtime $ 172.44 Overtime Double Time $ 213…" at bounding box center [725, 316] width 516 height 68
type input "176.62"
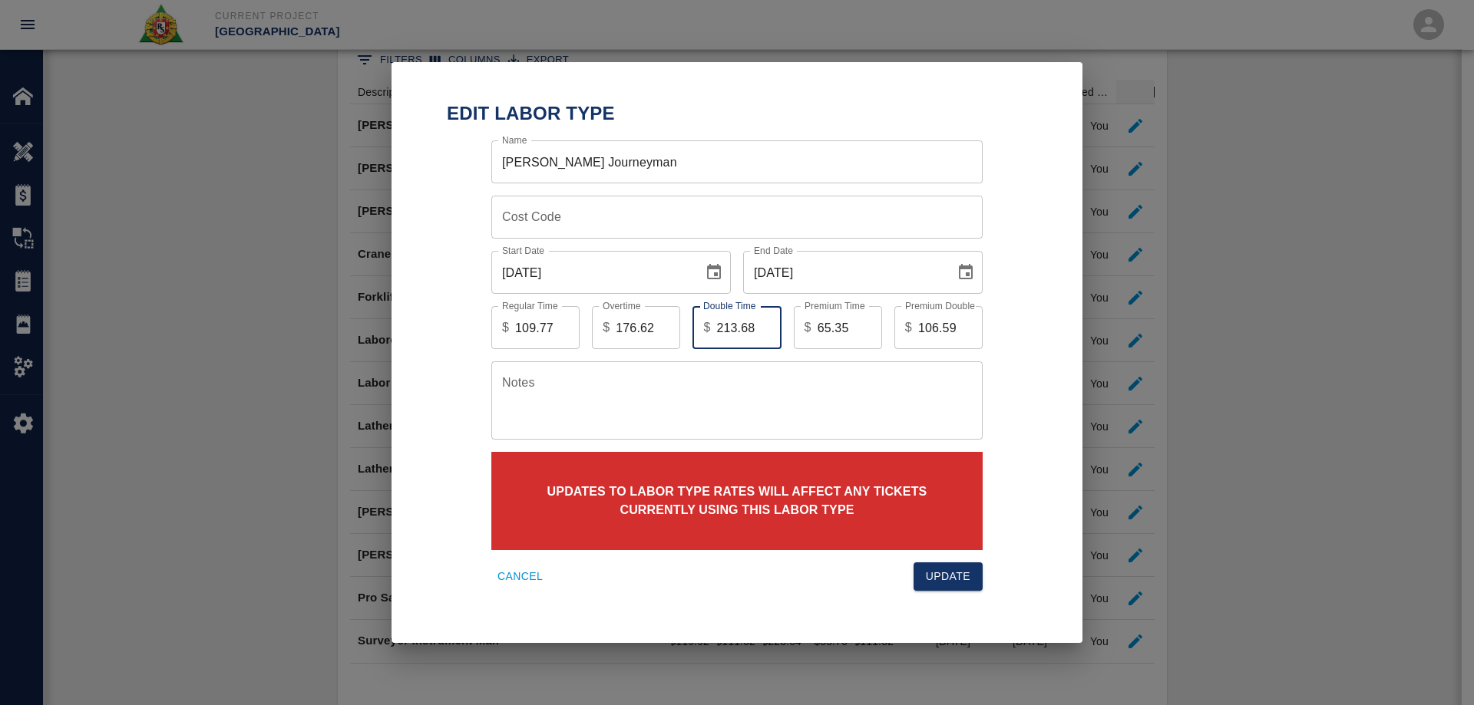
drag, startPoint x: 714, startPoint y: 333, endPoint x: 794, endPoint y: 332, distance: 79.8
click at [794, 332] on div "Regular Time $ 109.77 Regular Time Overtime $ 176.62 Overtime Double Time $ 213…" at bounding box center [725, 316] width 516 height 68
drag, startPoint x: 755, startPoint y: 325, endPoint x: 708, endPoint y: 319, distance: 48.1
click at [708, 319] on div "$ 213.68 Double Time" at bounding box center [736, 327] width 88 height 43
type input "219.08"
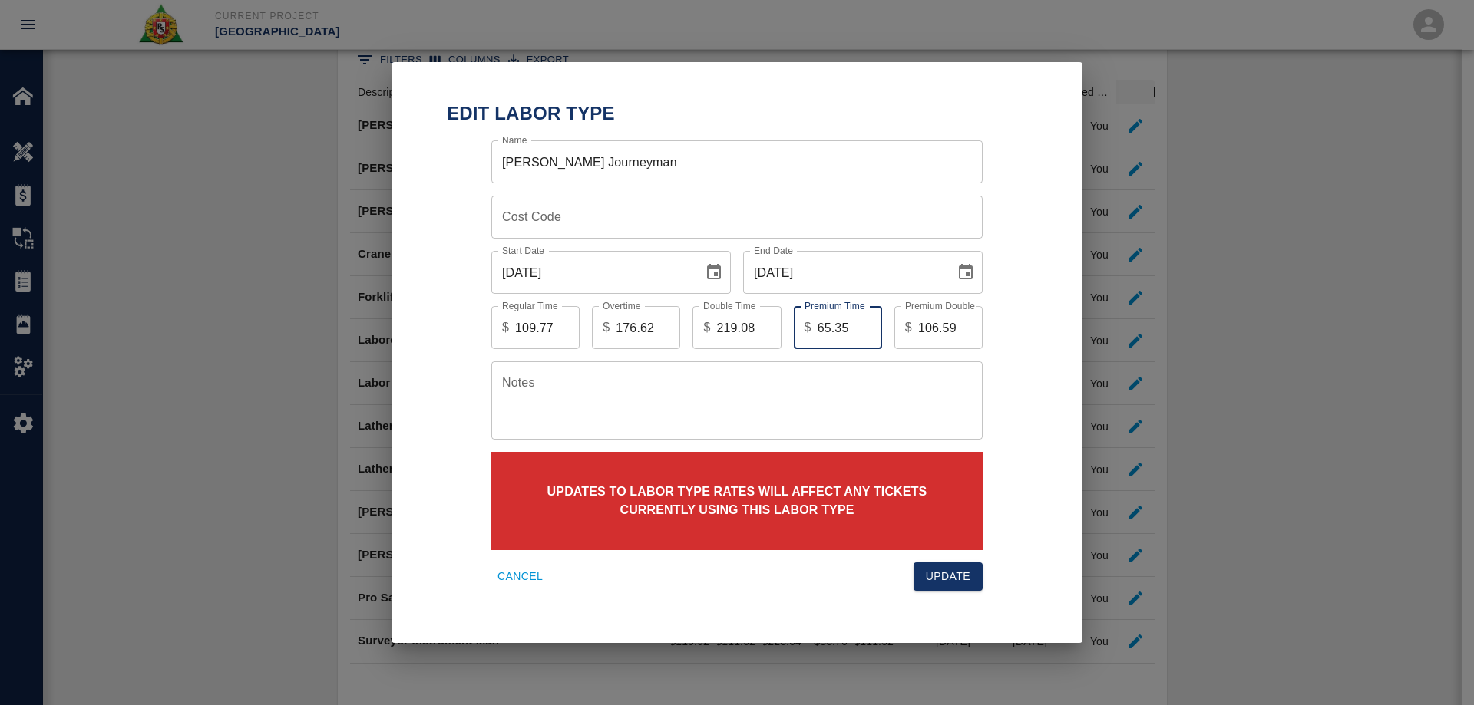
drag, startPoint x: 854, startPoint y: 325, endPoint x: 801, endPoint y: 325, distance: 53.0
click at [801, 325] on div "$ 65.35 Premium Time" at bounding box center [838, 327] width 88 height 43
drag, startPoint x: 956, startPoint y: 325, endPoint x: 900, endPoint y: 325, distance: 56.0
click at [900, 325] on div "$ 106.59 Premium Double" at bounding box center [938, 327] width 88 height 43
drag, startPoint x: 845, startPoint y: 326, endPoint x: 778, endPoint y: 329, distance: 67.6
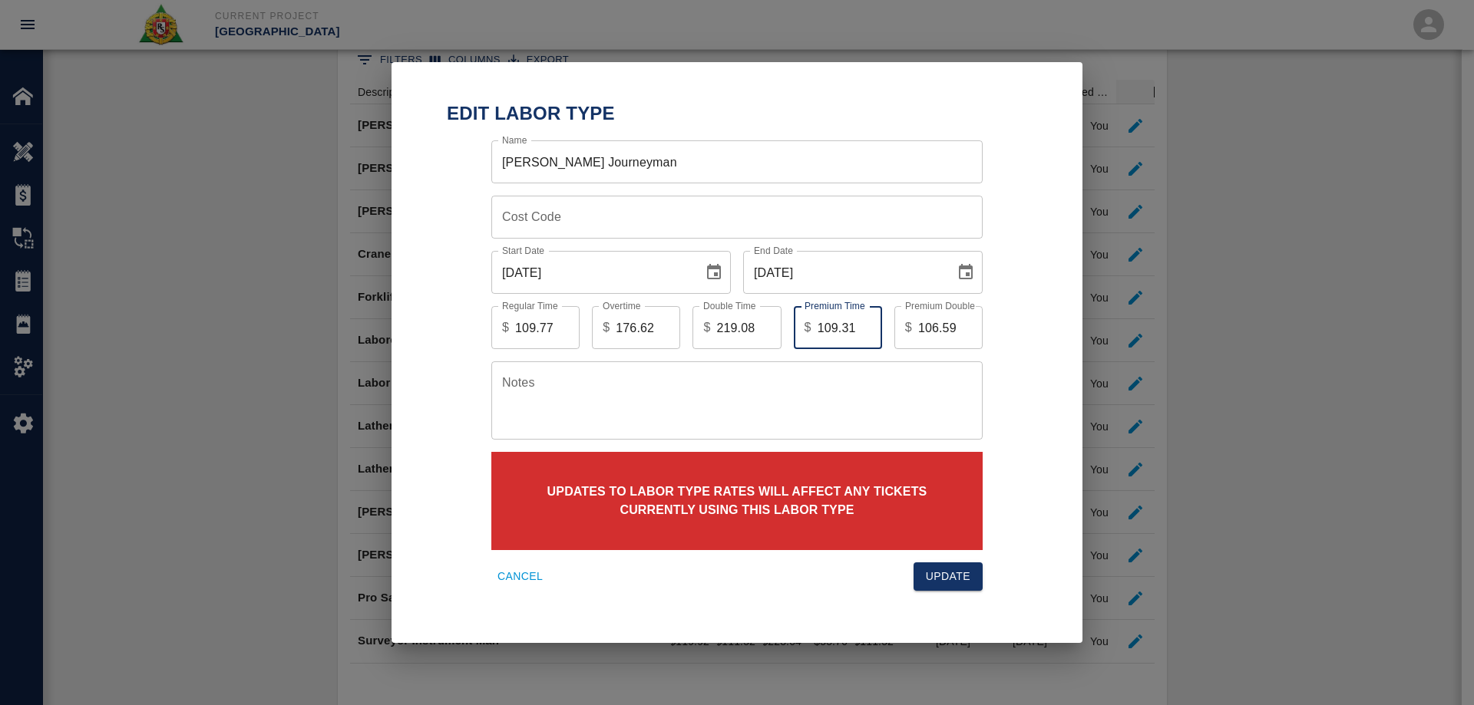
click at [791, 326] on div "Premium Time $ 109.31 Premium Time" at bounding box center [831, 321] width 101 height 55
drag, startPoint x: 842, startPoint y: 325, endPoint x: 793, endPoint y: 333, distance: 49.8
click at [794, 333] on div "$ 61 Premium Time" at bounding box center [838, 327] width 88 height 43
type input "66.85"
drag, startPoint x: 956, startPoint y: 325, endPoint x: 900, endPoint y: 323, distance: 56.1
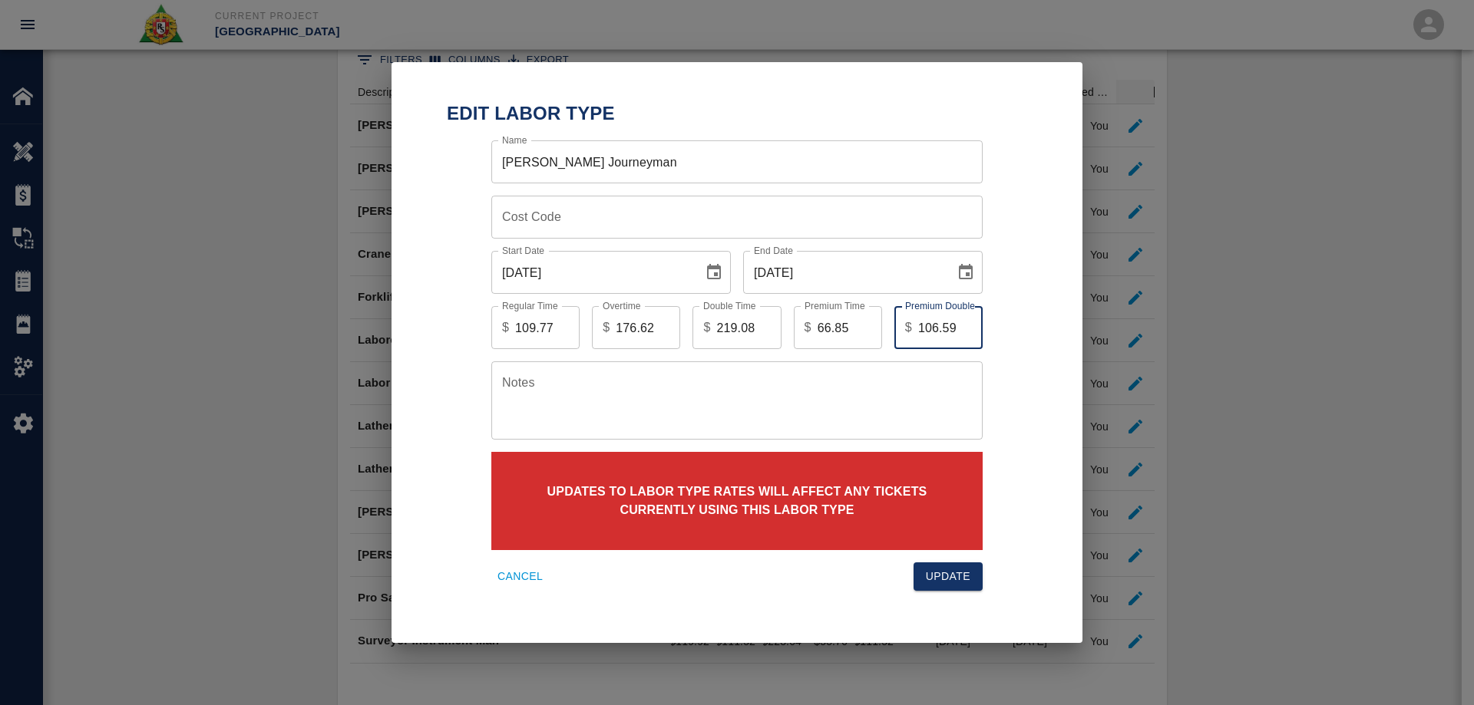
click at [900, 323] on div "$ 106.59 Premium Double" at bounding box center [938, 327] width 88 height 43
type input "109.31"
click at [958, 589] on button "Update" at bounding box center [947, 577] width 69 height 28
type input "107.09"
type input "172.44"
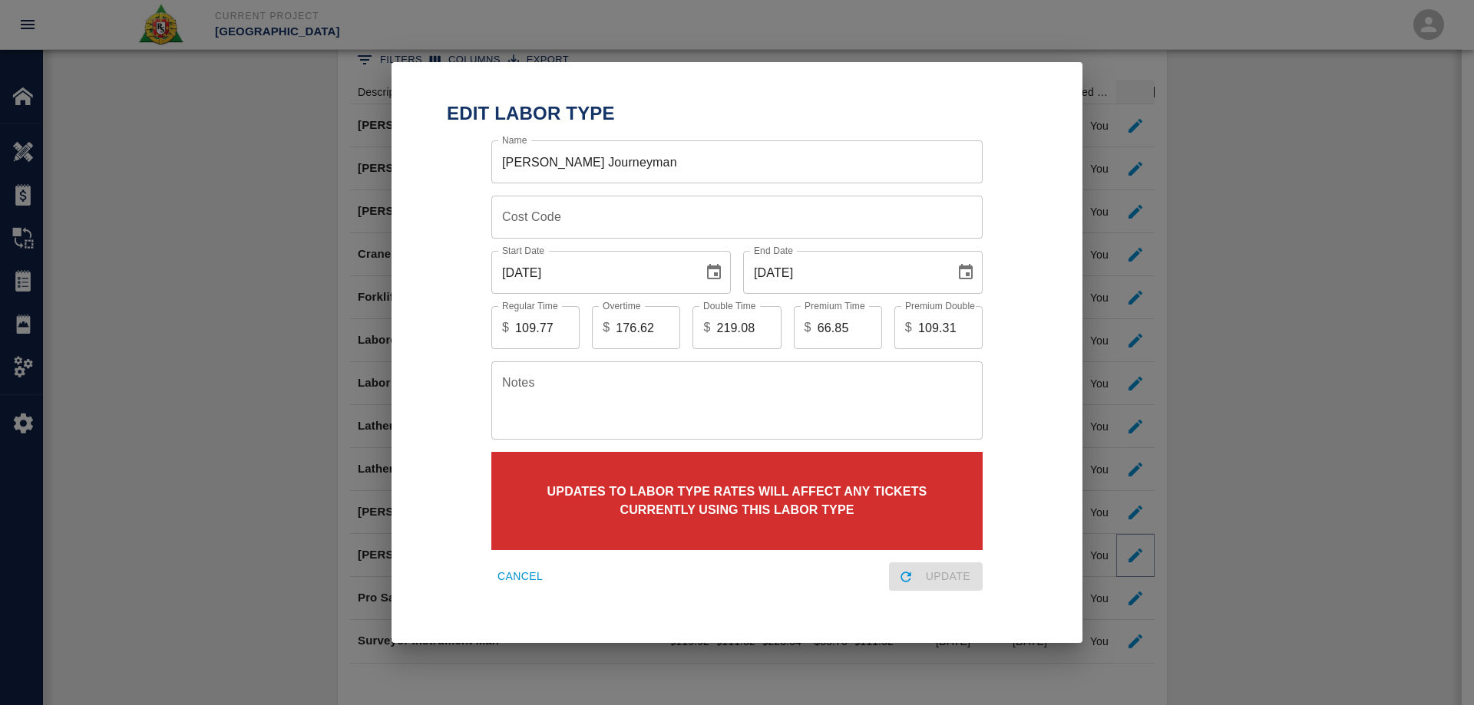
type input "213.68"
type input "65.35"
type input "106.59"
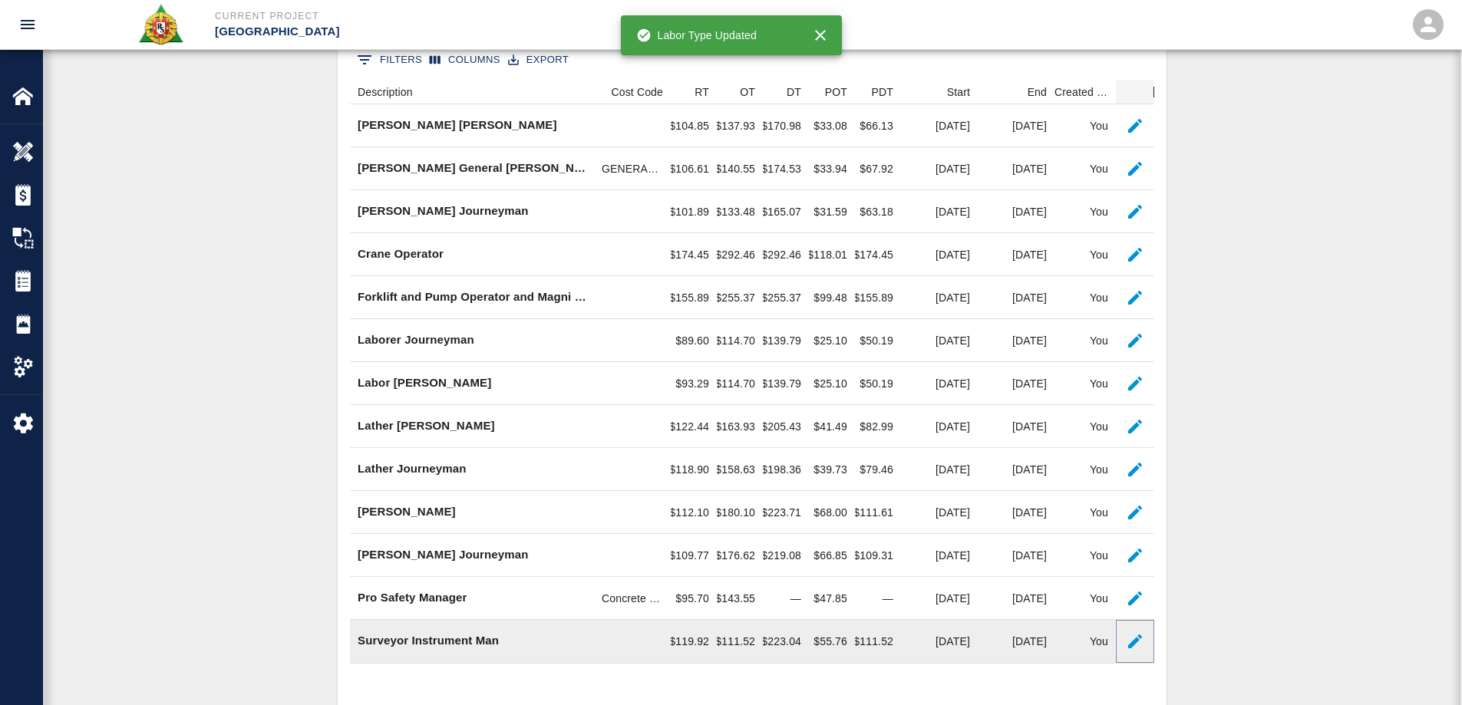
click at [1133, 650] on icon "button" at bounding box center [1135, 641] width 18 height 18
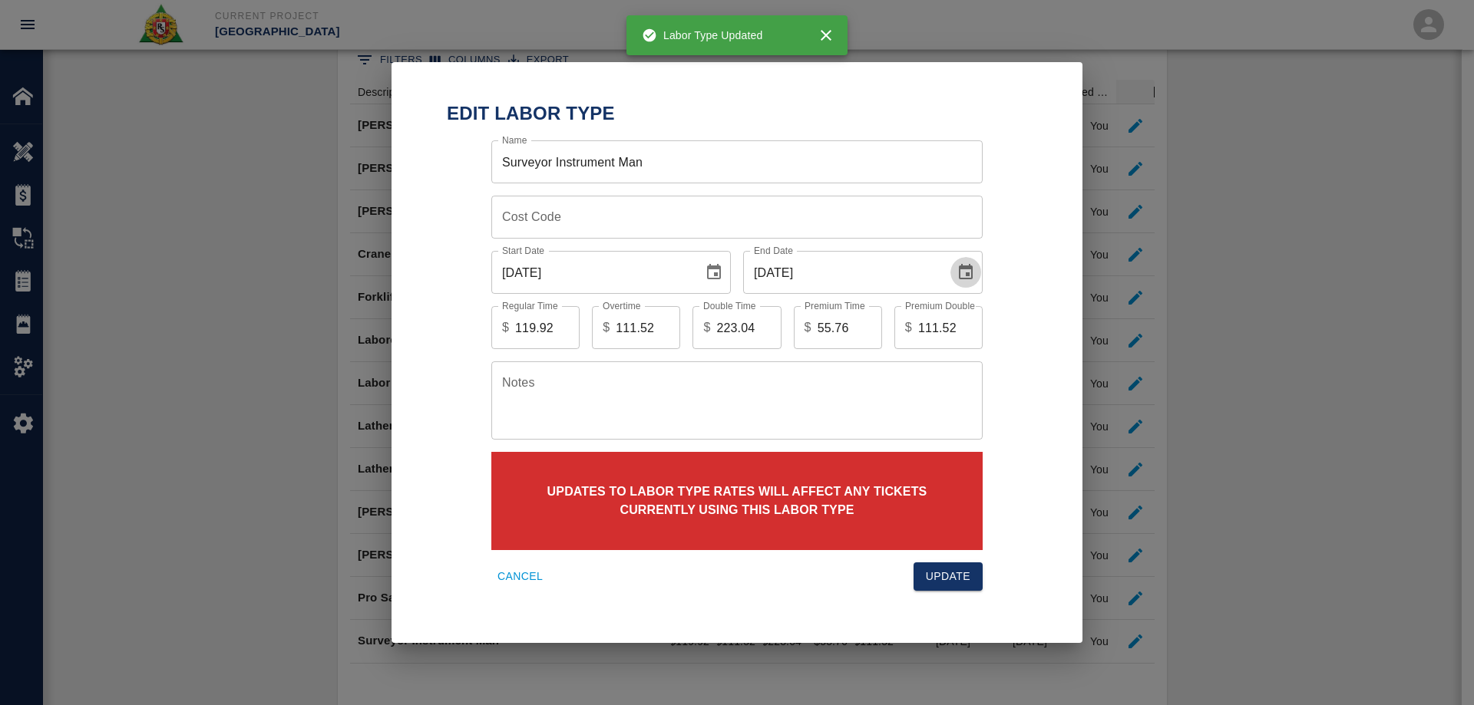
click at [971, 276] on icon "Choose date, selected date is Aug 31, 2025" at bounding box center [966, 271] width 14 height 15
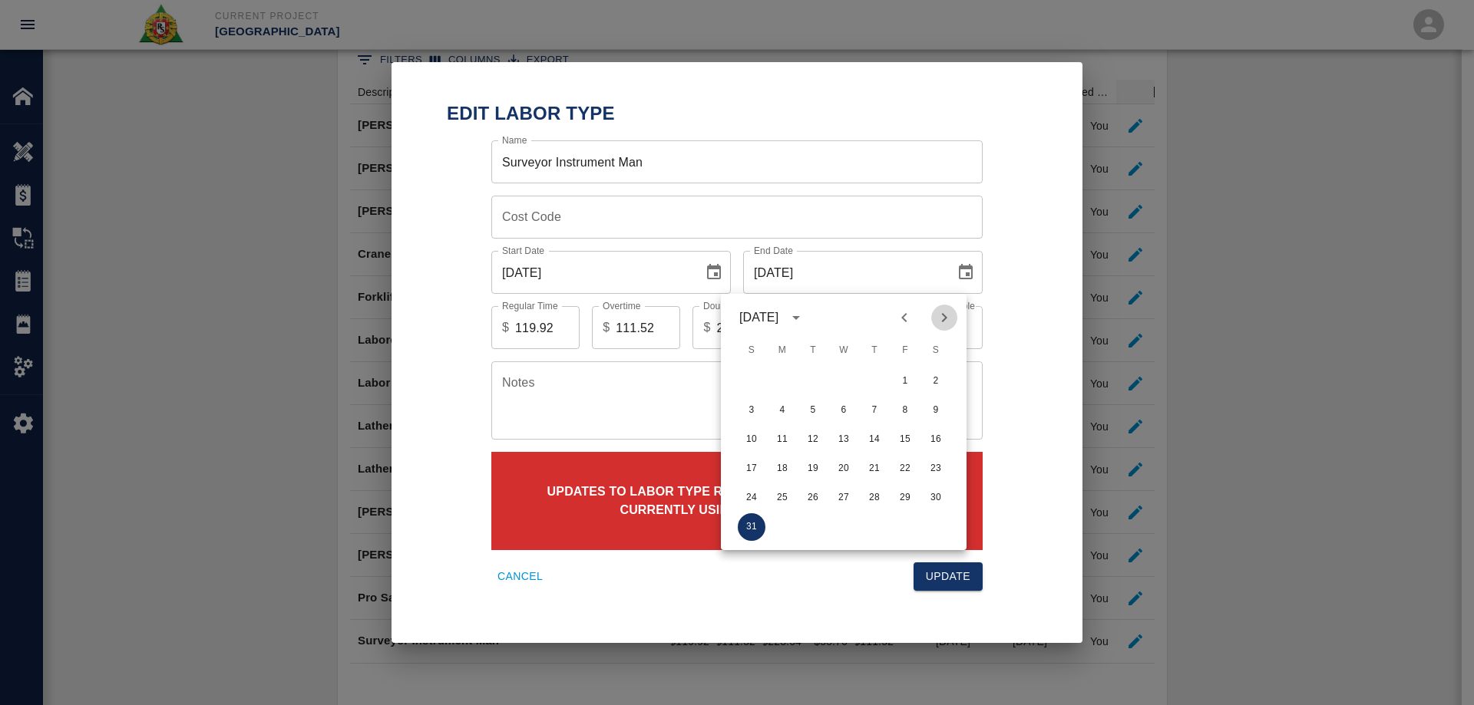
click at [935, 322] on icon "Next month" at bounding box center [944, 318] width 18 height 18
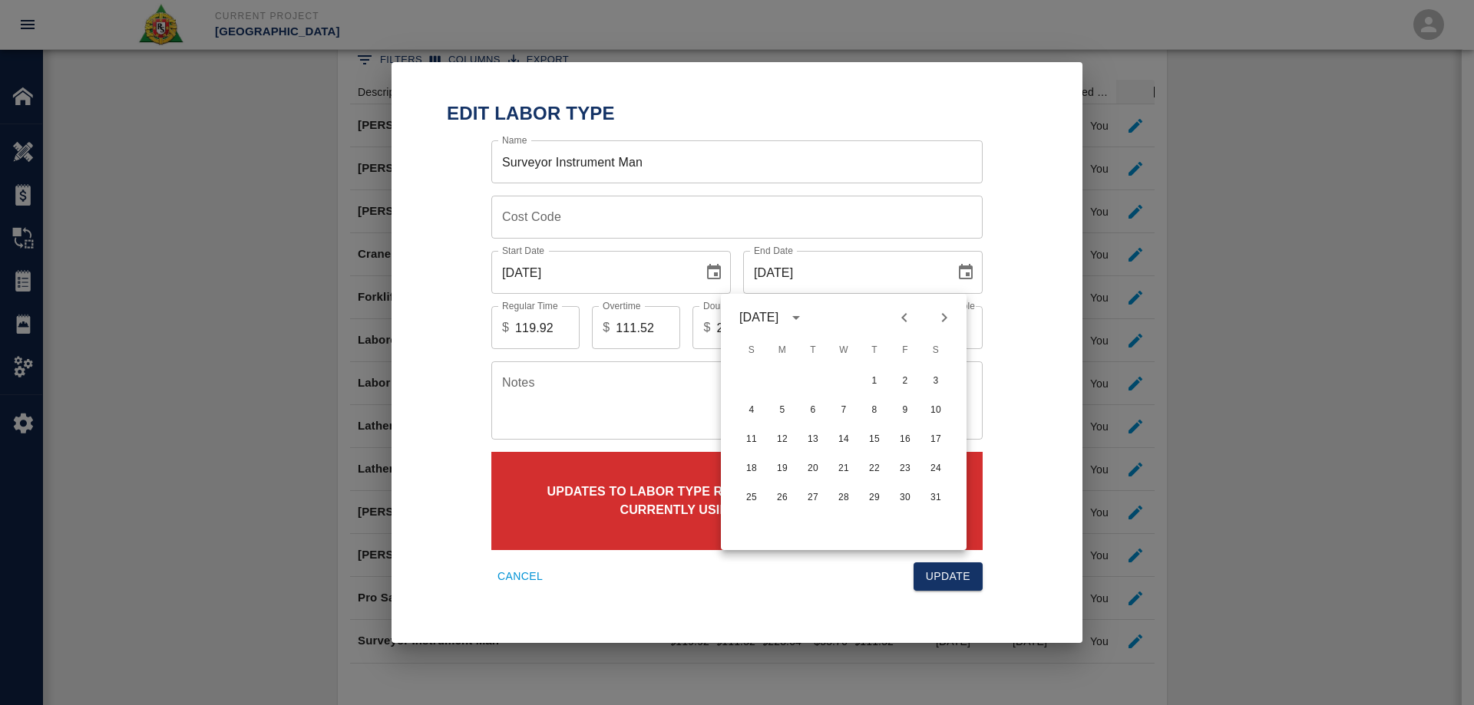
click at [935, 322] on icon "Next month" at bounding box center [944, 318] width 18 height 18
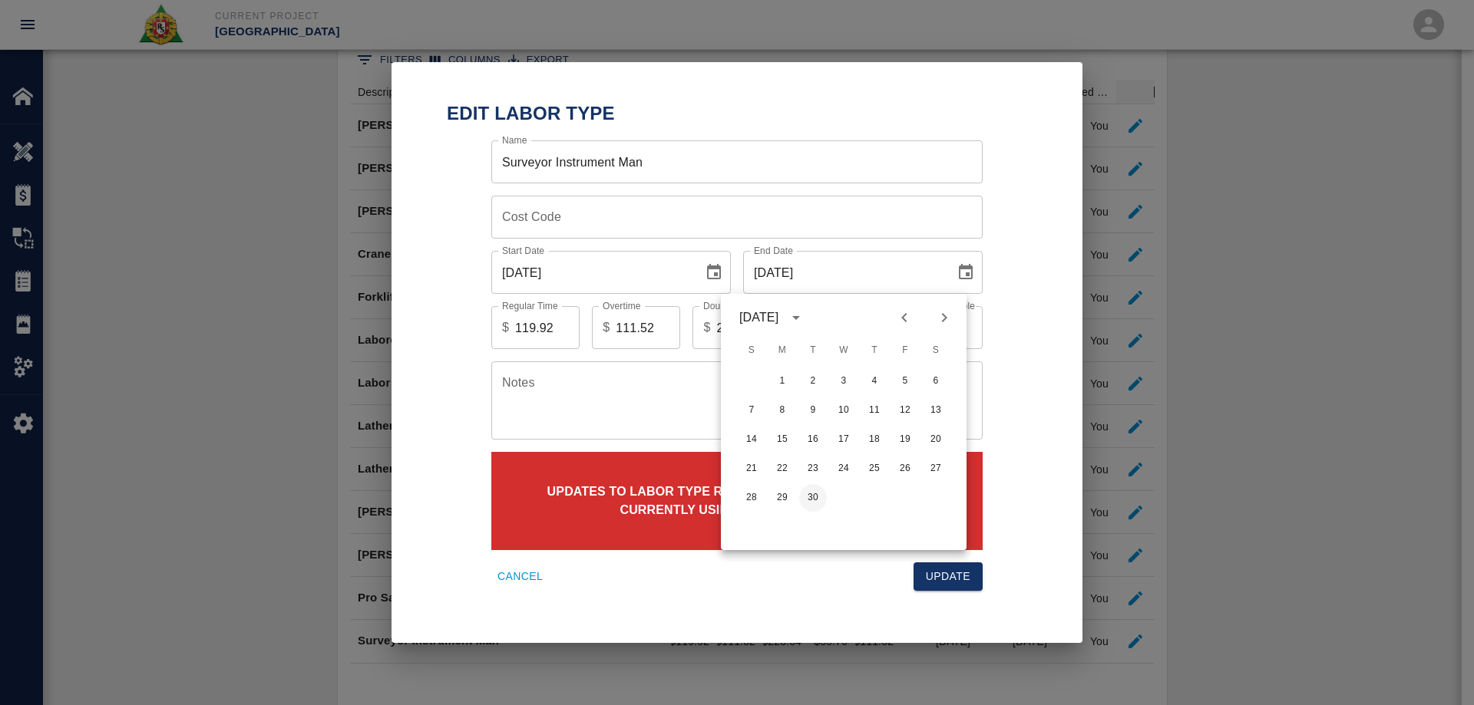
click at [815, 501] on button "30" at bounding box center [813, 498] width 28 height 28
type input "[DATE]"
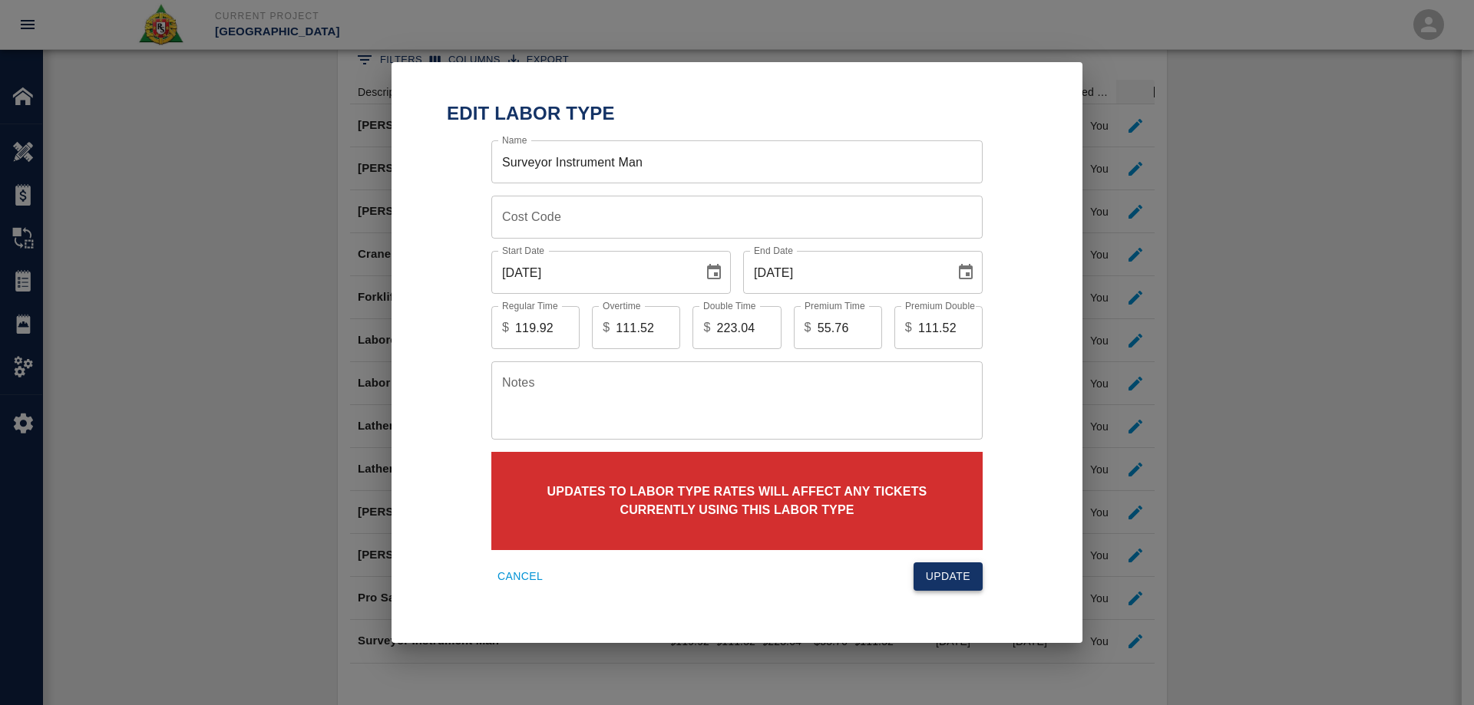
click at [936, 577] on button "Update" at bounding box center [947, 577] width 69 height 28
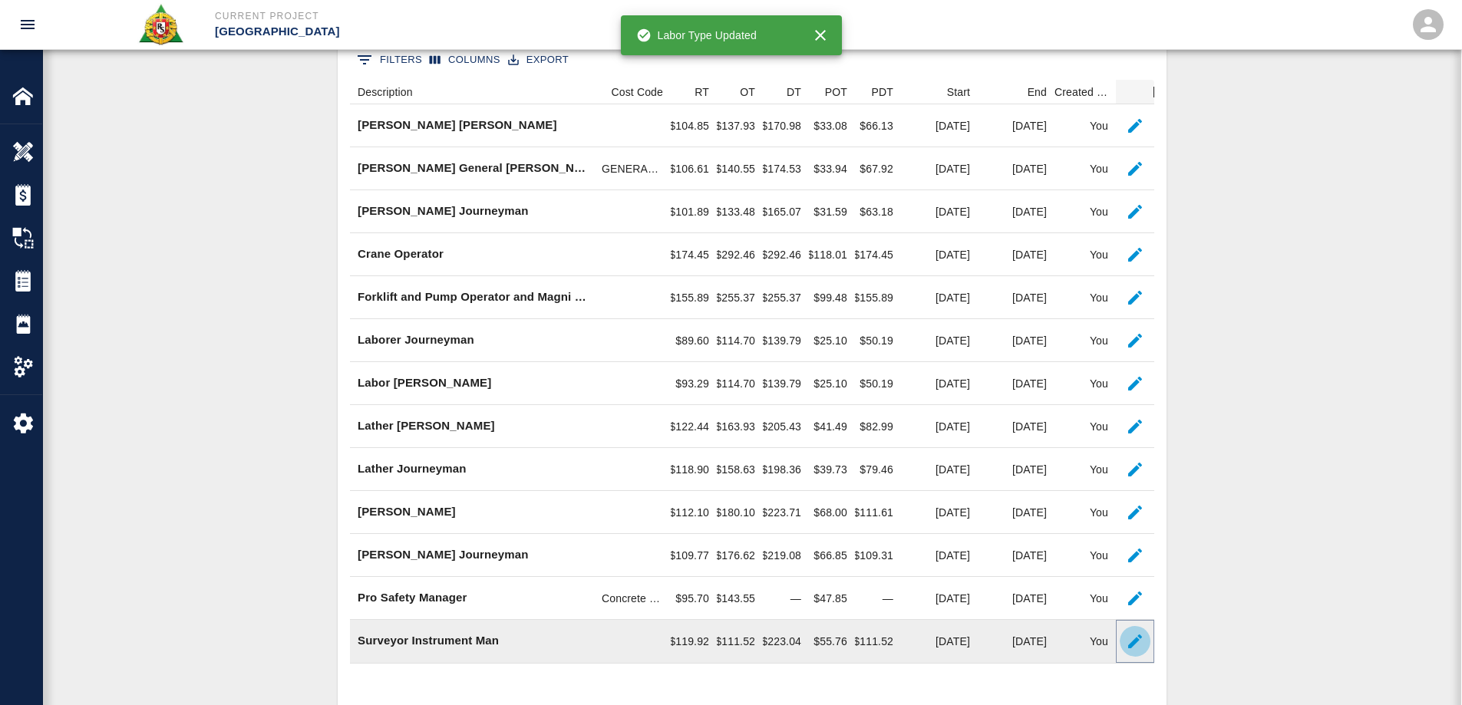
click at [1124, 642] on button "button" at bounding box center [1135, 641] width 31 height 31
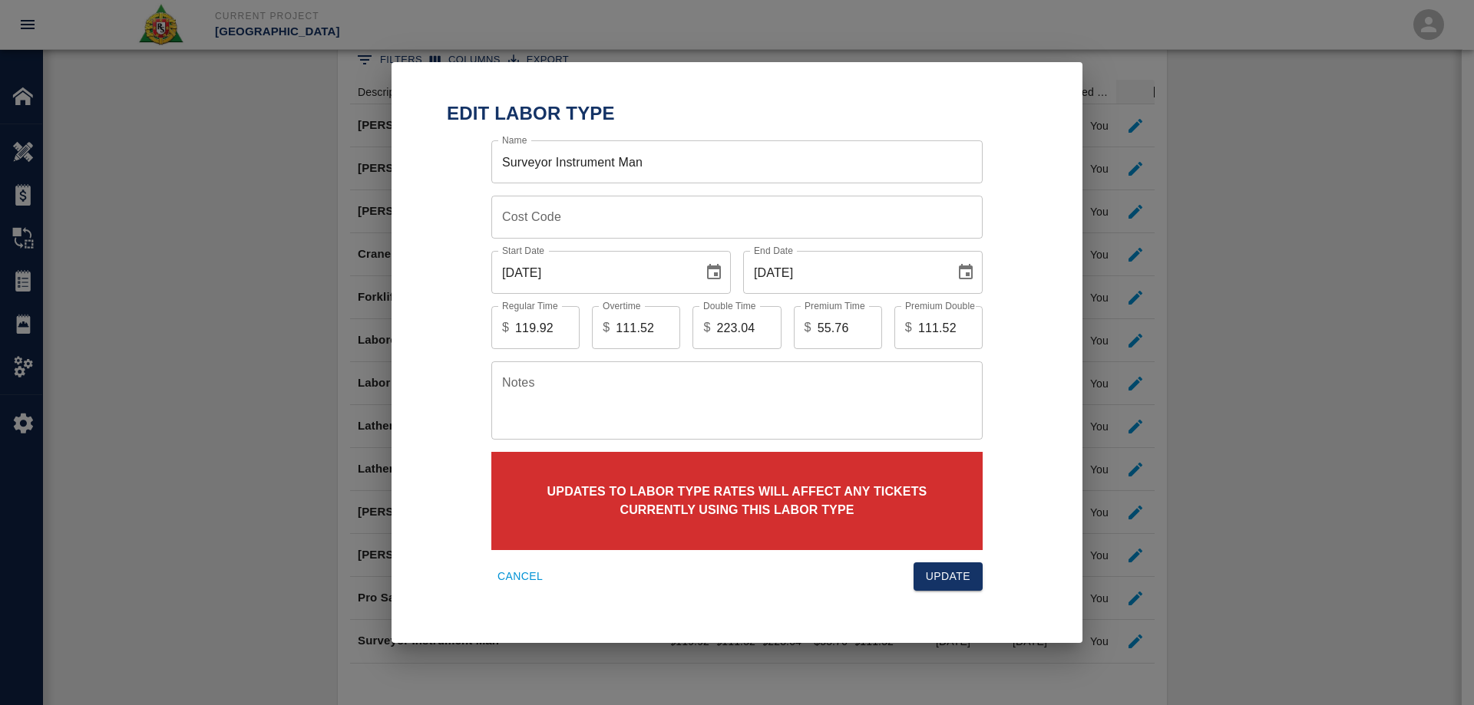
click at [1321, 309] on div "Edit Labor Type Name Surveyor Instrument Man Name Cost Code Cost Code Start Dat…" at bounding box center [737, 352] width 1474 height 705
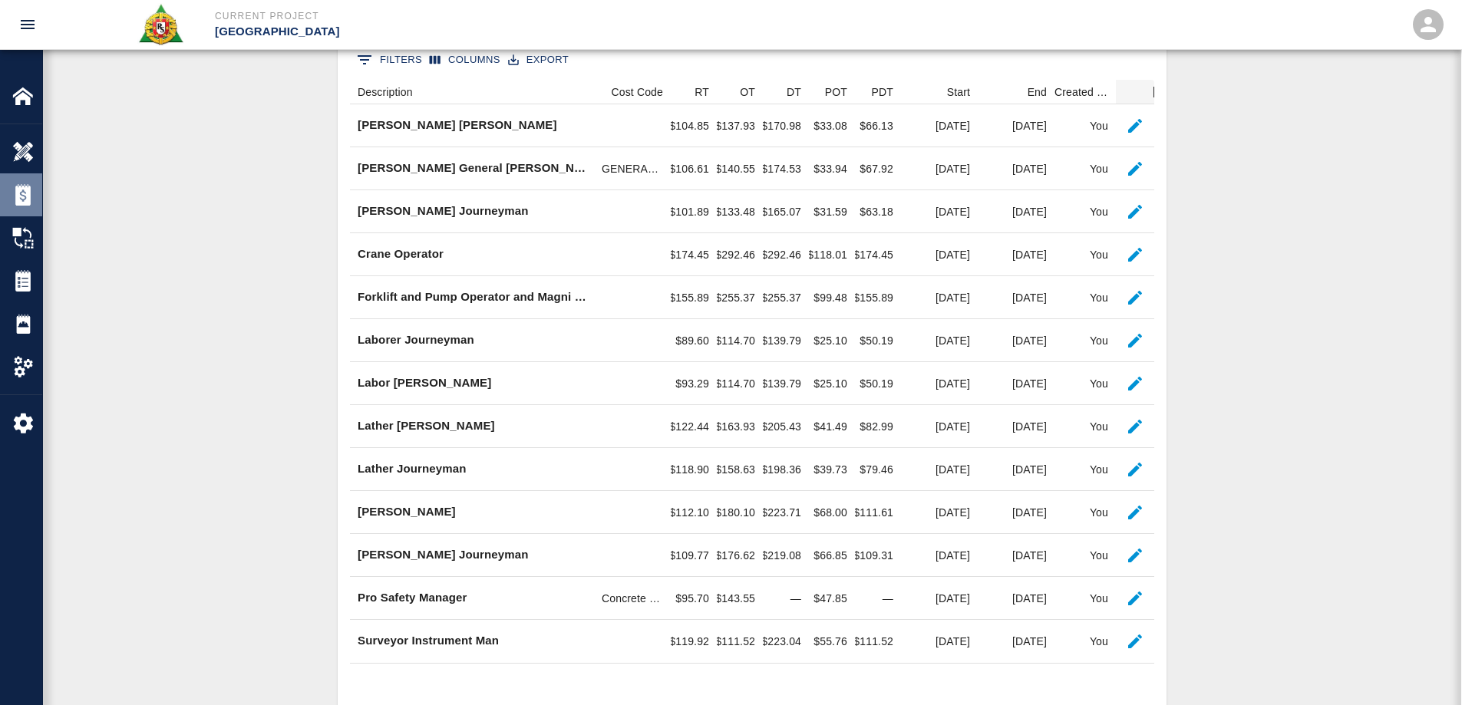
click at [23, 190] on img at bounding box center [22, 194] width 21 height 21
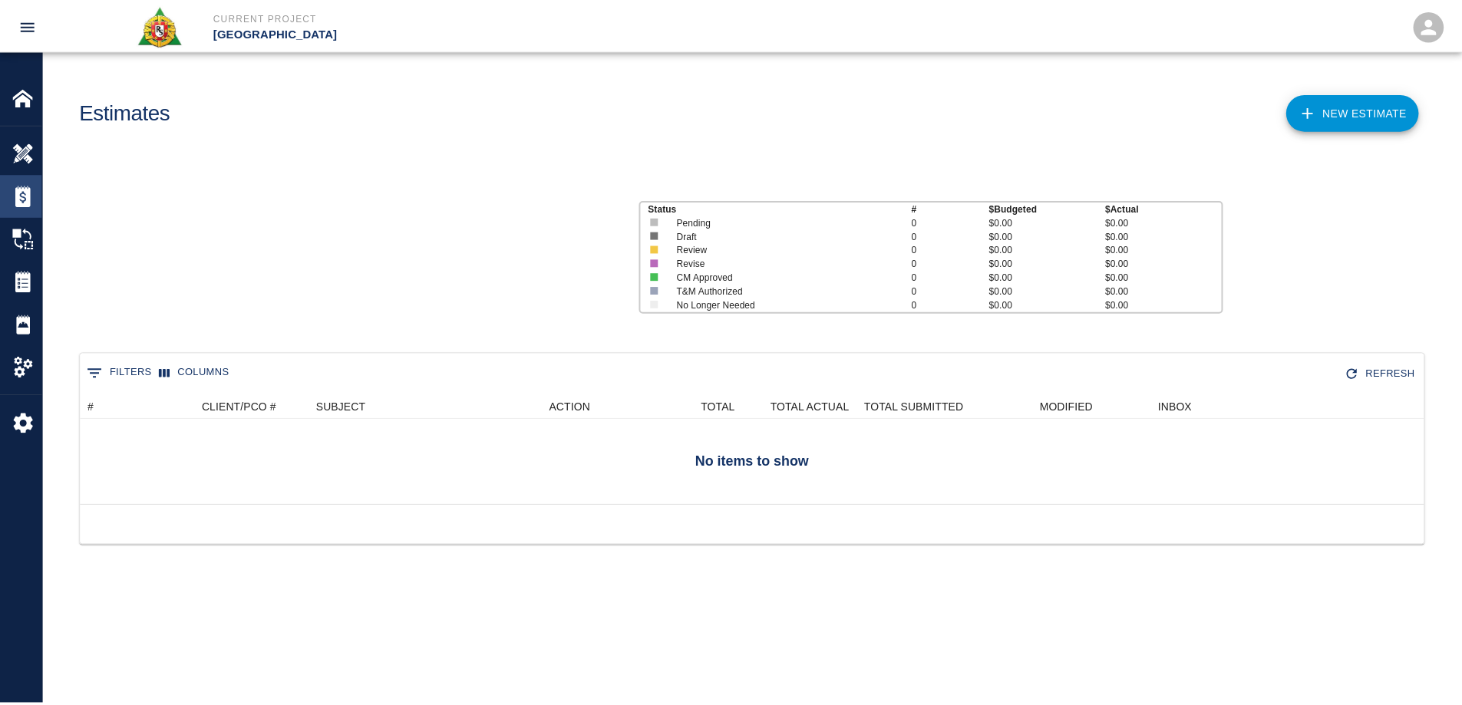
scroll to position [99, 1343]
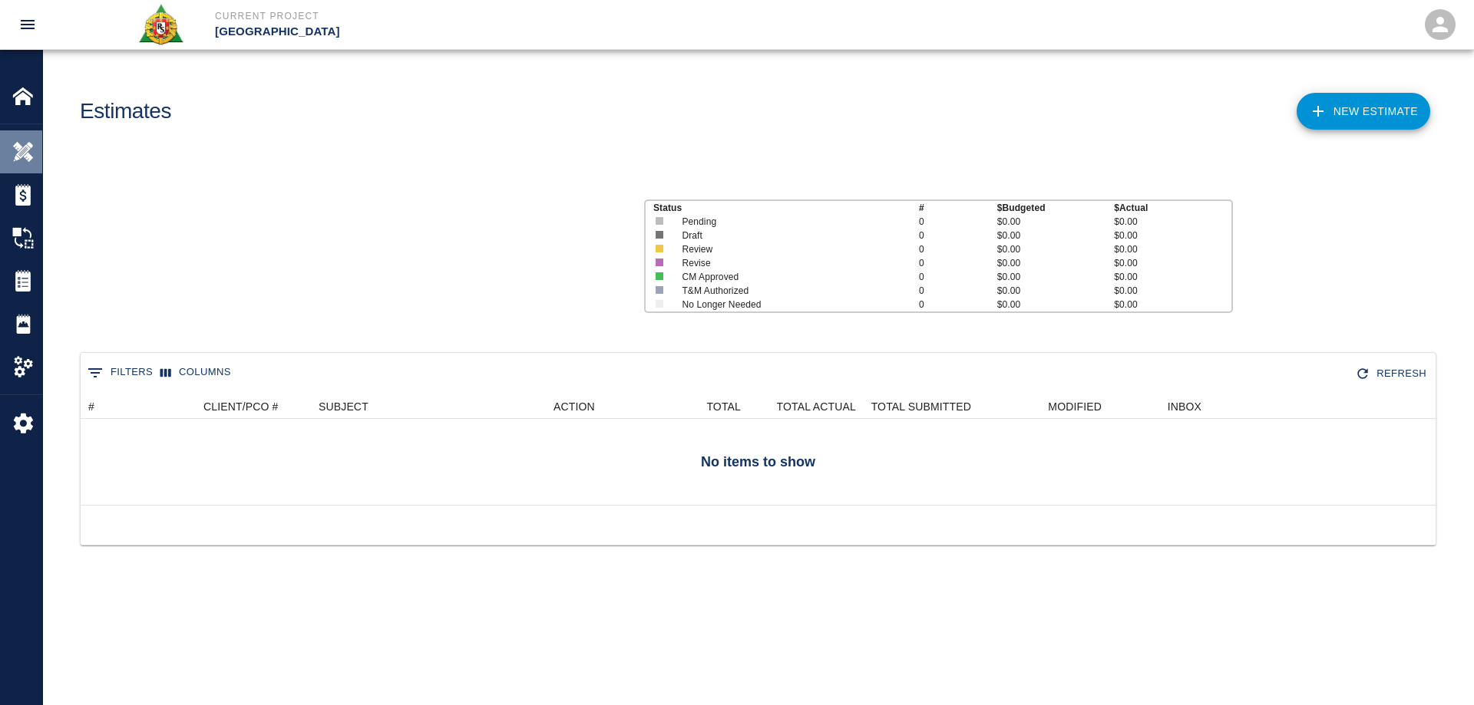
click at [20, 148] on img at bounding box center [22, 151] width 21 height 21
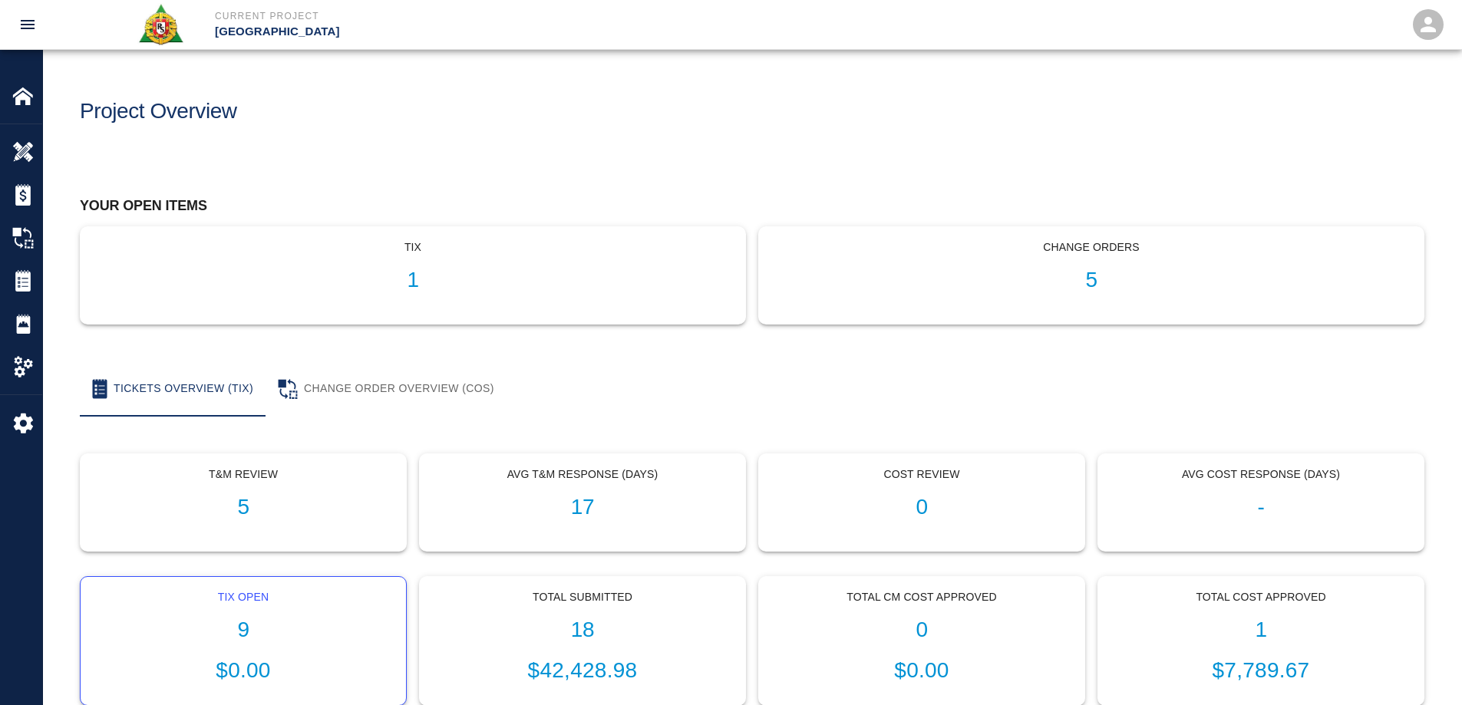
click at [251, 627] on h1 "9" at bounding box center [243, 630] width 301 height 25
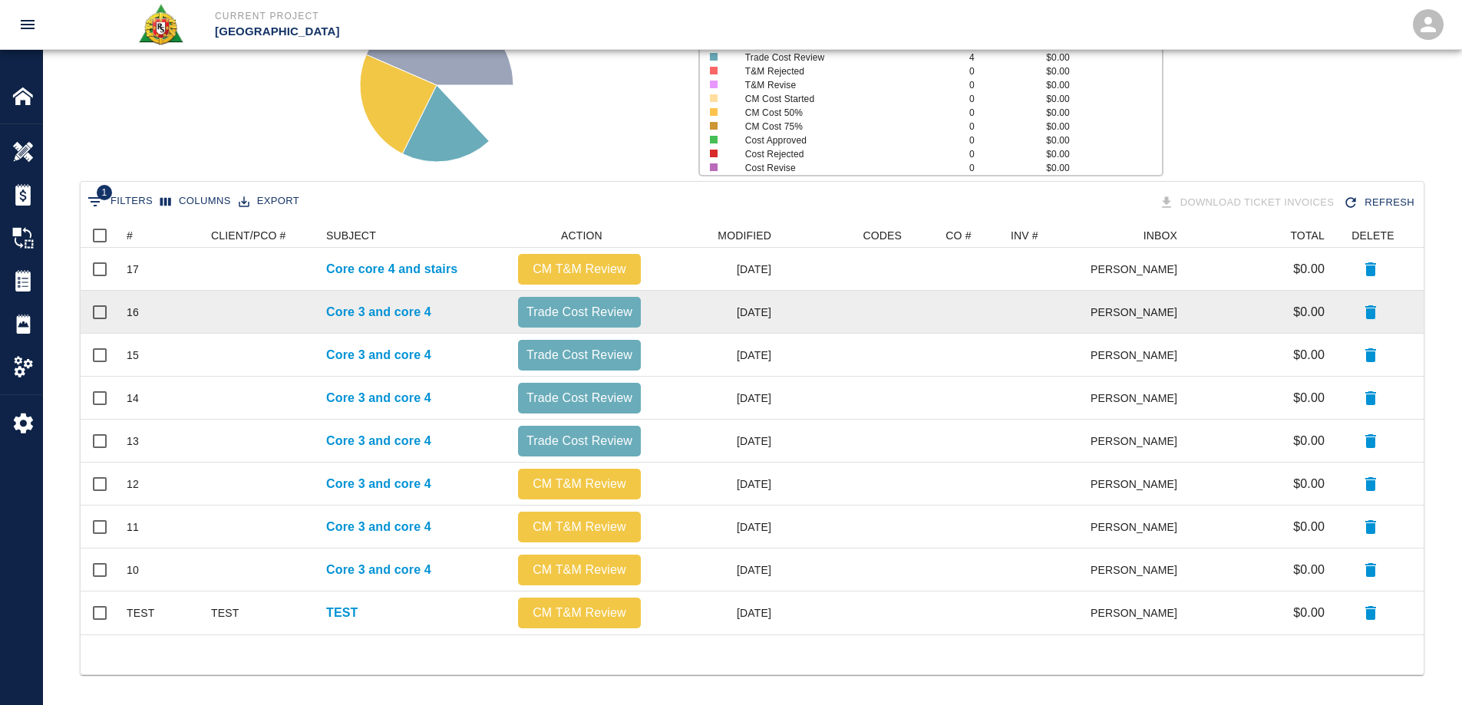
scroll to position [178, 0]
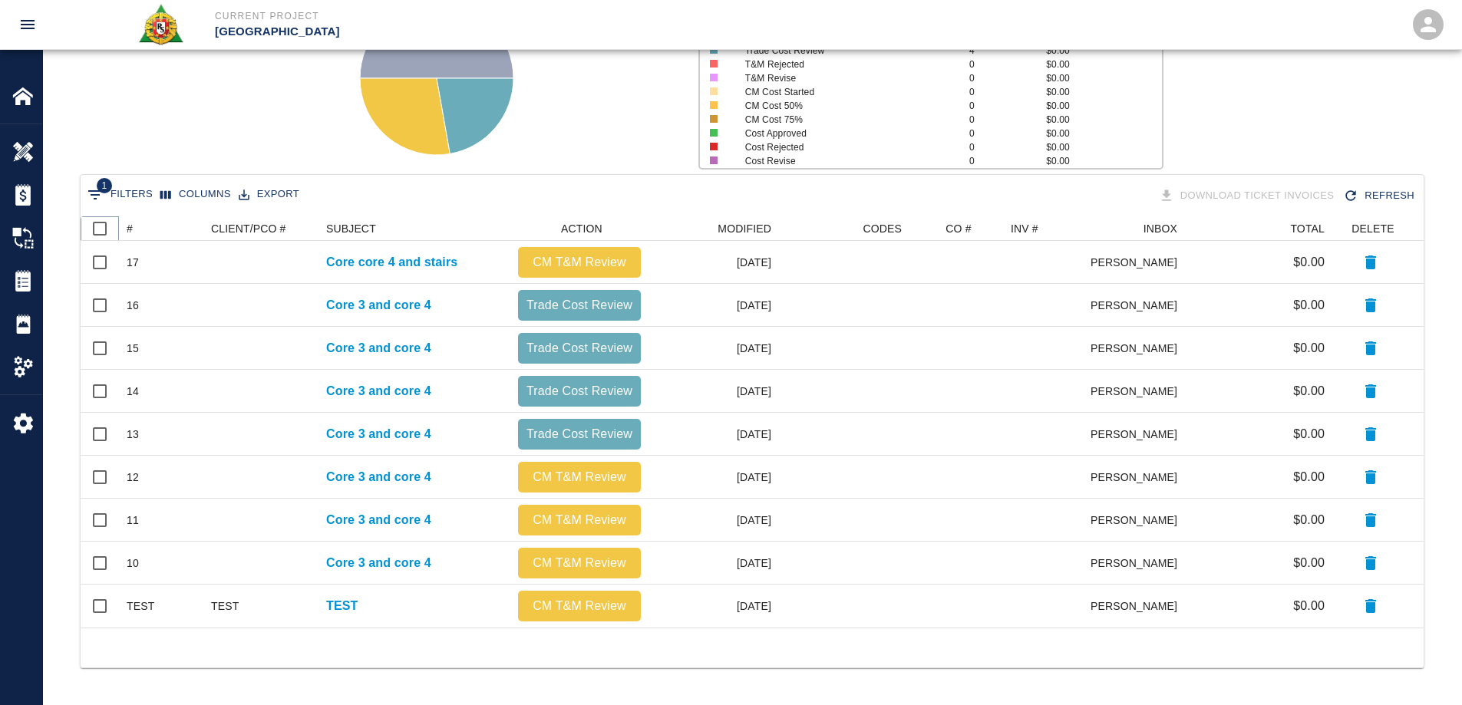
click at [125, 229] on icon at bounding box center [119, 229] width 18 height 18
click at [134, 226] on button "Sort" at bounding box center [143, 228] width 21 height 21
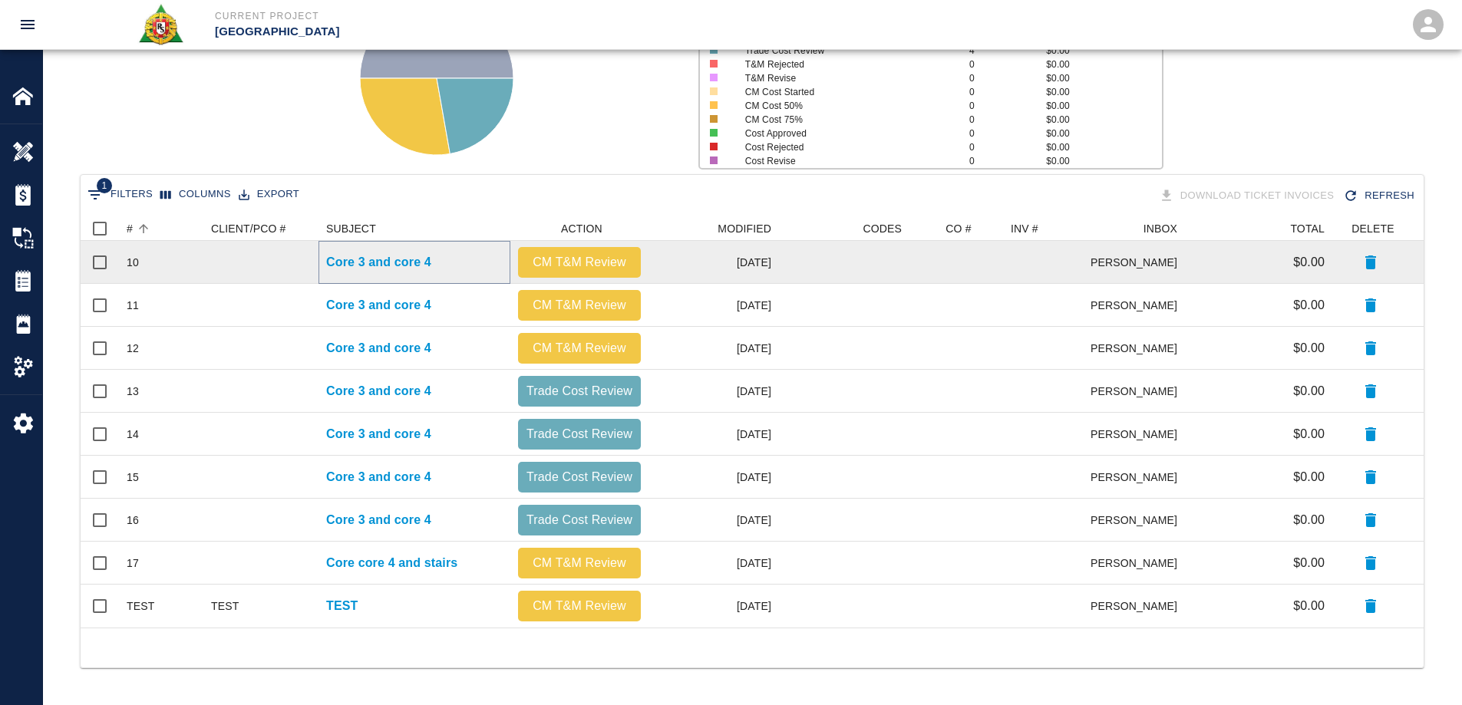
click at [377, 269] on p "Core 3 and core 4" at bounding box center [378, 262] width 105 height 18
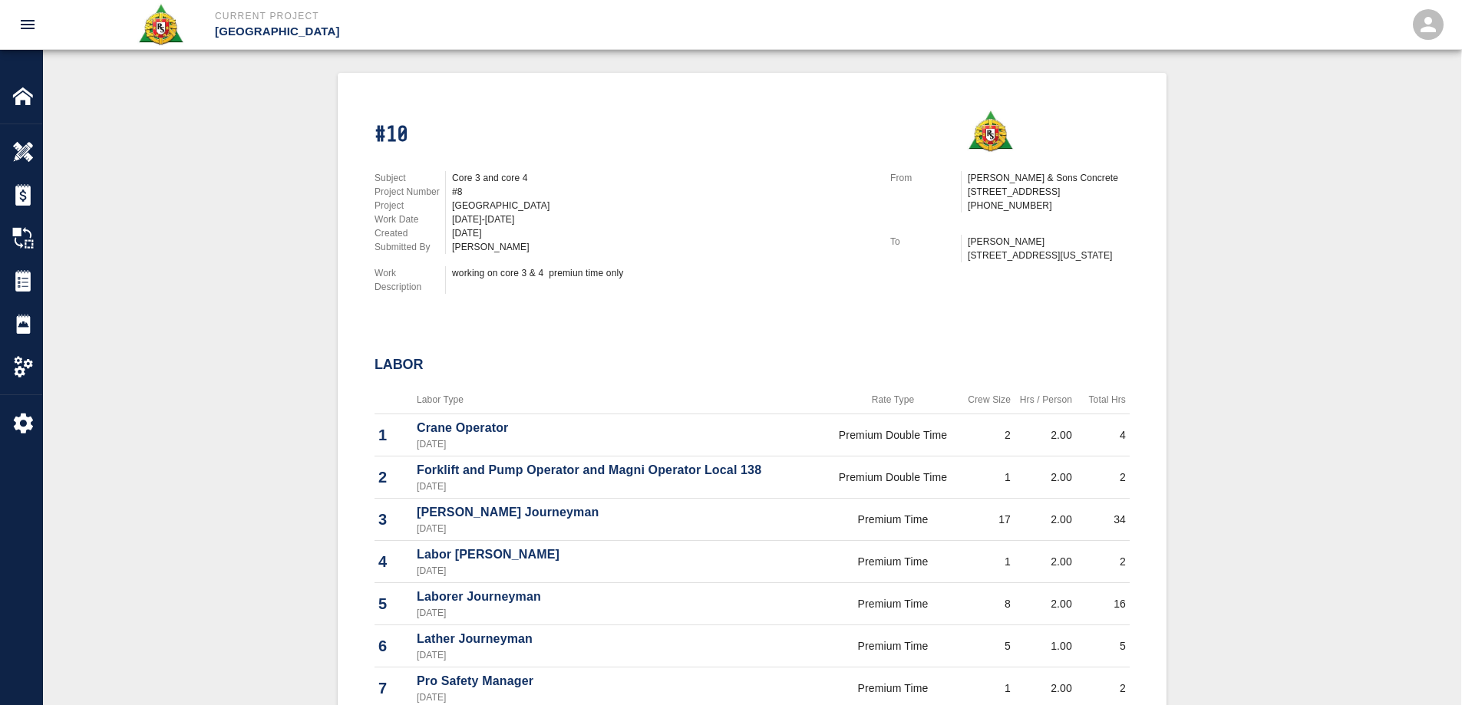
scroll to position [307, 0]
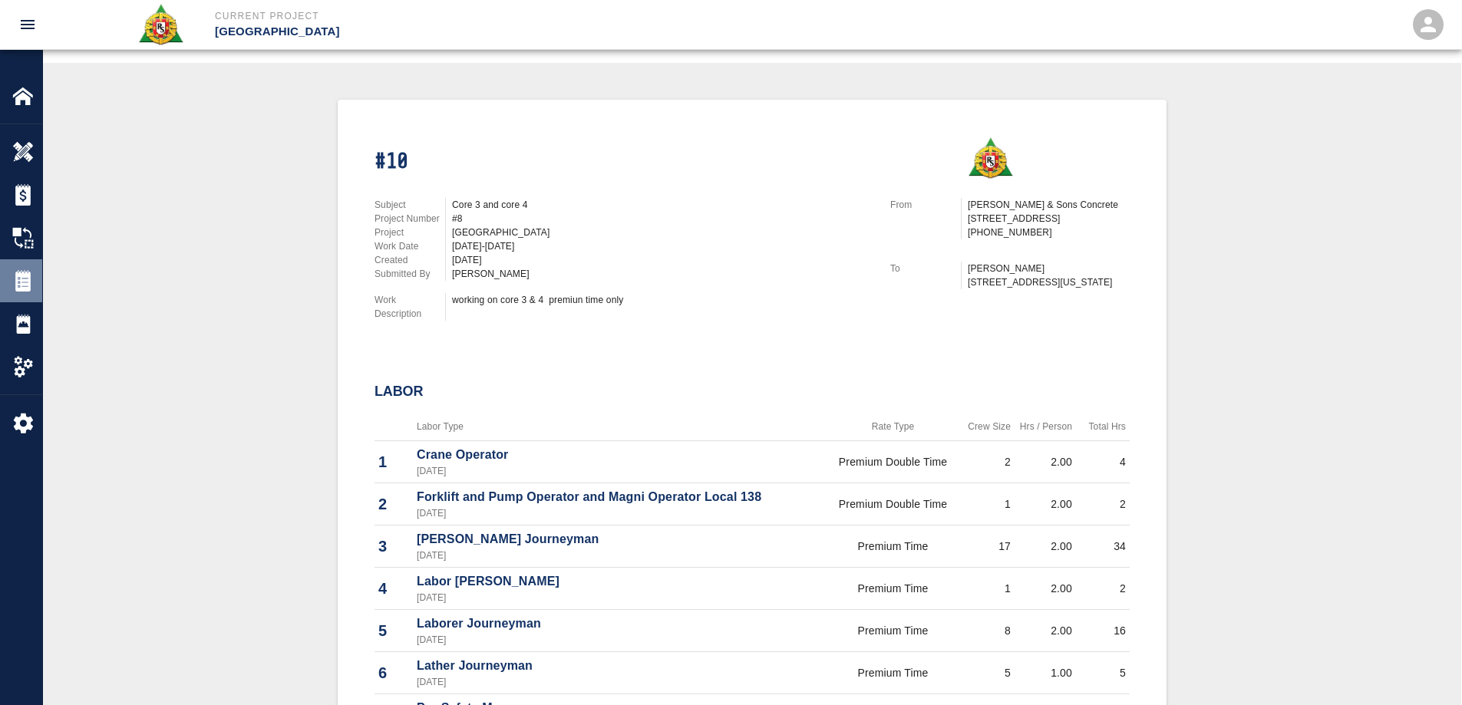
click at [30, 279] on img at bounding box center [22, 280] width 21 height 21
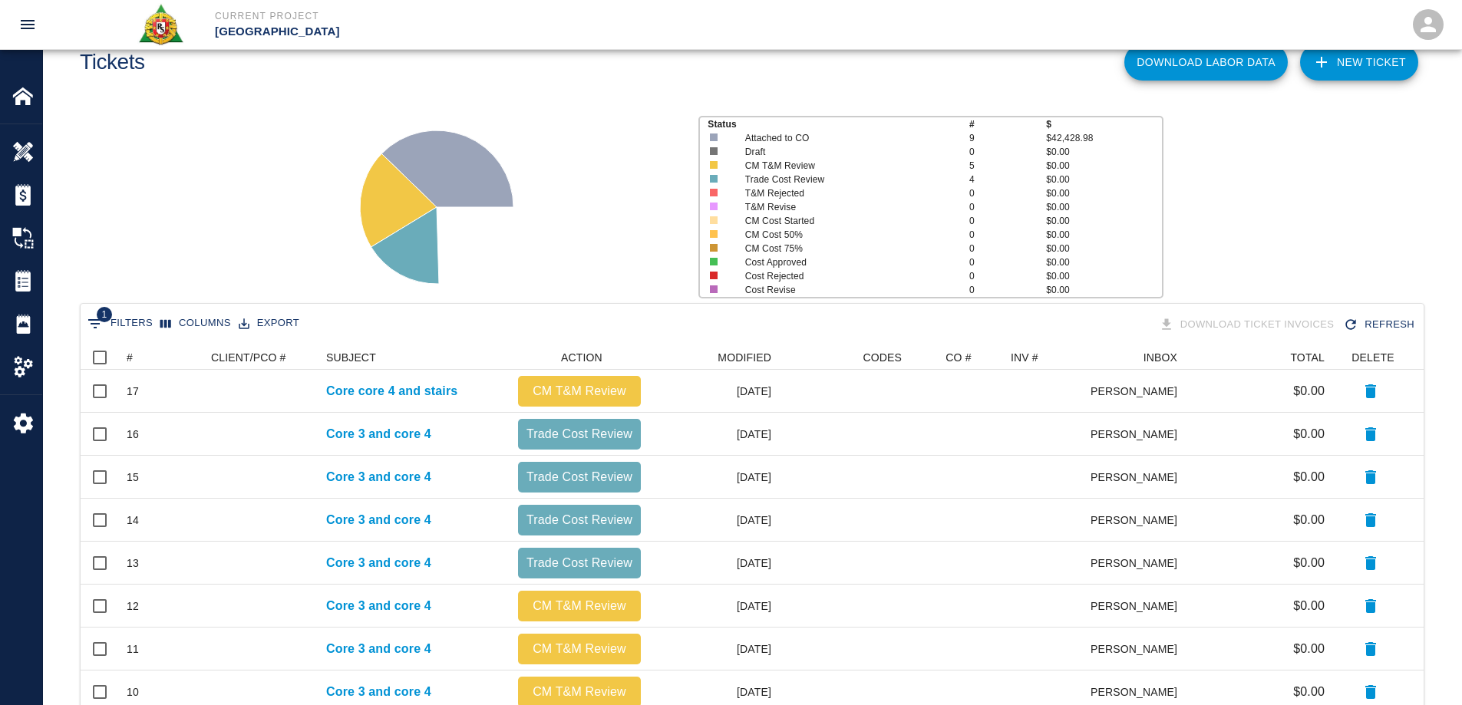
scroll to position [77, 0]
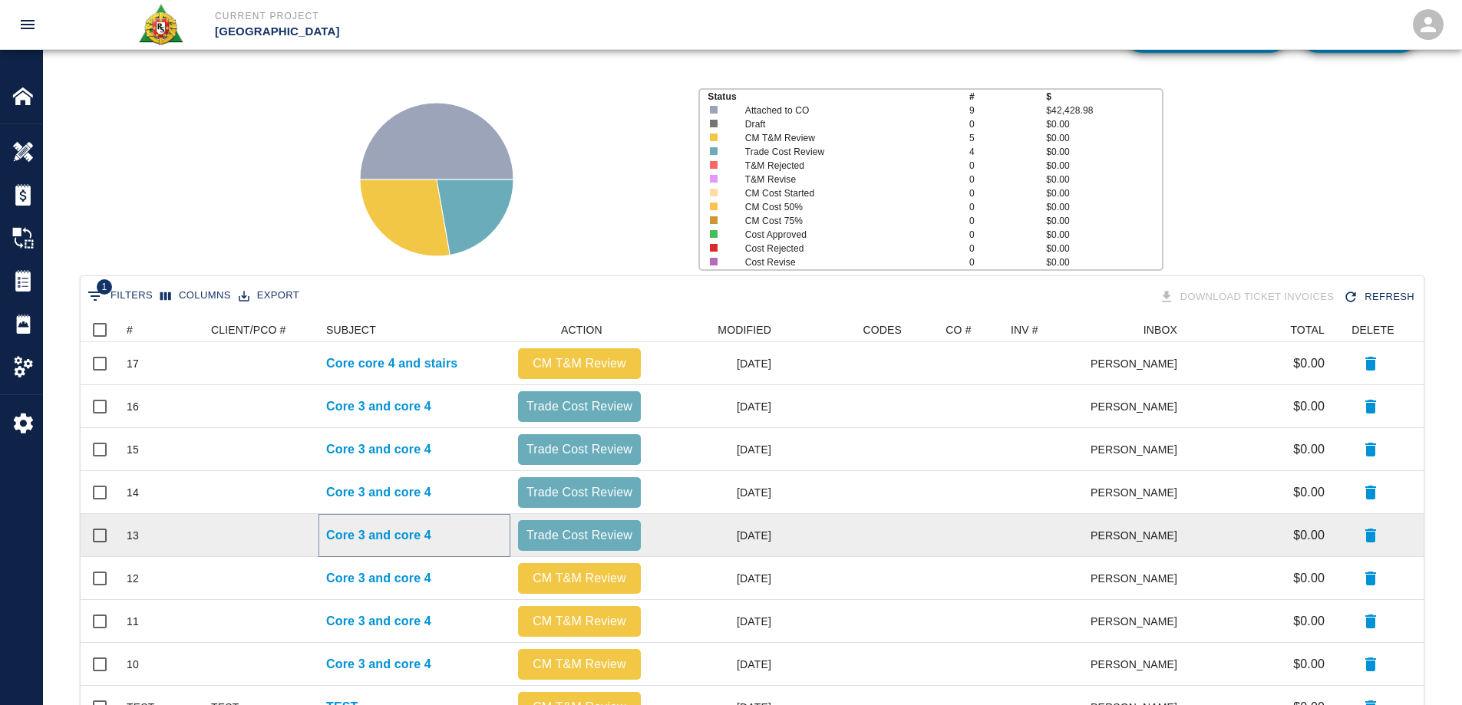
click at [416, 534] on p "Core 3 and core 4" at bounding box center [378, 536] width 105 height 18
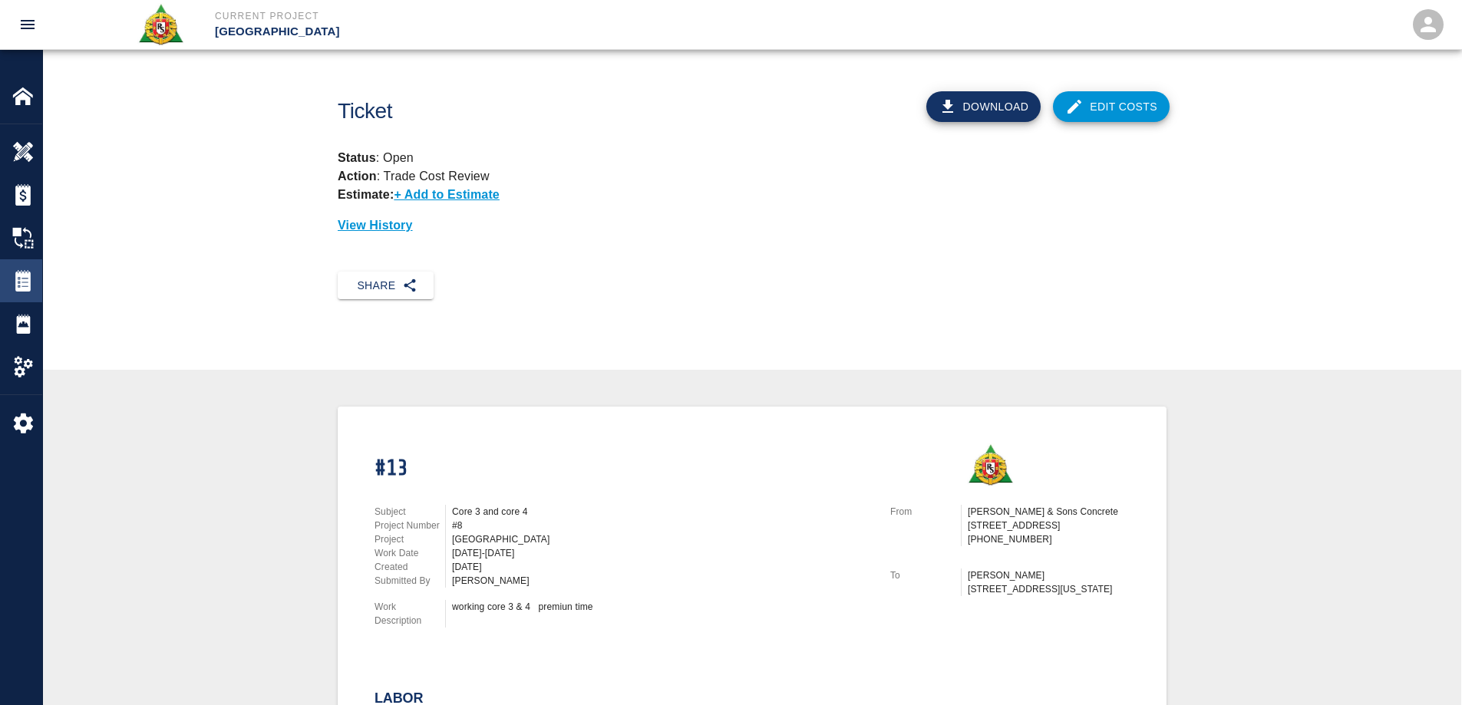
click at [21, 280] on img at bounding box center [22, 280] width 21 height 21
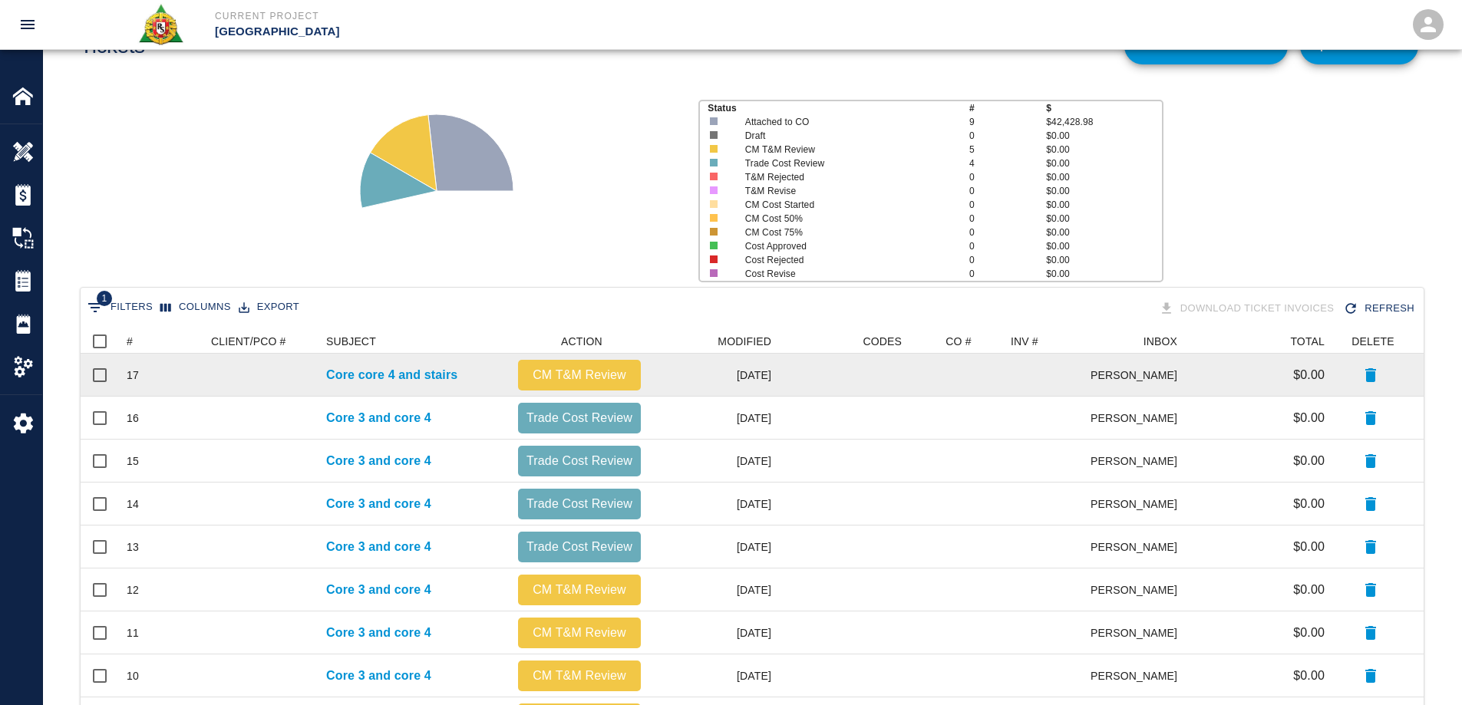
scroll to position [178, 0]
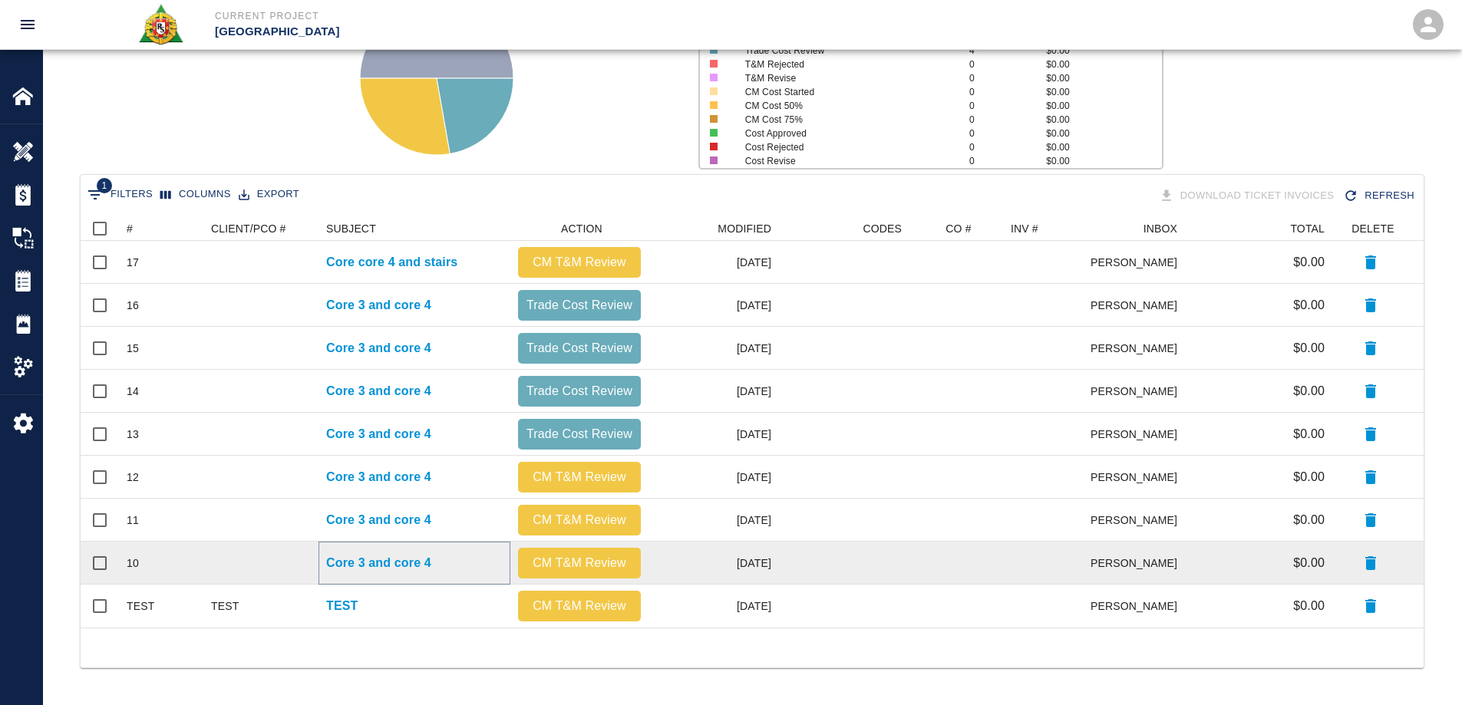
click at [431, 559] on p "Core 3 and core 4" at bounding box center [378, 563] width 105 height 18
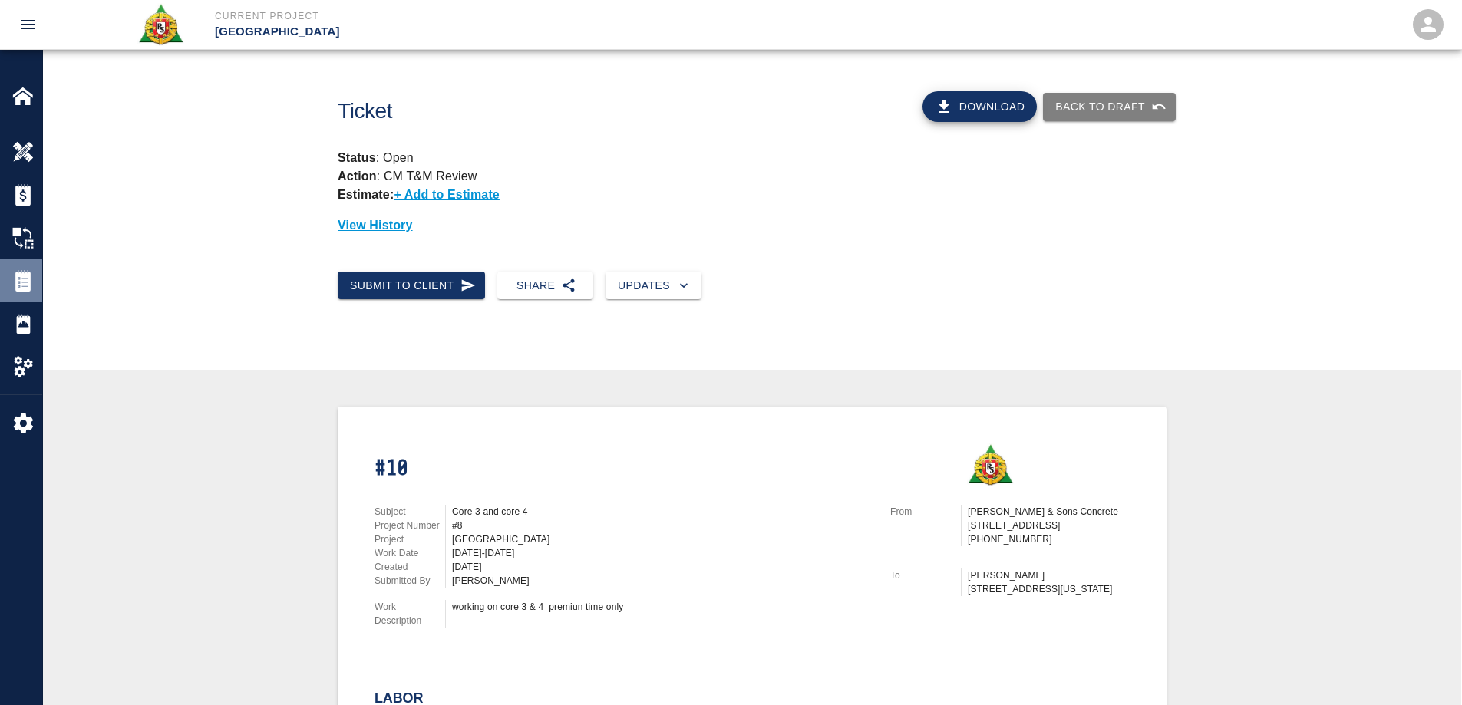
click at [35, 290] on div at bounding box center [33, 280] width 43 height 21
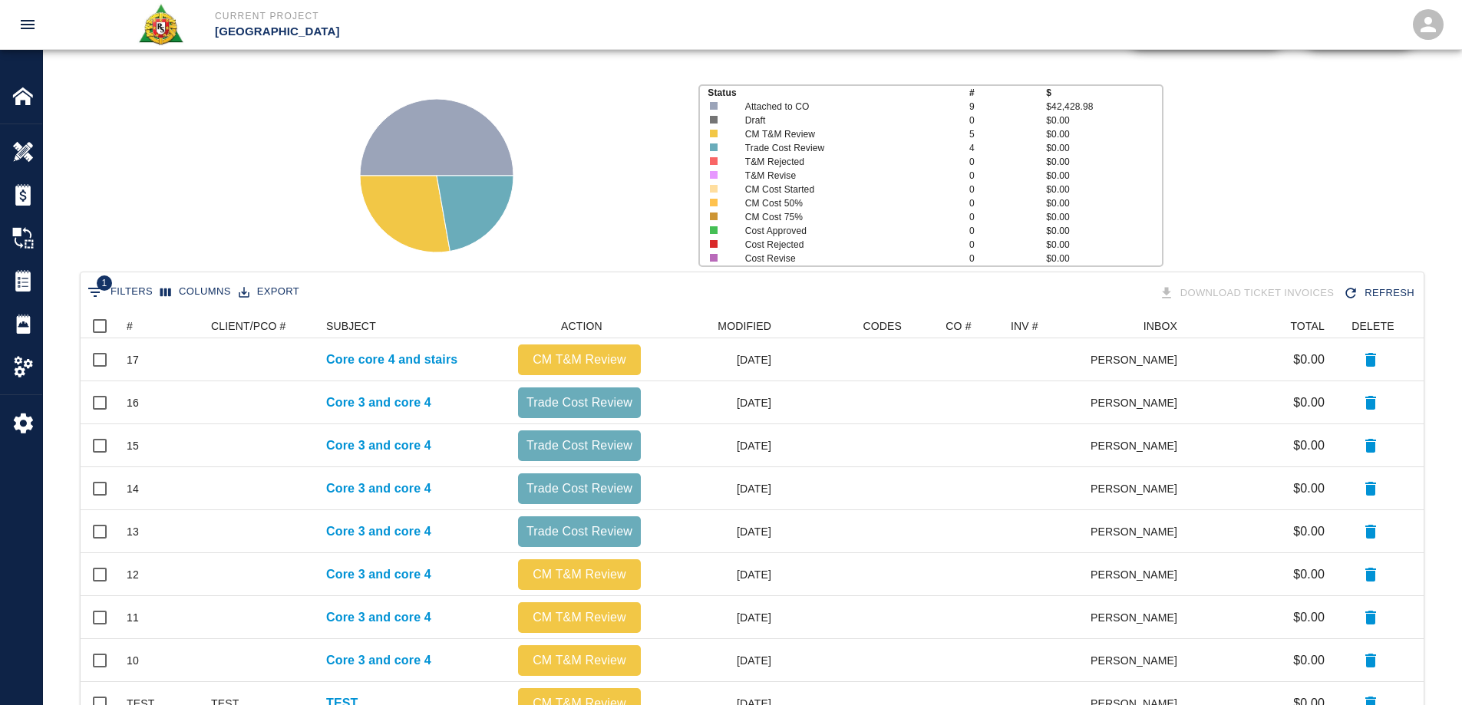
scroll to position [178, 0]
